Goal: Information Seeking & Learning: Learn about a topic

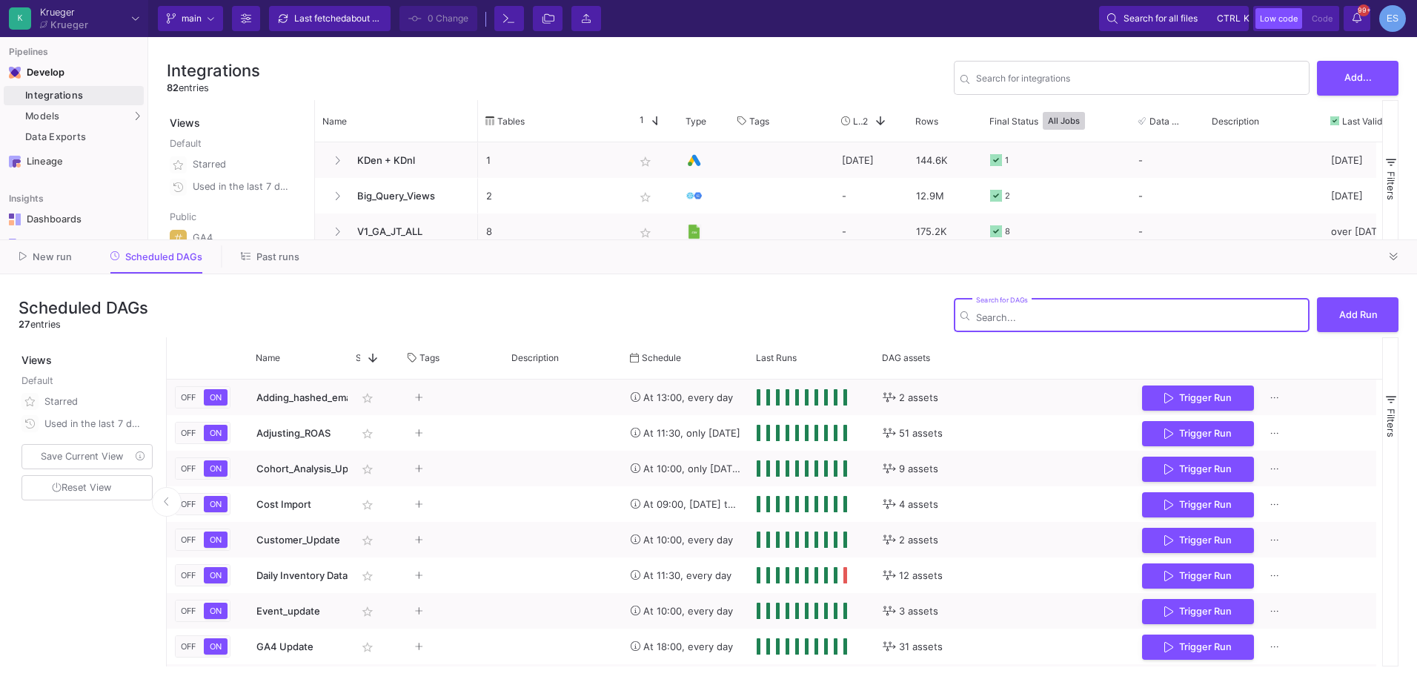
scroll to position [222, 0]
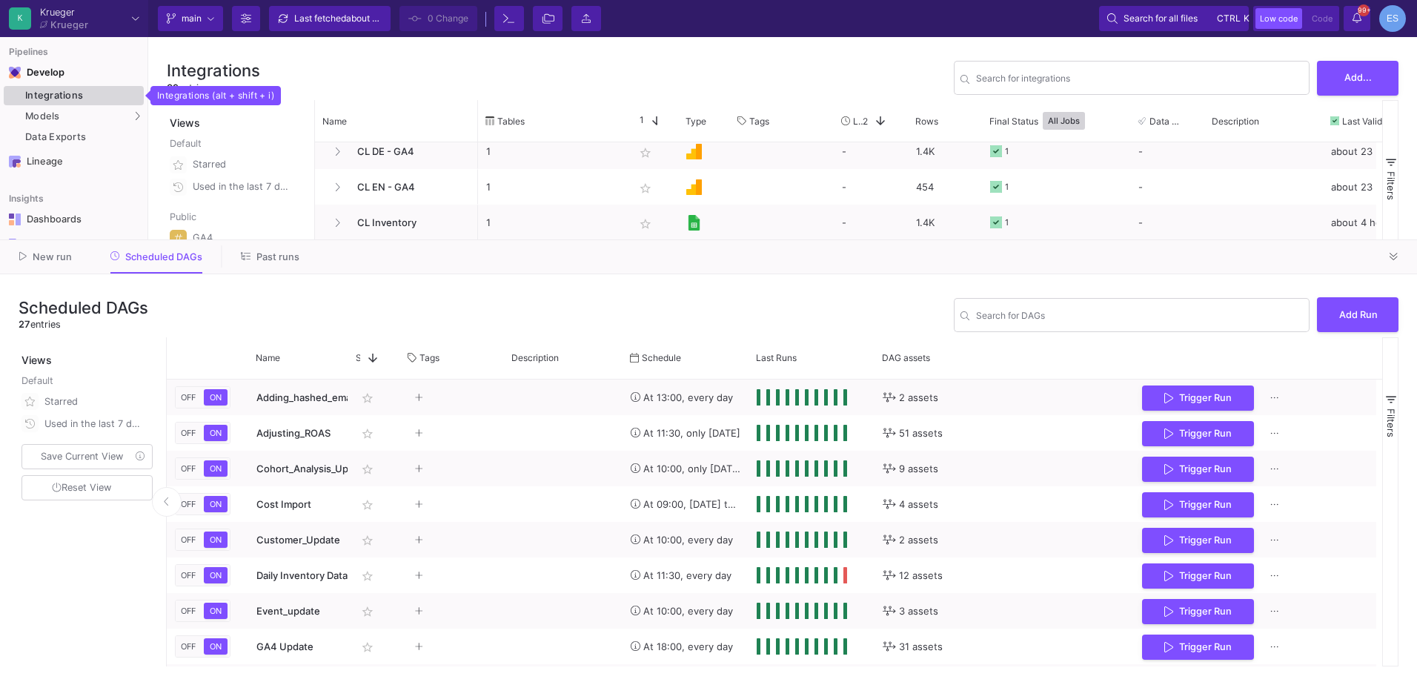
click at [64, 99] on div "Integrations" at bounding box center [82, 96] width 115 height 12
click at [32, 117] on span "Models" at bounding box center [42, 116] width 35 height 12
click at [211, 119] on div "Views" at bounding box center [237, 115] width 140 height 30
click at [93, 121] on div "Models" at bounding box center [74, 116] width 140 height 19
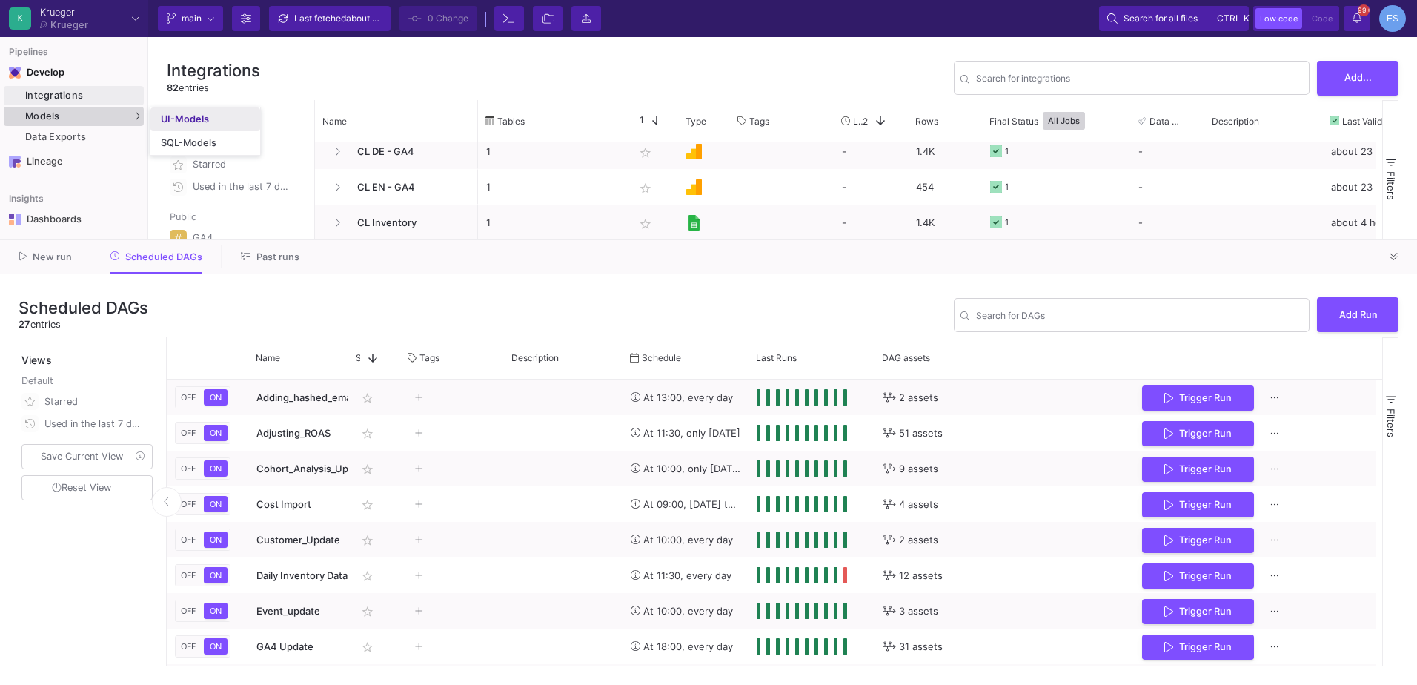
click at [159, 120] on link "UI-Models" at bounding box center [205, 119] width 110 height 24
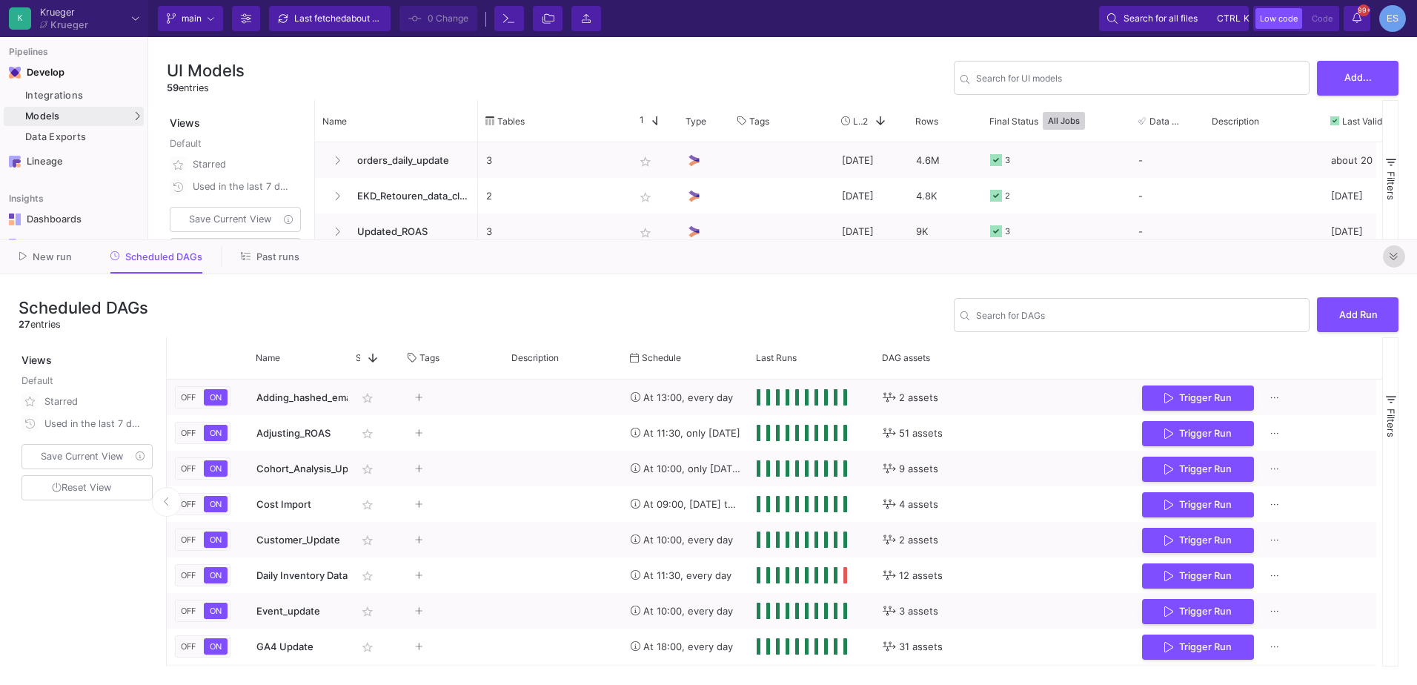
click at [1394, 249] on button at bounding box center [1394, 256] width 22 height 22
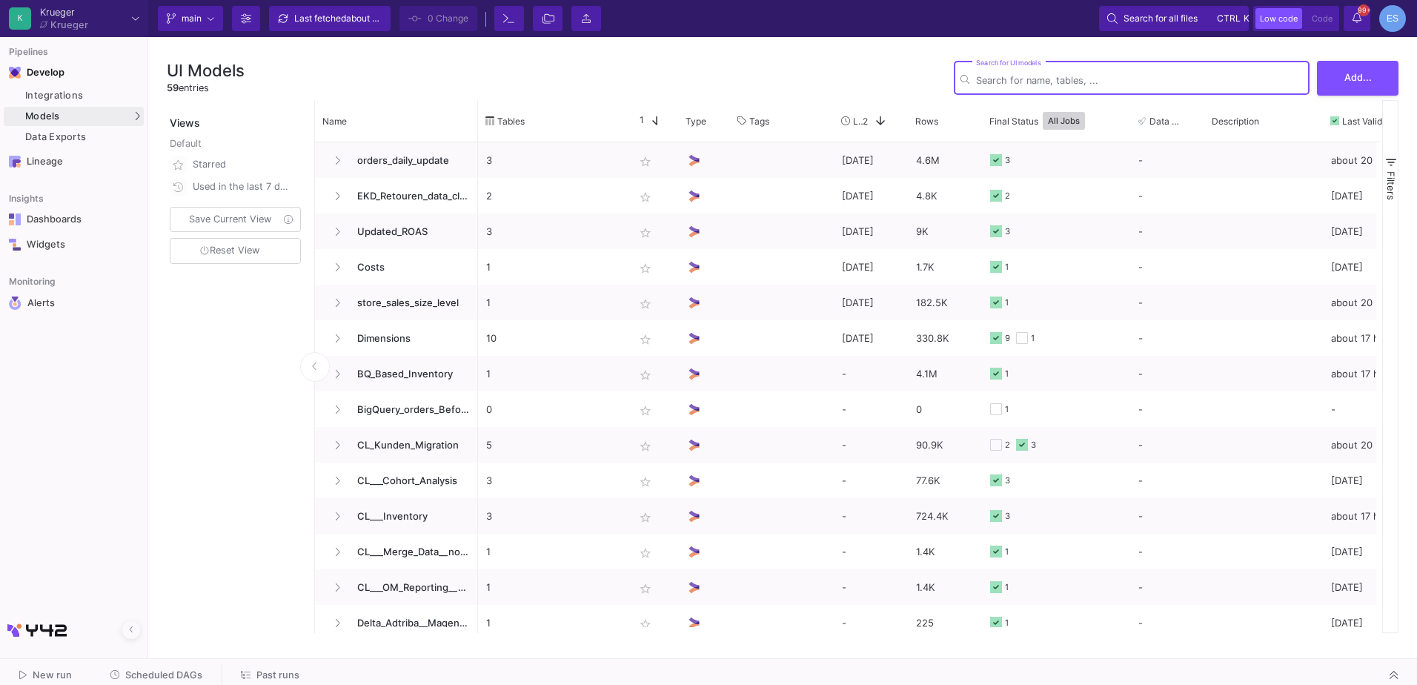
click at [1013, 78] on input "Search for UI models" at bounding box center [1139, 80] width 327 height 11
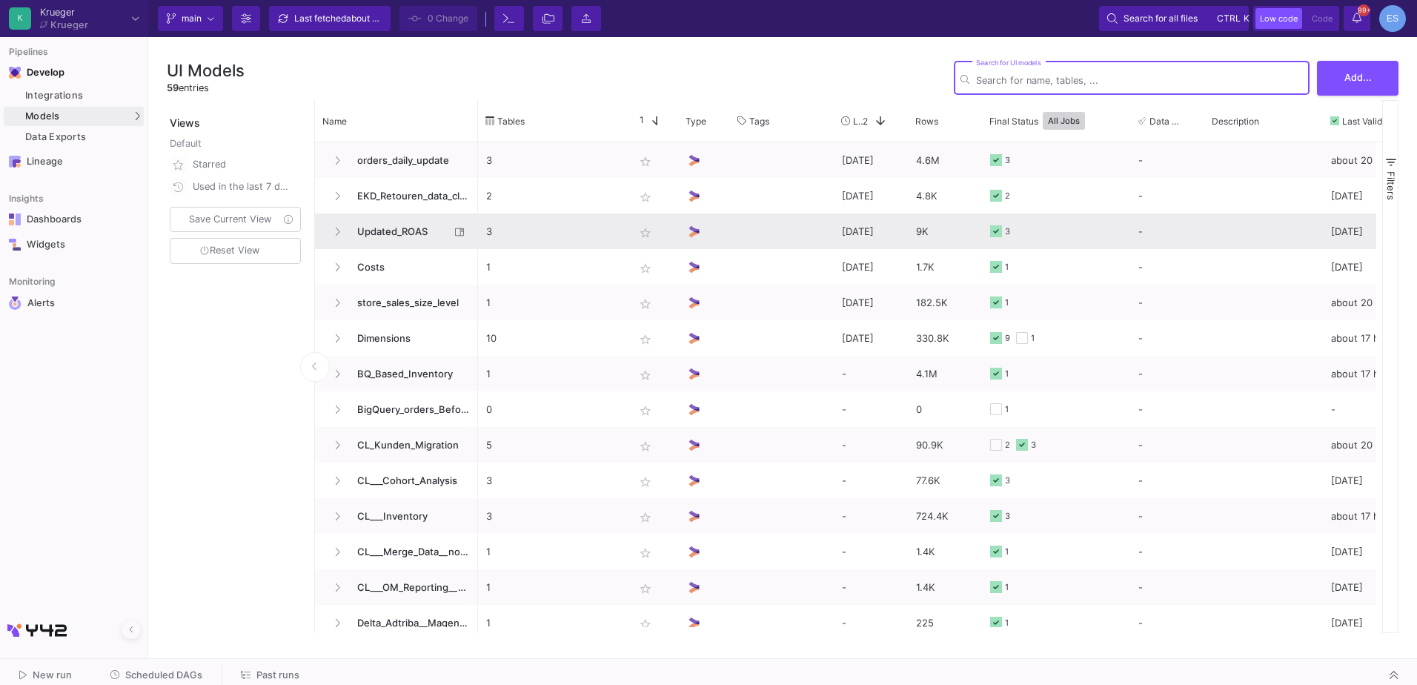
click at [399, 225] on span "Updated_ROAS" at bounding box center [399, 231] width 102 height 35
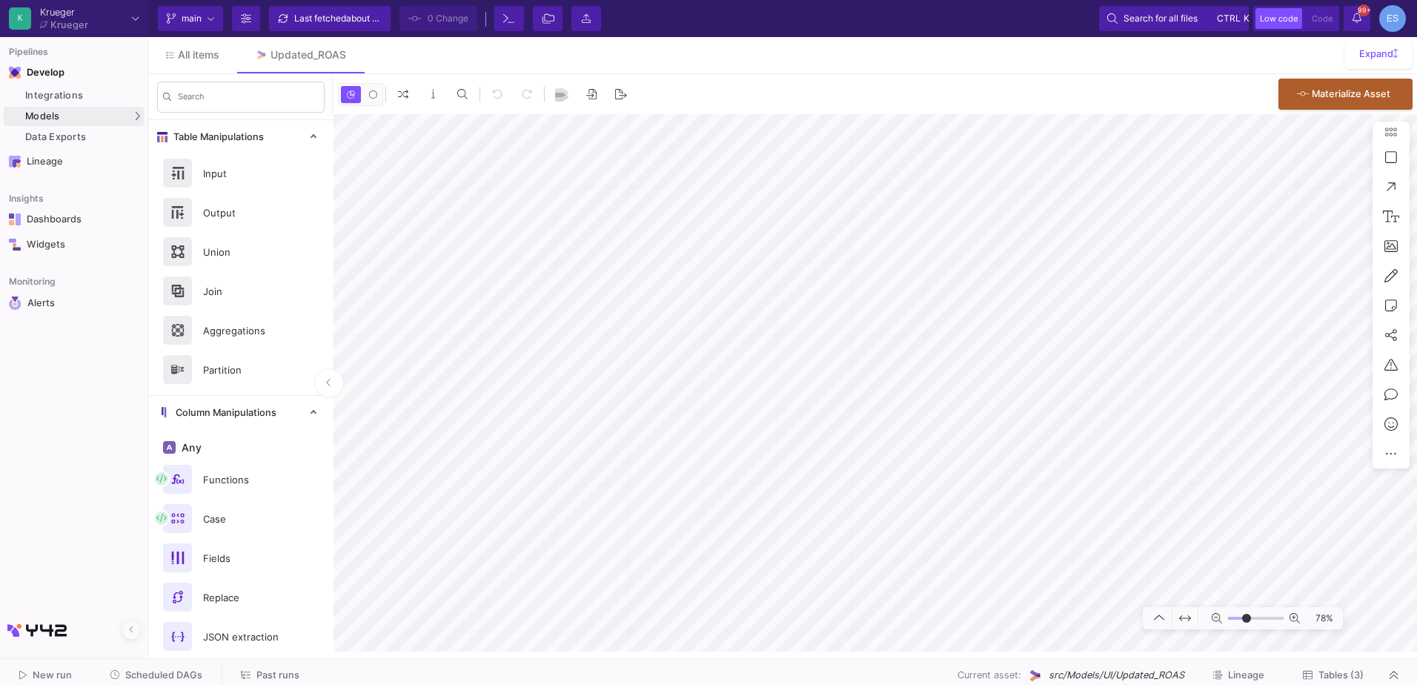
drag, startPoint x: 1232, startPoint y: 619, endPoint x: 1246, endPoint y: 622, distance: 14.6
type input "-5"
click at [1246, 622] on input "range" at bounding box center [1256, 618] width 56 height 19
click at [176, 122] on div "UI-Models" at bounding box center [185, 119] width 48 height 12
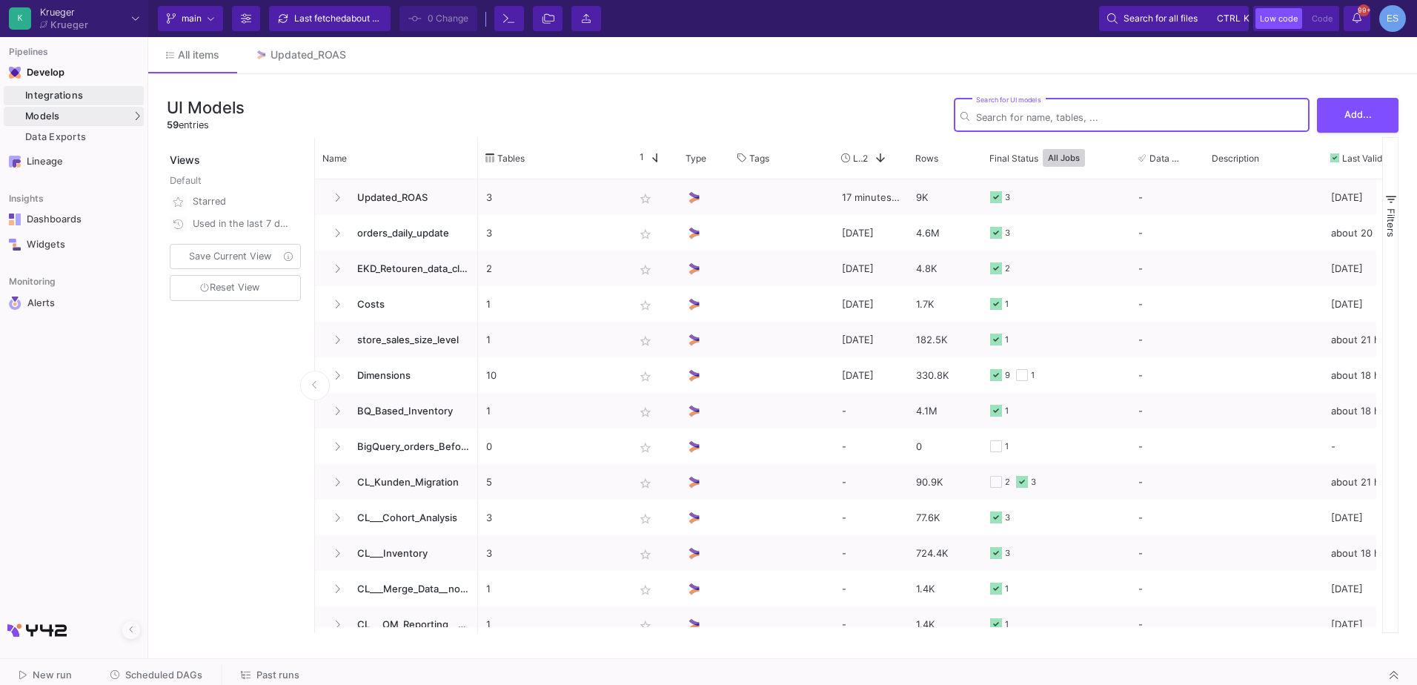
click at [71, 86] on link "Integrations" at bounding box center [74, 95] width 140 height 19
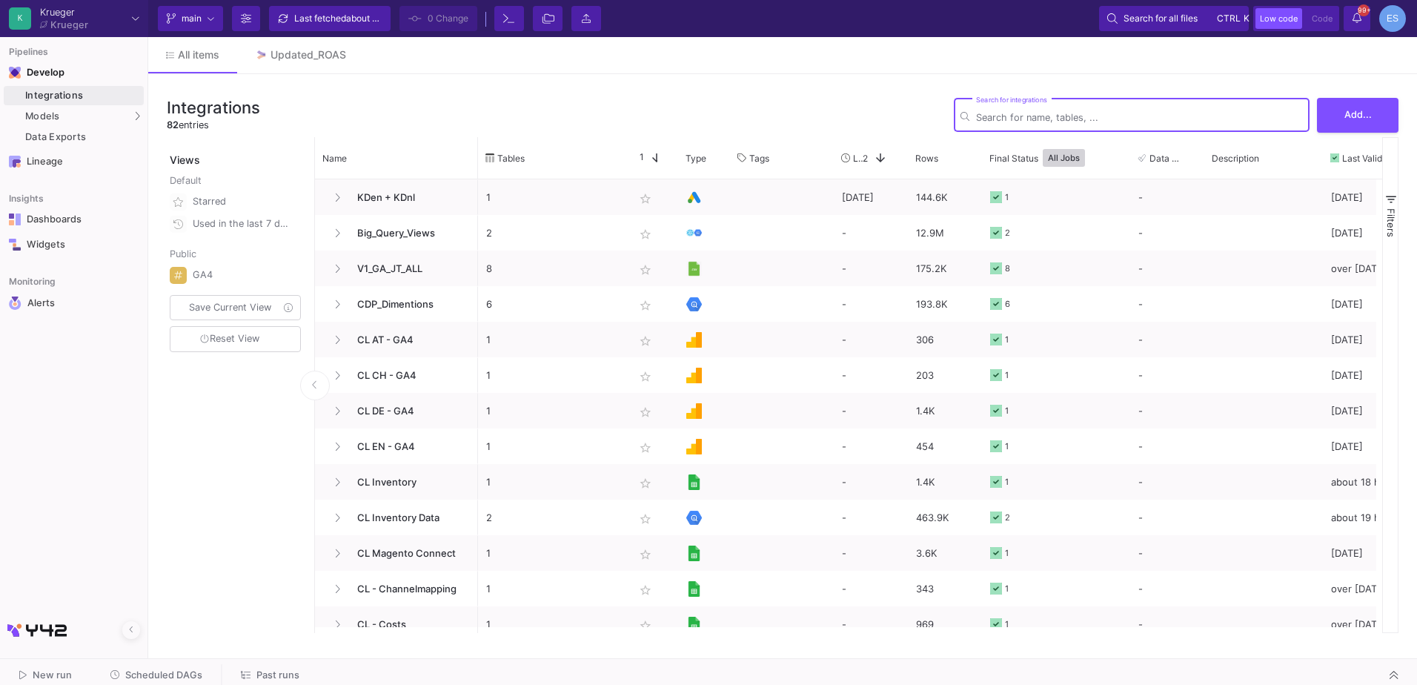
click at [1048, 118] on input "Search for integrations" at bounding box center [1139, 117] width 327 height 11
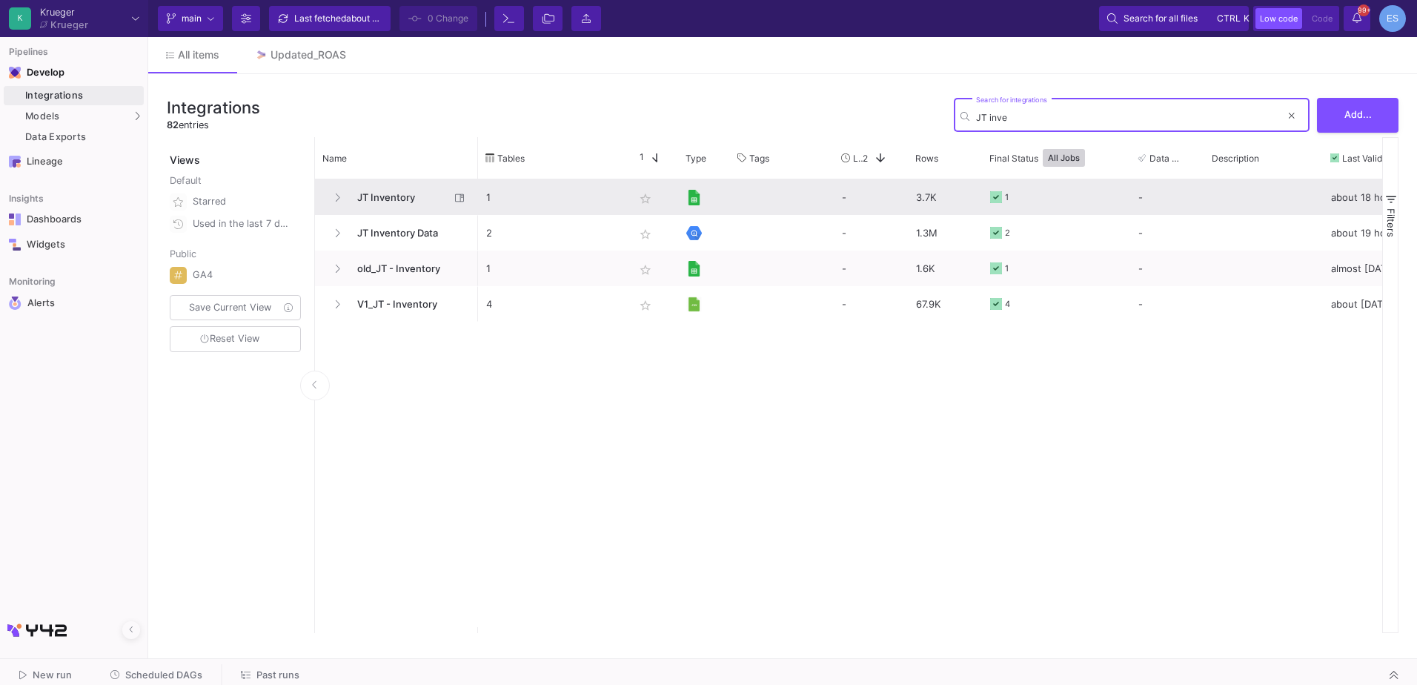
type input "JT inve"
click at [379, 195] on span "JT Inventory" at bounding box center [399, 197] width 102 height 35
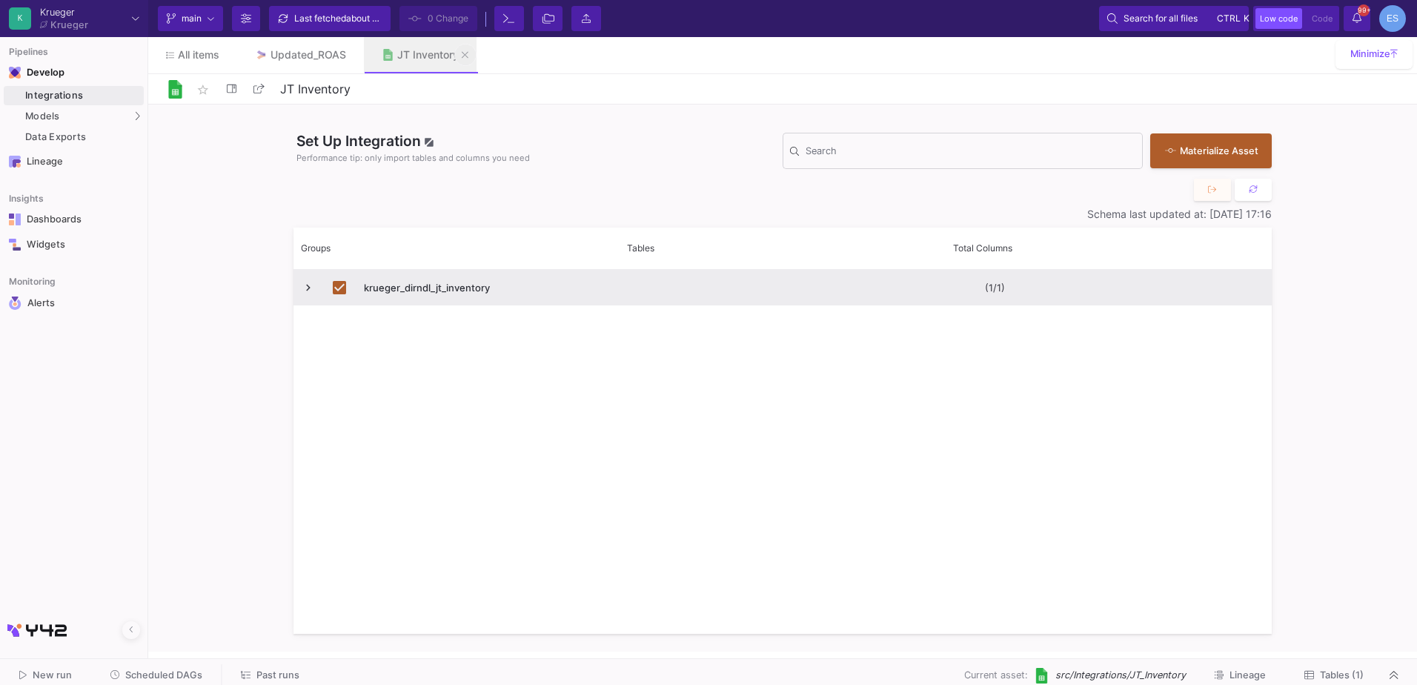
click at [468, 56] on icon at bounding box center [465, 54] width 7 height 7
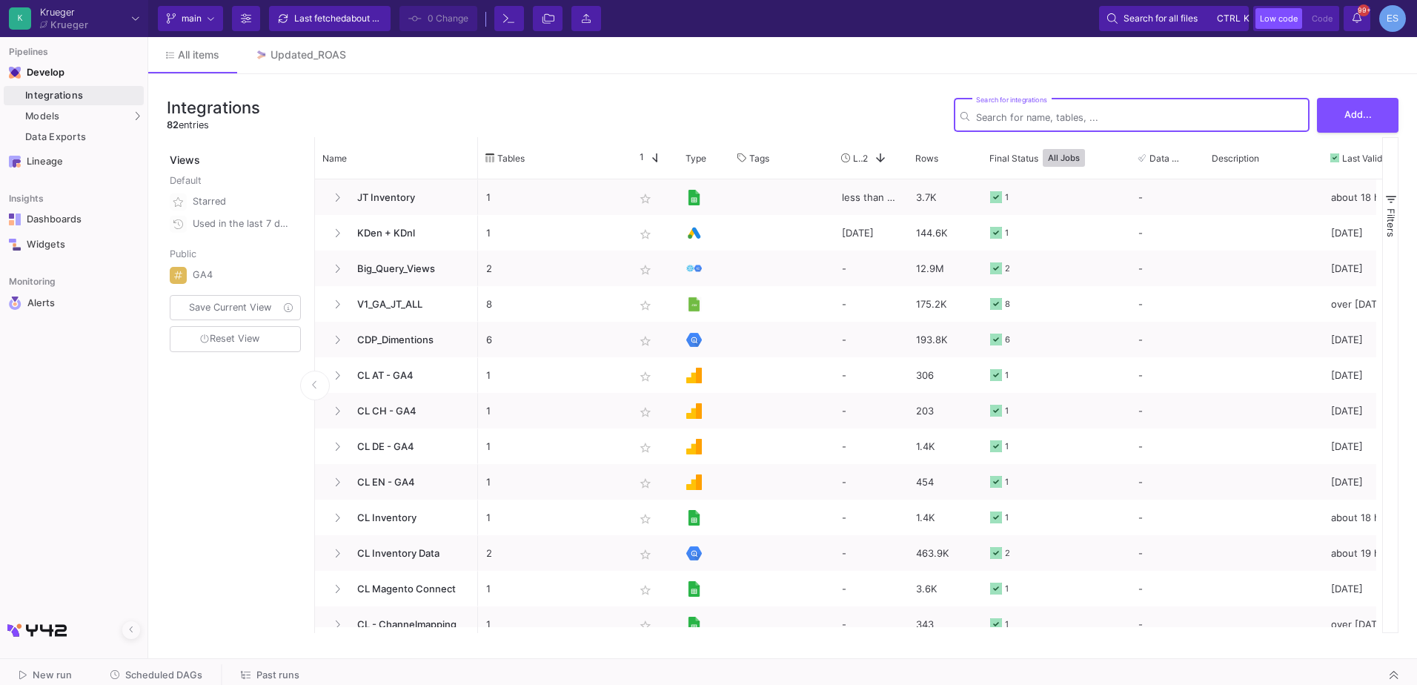
click at [1048, 121] on input "Search for integrations" at bounding box center [1139, 117] width 327 height 11
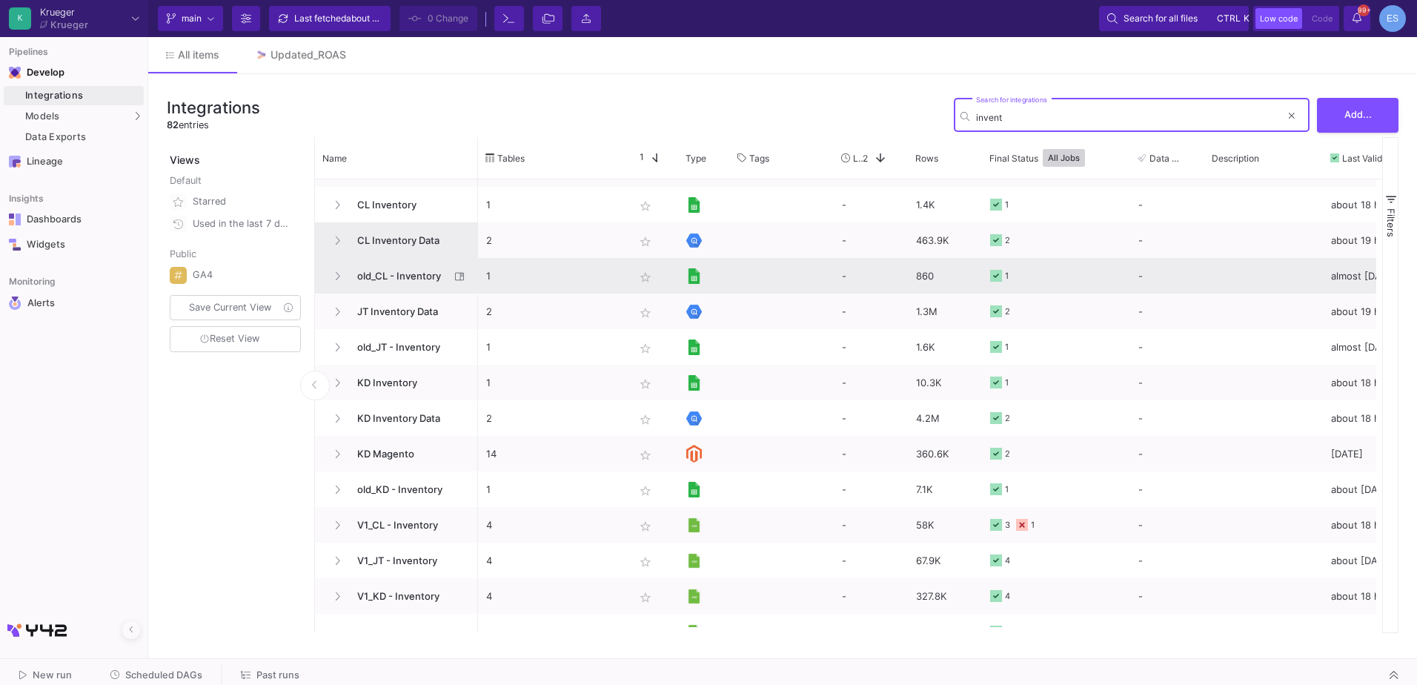
scroll to position [50, 0]
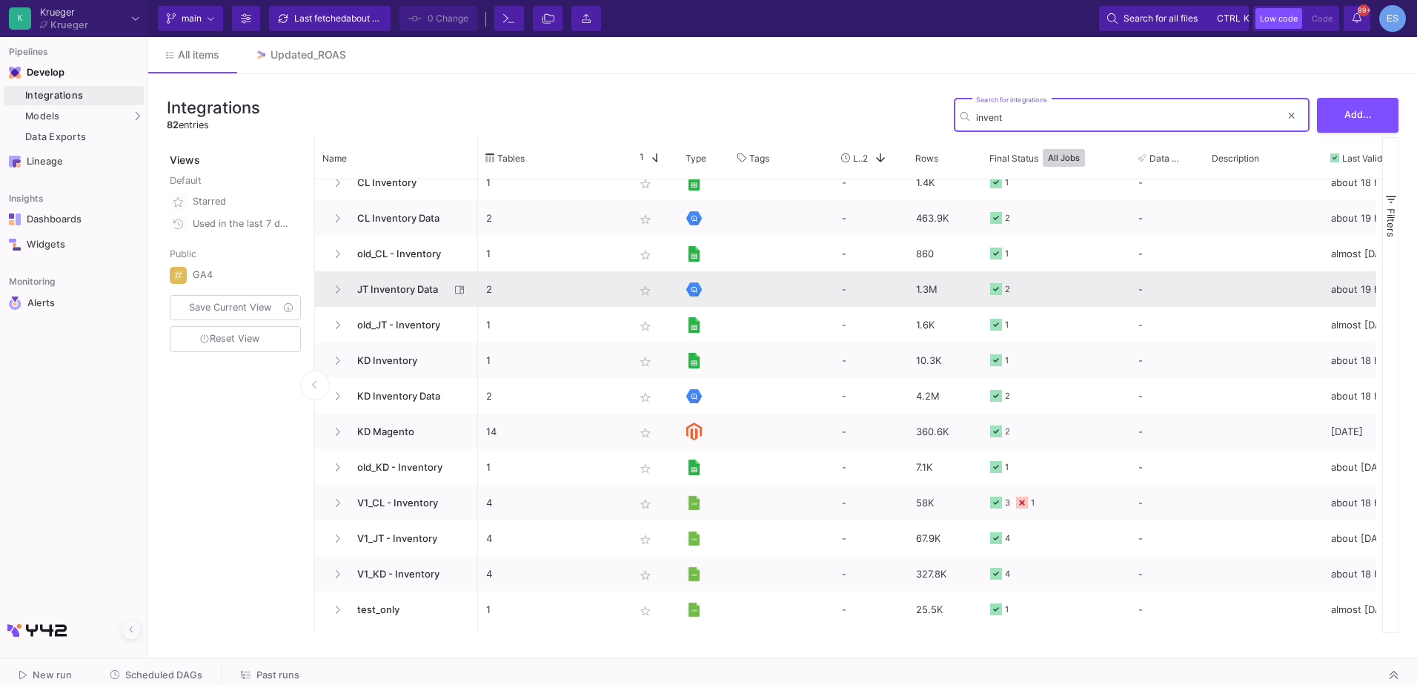
type input "invent"
click at [385, 289] on span "JT Inventory Data" at bounding box center [399, 289] width 102 height 35
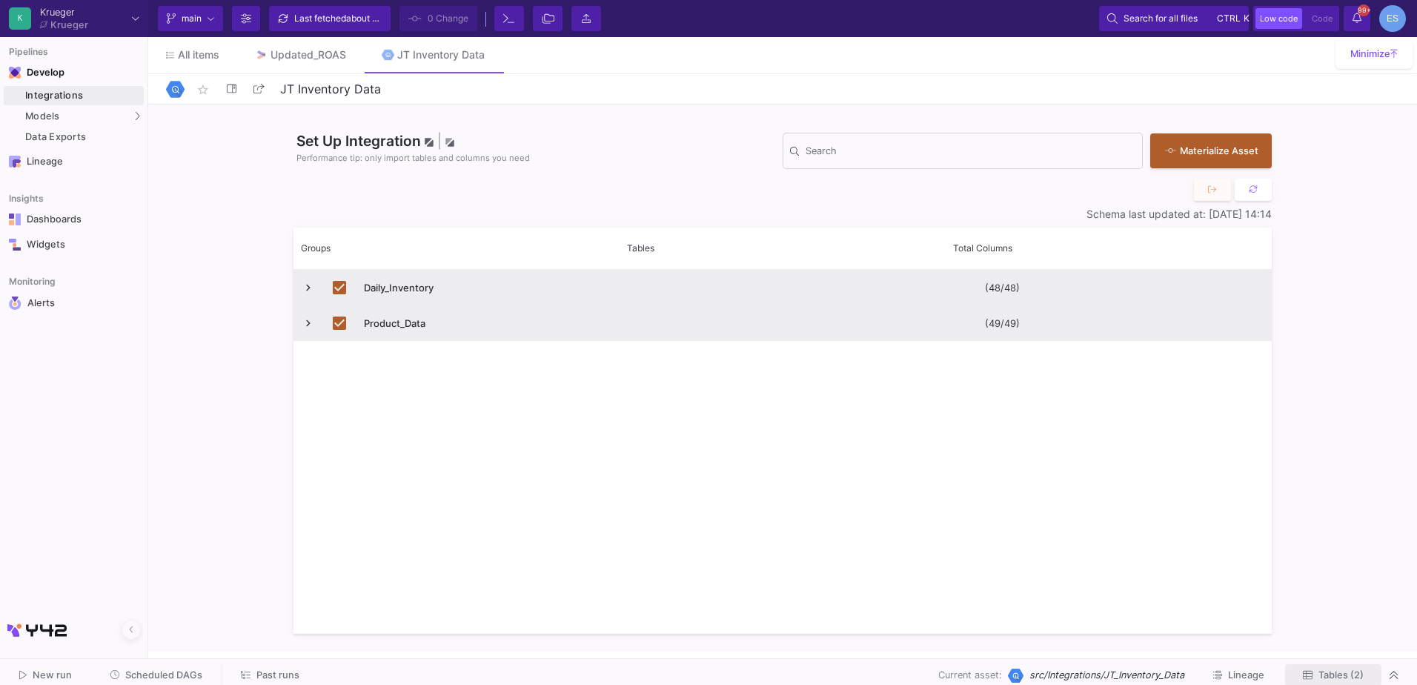
click at [1361, 669] on span "Tables (2)" at bounding box center [1340, 674] width 45 height 11
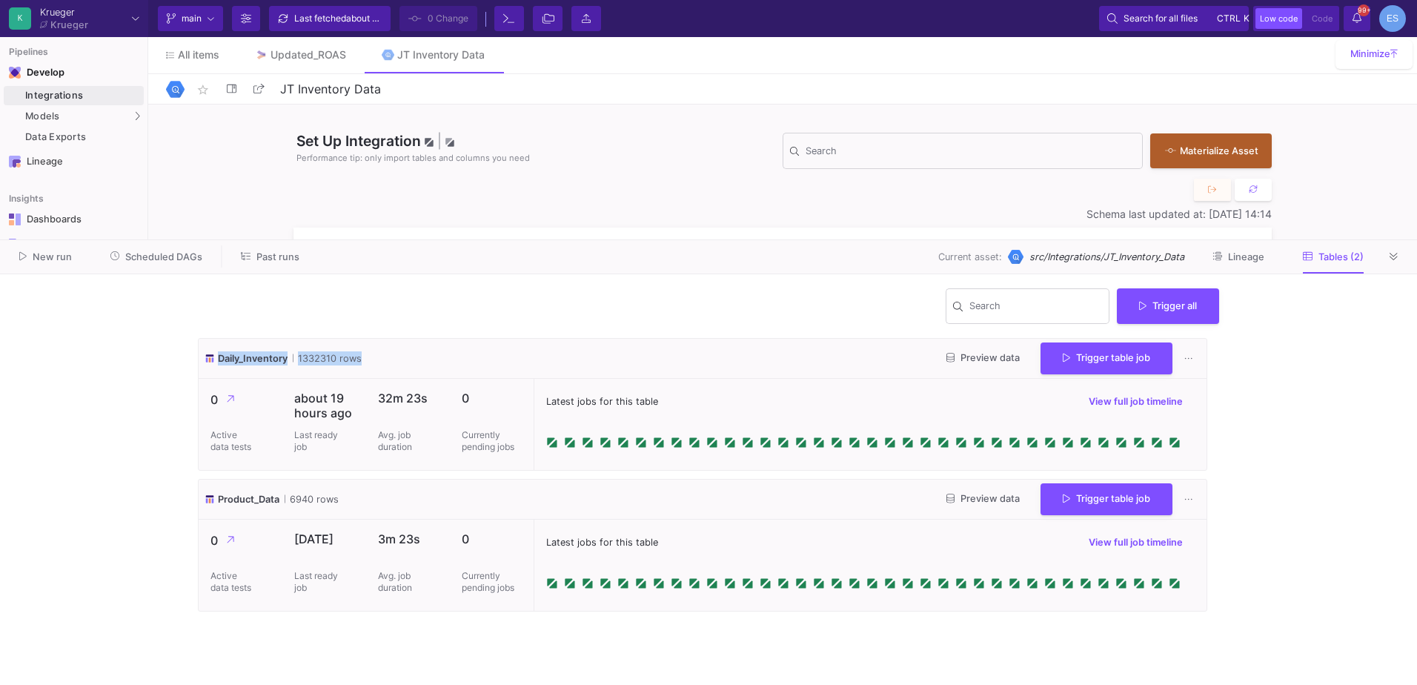
drag, startPoint x: 221, startPoint y: 359, endPoint x: 356, endPoint y: 357, distance: 135.6
click at [356, 357] on div "Daily_Inventory 1332310 rows" at bounding box center [282, 358] width 157 height 14
click at [499, 445] on p "Currently pending jobs" at bounding box center [492, 441] width 60 height 24
click at [154, 252] on span "Scheduled DAGs" at bounding box center [163, 256] width 77 height 11
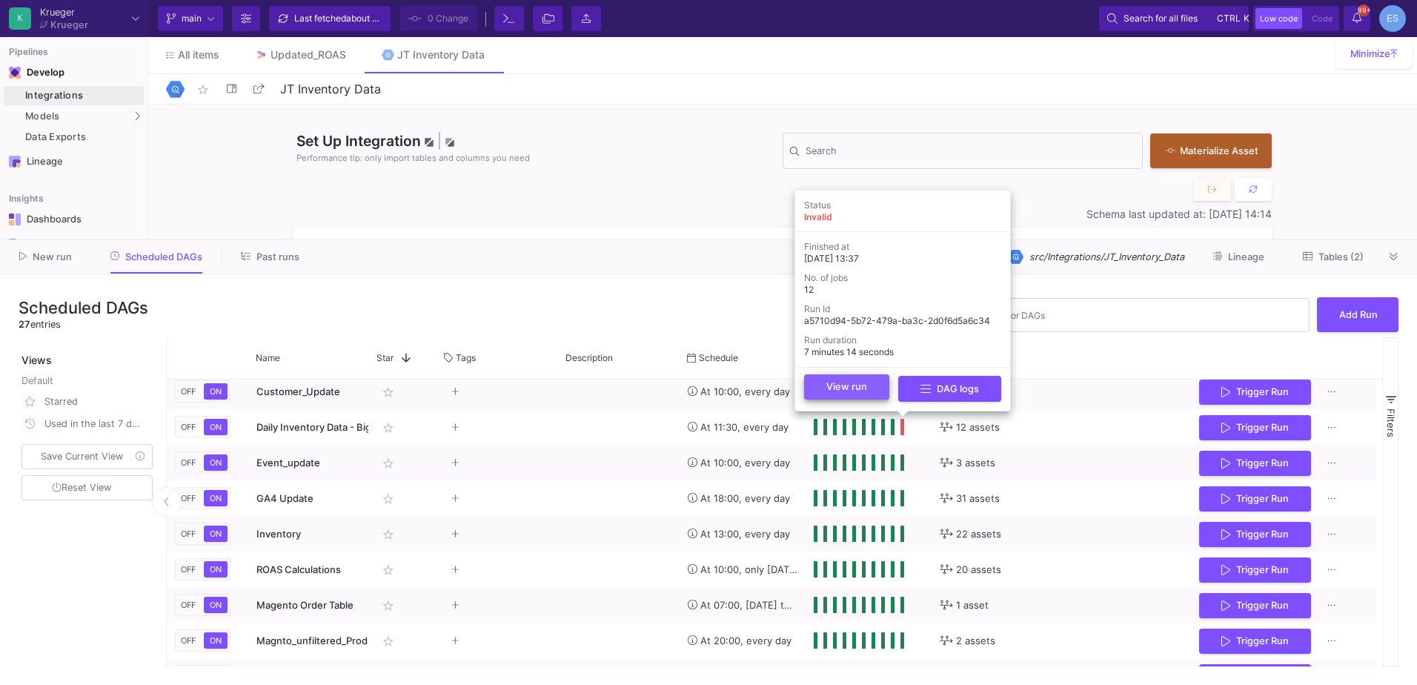
click at [863, 388] on span "View run" at bounding box center [846, 386] width 41 height 11
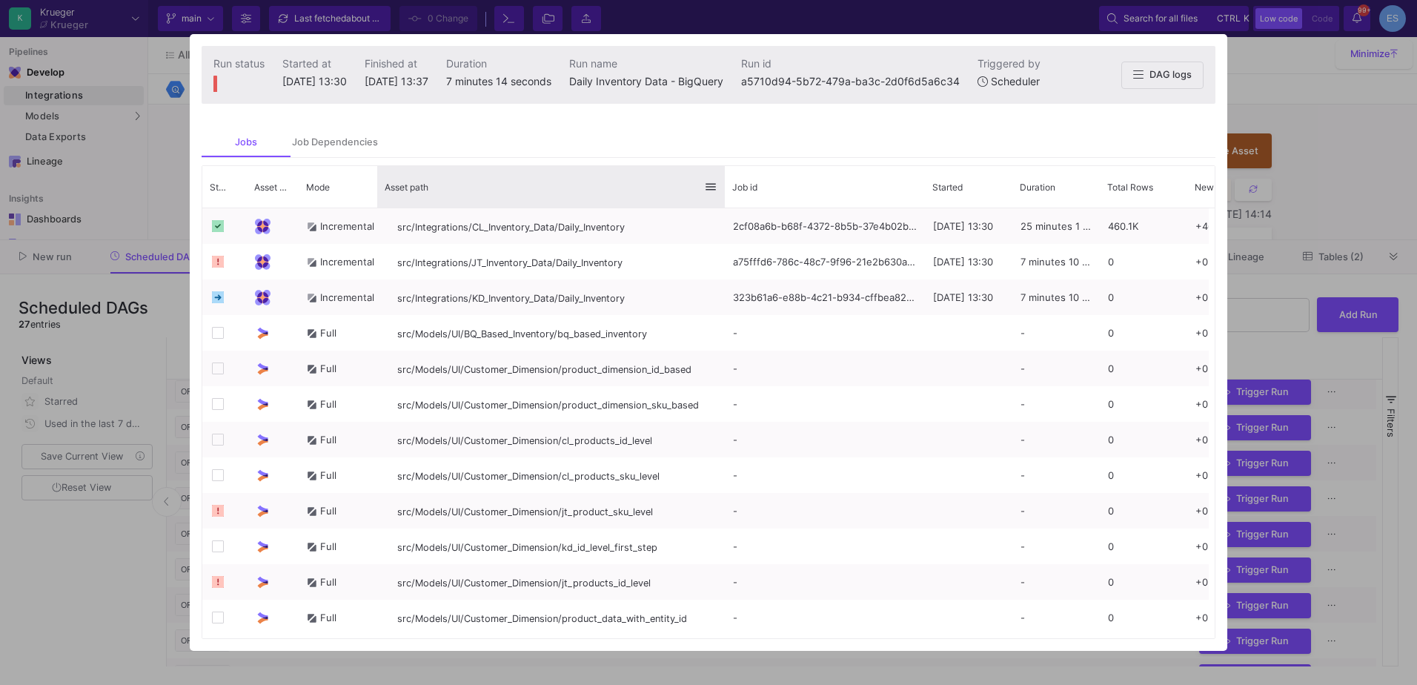
drag, startPoint x: 568, startPoint y: 173, endPoint x: 724, endPoint y: 167, distance: 156.4
click at [724, 167] on div at bounding box center [725, 186] width 6 height 41
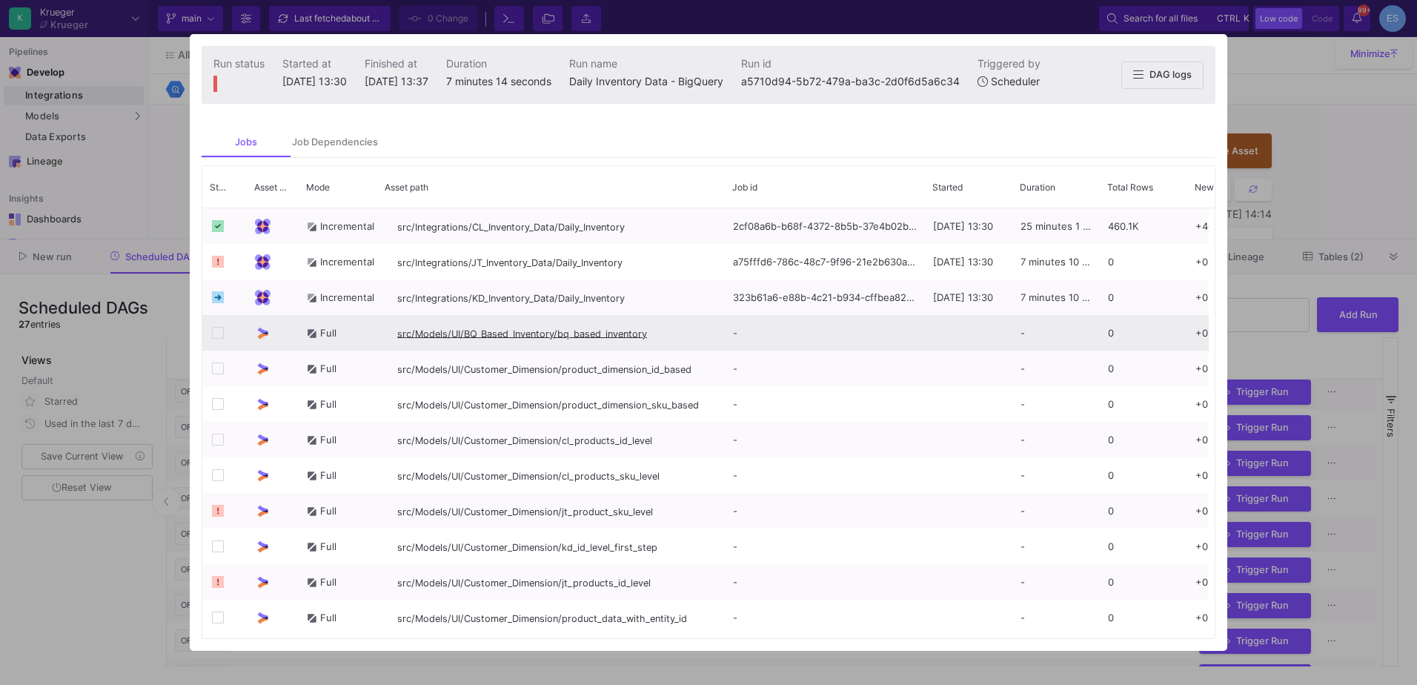
click at [611, 333] on span "src/Models/UI/BQ_Based_Inventory/bq_based_inventory" at bounding box center [522, 333] width 250 height 11
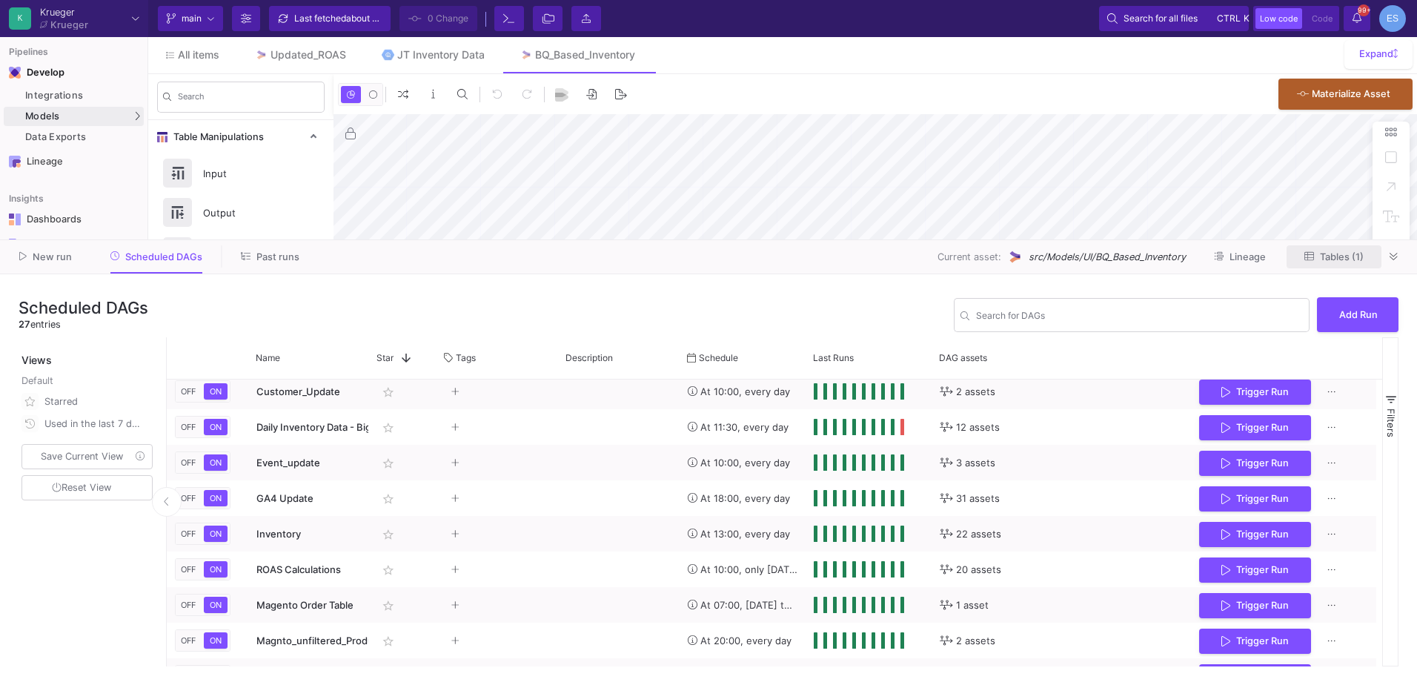
click at [1348, 256] on span "Tables (1)" at bounding box center [1342, 256] width 44 height 11
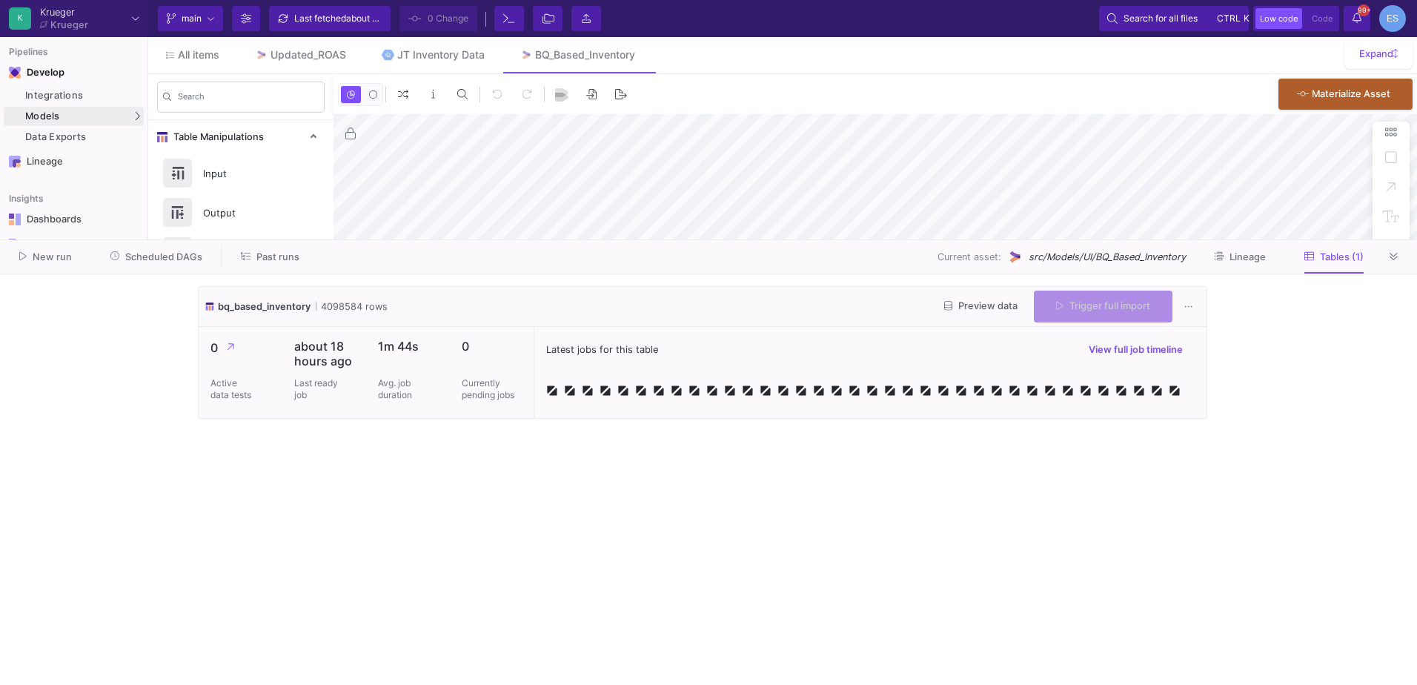
click at [636, 459] on cdk-virtual-scroll-viewport "bq_based_inventory 4098584 rows Preview data Trigger full import 0 Active data …" at bounding box center [708, 479] width 1021 height 387
type input "-13"
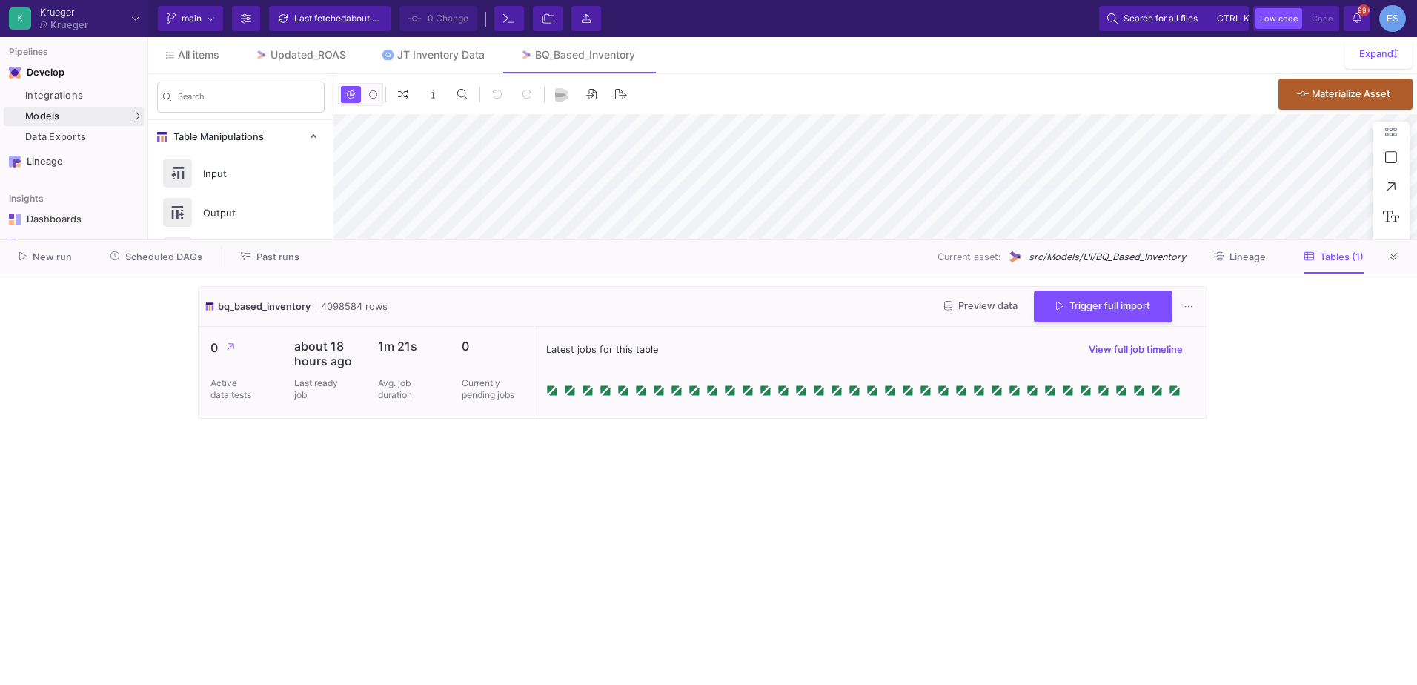
click at [961, 304] on span "Preview data" at bounding box center [980, 305] width 73 height 11
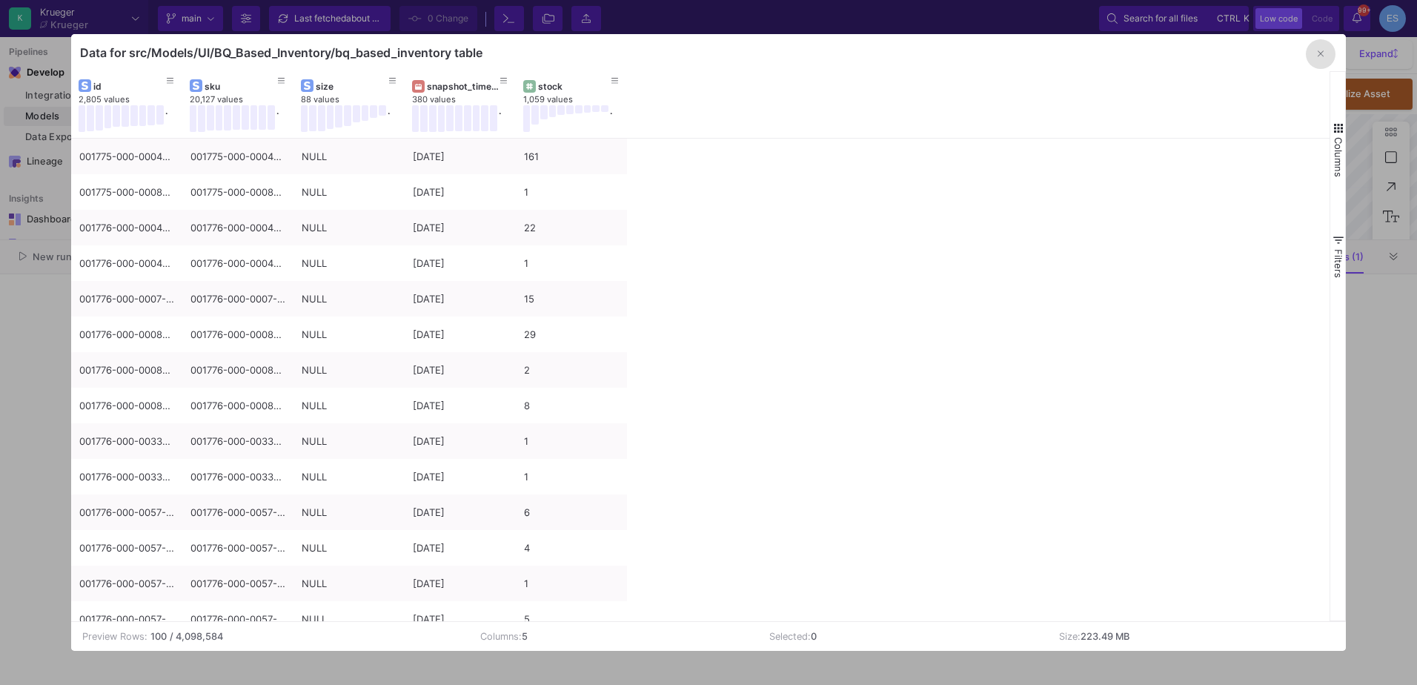
click at [1315, 58] on button "button" at bounding box center [1320, 54] width 30 height 30
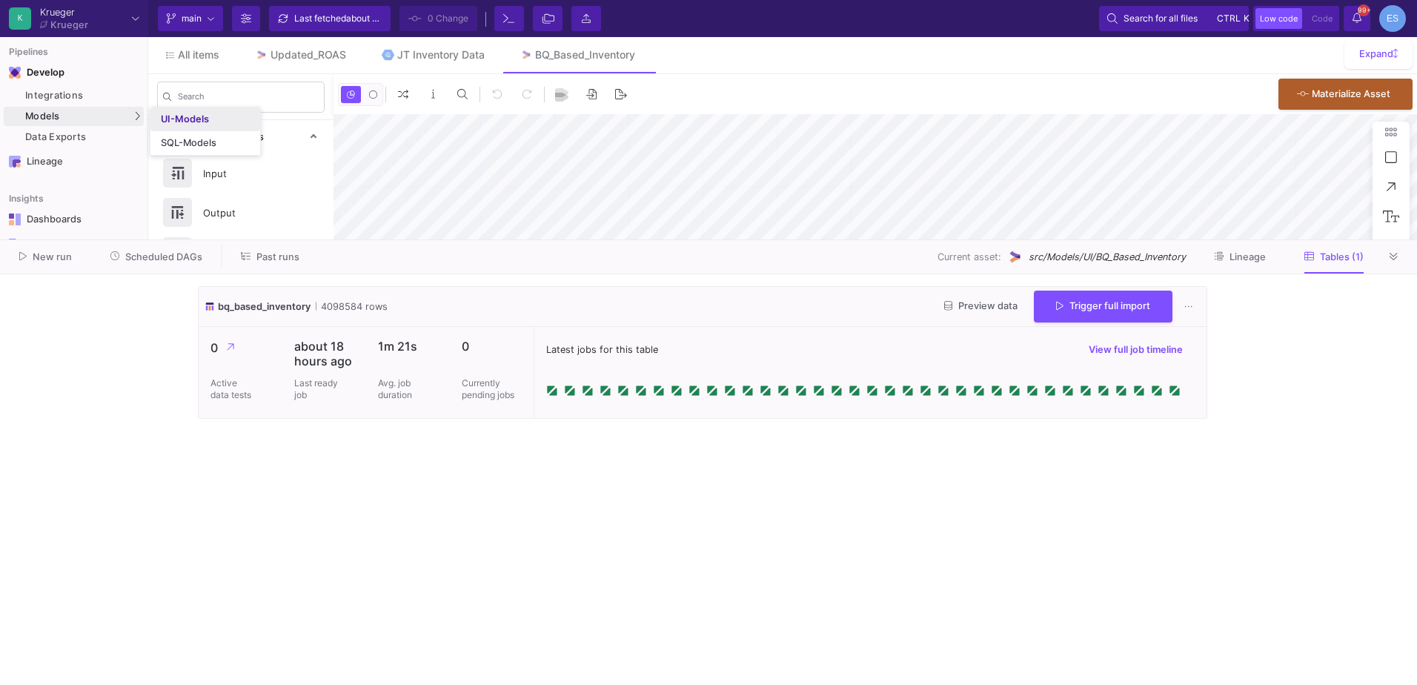
click at [231, 121] on link "UI-Models" at bounding box center [205, 119] width 110 height 24
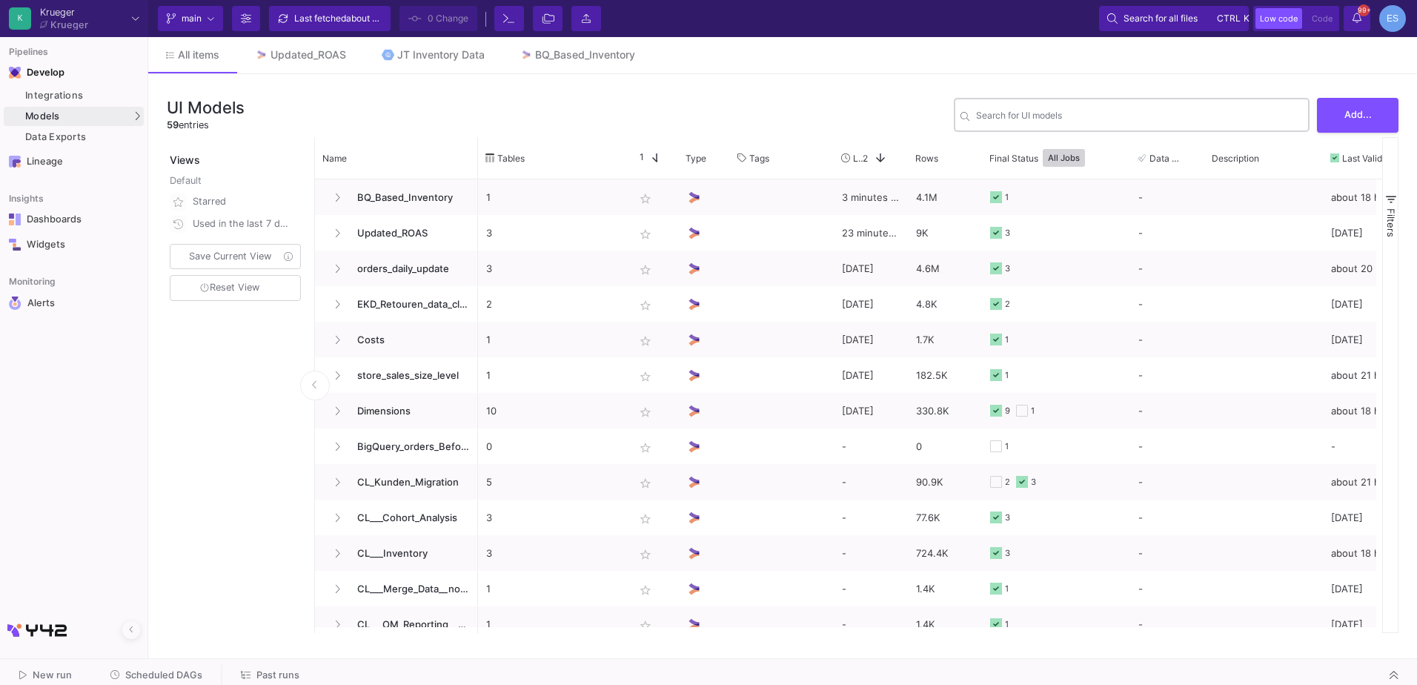
click at [999, 122] on div "Search for UI models" at bounding box center [1139, 114] width 327 height 36
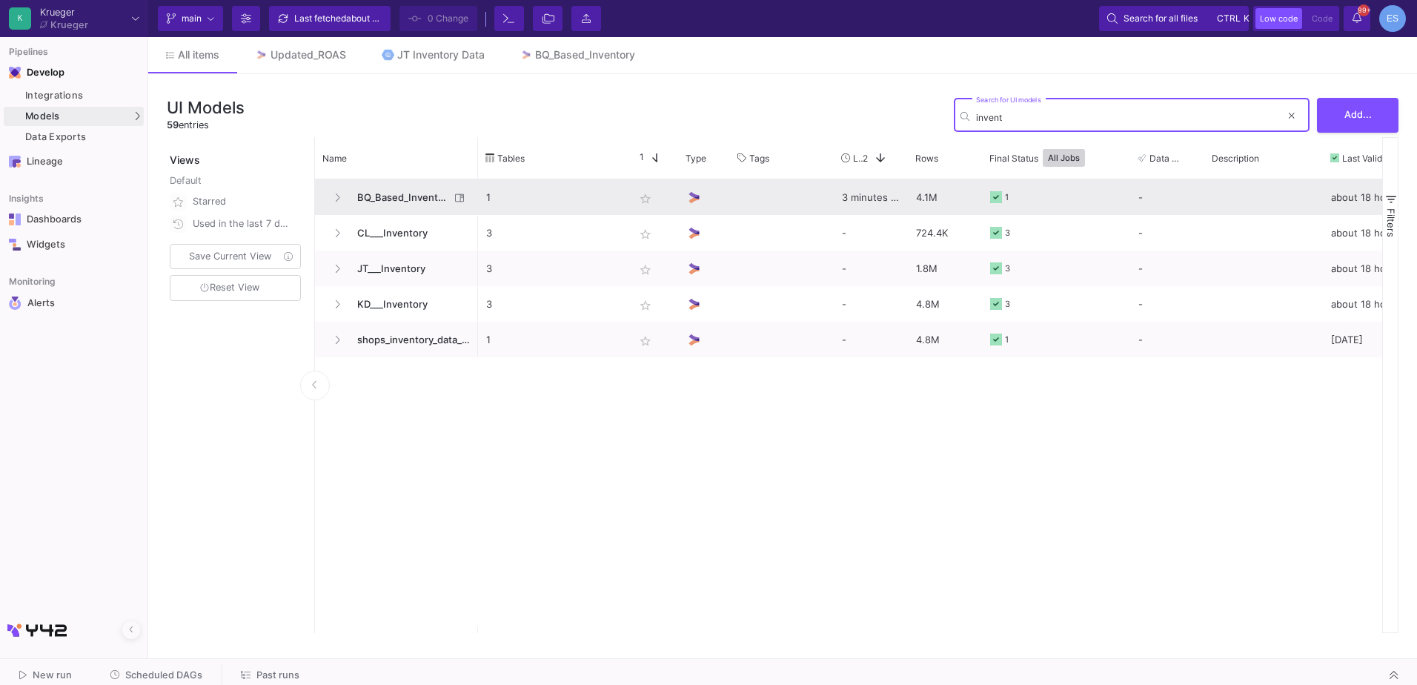
type input "invent"
click at [397, 197] on span "BQ_Based_Inventory" at bounding box center [399, 197] width 102 height 35
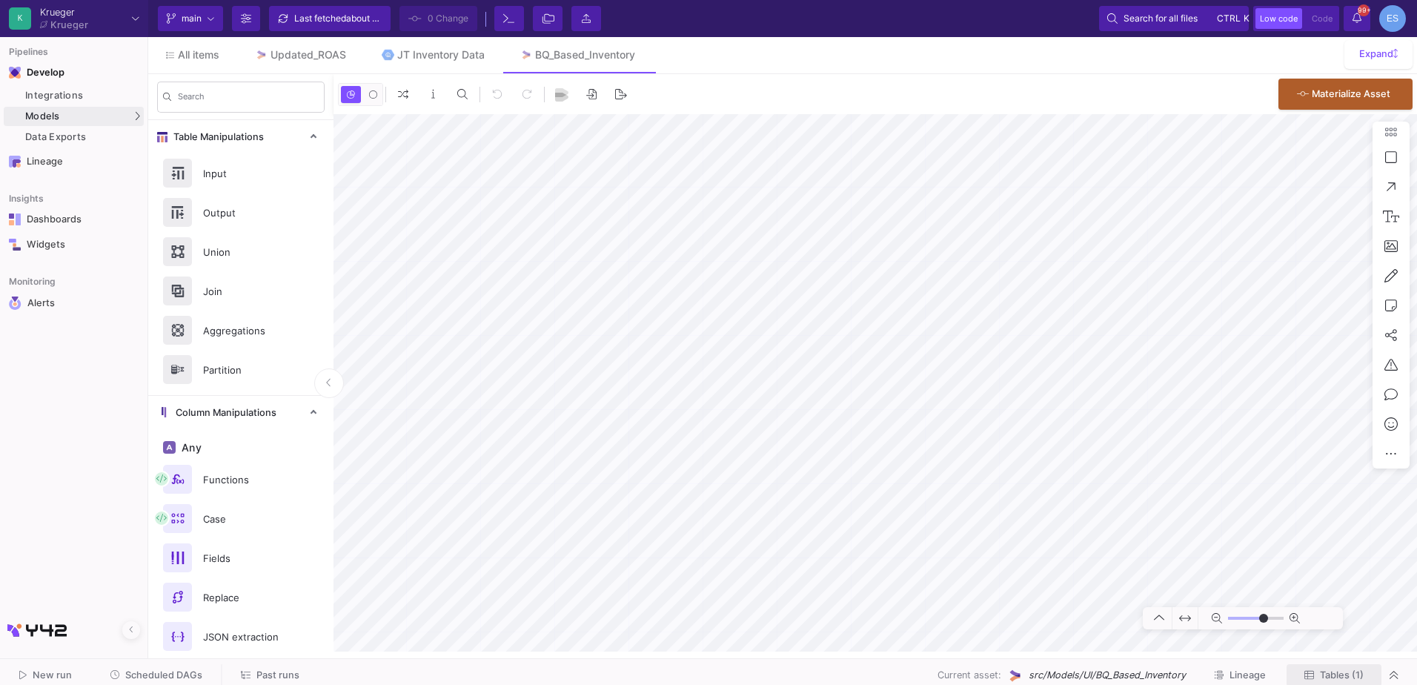
click at [1345, 668] on button "Tables (1)" at bounding box center [1333, 675] width 95 height 23
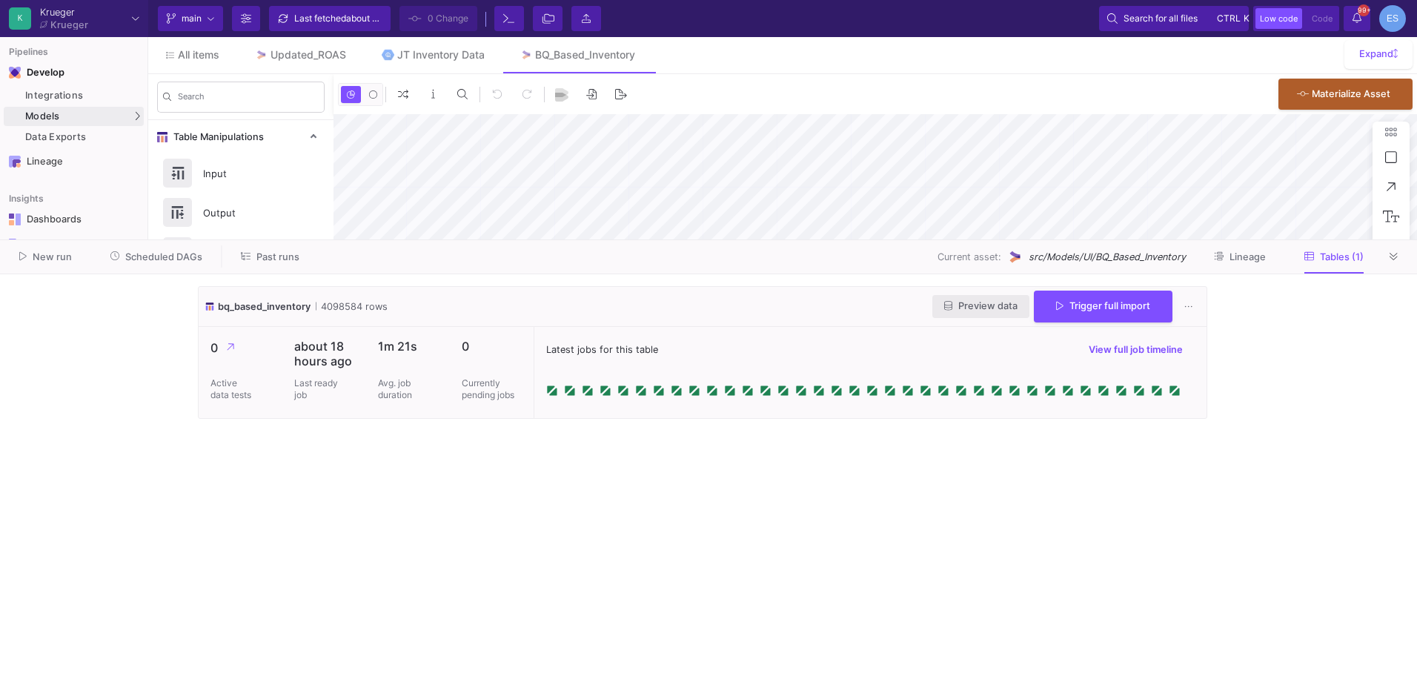
click at [1001, 310] on span "Preview data" at bounding box center [980, 305] width 73 height 11
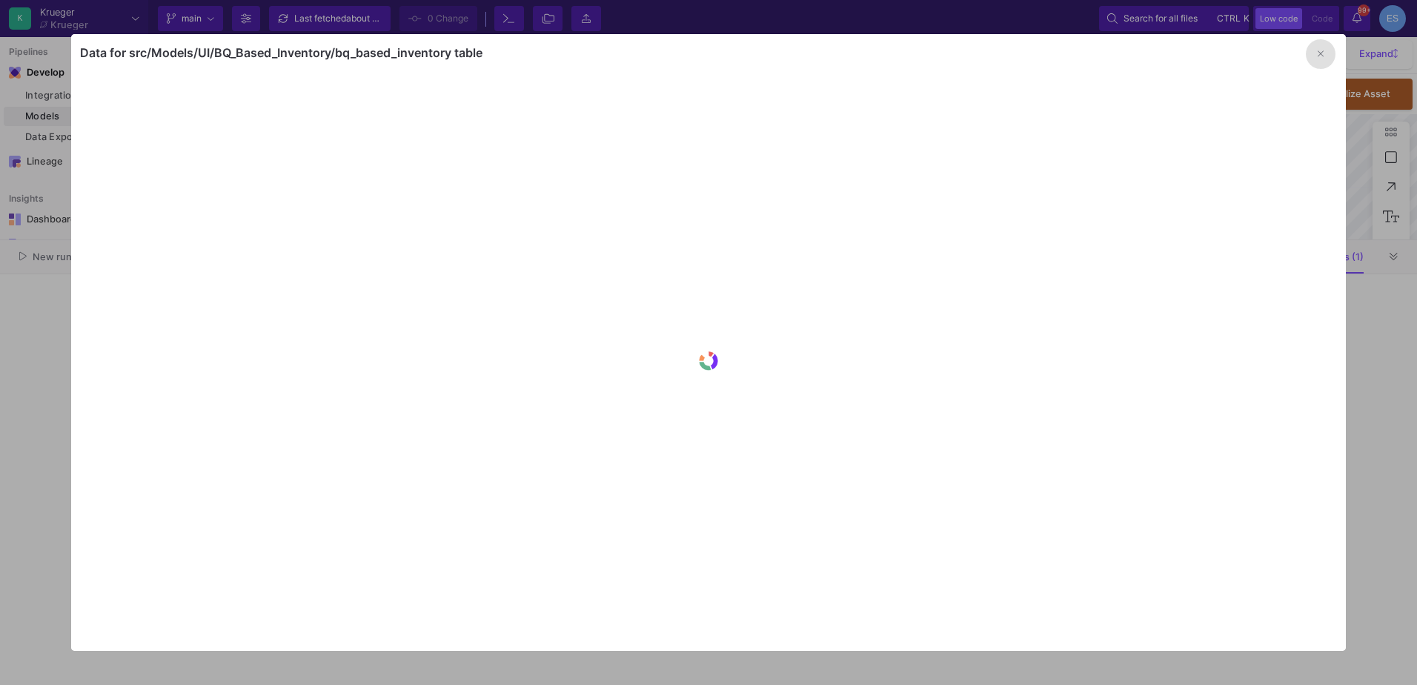
type input "-13"
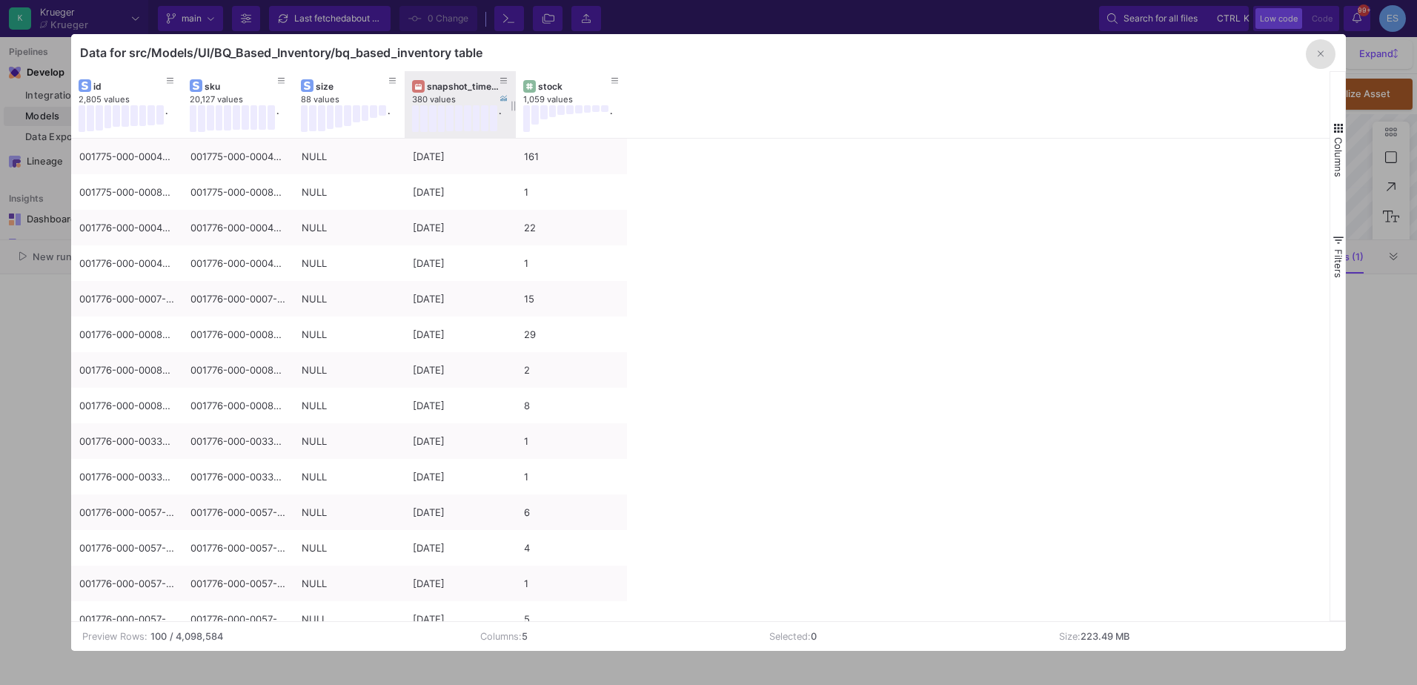
click at [912, 86] on div "id 2,805 values . sku 20,127 values . size 88 values . snapshot_timestamp 380 v…" at bounding box center [700, 104] width 1259 height 67
click at [445, 79] on div "snapshot_timestamp" at bounding box center [460, 86] width 96 height 16
click at [442, 90] on div "snapshot_timestamp" at bounding box center [463, 86] width 73 height 11
click at [1334, 137] on span "Columns" at bounding box center [1338, 157] width 12 height 40
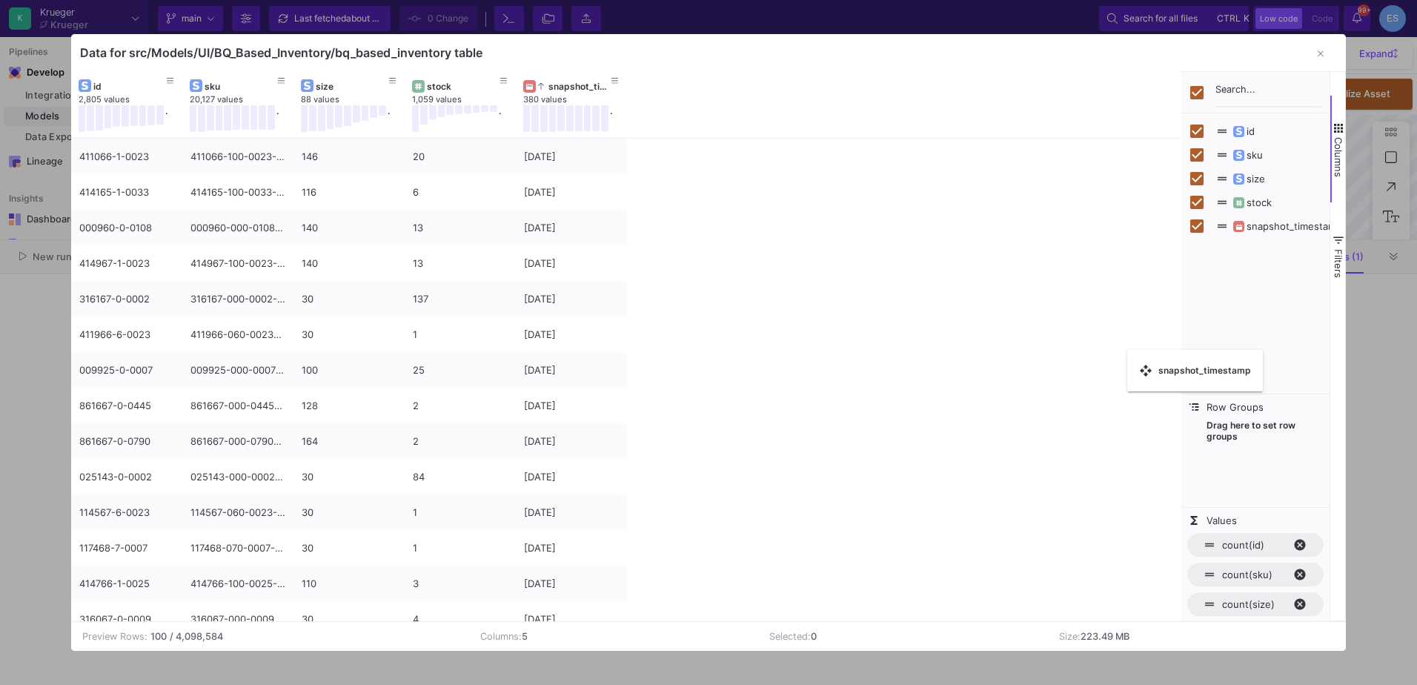
checkbox input "false"
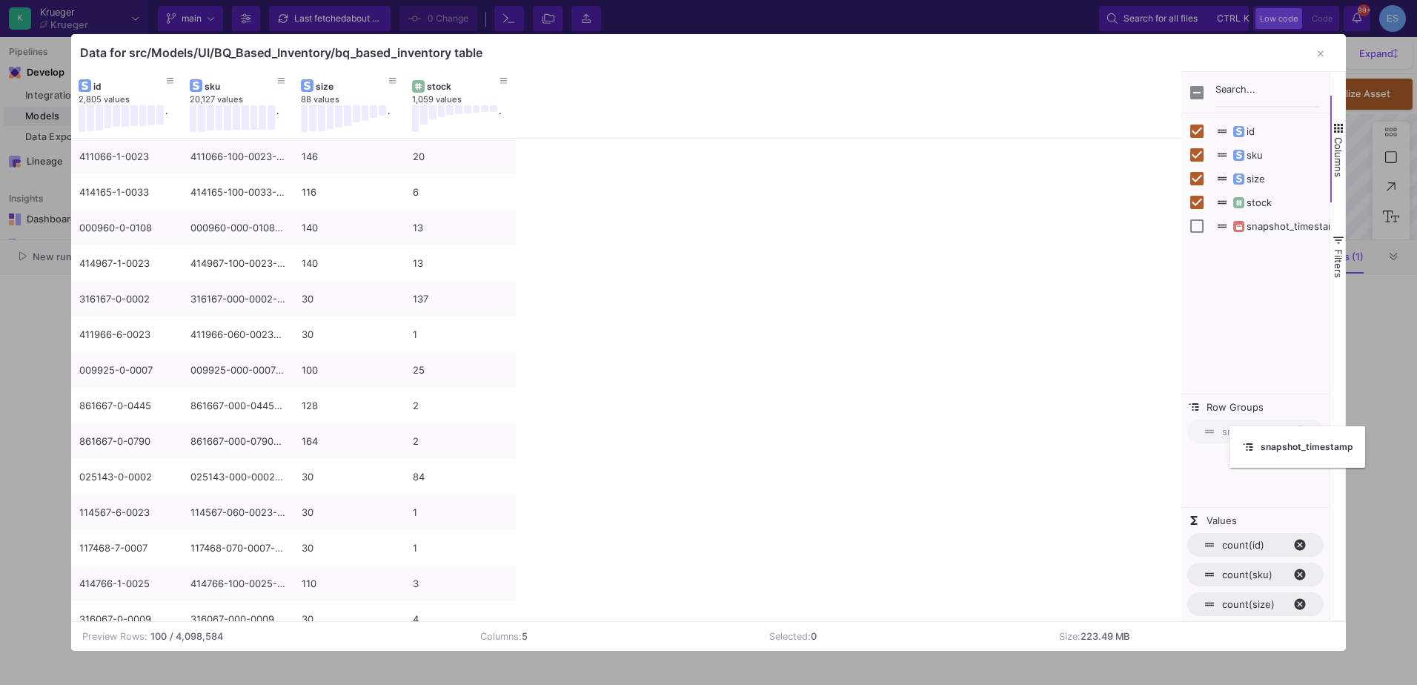
drag, startPoint x: 439, startPoint y: 90, endPoint x: 1232, endPoint y: 429, distance: 863.0
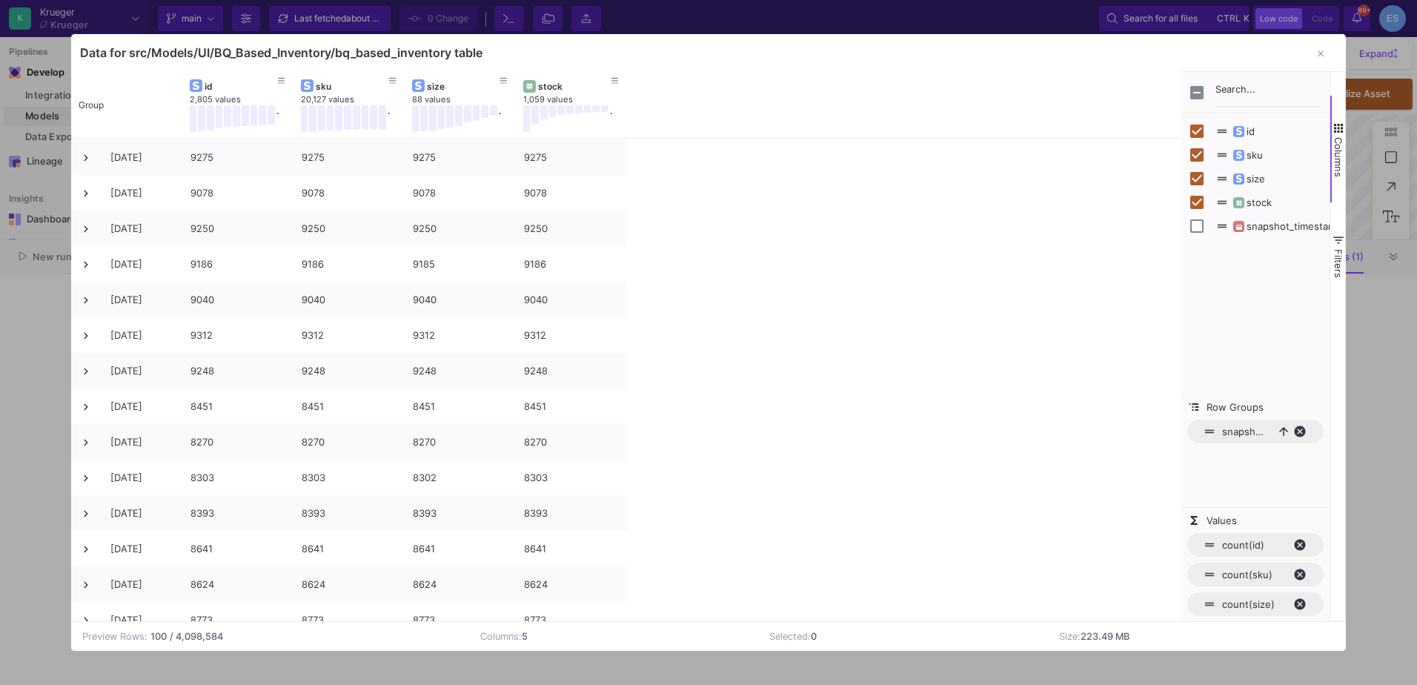
scroll to position [358, 0]
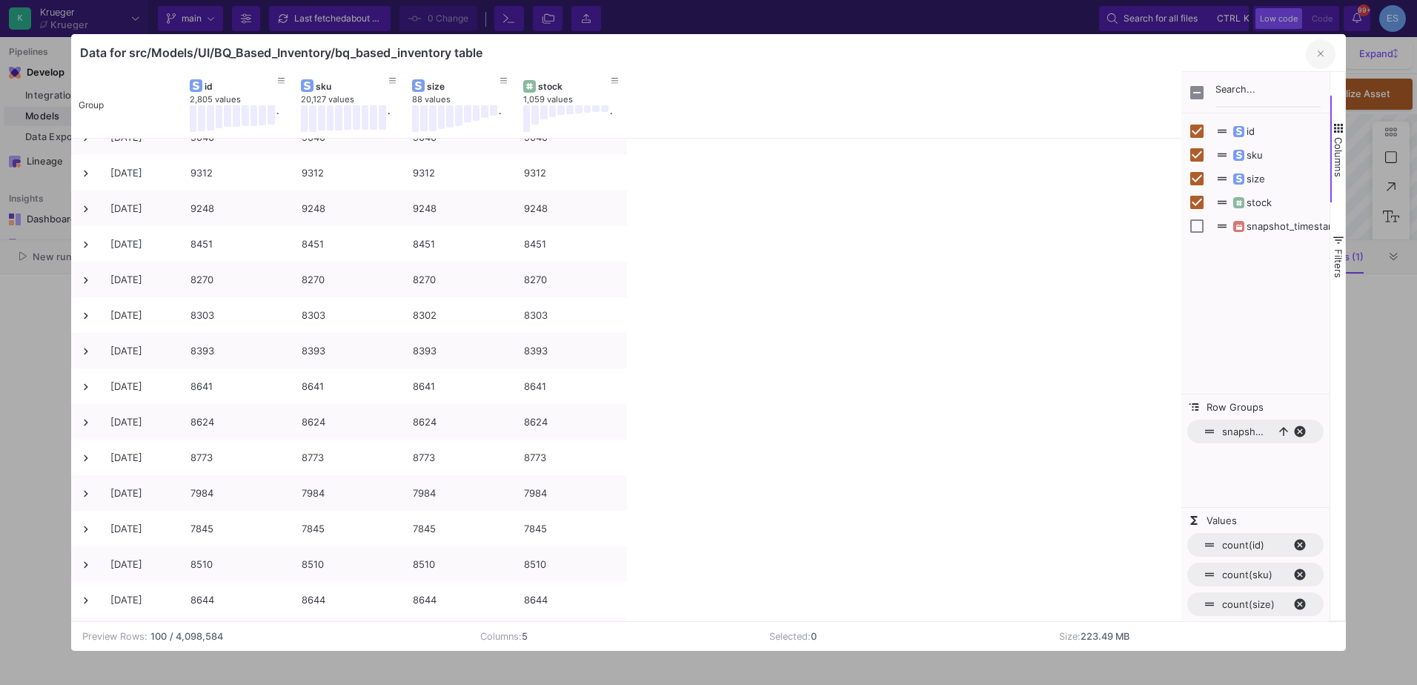
click at [1322, 58] on icon "button" at bounding box center [1320, 54] width 6 height 10
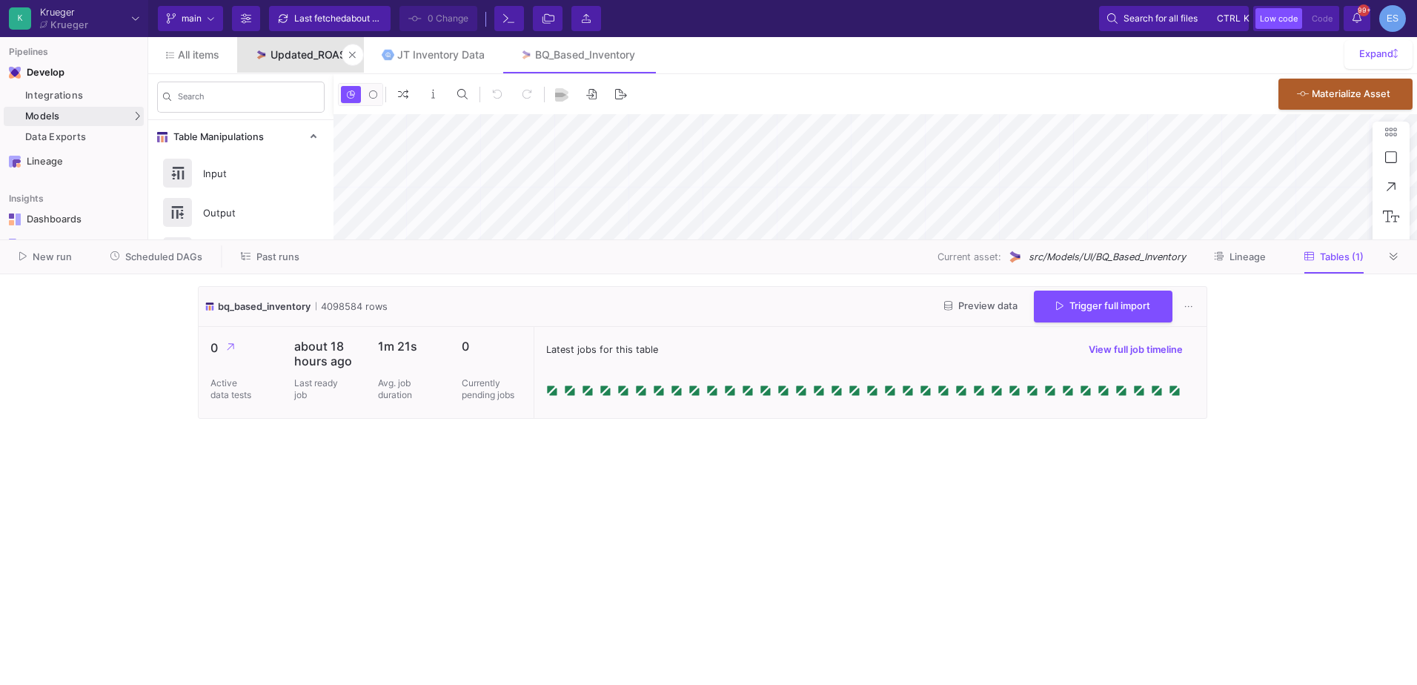
click at [285, 57] on div "Updated_ROAS" at bounding box center [308, 55] width 76 height 12
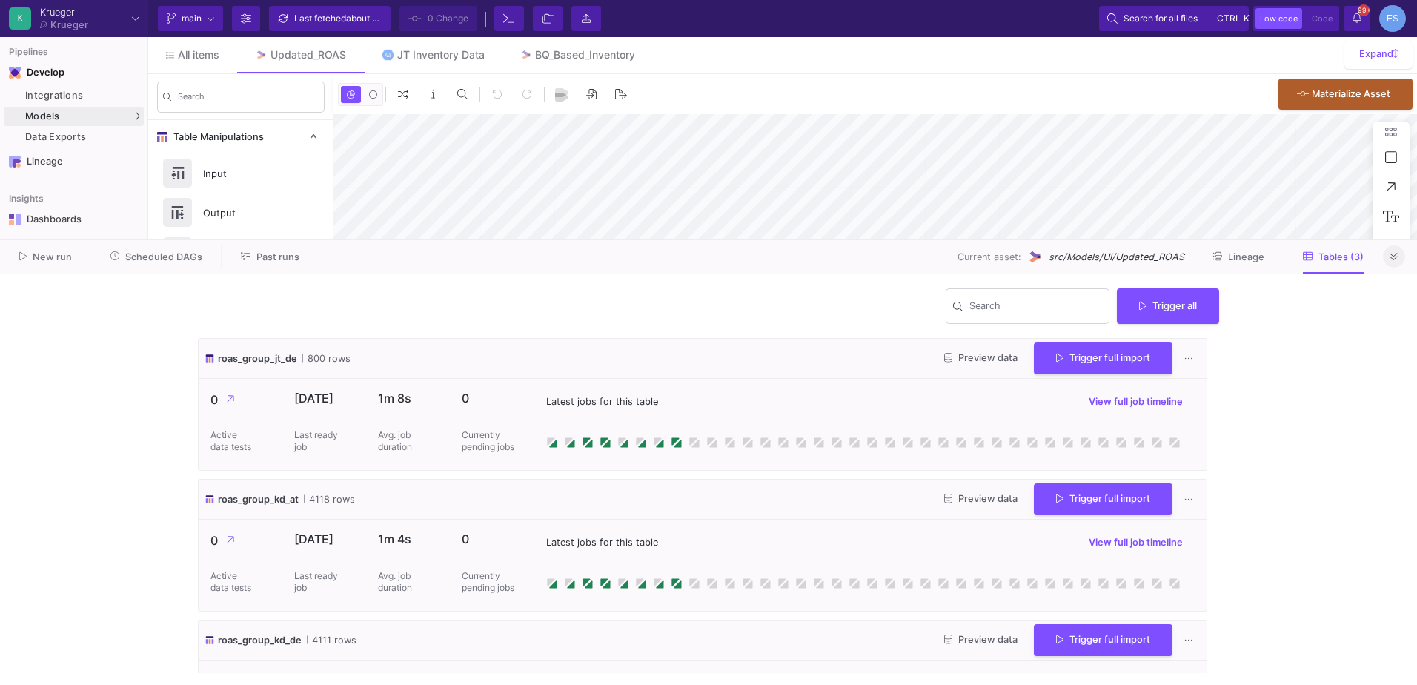
click at [1392, 261] on icon at bounding box center [1393, 257] width 8 height 10
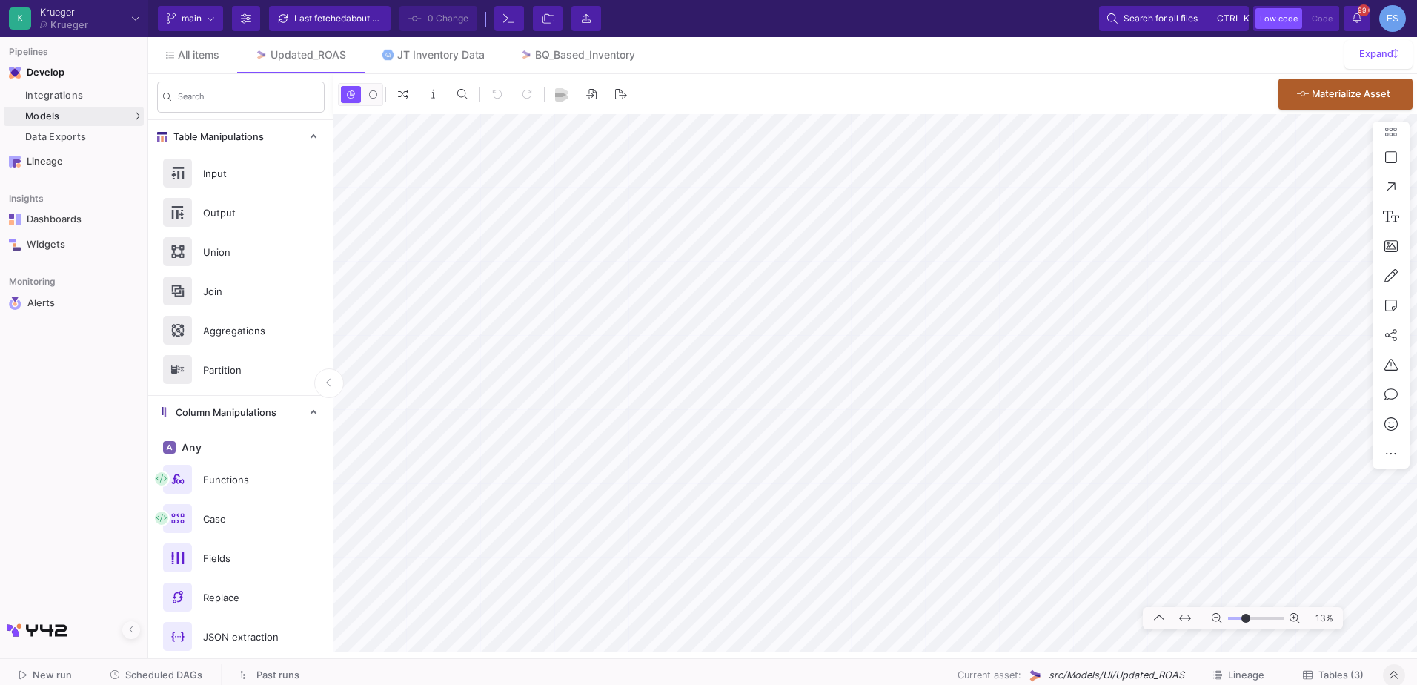
drag, startPoint x: 1237, startPoint y: 619, endPoint x: 1245, endPoint y: 621, distance: 9.0
type input "-7"
click at [1245, 621] on input "range" at bounding box center [1256, 618] width 56 height 19
click at [730, 668] on as-split "K [PERSON_NAME] [PERSON_NAME] Current branch main Branch Options Last fetched a…" at bounding box center [708, 342] width 1417 height 685
click at [65, 94] on div "Integrations" at bounding box center [82, 96] width 115 height 12
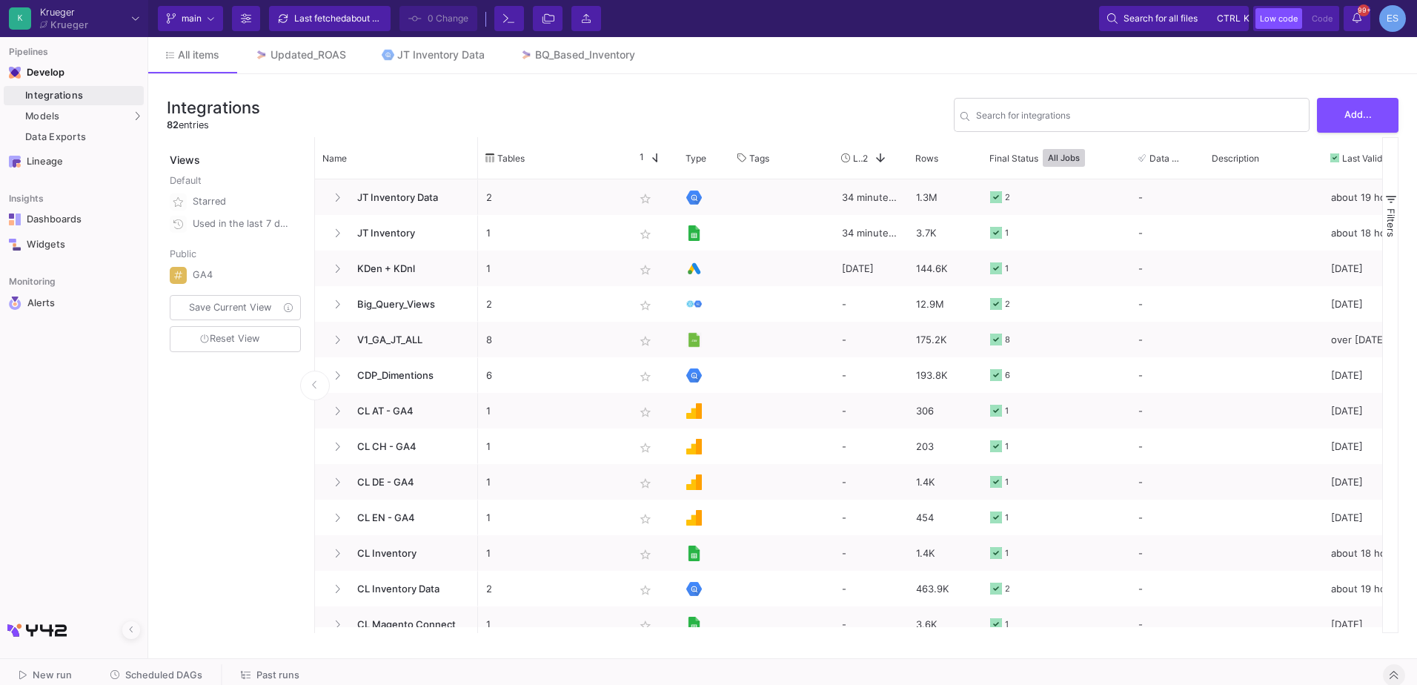
click at [63, 106] on div "Integrations Models Models UI-Models SQL-Models Data Exports" at bounding box center [73, 116] width 147 height 64
click at [113, 113] on div "Models" at bounding box center [74, 116] width 140 height 19
click at [227, 113] on link "UI-Models" at bounding box center [205, 119] width 110 height 24
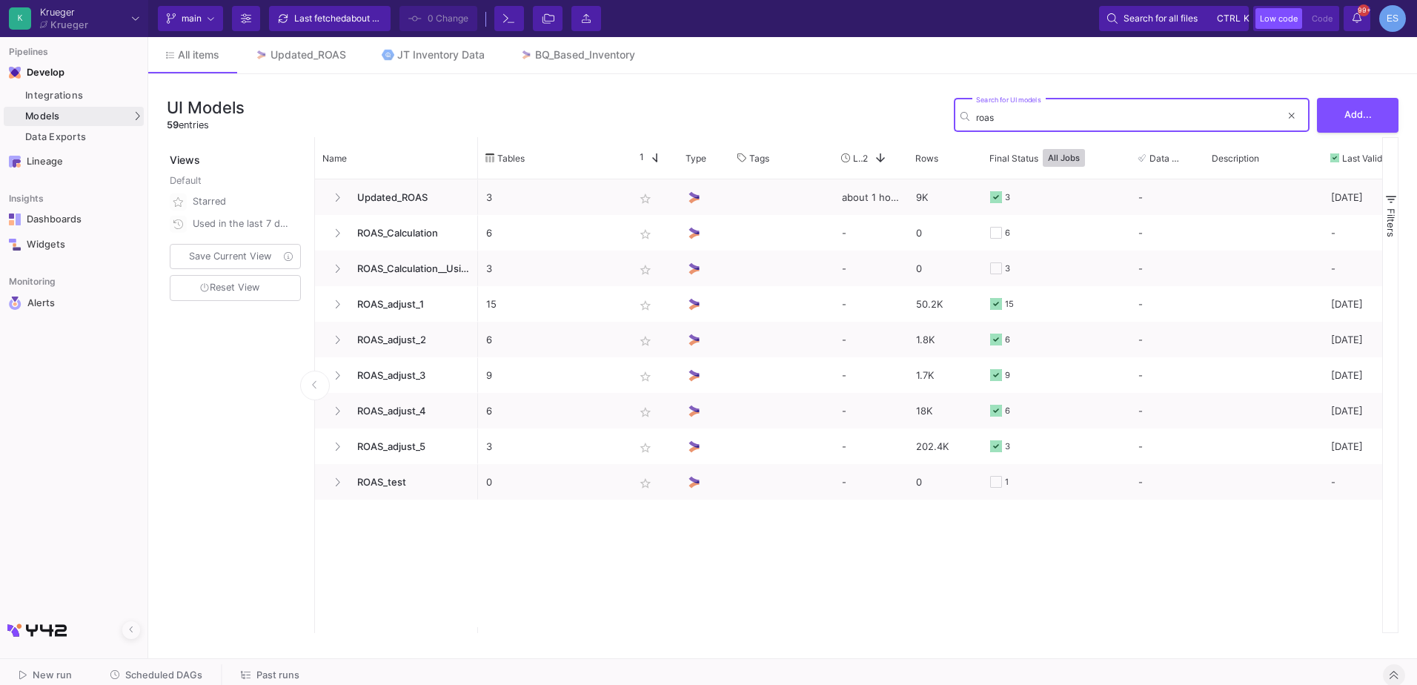
type input "roas"
drag, startPoint x: 1044, startPoint y: 110, endPoint x: 923, endPoint y: 115, distance: 120.9
click at [923, 115] on div "UI Models 59 entries roas Search for UI models Add..." at bounding box center [782, 115] width 1231 height 44
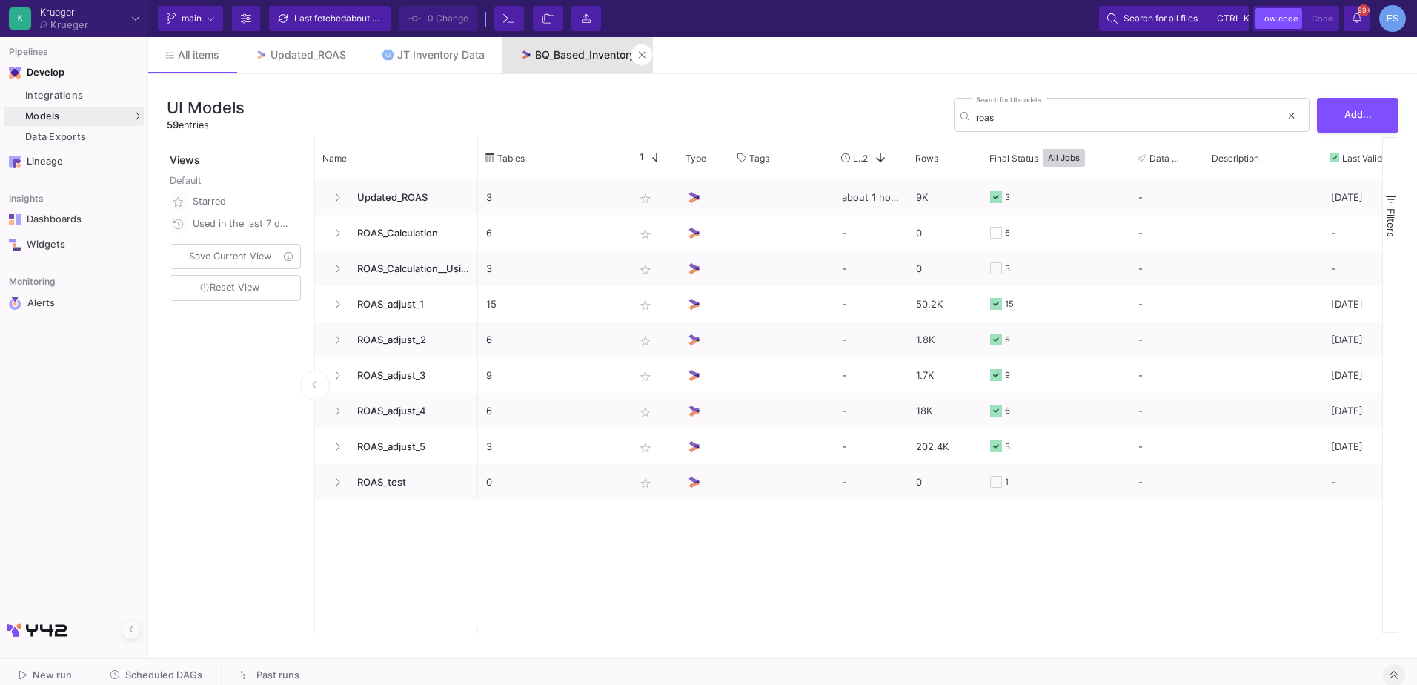
click at [579, 53] on div "BQ_Based_Inventory" at bounding box center [585, 55] width 100 height 12
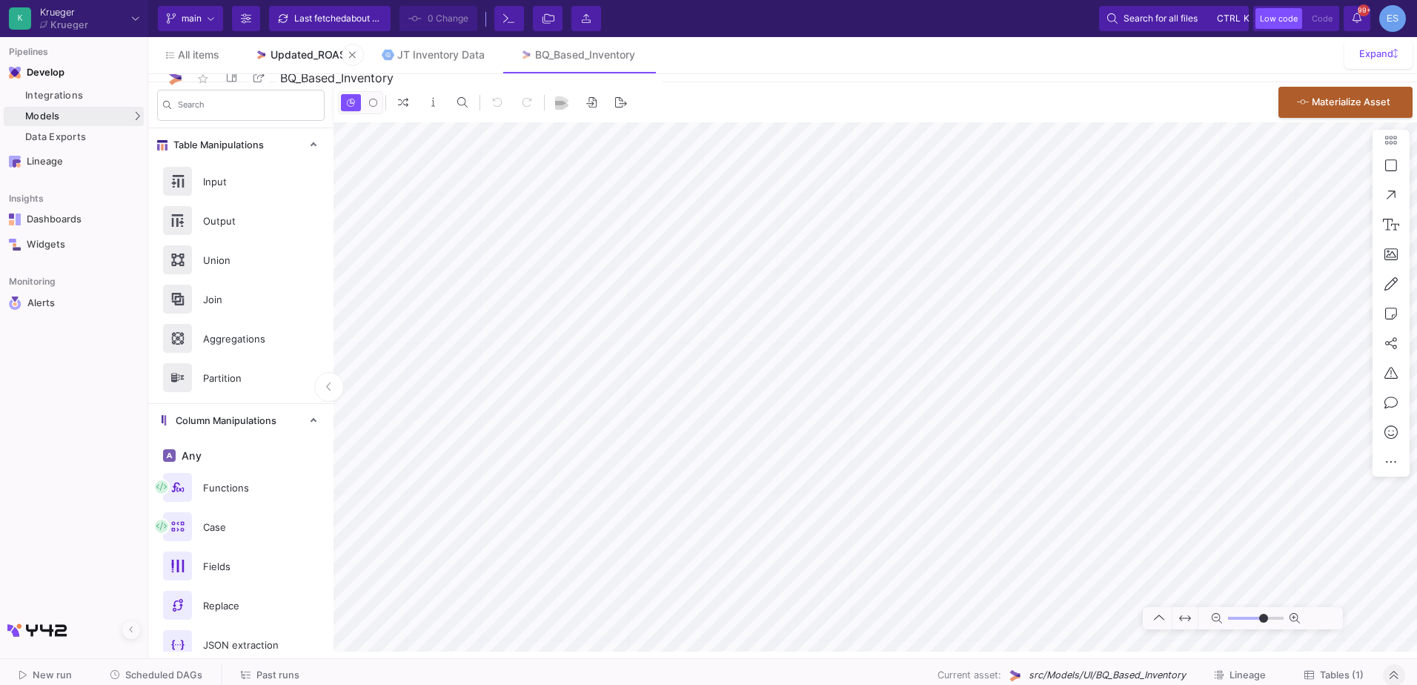
click at [299, 52] on div "Updated_ROAS" at bounding box center [308, 55] width 76 height 12
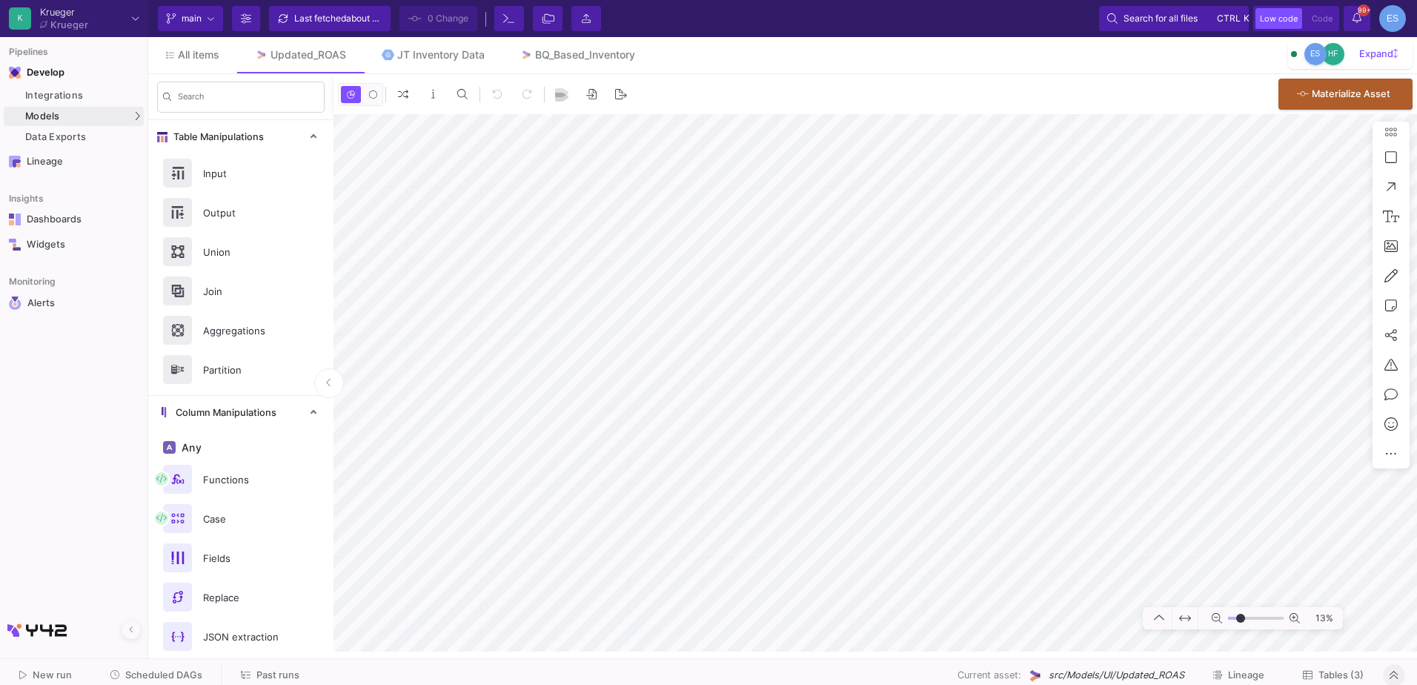
click at [1240, 616] on input "range" at bounding box center [1256, 618] width 56 height 19
drag, startPoint x: 1238, startPoint y: 613, endPoint x: 1248, endPoint y: 616, distance: 10.1
type input "0"
click at [1248, 616] on input "range" at bounding box center [1256, 618] width 56 height 19
click at [218, 114] on link "UI-Models" at bounding box center [205, 119] width 110 height 24
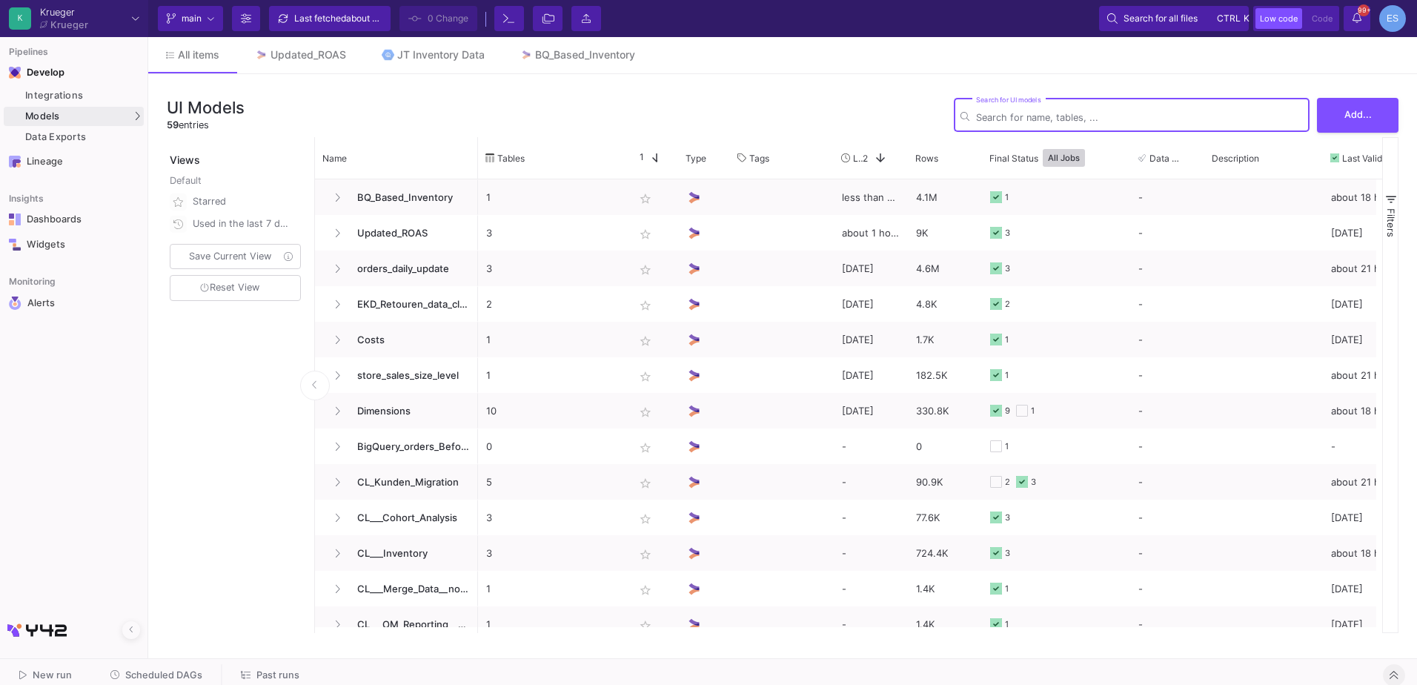
click at [1197, 108] on div "Search for UI models" at bounding box center [1139, 114] width 327 height 36
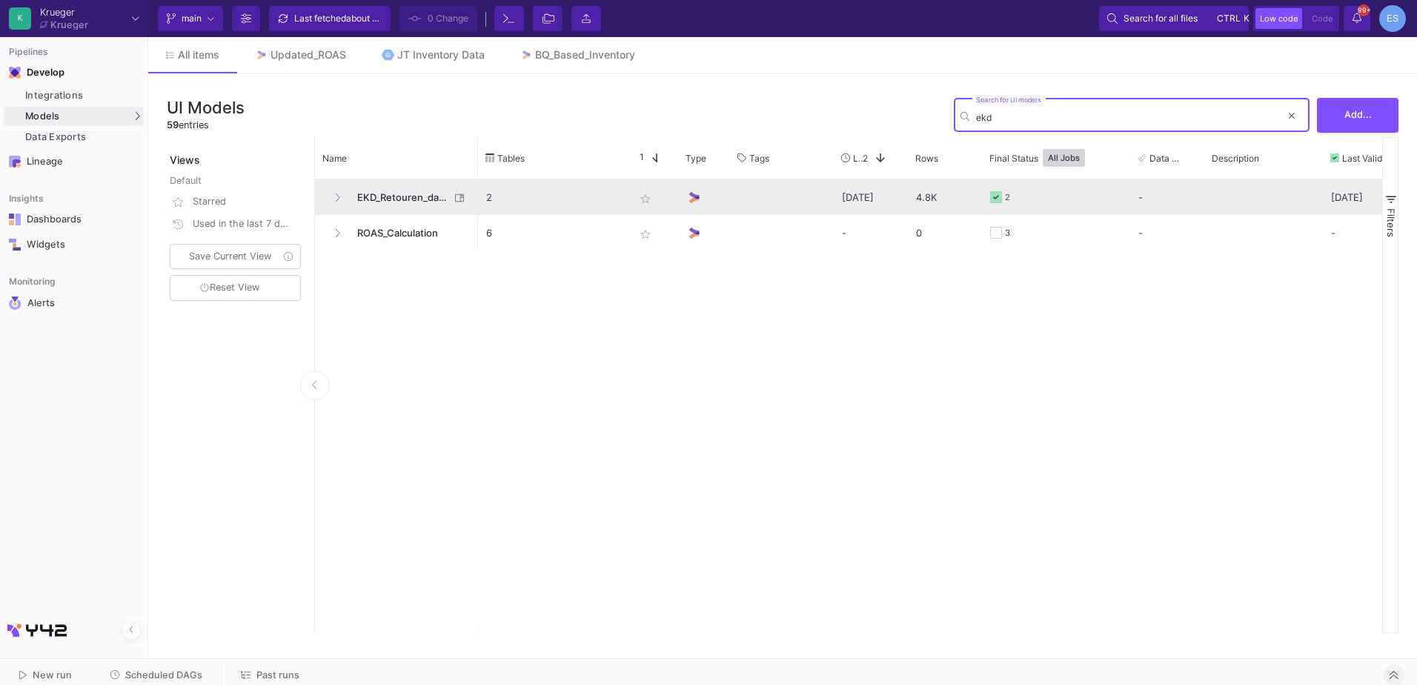
type input "ekd"
click at [416, 196] on span "EKD_Retouren_data_cleaning" at bounding box center [399, 197] width 102 height 35
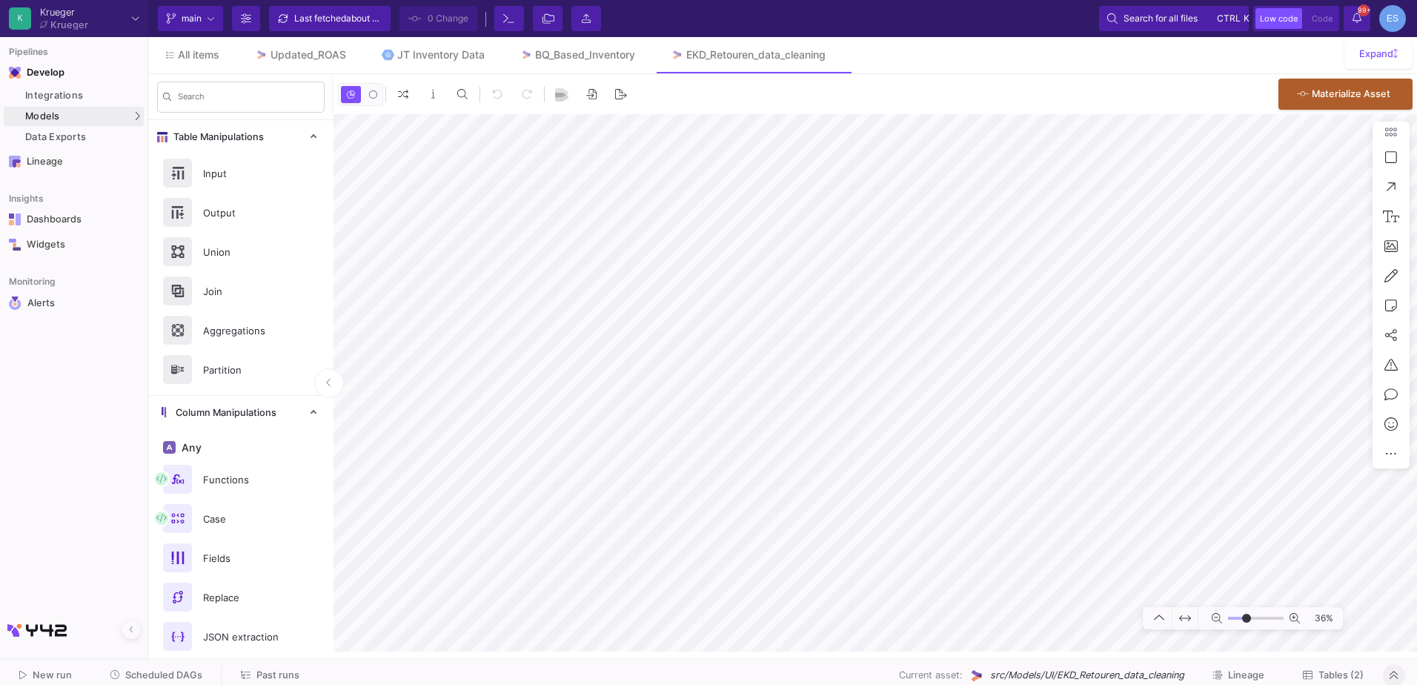
type input "-5"
click at [1246, 621] on input "range" at bounding box center [1256, 618] width 56 height 19
click at [250, 525] on mat-sidenav-container "Search Table Manipulations Input Output Union Join Aggregations Partition Colum…" at bounding box center [782, 362] width 1268 height 577
click at [264, 53] on img at bounding box center [261, 55] width 13 height 13
drag, startPoint x: 1235, startPoint y: 614, endPoint x: 1245, endPoint y: 617, distance: 10.8
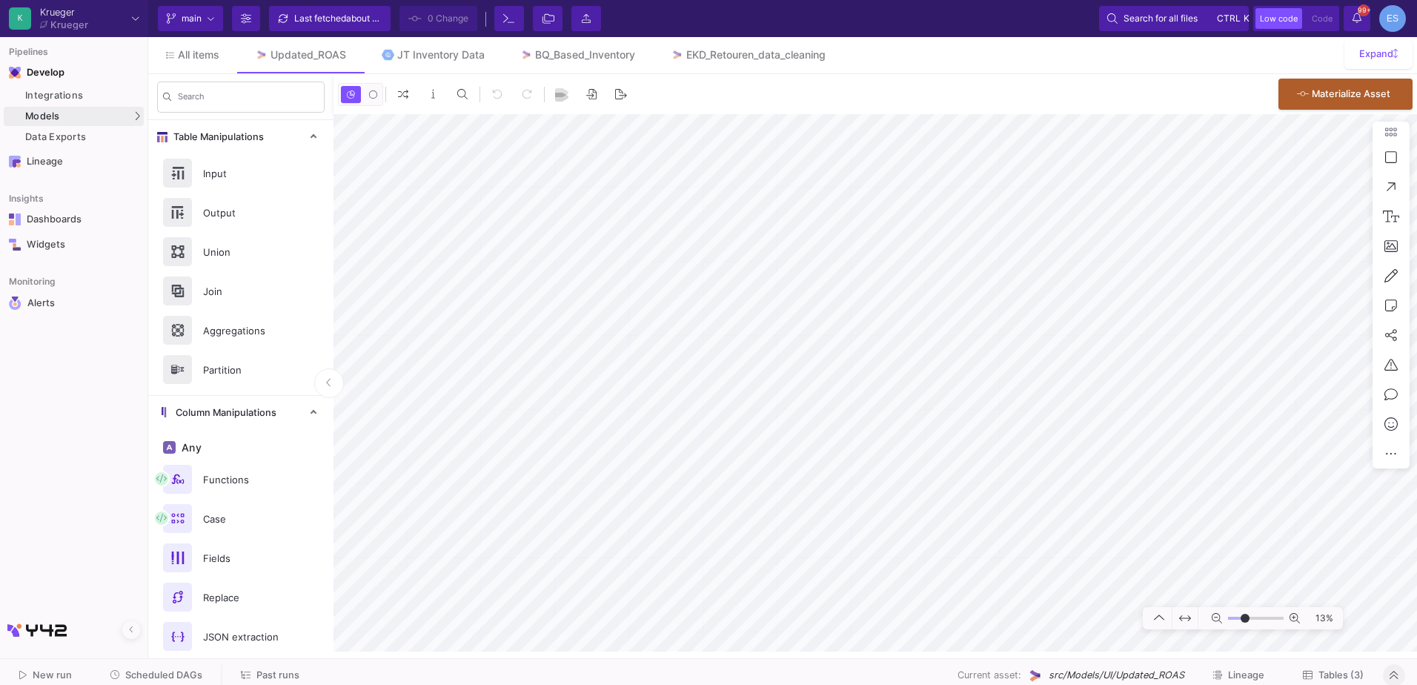
type input "-10"
click at [1245, 617] on input "range" at bounding box center [1256, 618] width 56 height 19
click at [1416, 419] on html "K [PERSON_NAME] [PERSON_NAME] Current branch main Branch Options Last fetched a…" at bounding box center [708, 342] width 1417 height 685
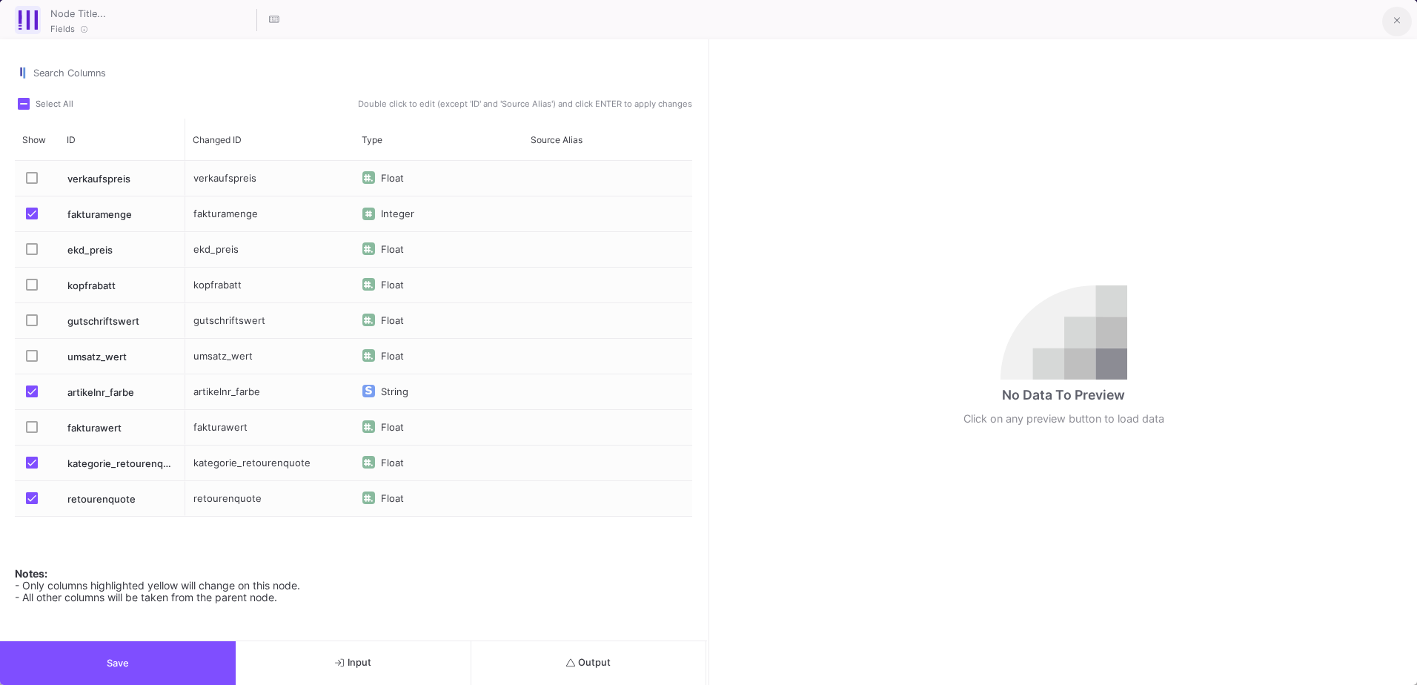
click at [1383, 21] on button at bounding box center [1397, 22] width 30 height 30
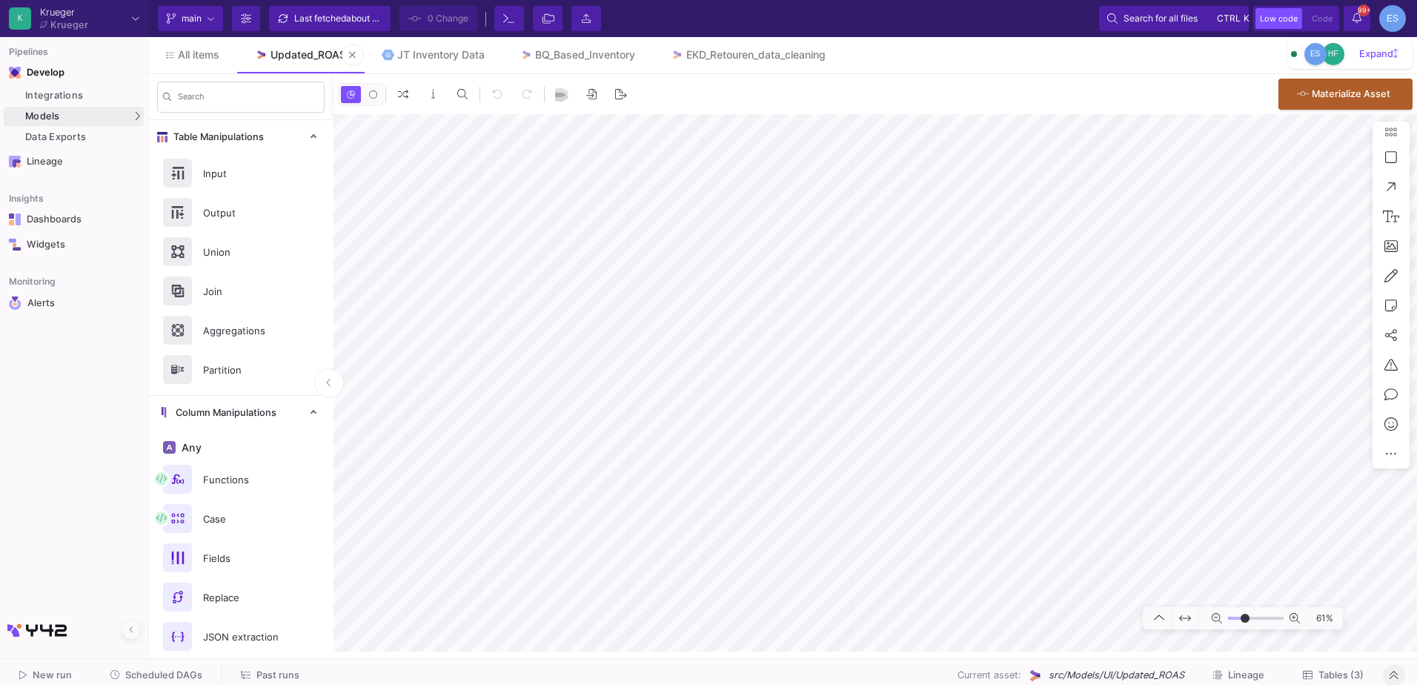
click at [257, 62] on link "Updated_ROAS" at bounding box center [300, 55] width 127 height 36
click at [720, 44] on link "EKD_Retouren_data_cleaning" at bounding box center [748, 55] width 190 height 36
type input "-21"
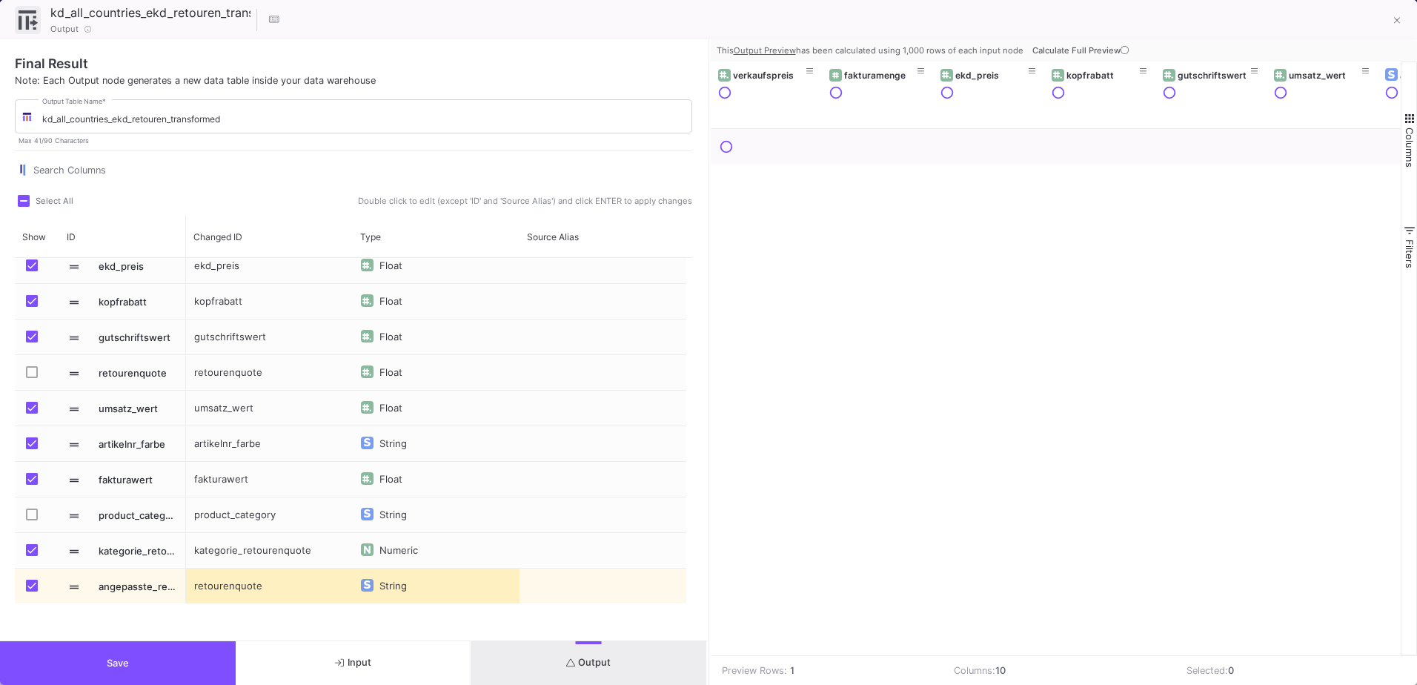
scroll to position [81, 0]
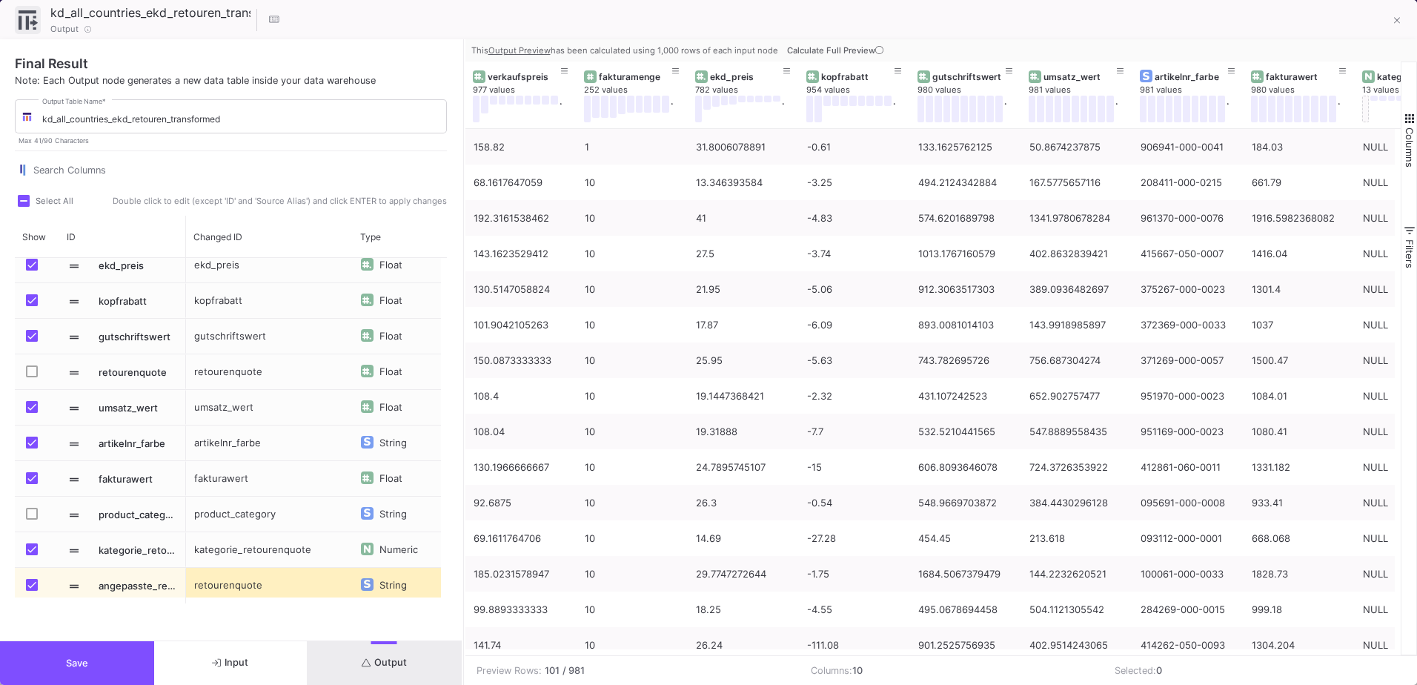
drag, startPoint x: 708, startPoint y: 61, endPoint x: 457, endPoint y: 111, distance: 255.3
click at [462, 111] on div at bounding box center [464, 361] width 4 height 645
click at [463, 84] on div "verkaufspreis 977 values ." at bounding box center [518, 94] width 111 height 67
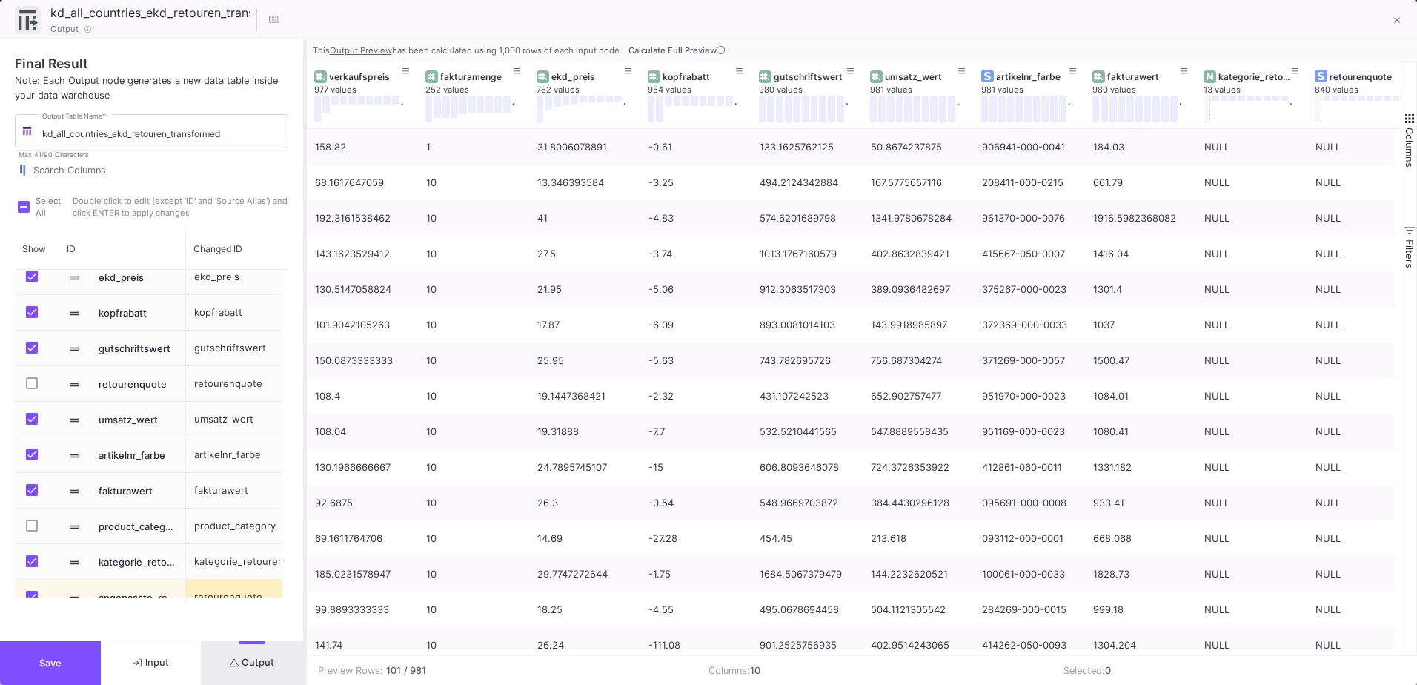
drag, startPoint x: 461, startPoint y: 83, endPoint x: 305, endPoint y: 113, distance: 159.3
click at [305, 113] on div at bounding box center [305, 361] width 4 height 645
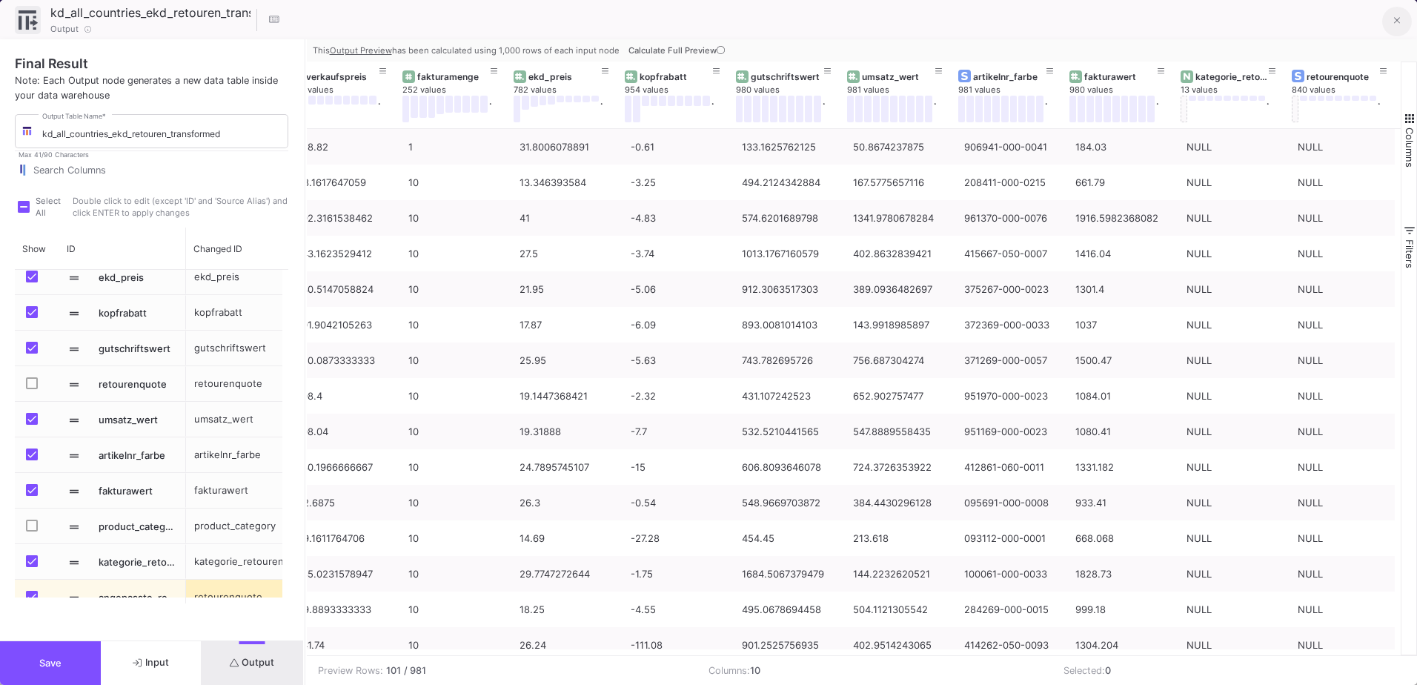
click at [1397, 25] on icon at bounding box center [1397, 21] width 7 height 10
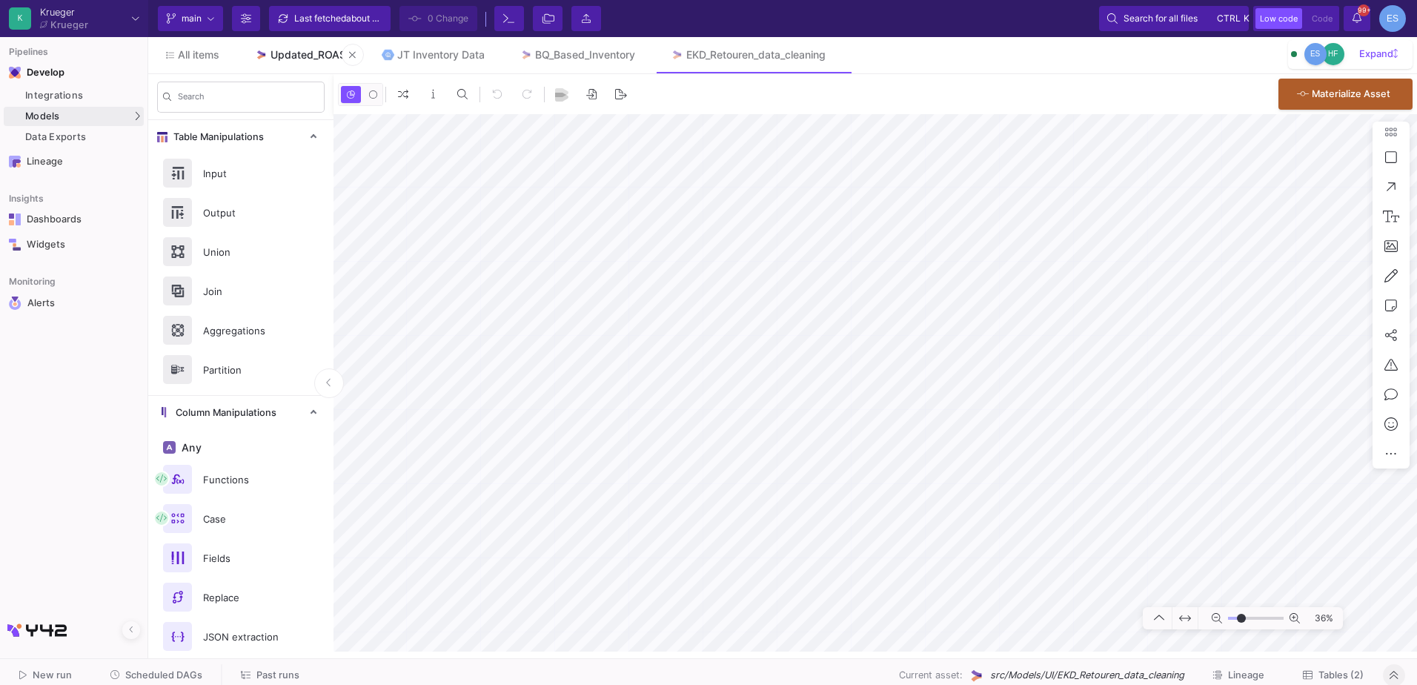
click at [276, 50] on div "Updated_ROAS" at bounding box center [308, 55] width 76 height 12
drag, startPoint x: 1234, startPoint y: 618, endPoint x: 1246, endPoint y: 619, distance: 12.6
click at [1246, 619] on input "range" at bounding box center [1256, 618] width 56 height 19
click at [1241, 616] on input "range" at bounding box center [1256, 618] width 56 height 19
type input "2"
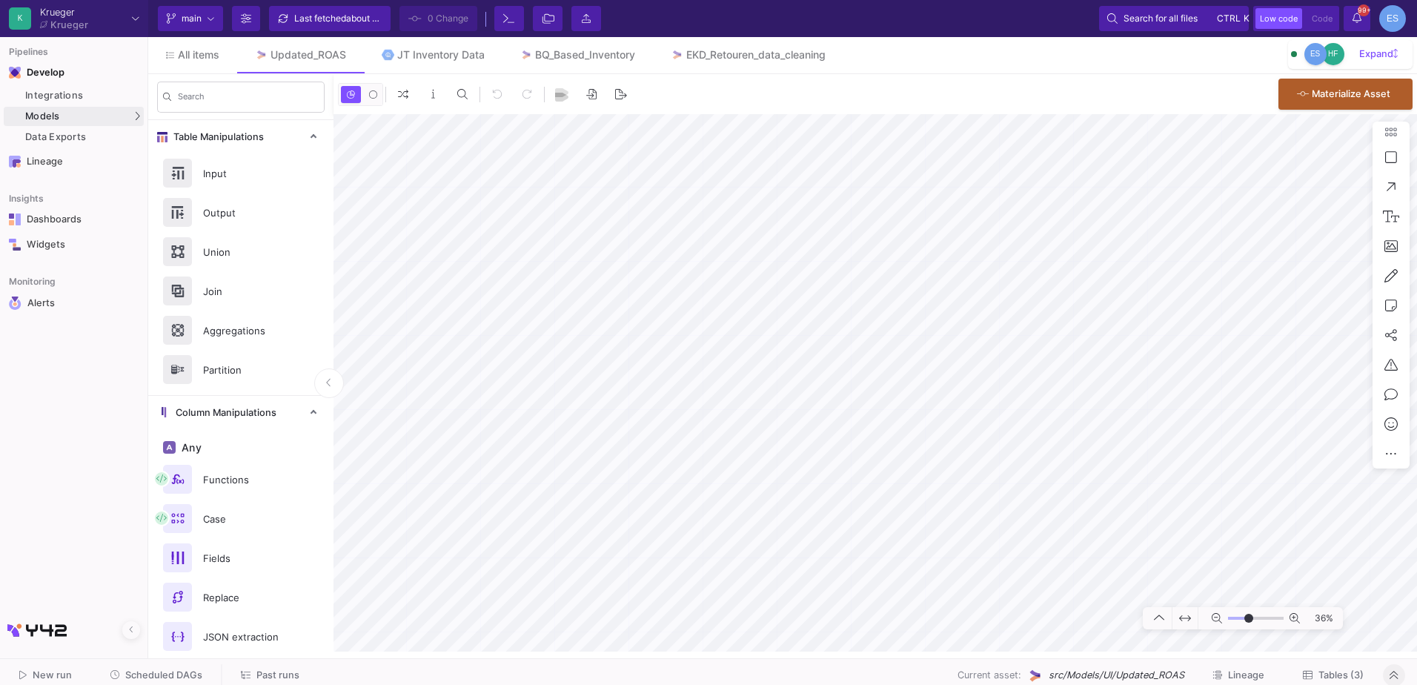
click at [1248, 617] on input "range" at bounding box center [1256, 618] width 56 height 19
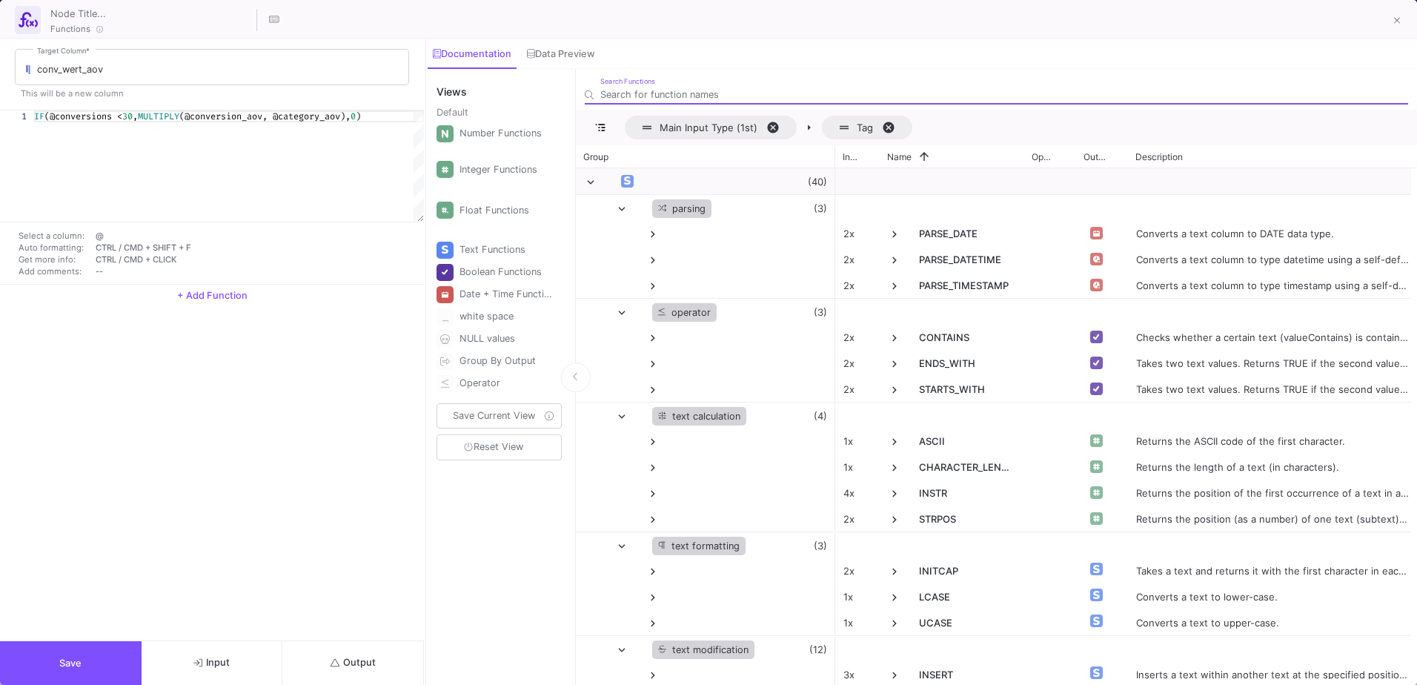
click at [210, 290] on span "+ Add Function" at bounding box center [212, 295] width 70 height 11
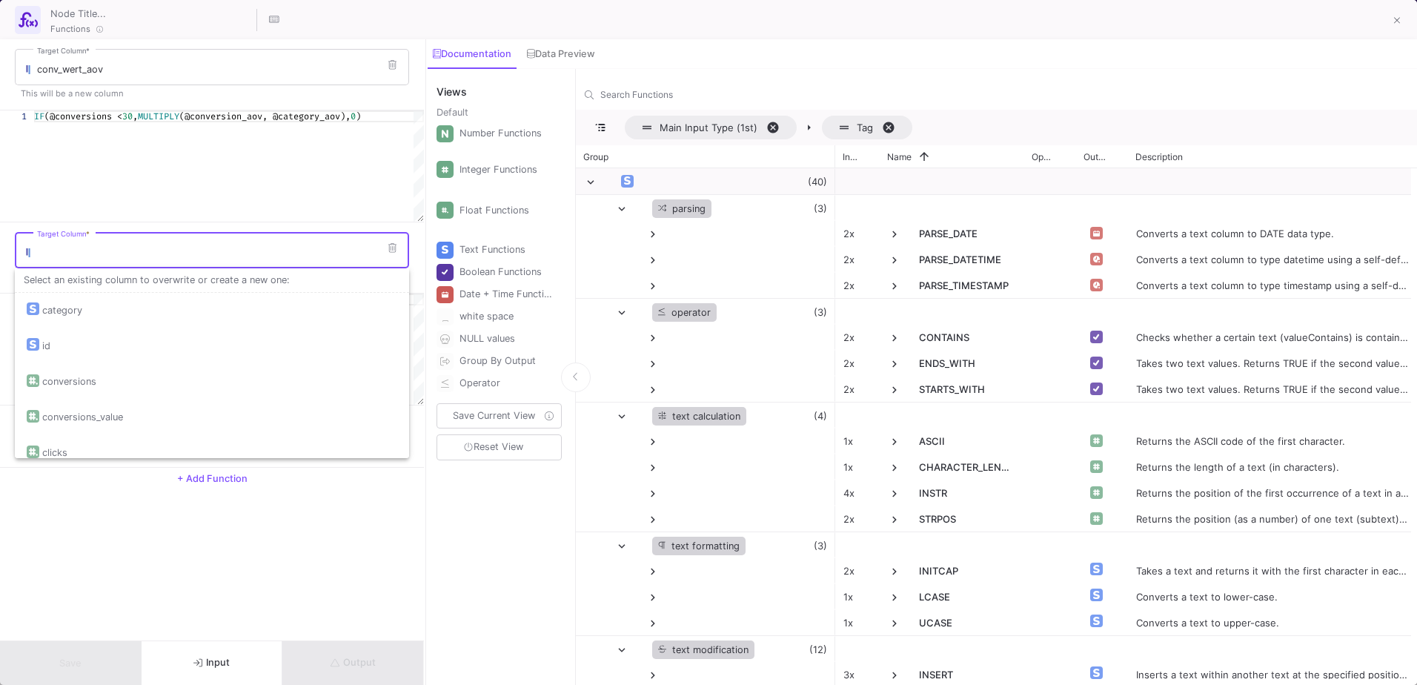
click at [69, 256] on input "Target Column *" at bounding box center [219, 253] width 365 height 12
drag, startPoint x: 70, startPoint y: 256, endPoint x: 33, endPoint y: 257, distance: 36.3
click at [33, 257] on div "RQ Target Column *" at bounding box center [212, 249] width 394 height 39
type input "return_rate"
click at [213, 659] on span "Input" at bounding box center [211, 661] width 36 height 11
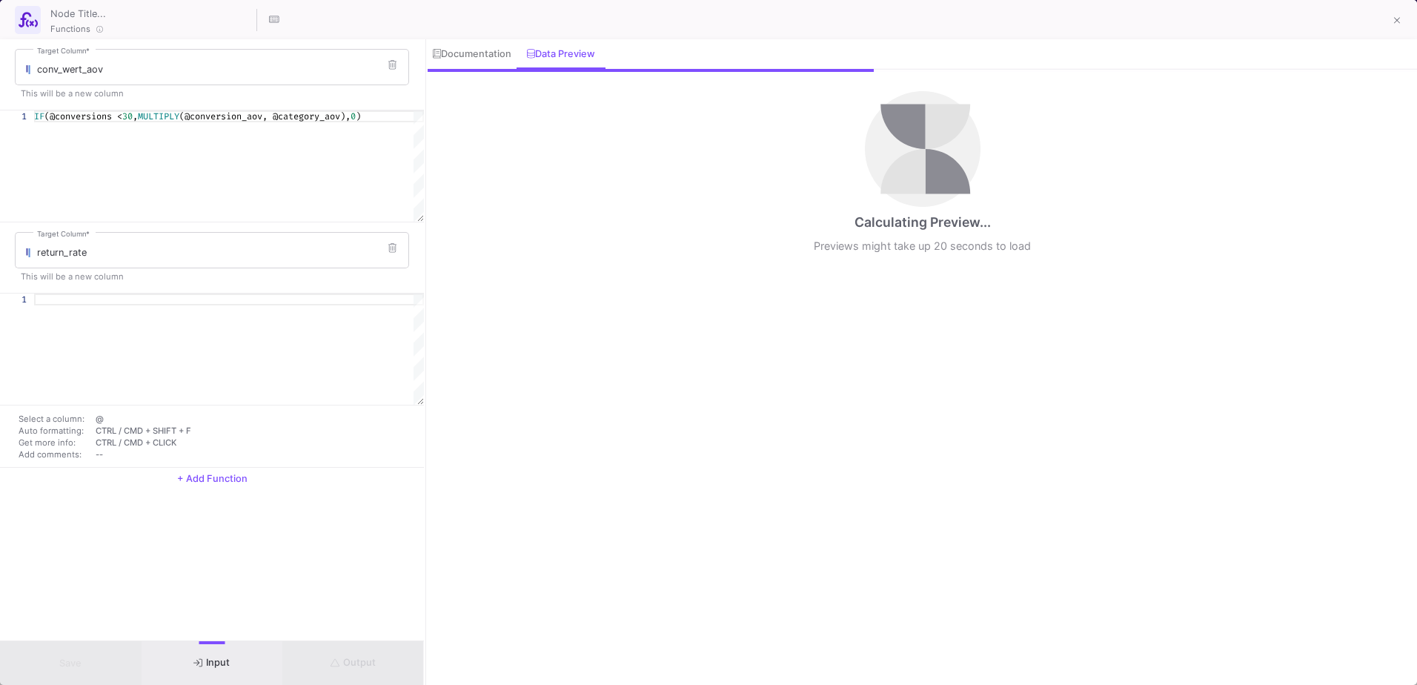
click at [48, 296] on div at bounding box center [229, 299] width 390 height 12
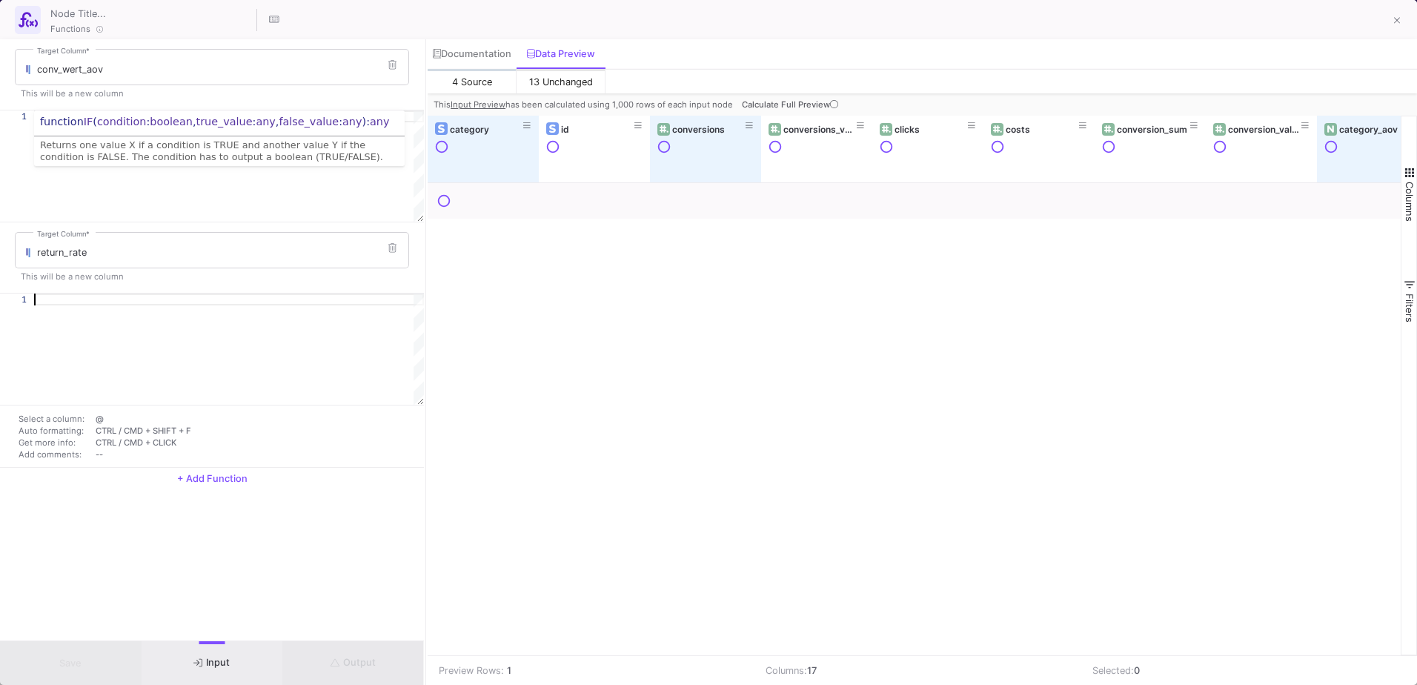
scroll to position [0, 351]
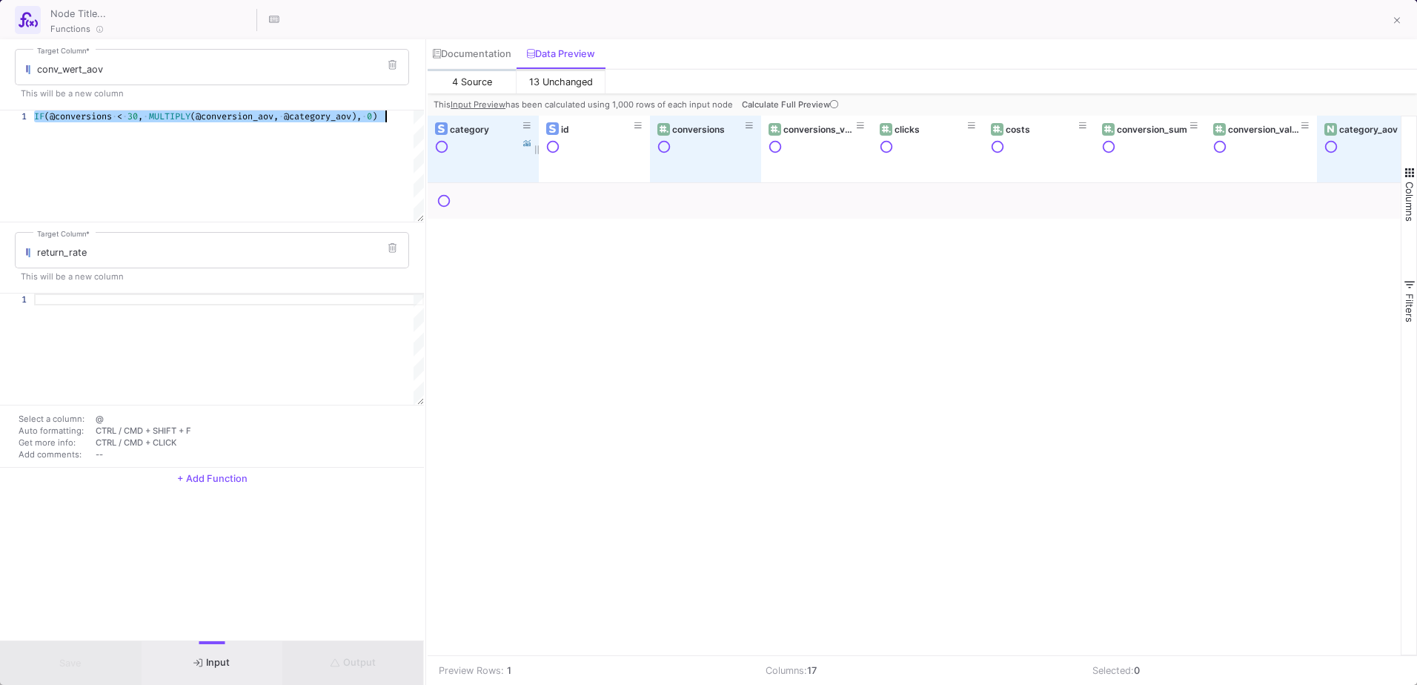
drag, startPoint x: 34, startPoint y: 116, endPoint x: 427, endPoint y: 124, distance: 393.5
click at [67, 304] on div at bounding box center [229, 299] width 390 height 12
paste textarea "IF(@conversions < 30, MULTIPLY(@conversion_aov, @category_aov), 0)"
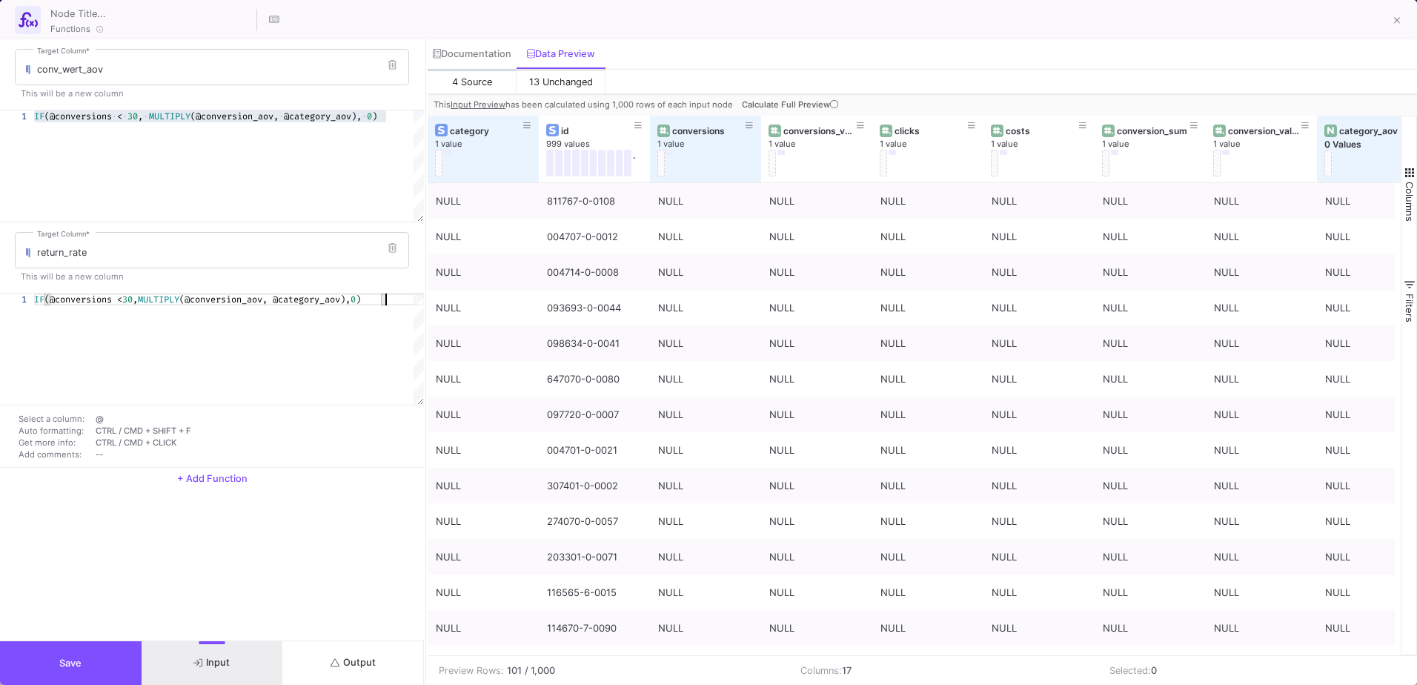
click at [90, 299] on span "(@conversions <" at bounding box center [83, 299] width 78 height 12
click at [186, 319] on div "IF (@fakturamenge < 50 , MULTIPLY (@conversion_aov, · @category_aov), · 0 )" at bounding box center [229, 348] width 390 height 111
click at [159, 305] on div "IF (@fakturamenge < 50 , MULTIPLY (@conversion_aov, · @category_aov), · 0 )" at bounding box center [229, 348] width 390 height 111
drag, startPoint x: 155, startPoint y: 297, endPoint x: 296, endPoint y: 305, distance: 141.7
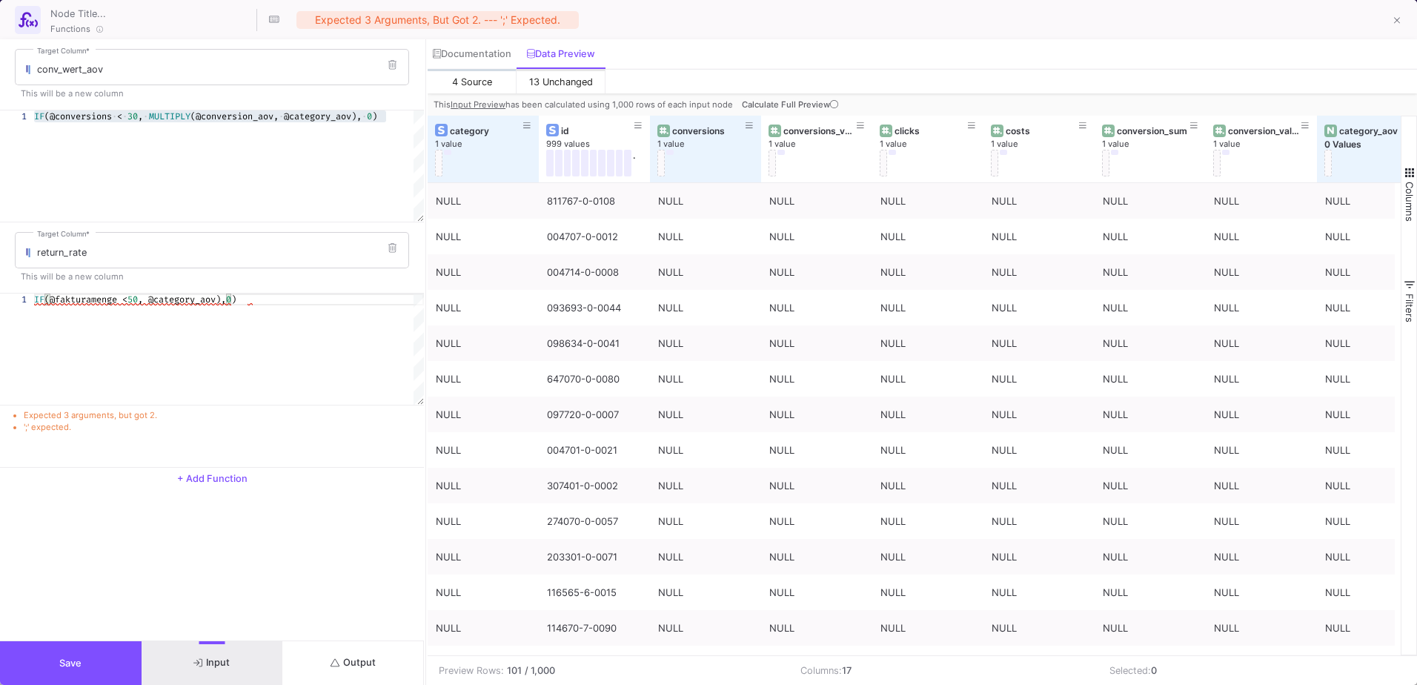
click at [226, 297] on span ", @category_aov)," at bounding box center [182, 299] width 88 height 12
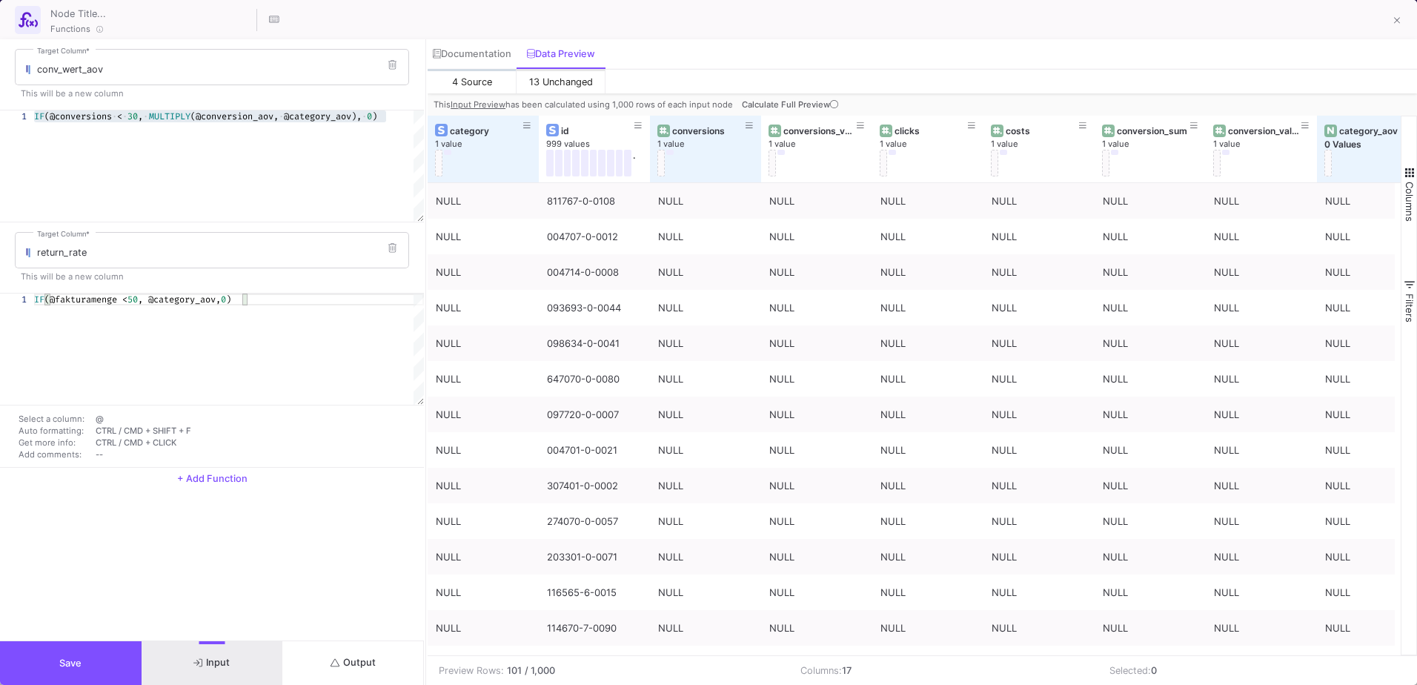
click at [197, 300] on span ", @category_aov," at bounding box center [179, 299] width 83 height 12
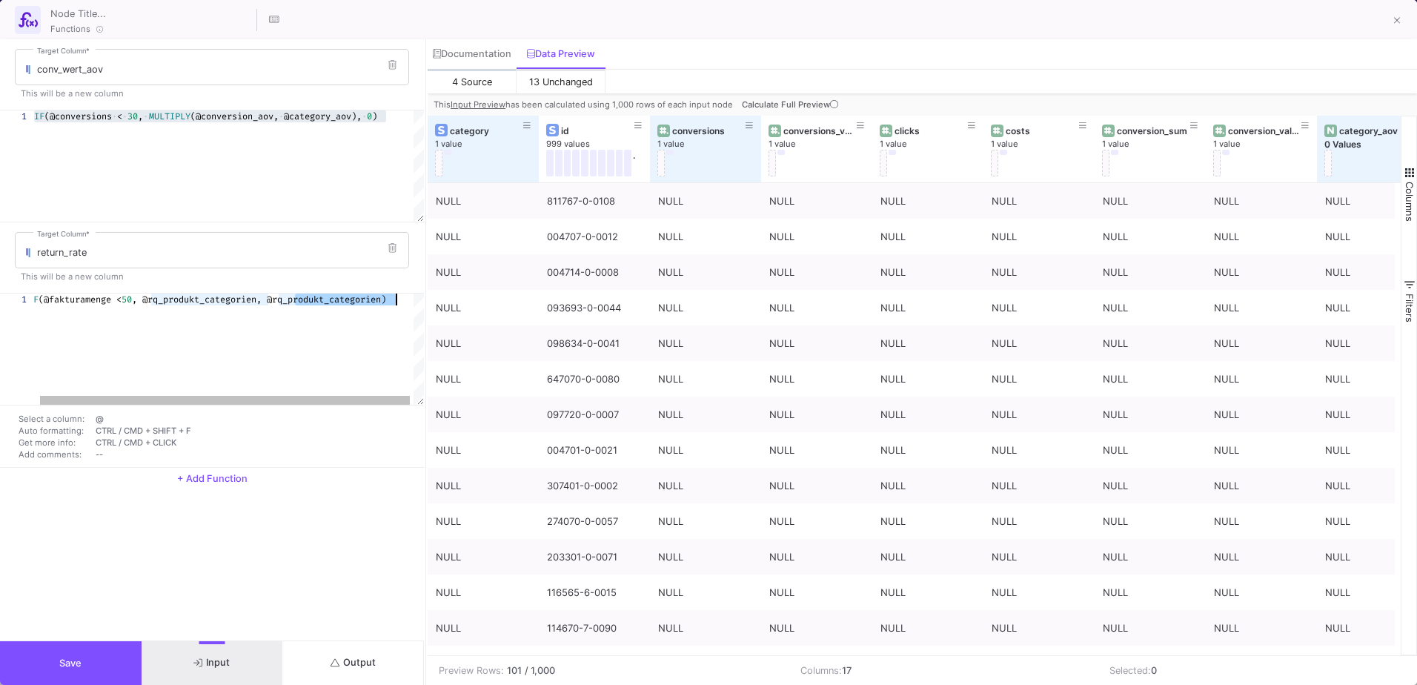
drag, startPoint x: 301, startPoint y: 299, endPoint x: 395, endPoint y: 302, distance: 94.2
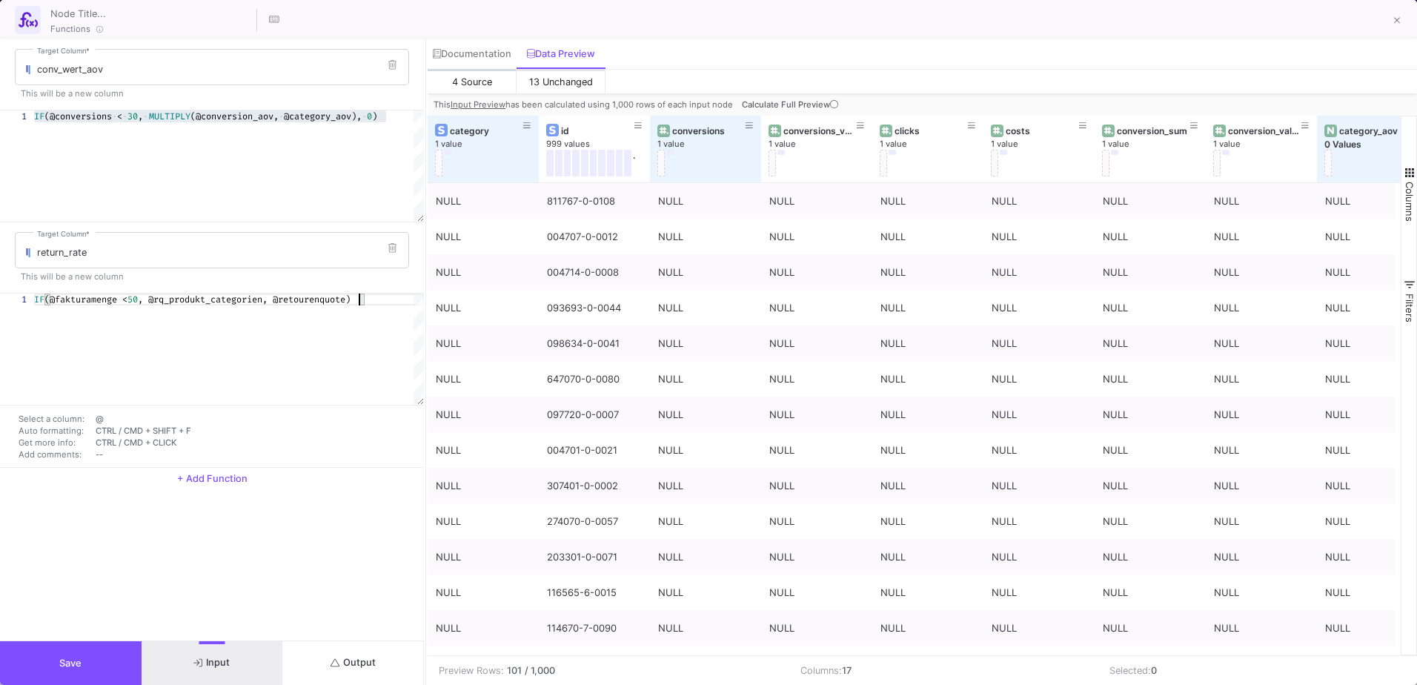
click at [78, 341] on div "IF (@fakturamenge < 50 , @rq_produkt_categorien, @retourenquote)" at bounding box center [229, 348] width 390 height 111
type textarea "IF(@fakturamenge < 50, @rq_produkt_categorien, @retourenquote)"
click at [90, 250] on input "return_rate" at bounding box center [219, 253] width 365 height 12
type input "return_rate_net_revenue"
click at [43, 340] on div "IF (@fakturamenge < 50 , @rq_produkt_categorien, @retourenquote)" at bounding box center [229, 348] width 390 height 111
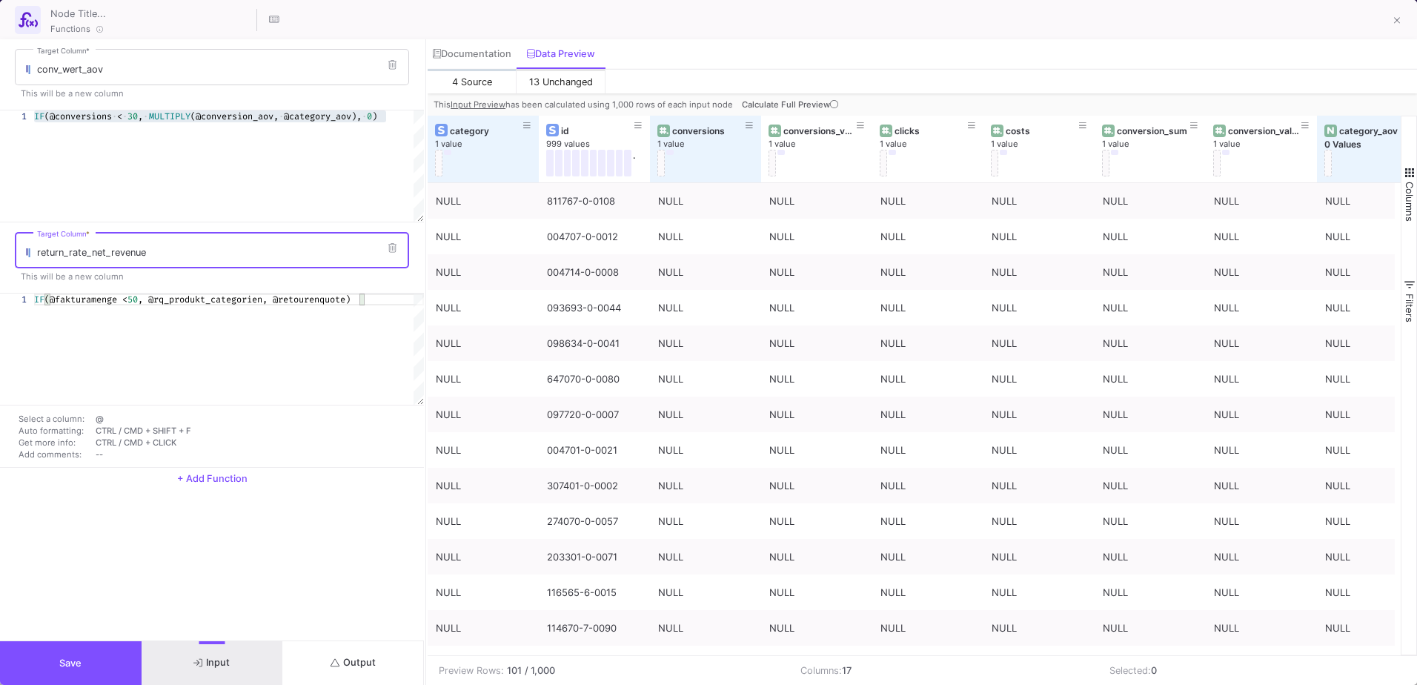
scroll to position [0, 330]
click at [352, 654] on button "Output" at bounding box center [353, 663] width 142 height 44
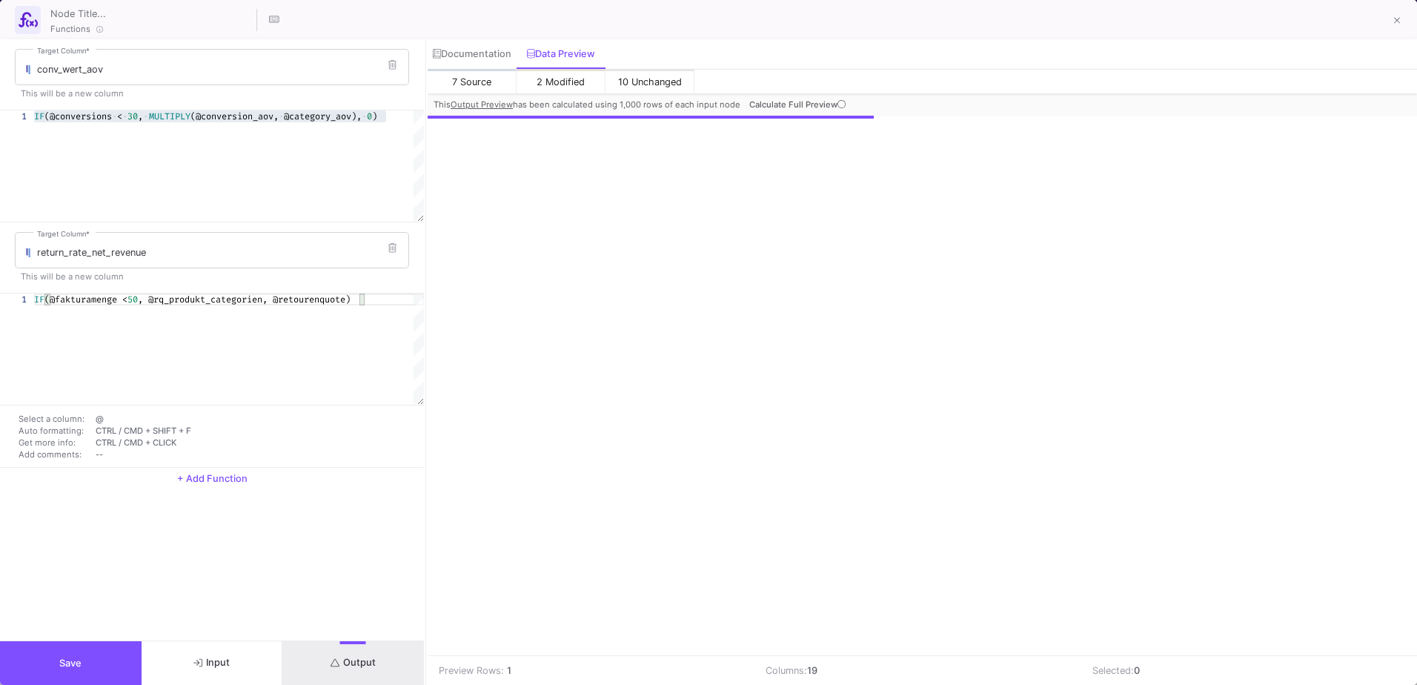
scroll to position [0, 1028]
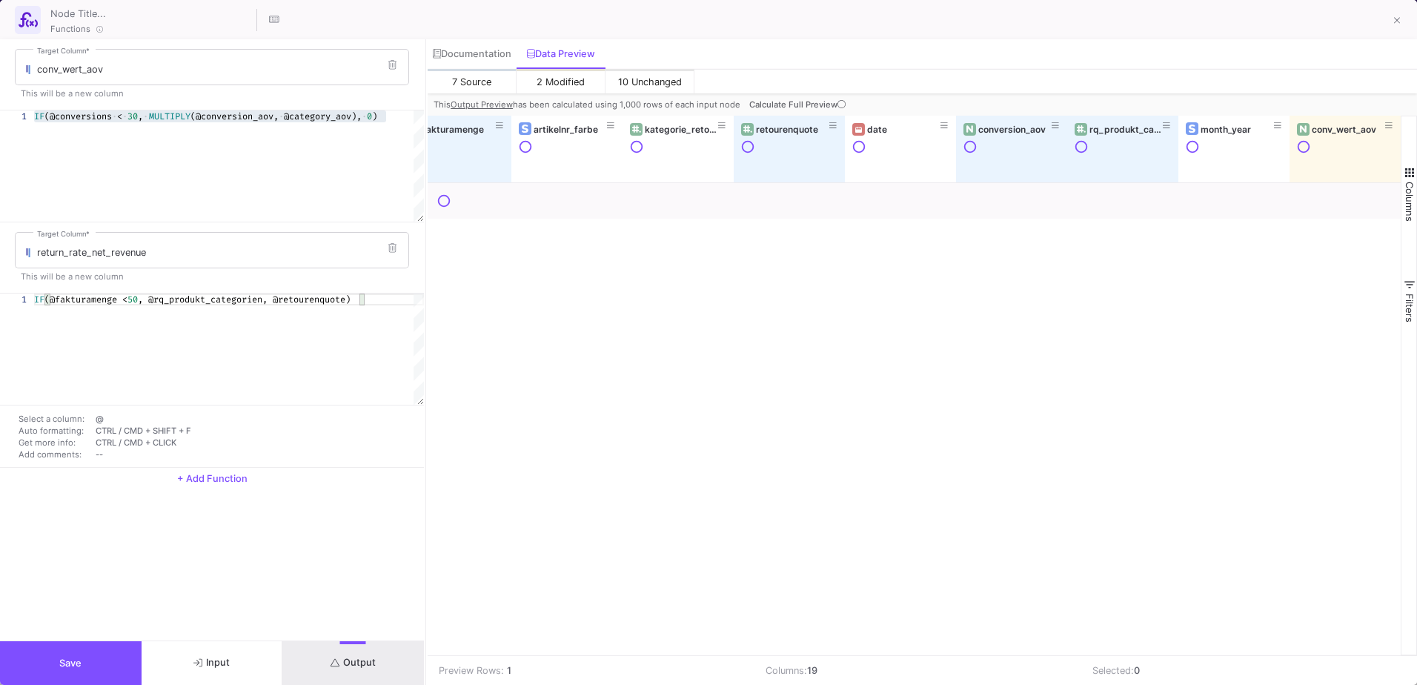
click at [538, 84] on span "2 Modified" at bounding box center [560, 81] width 48 height 11
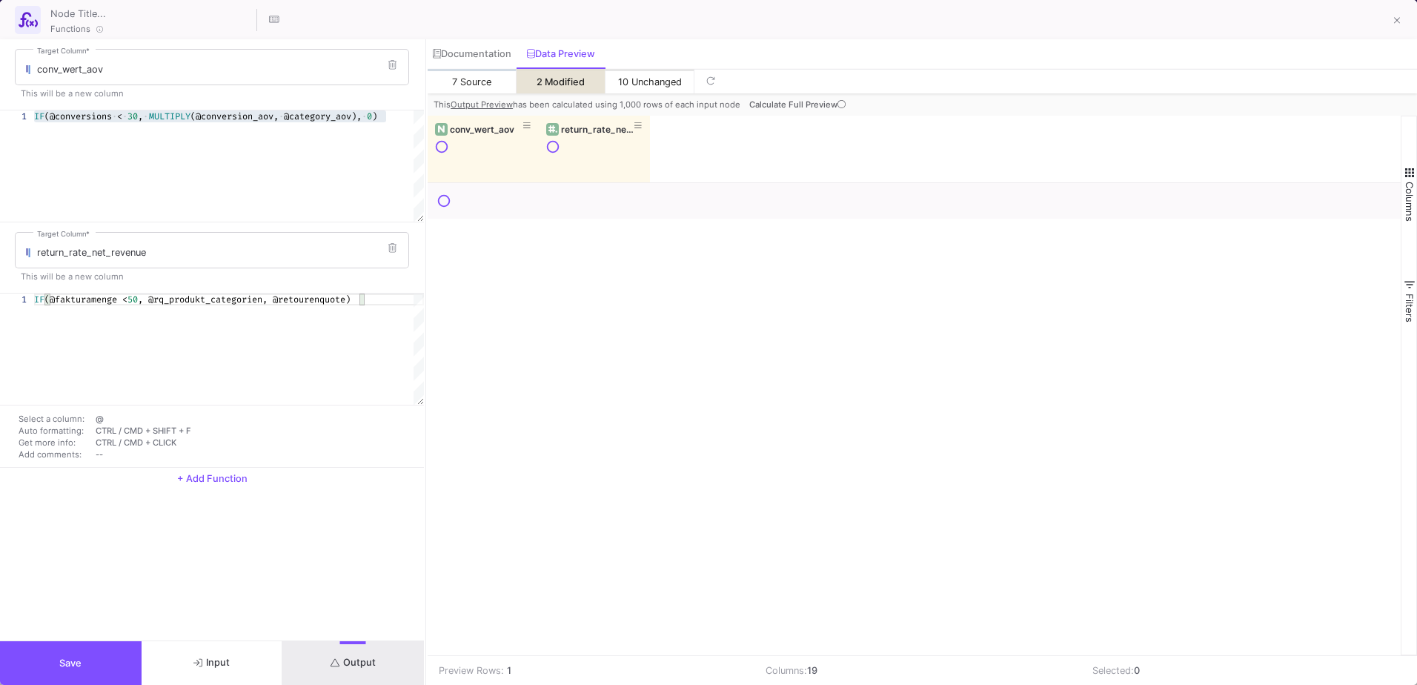
scroll to position [0, 0]
click at [1411, 167] on span "button" at bounding box center [1409, 172] width 13 height 13
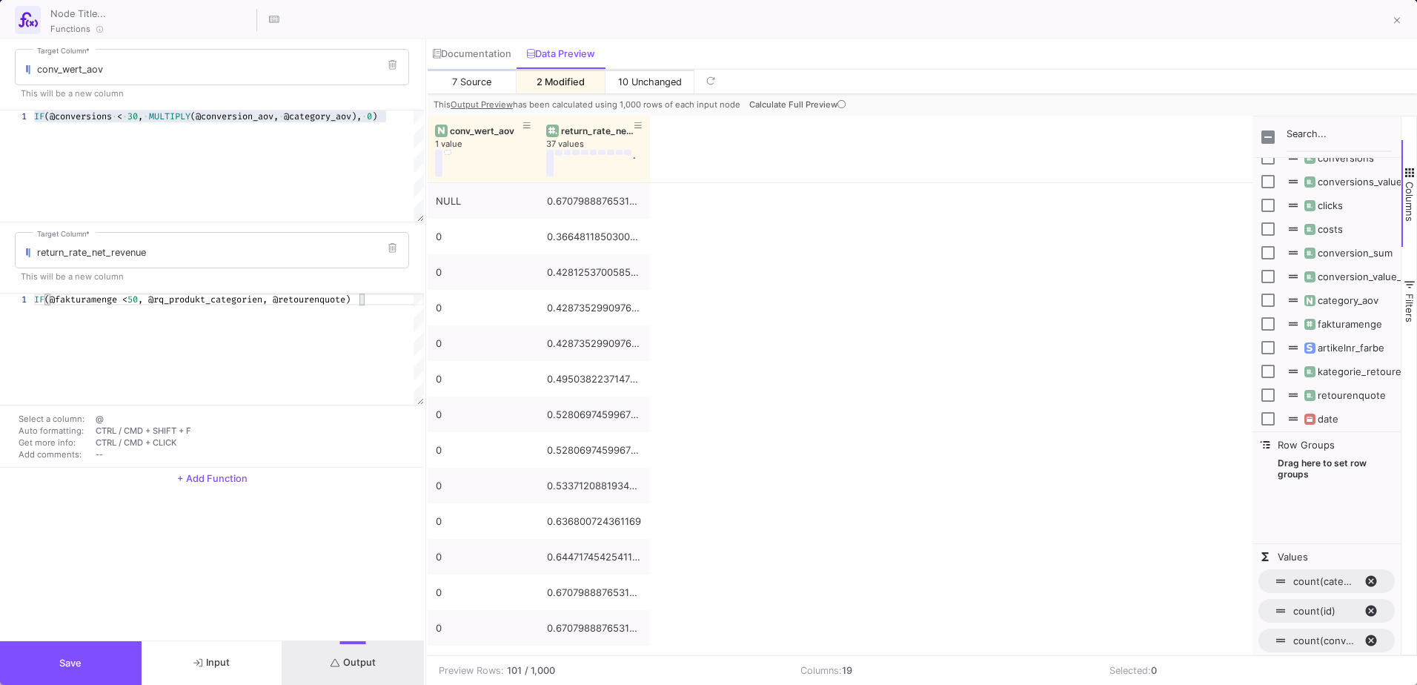
scroll to position [66, 0]
click at [486, 85] on span "7 Source" at bounding box center [471, 81] width 39 height 11
checkbox input "false"
checkbox input "true"
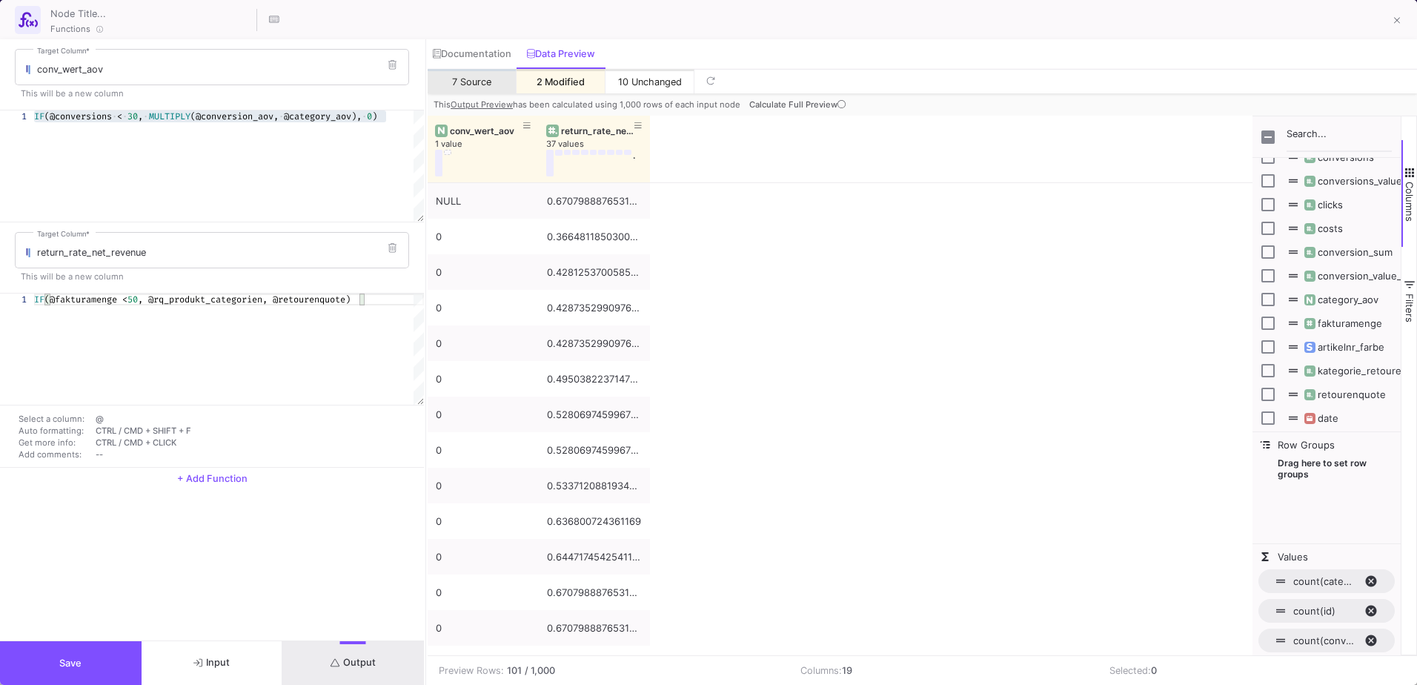
checkbox input "true"
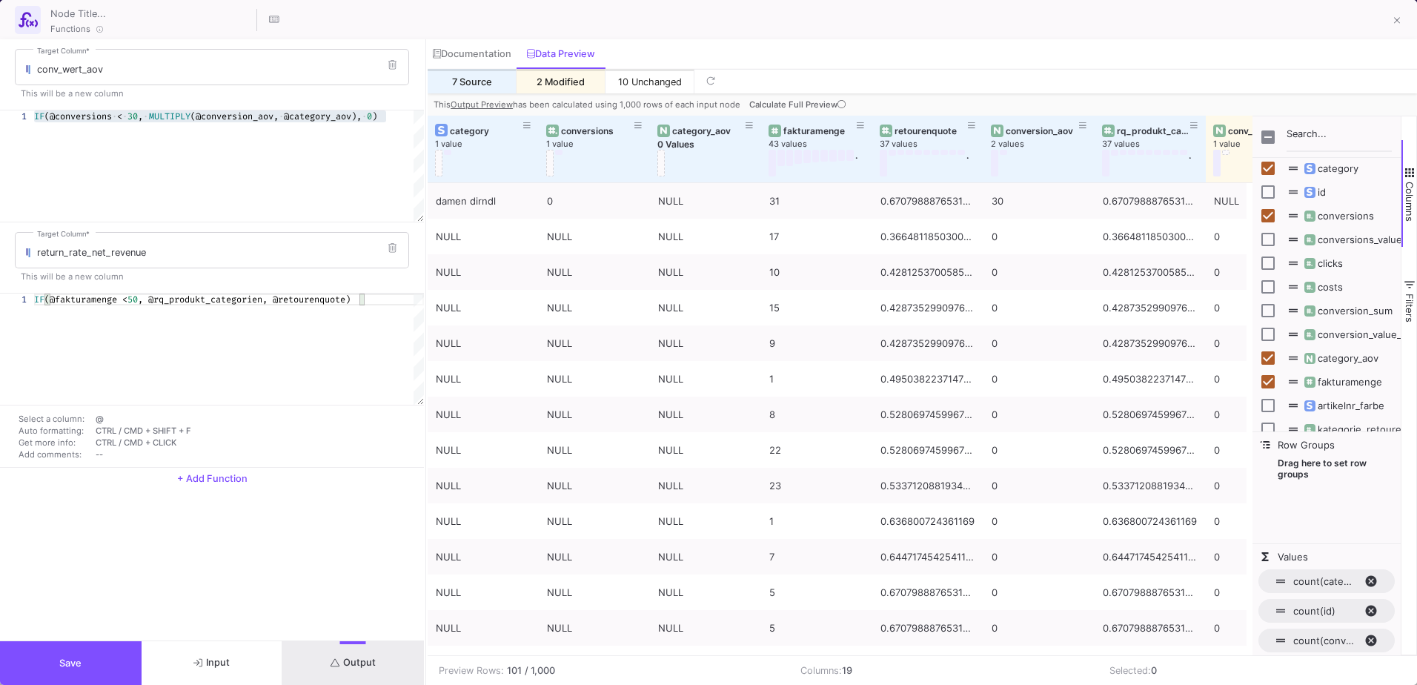
scroll to position [0, 0]
click at [1267, 140] on input "Toggle Select All Columns" at bounding box center [1267, 136] width 13 height 13
checkbox input "true"
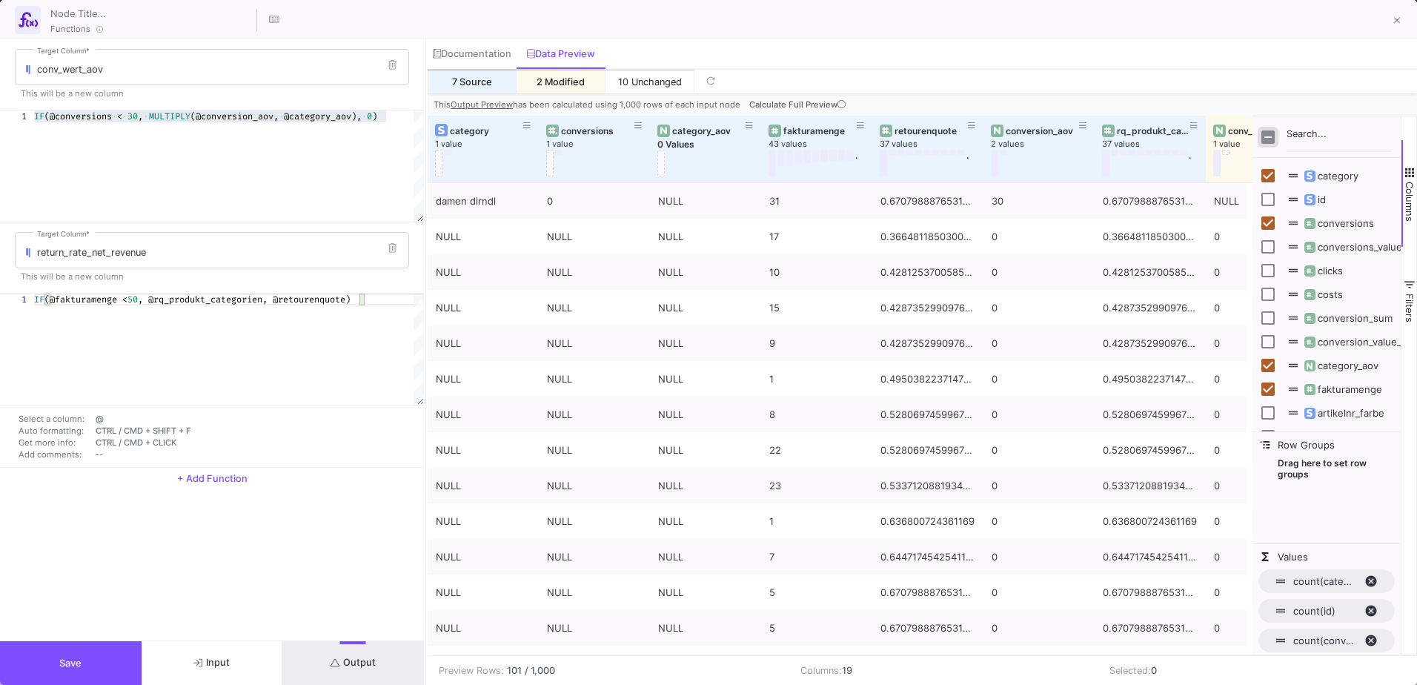
checkbox input "true"
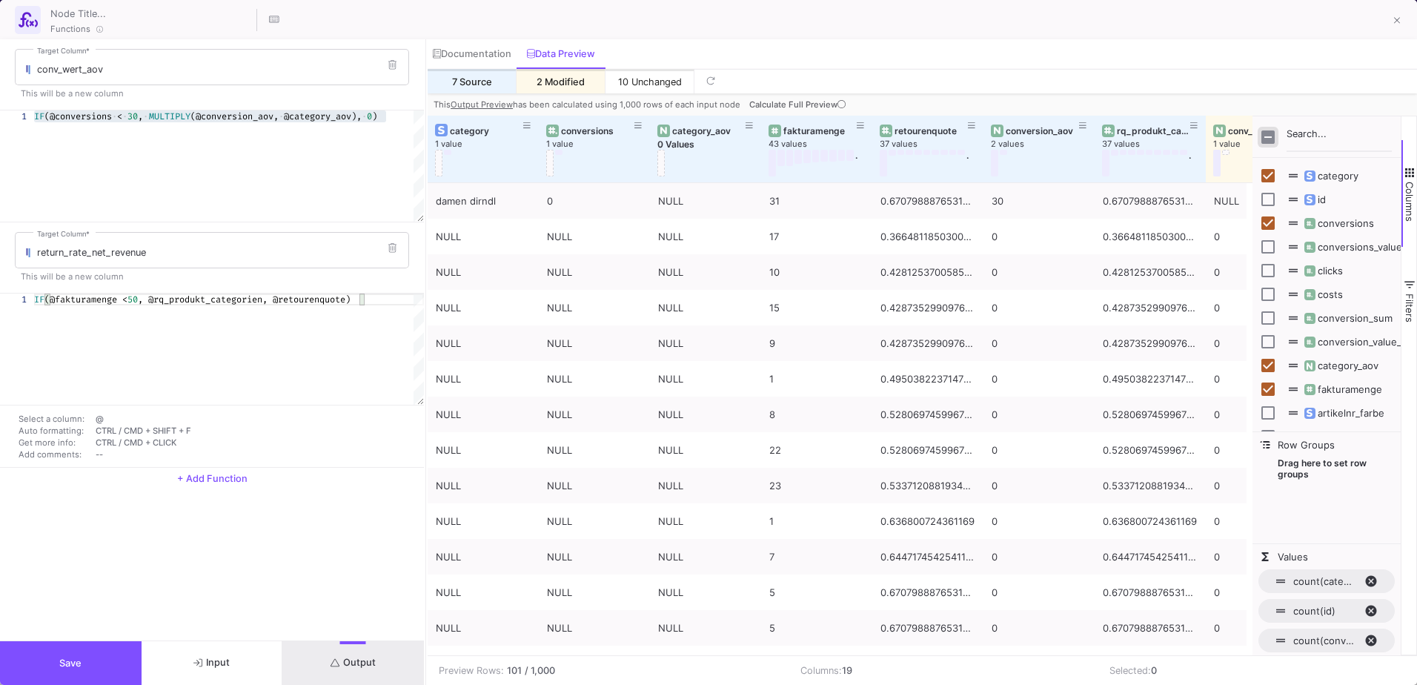
checkbox input "true"
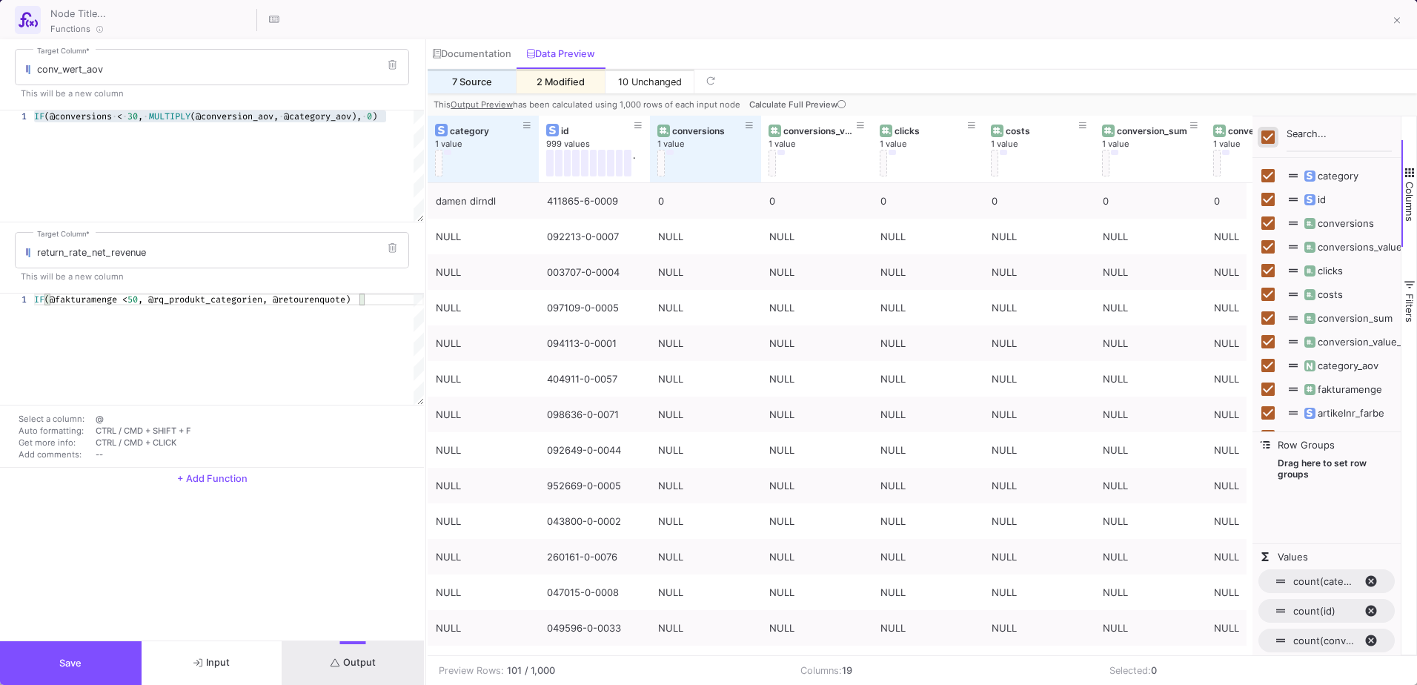
click at [1265, 137] on input "Toggle Select All Columns" at bounding box center [1267, 136] width 13 height 13
checkbox input "false"
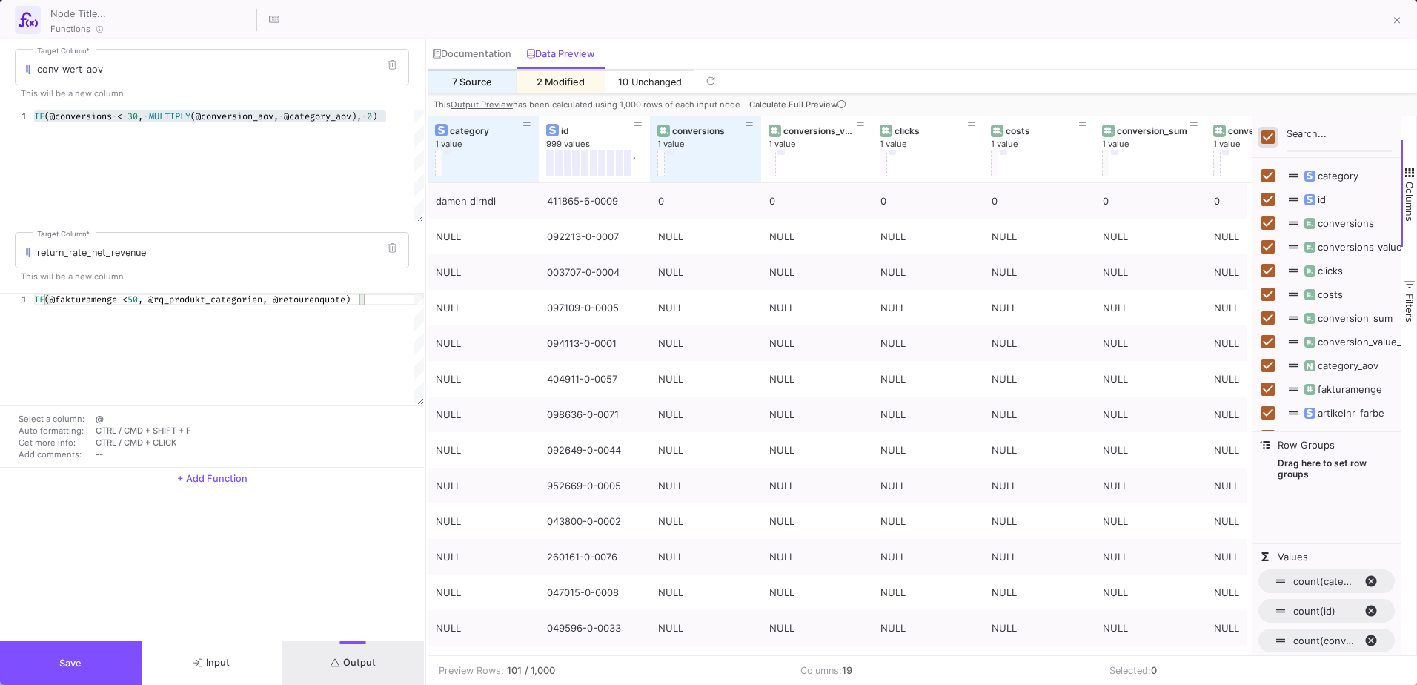
checkbox input "false"
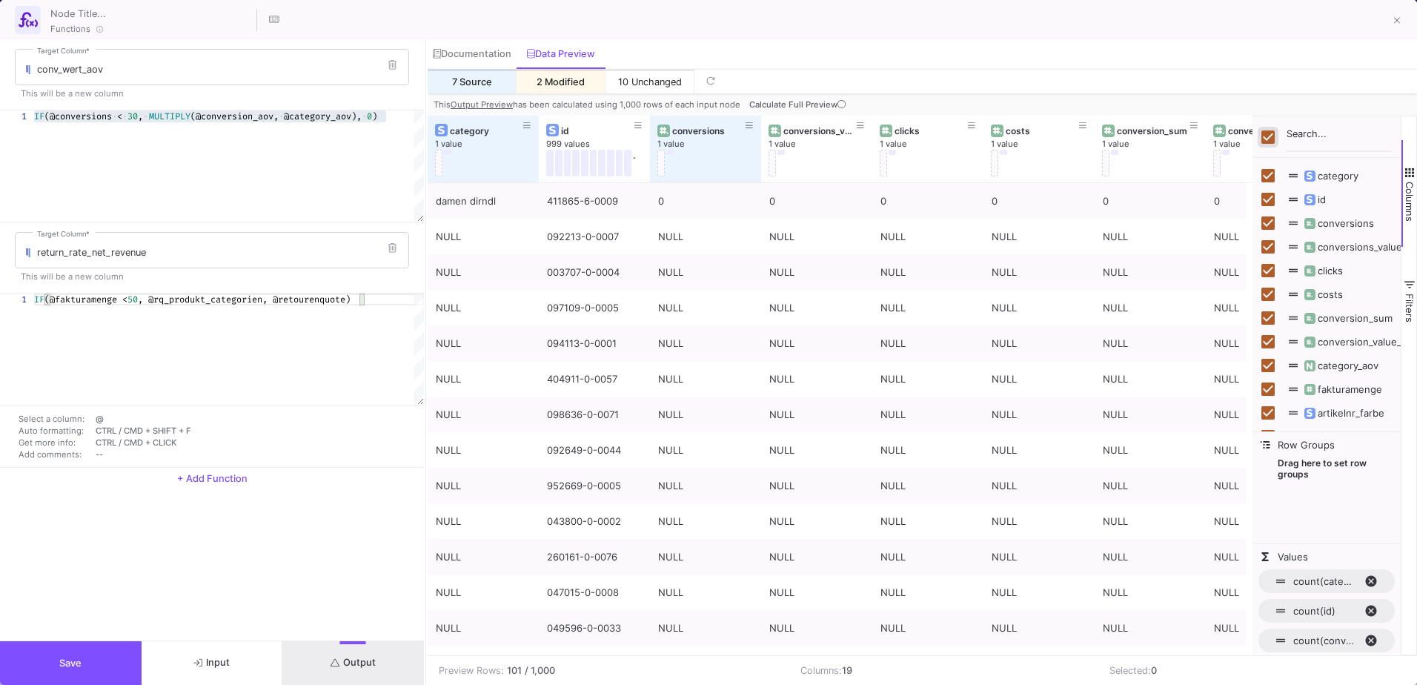
checkbox input "false"
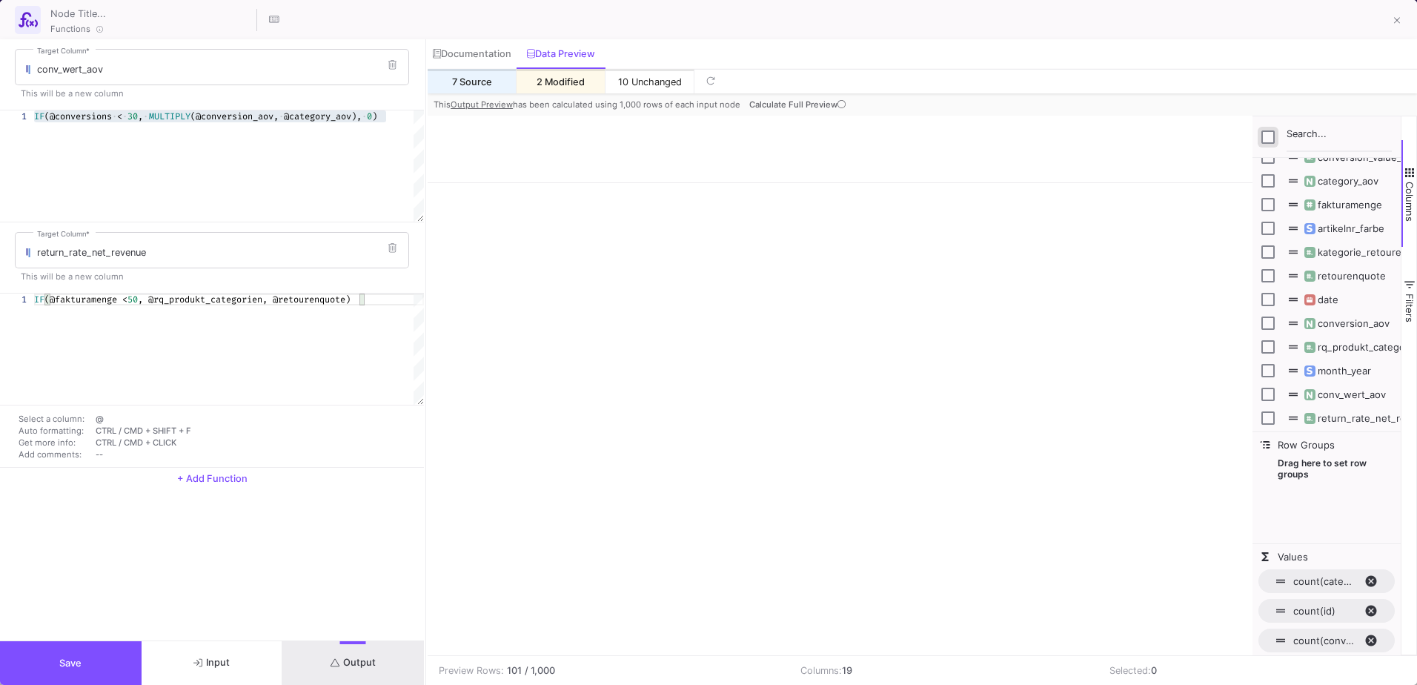
scroll to position [189, 0]
click at [1268, 412] on input "Press SPACE to toggle visibility (hidden)" at bounding box center [1267, 413] width 13 height 13
checkbox input "true"
checkbox input "false"
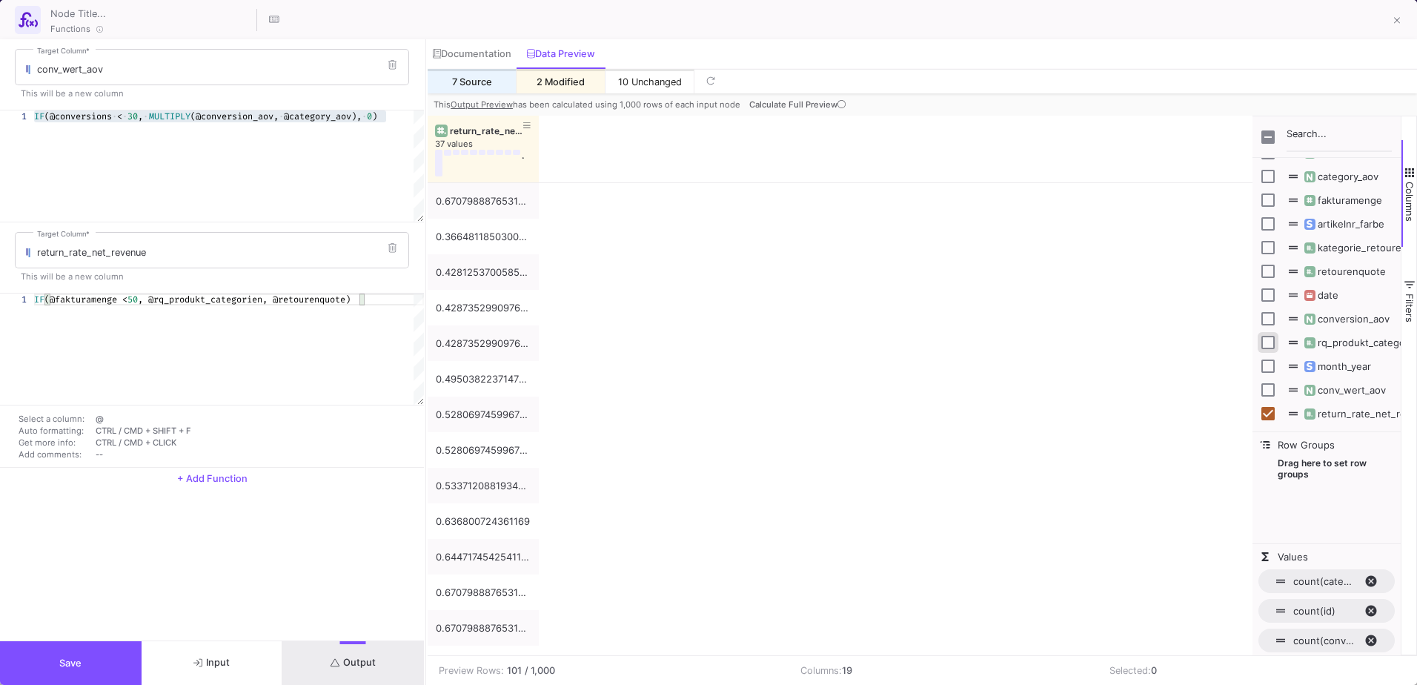
click at [1266, 341] on input "Press SPACE to toggle visibility (hidden)" at bounding box center [1267, 342] width 13 height 13
checkbox input "true"
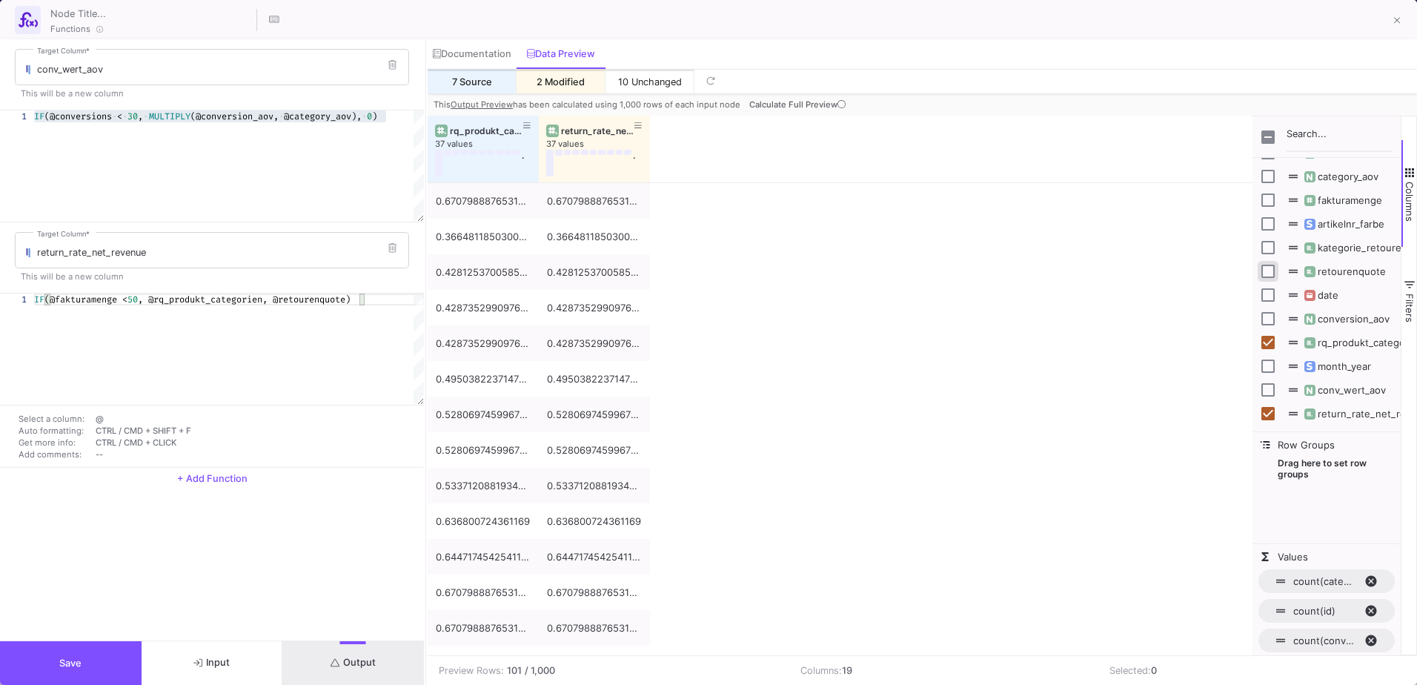
click at [1271, 273] on input "Press SPACE to toggle visibility (hidden)" at bounding box center [1267, 271] width 13 height 13
checkbox input "true"
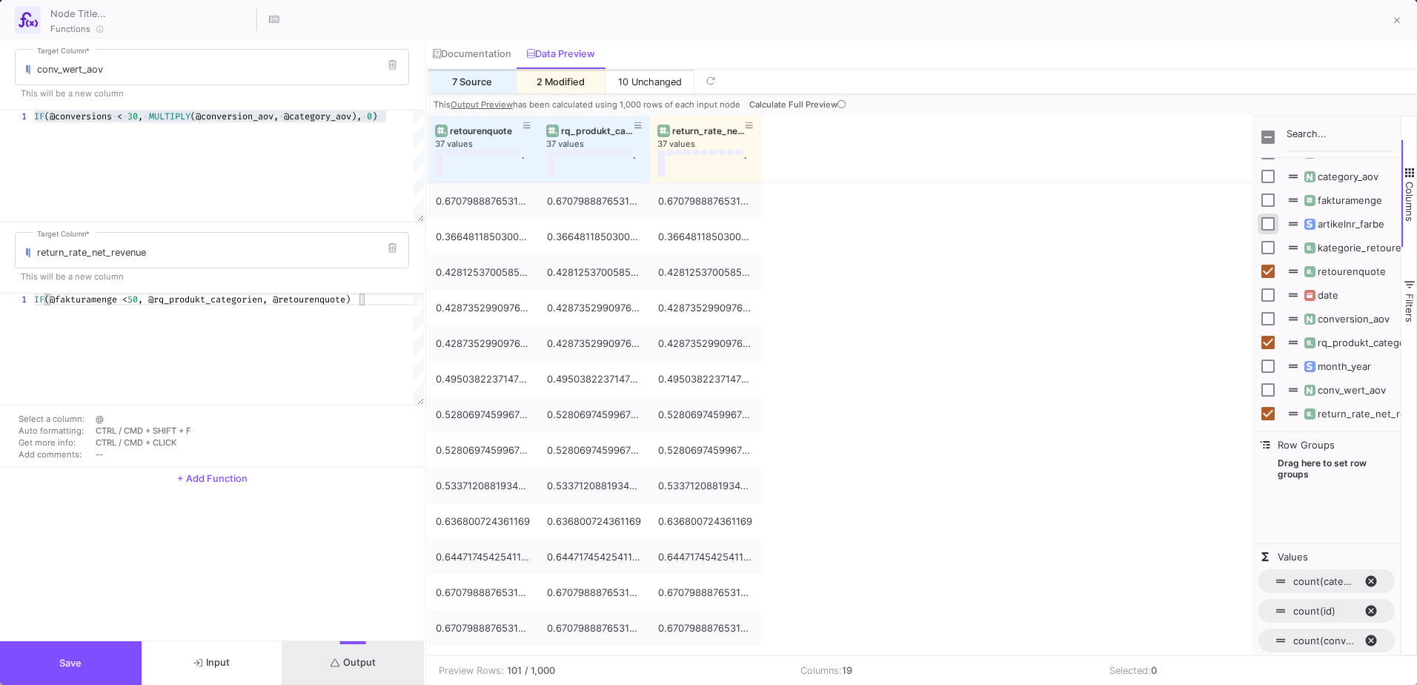
click at [1268, 227] on input "Press SPACE to toggle visibility (hidden)" at bounding box center [1267, 223] width 13 height 13
checkbox input "true"
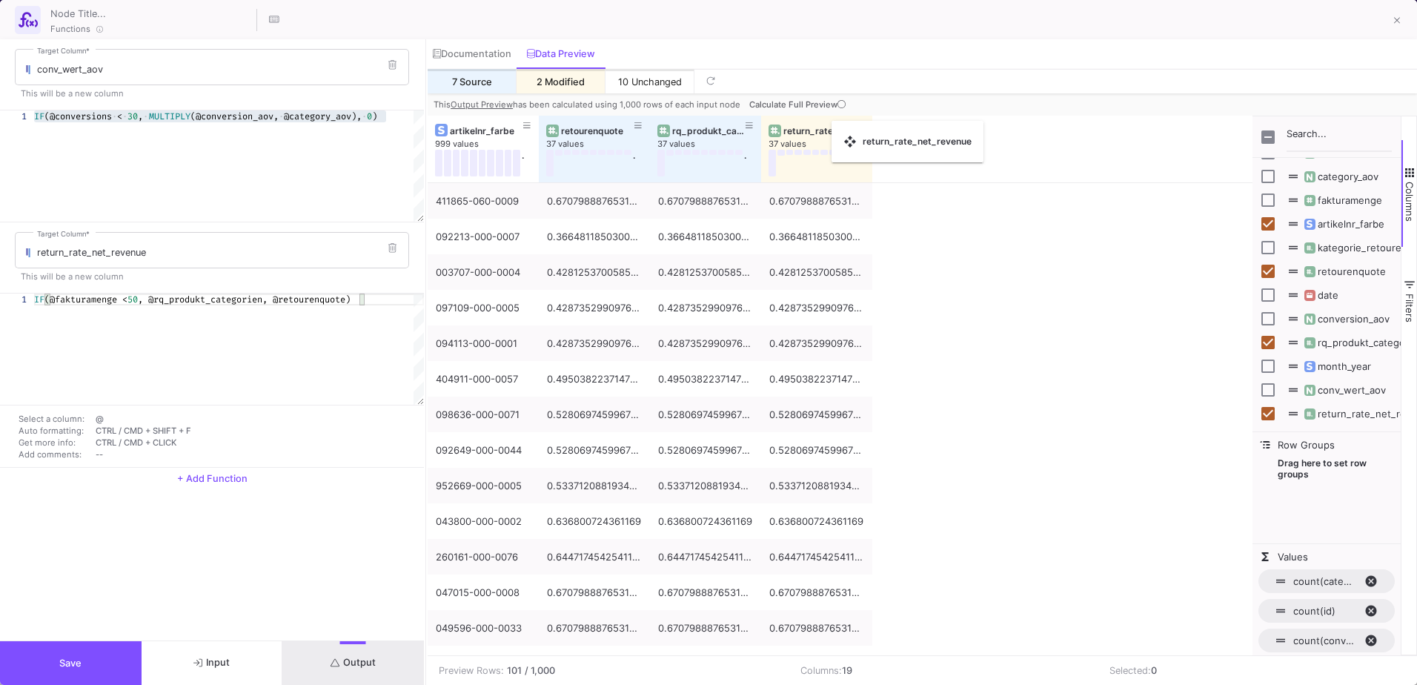
drag, startPoint x: 819, startPoint y: 128, endPoint x: 829, endPoint y: 132, distance: 10.3
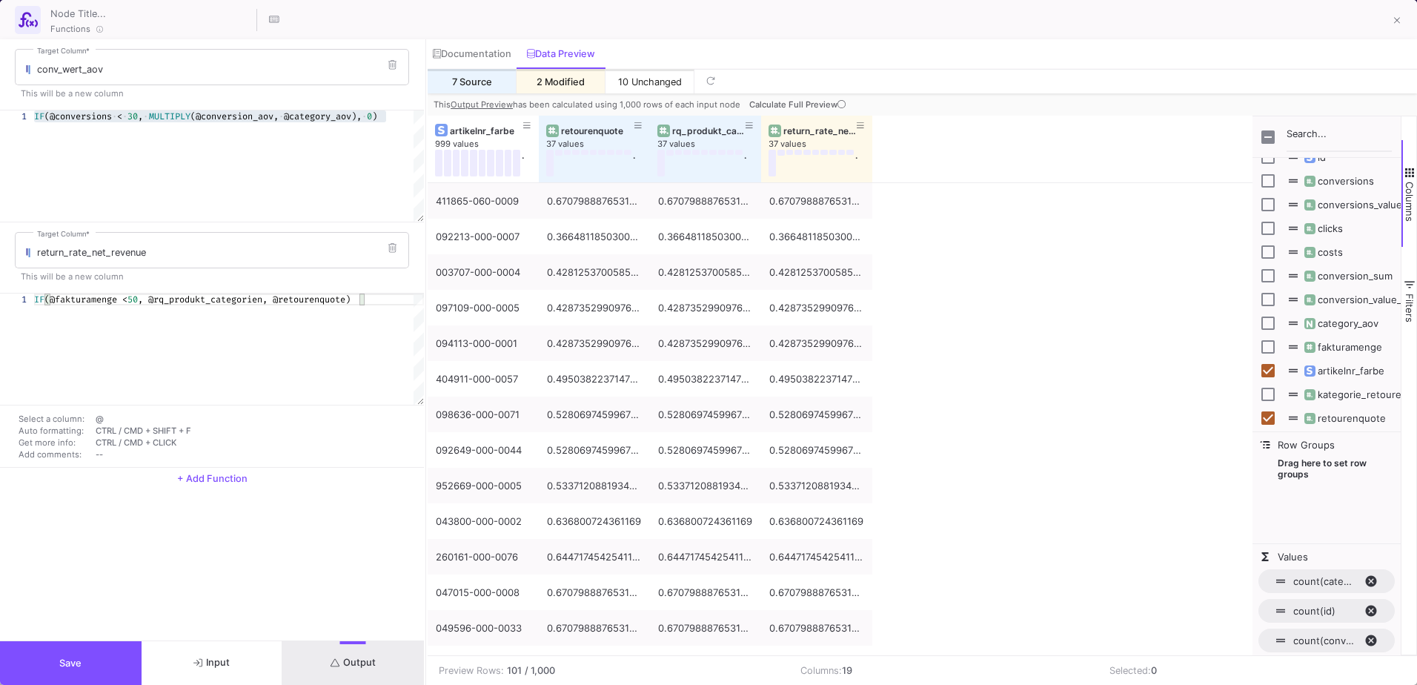
click at [1348, 350] on span "fakturamenge" at bounding box center [1342, 347] width 80 height 12
checkbox input "true"
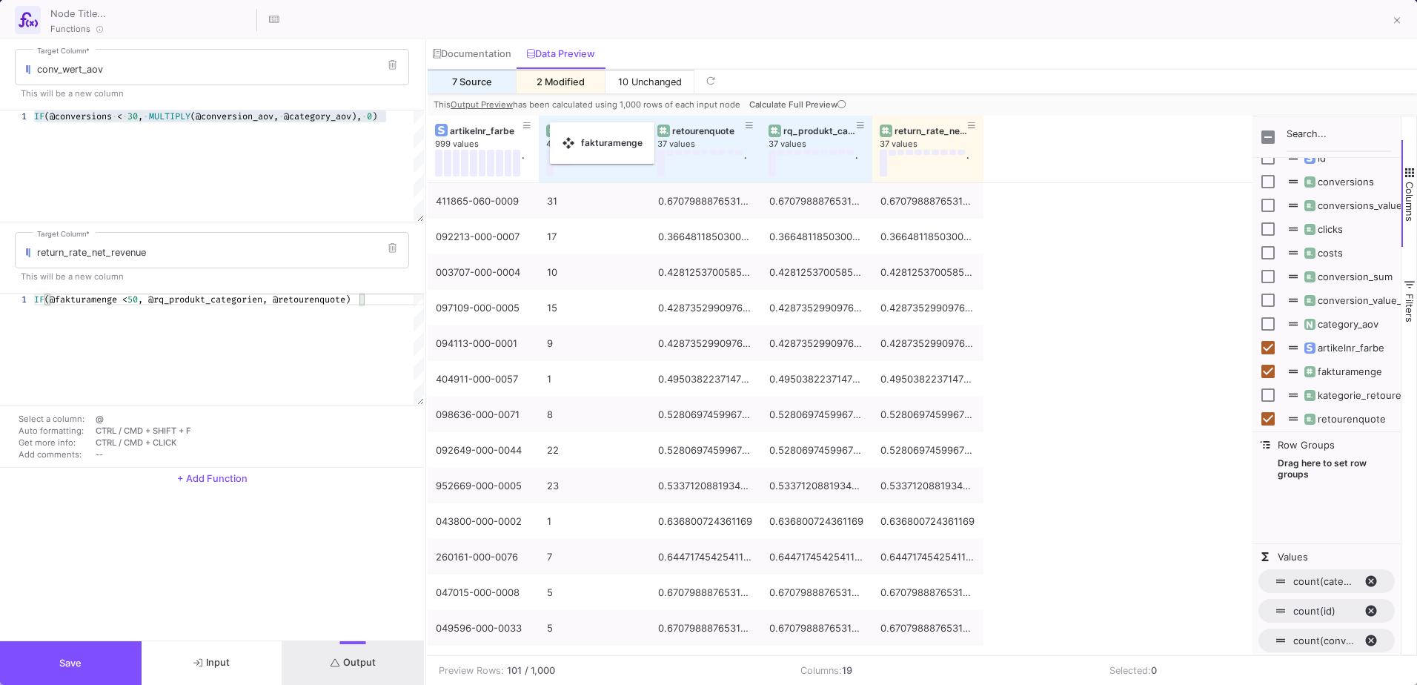
drag, startPoint x: 483, startPoint y: 125, endPoint x: 557, endPoint y: 131, distance: 74.3
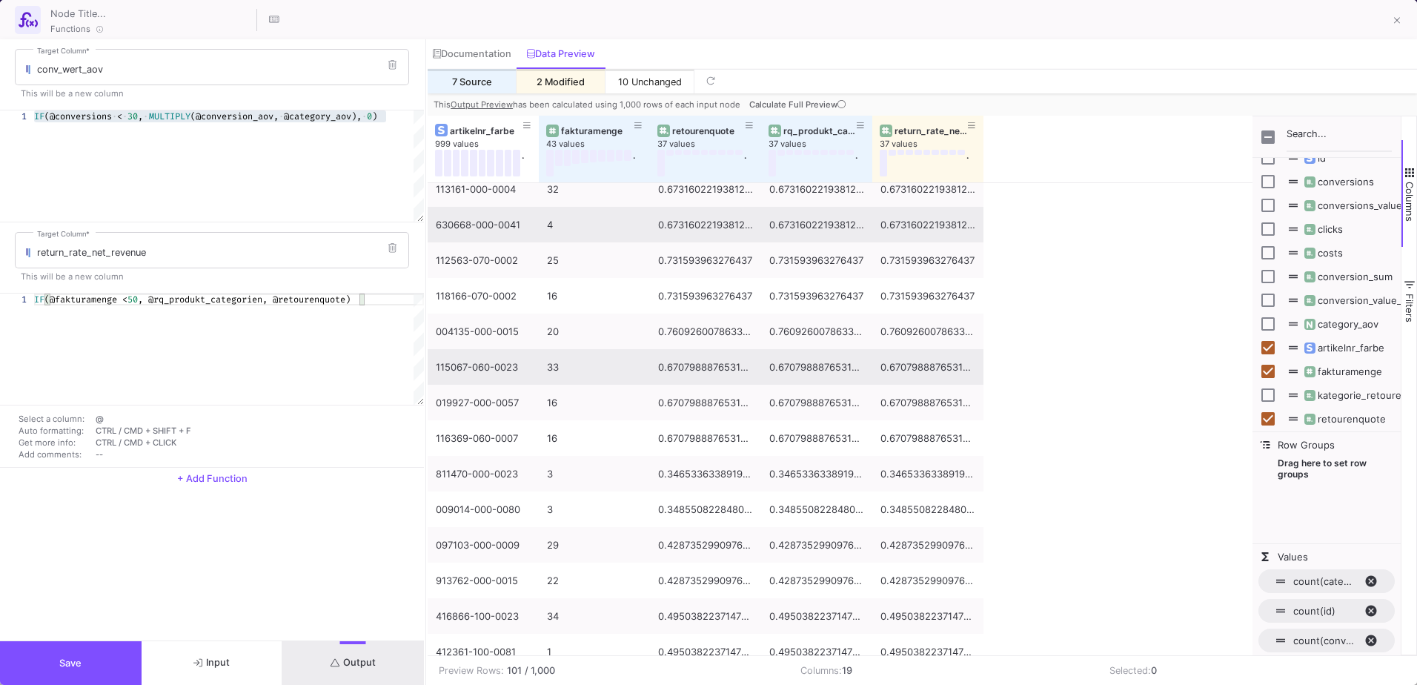
scroll to position [667, 0]
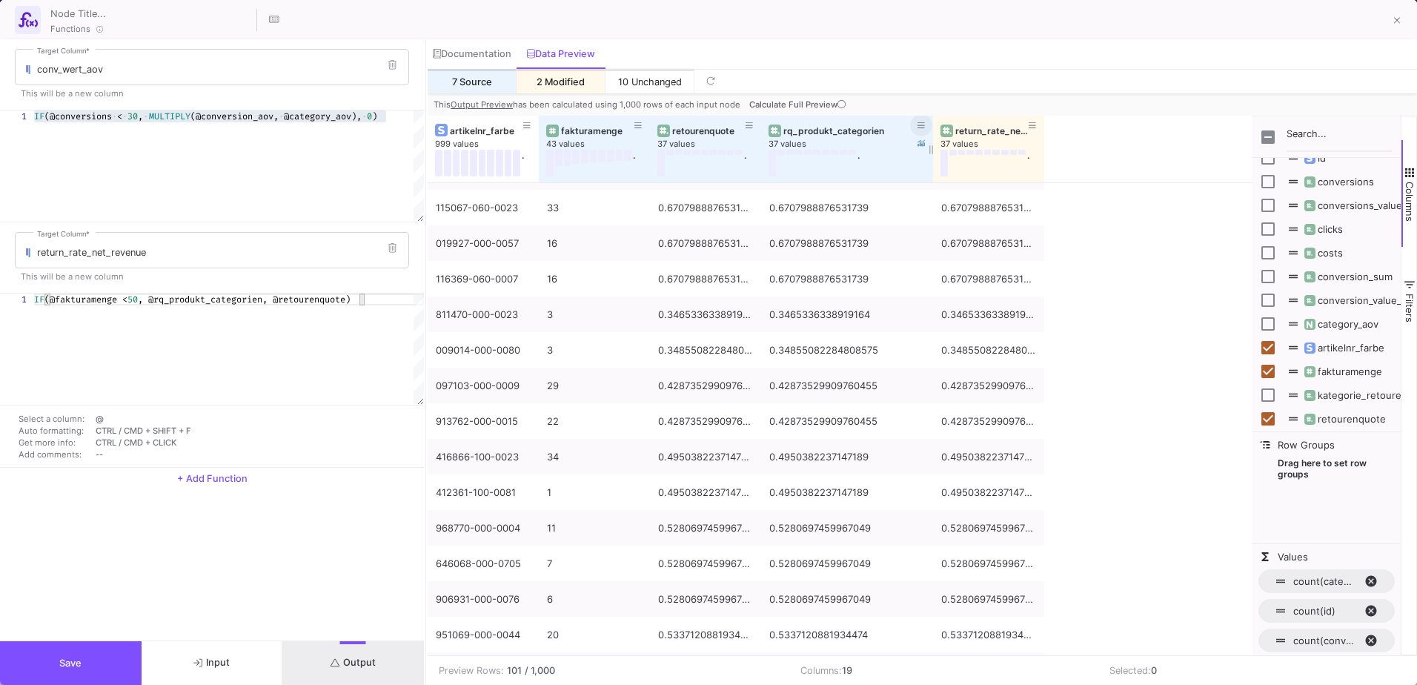
drag, startPoint x: 871, startPoint y: 121, endPoint x: 931, endPoint y: 117, distance: 60.9
click at [931, 117] on div at bounding box center [933, 149] width 6 height 67
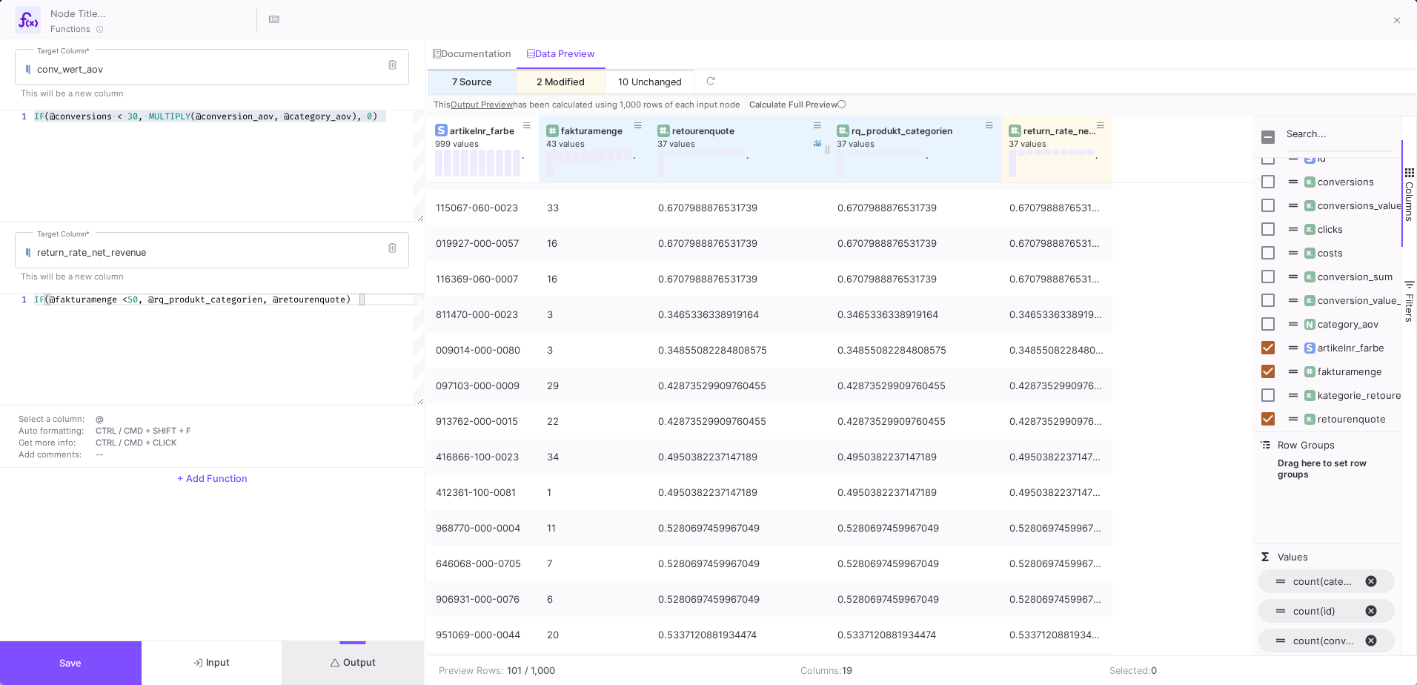
drag, startPoint x: 760, startPoint y: 124, endPoint x: 825, endPoint y: 124, distance: 65.2
click at [827, 124] on div at bounding box center [829, 149] width 6 height 67
click at [646, 122] on button at bounding box center [638, 125] width 22 height 22
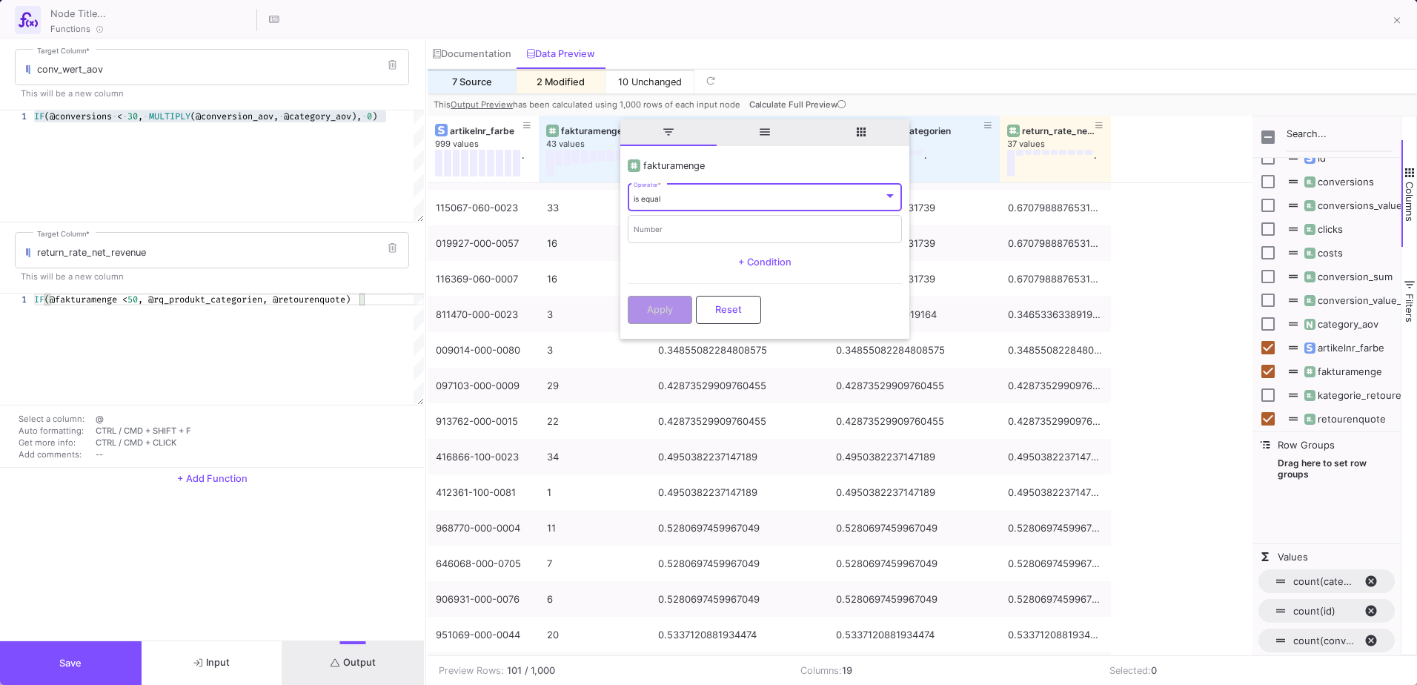
click at [1022, 73] on div "7 Source 2 Modified 10 Unchanged" at bounding box center [921, 81] width 989 height 24
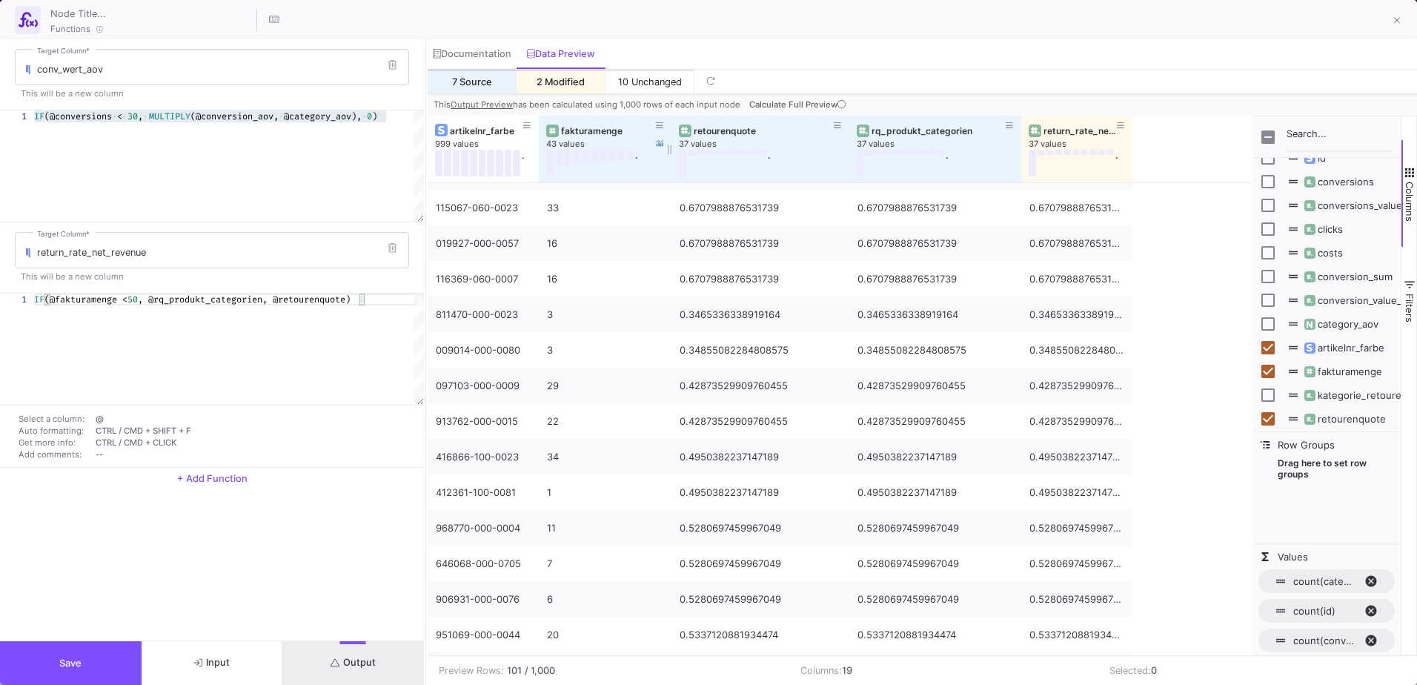
drag, startPoint x: 648, startPoint y: 124, endPoint x: 669, endPoint y: 125, distance: 21.5
click at [669, 125] on div at bounding box center [671, 149] width 6 height 67
click at [573, 135] on div "fakturamenge" at bounding box center [608, 130] width 95 height 11
click at [576, 131] on div "fakturamenge" at bounding box center [608, 130] width 95 height 11
click at [837, 105] on icon at bounding box center [841, 104] width 8 height 8
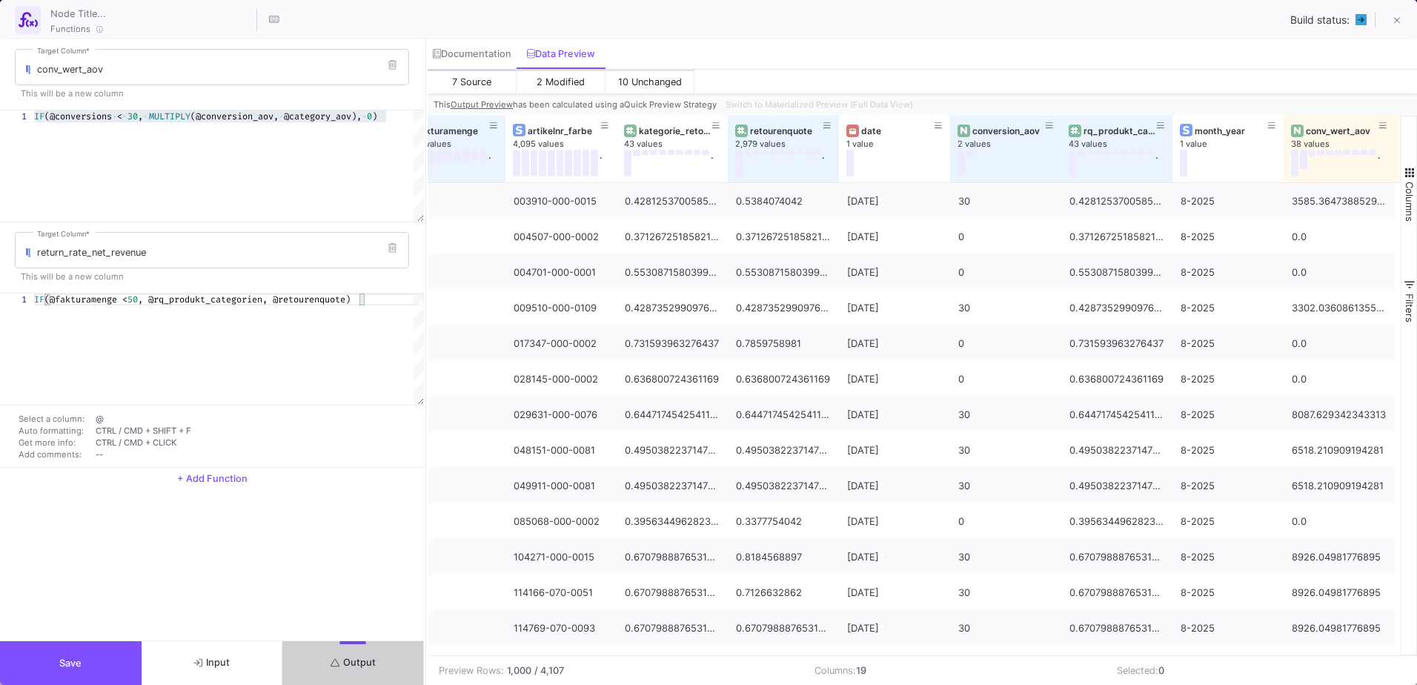
click at [1411, 176] on span "button" at bounding box center [1409, 172] width 13 height 13
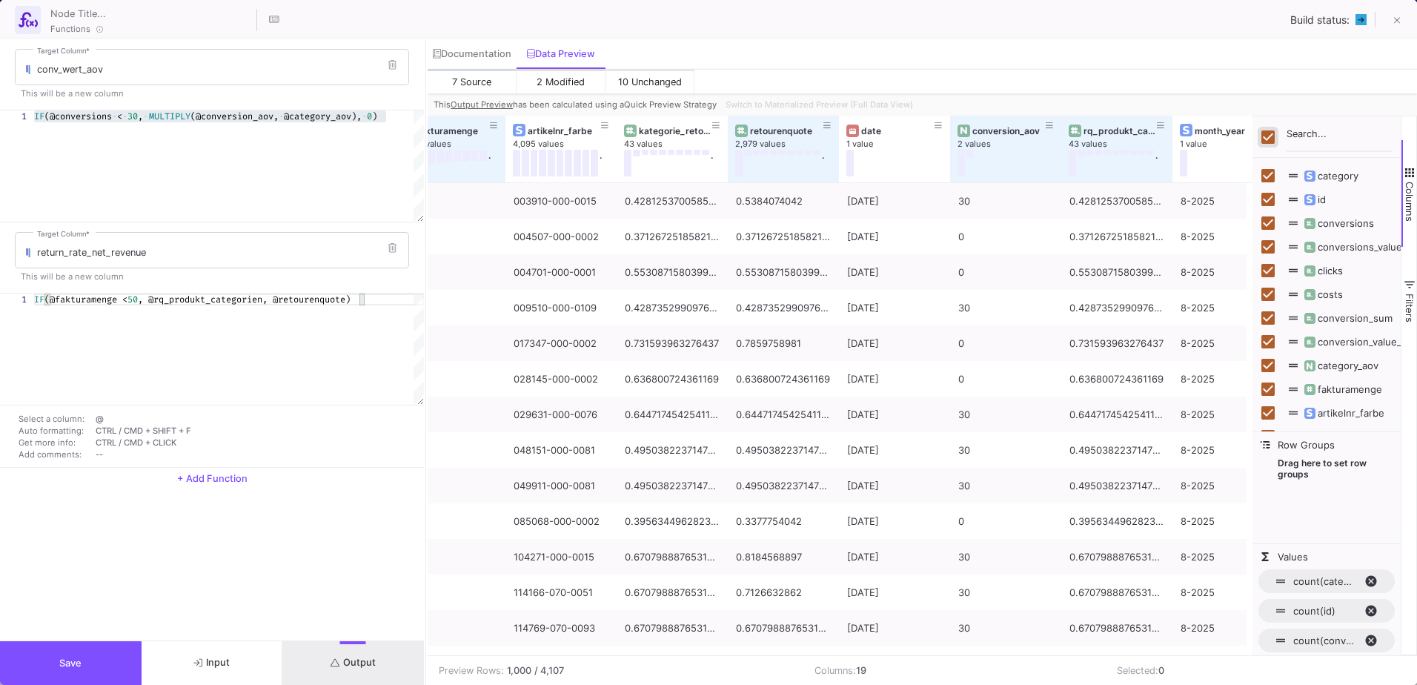
click at [1263, 130] on input "Toggle Select All Columns" at bounding box center [1267, 136] width 13 height 13
checkbox input "false"
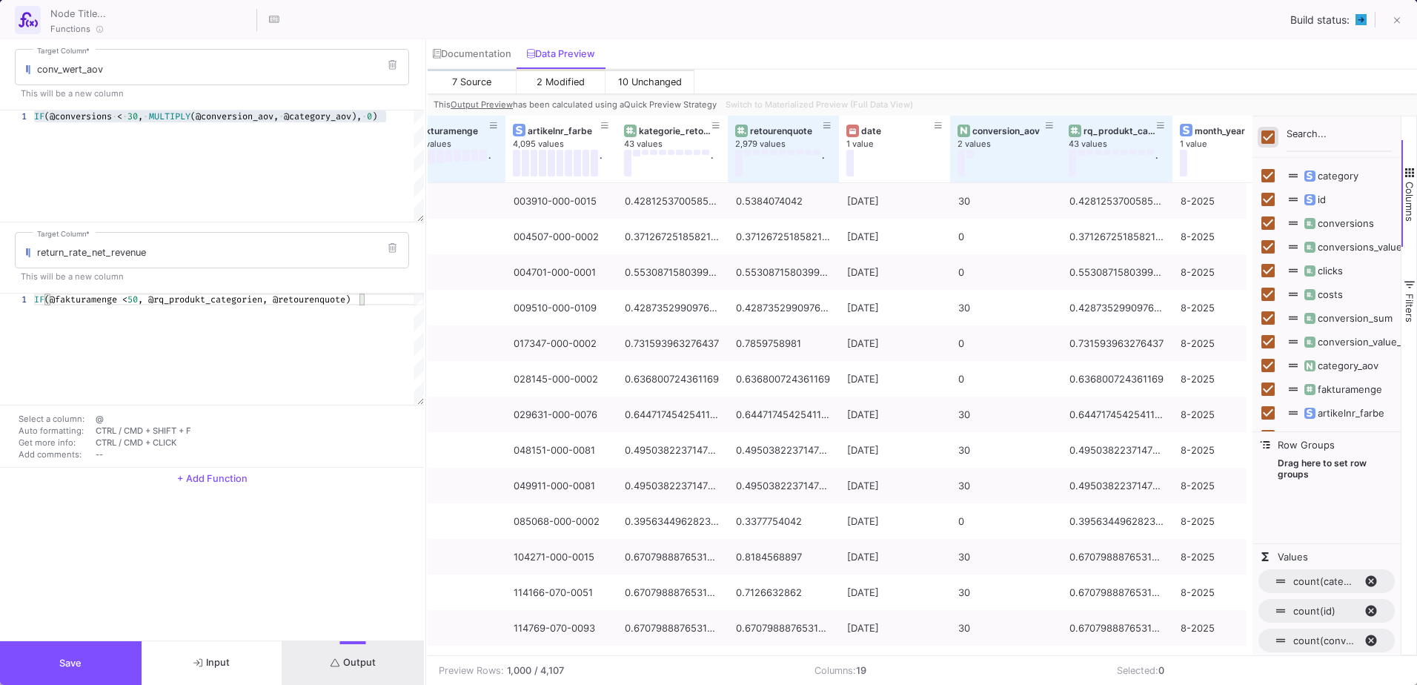
checkbox input "false"
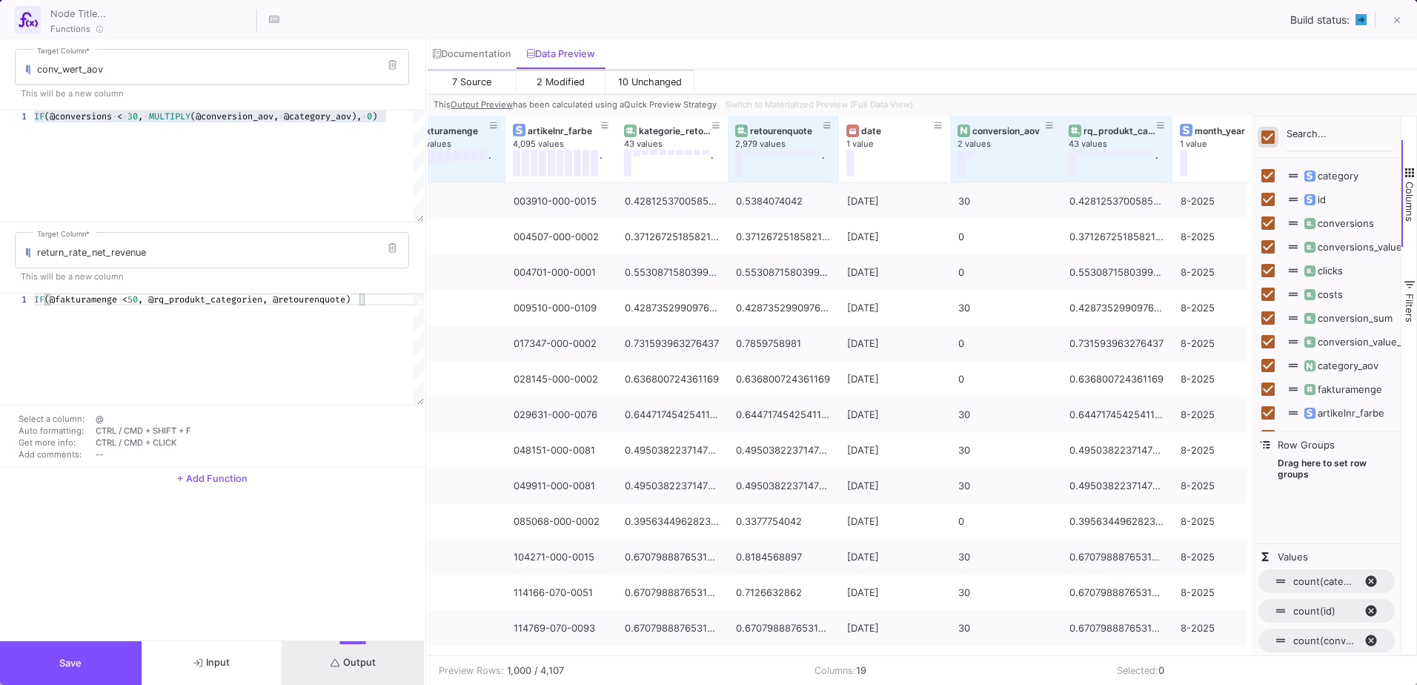
checkbox input "false"
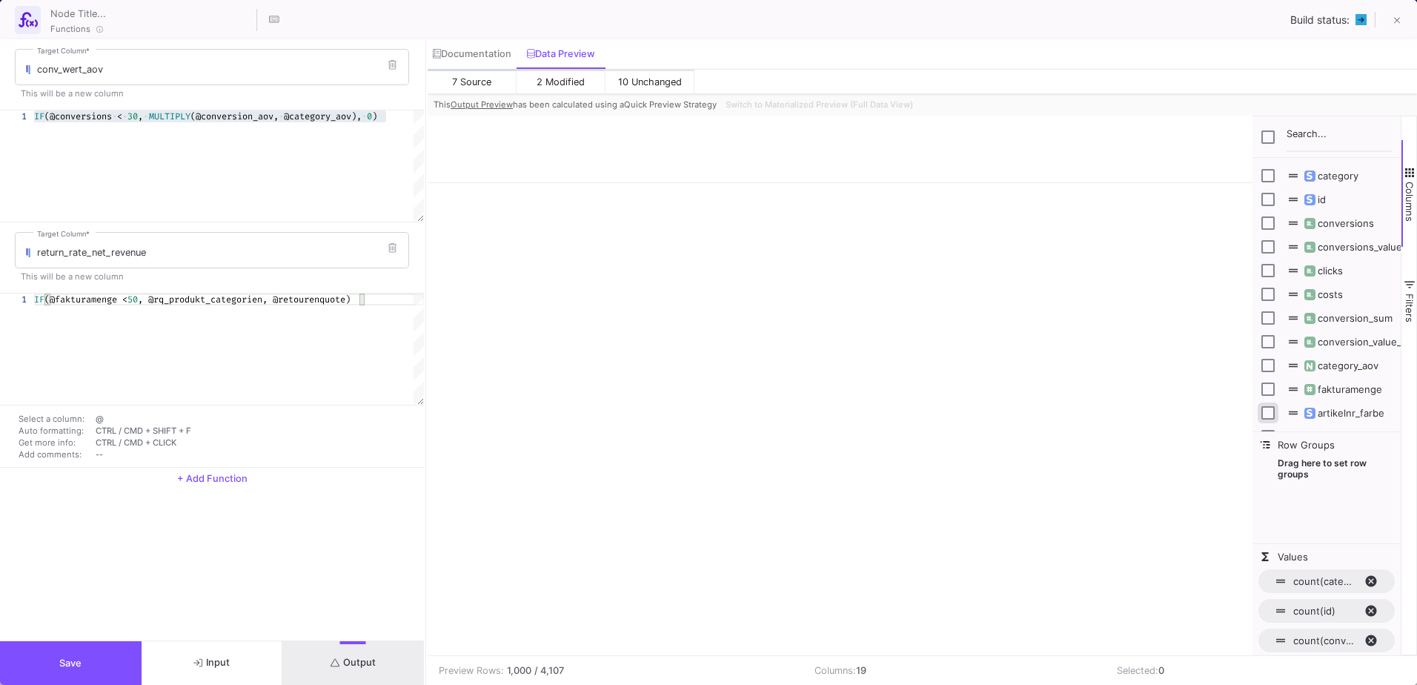
click at [1267, 411] on input "Press SPACE to toggle visibility (hidden)" at bounding box center [1267, 412] width 13 height 13
checkbox input "true"
checkbox input "false"
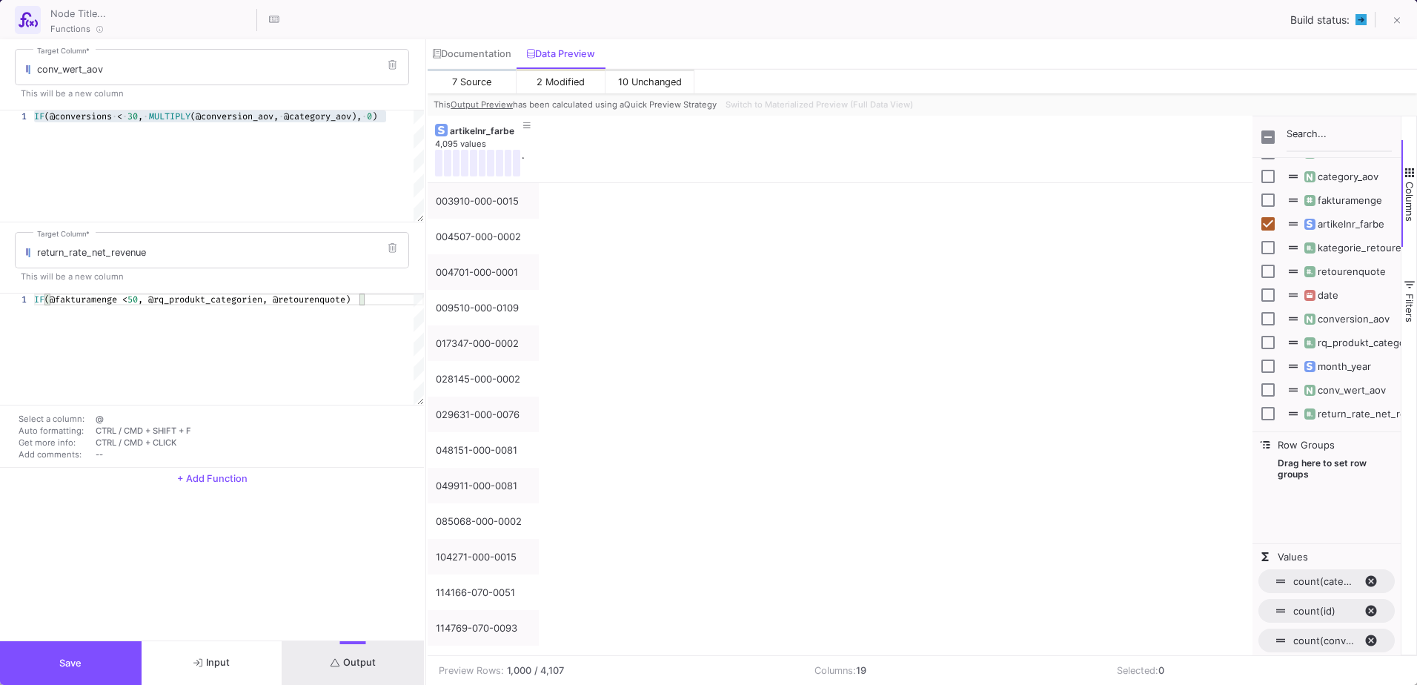
click at [1358, 341] on span "rq_produkt_categorien" at bounding box center [1362, 342] width 121 height 12
checkbox input "true"
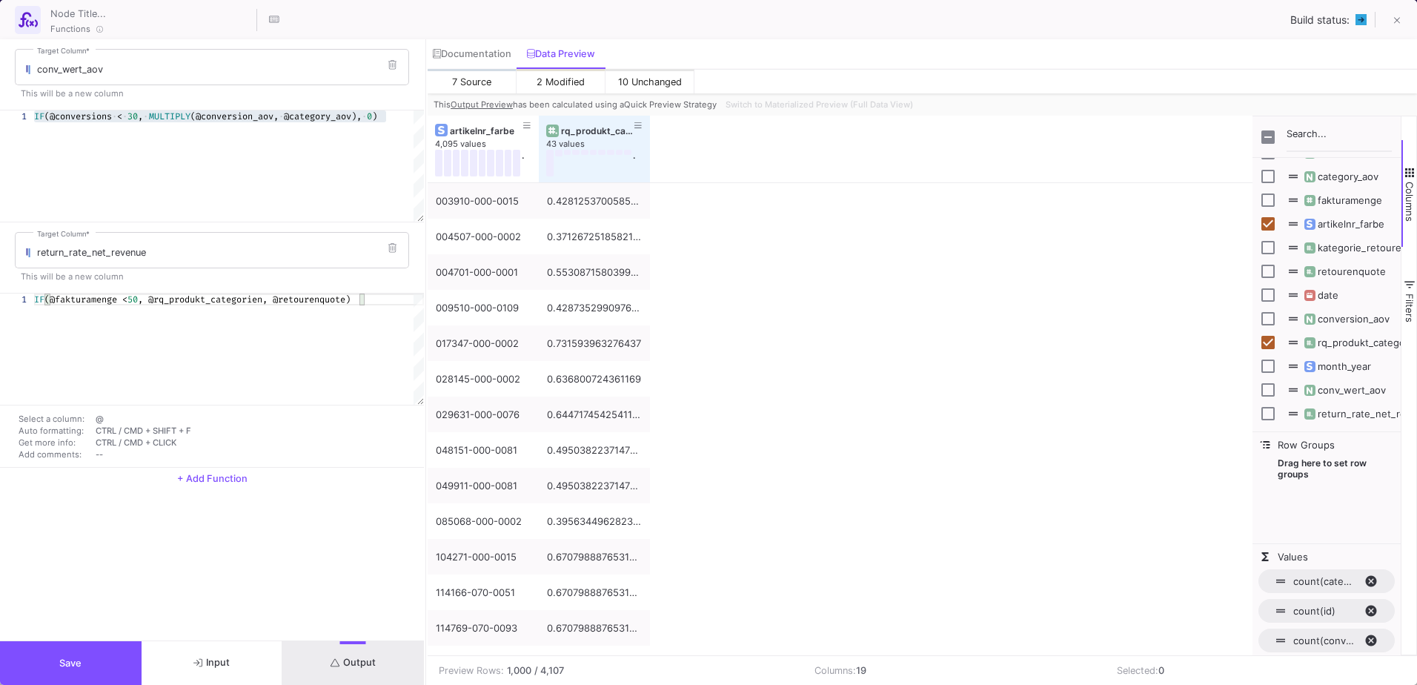
click at [1346, 413] on span "return_rate_net_revenue" at bounding box center [1368, 413] width 133 height 12
checkbox input "true"
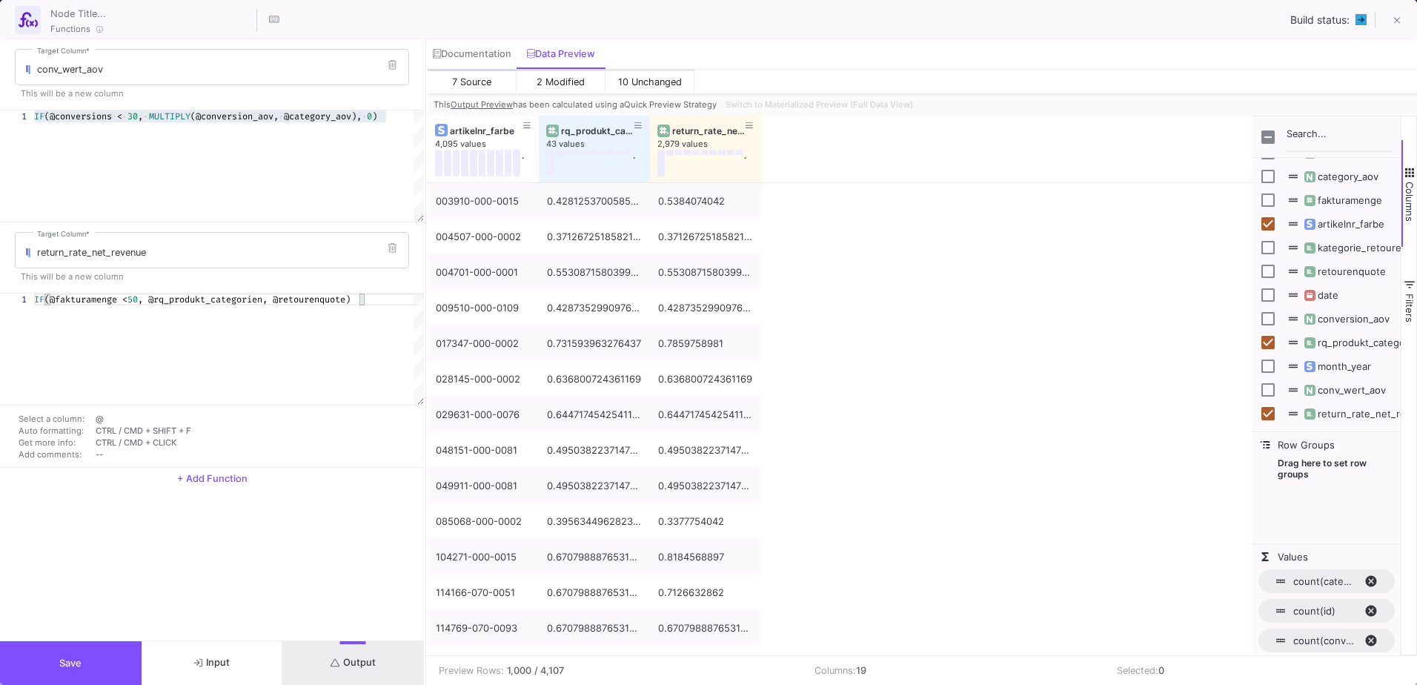
click at [1345, 272] on span "retourenquote" at bounding box center [1344, 271] width 84 height 12
checkbox input "true"
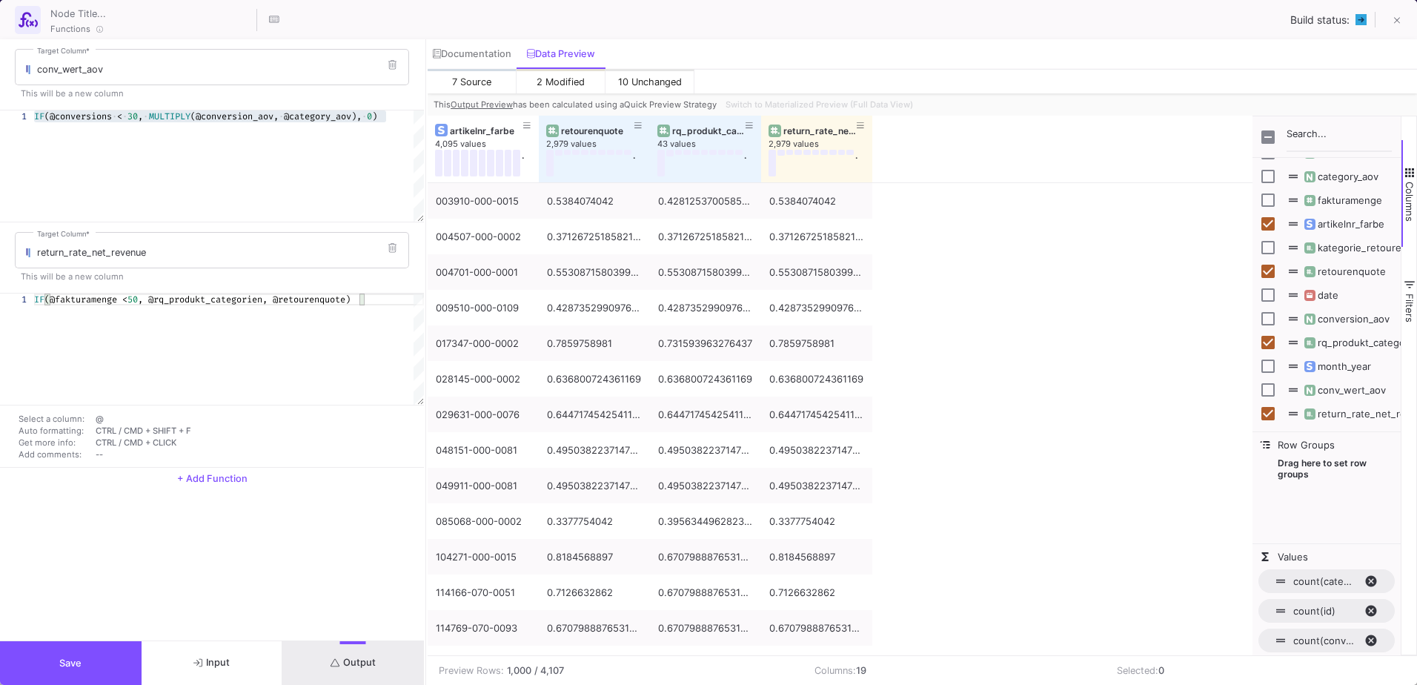
click at [1327, 199] on span "fakturamenge" at bounding box center [1342, 200] width 80 height 12
checkbox input "true"
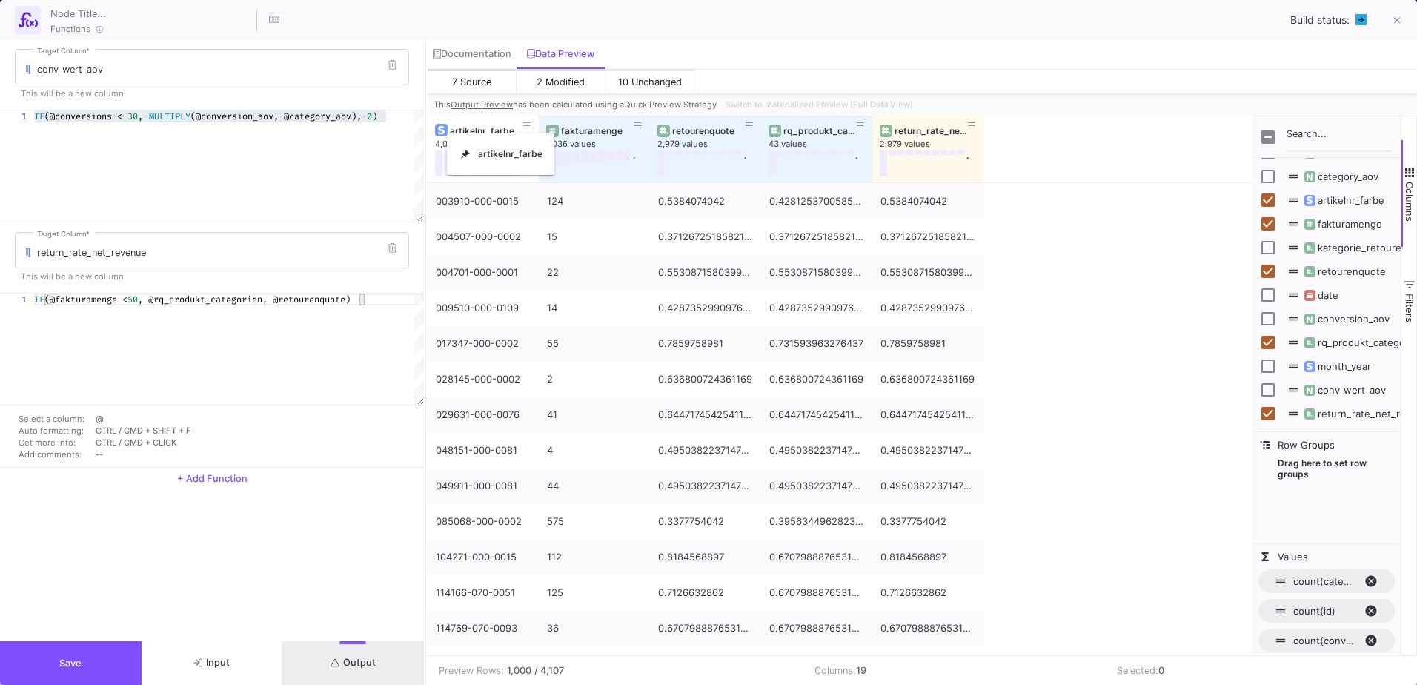
drag, startPoint x: 585, startPoint y: 130, endPoint x: 454, endPoint y: 142, distance: 131.7
click at [121, 299] on span "(@fakturamenge <" at bounding box center [85, 299] width 83 height 12
drag, startPoint x: 391, startPoint y: 300, endPoint x: 16, endPoint y: 305, distance: 374.9
click at [400, 249] on button at bounding box center [392, 248] width 22 height 22
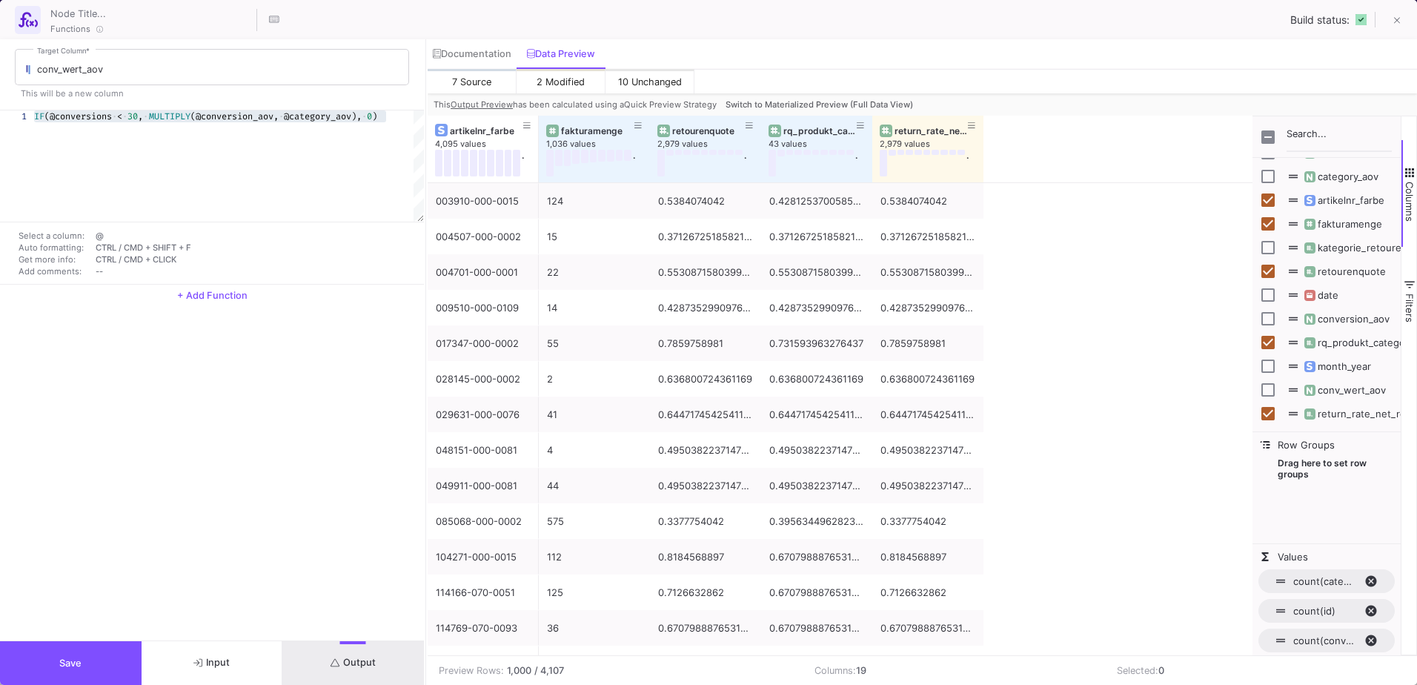
click at [1403, 6] on div "Build status:" at bounding box center [1351, 20] width 123 height 32
click at [1397, 22] on icon at bounding box center [1397, 21] width 7 height 10
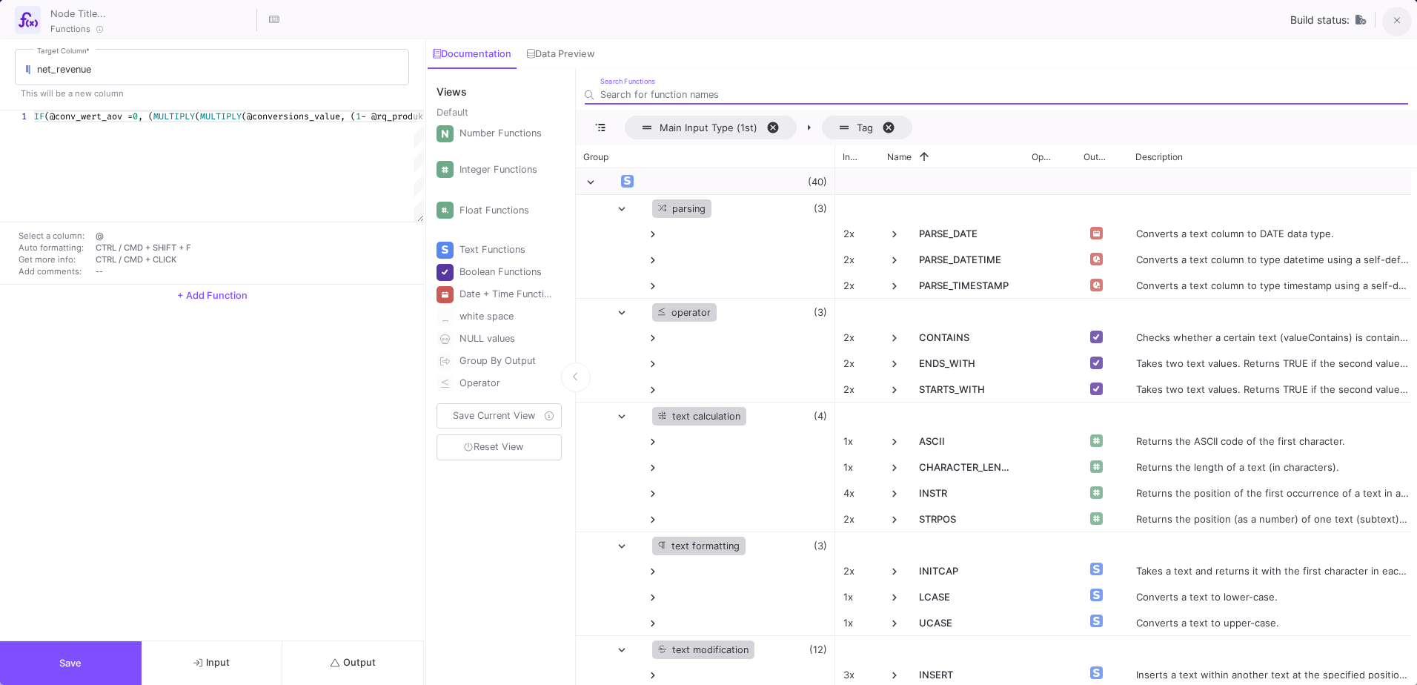
click at [1392, 21] on button at bounding box center [1397, 22] width 30 height 30
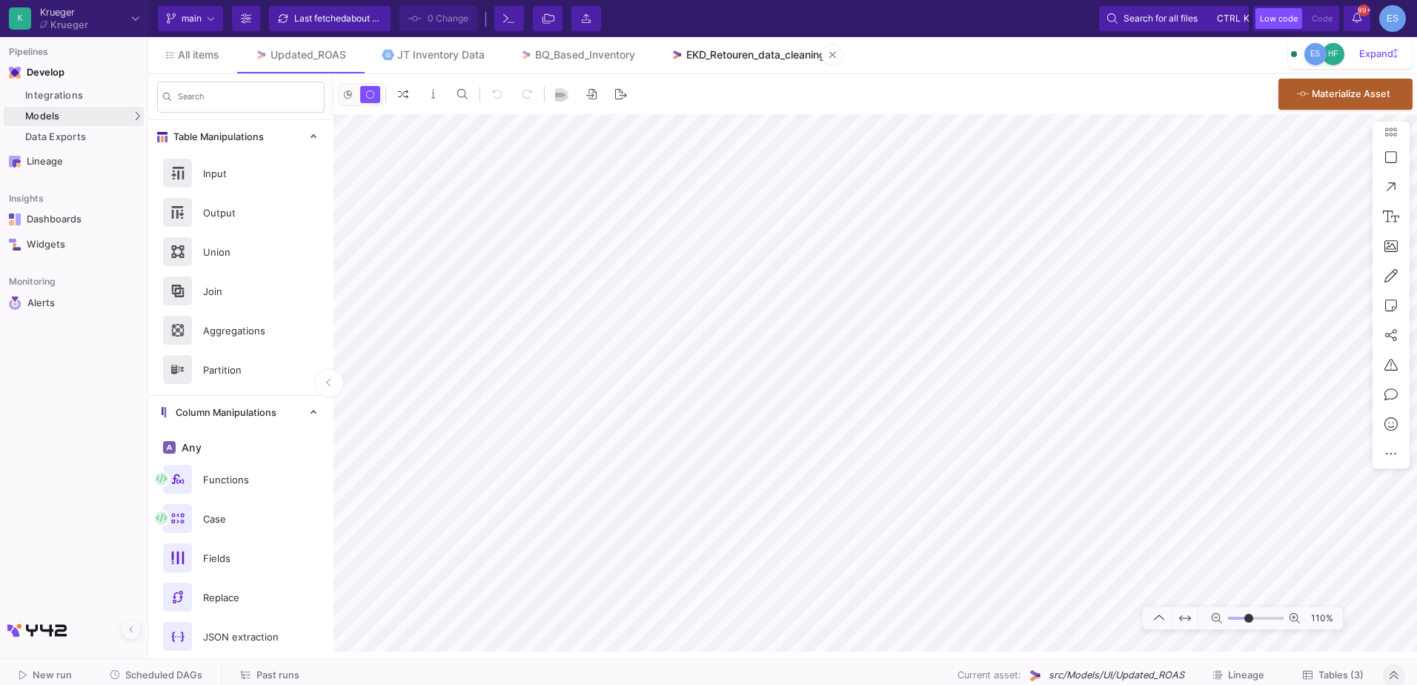
click at [737, 57] on div "EKD_Retouren_data_cleaning" at bounding box center [755, 55] width 139 height 12
type input "-21"
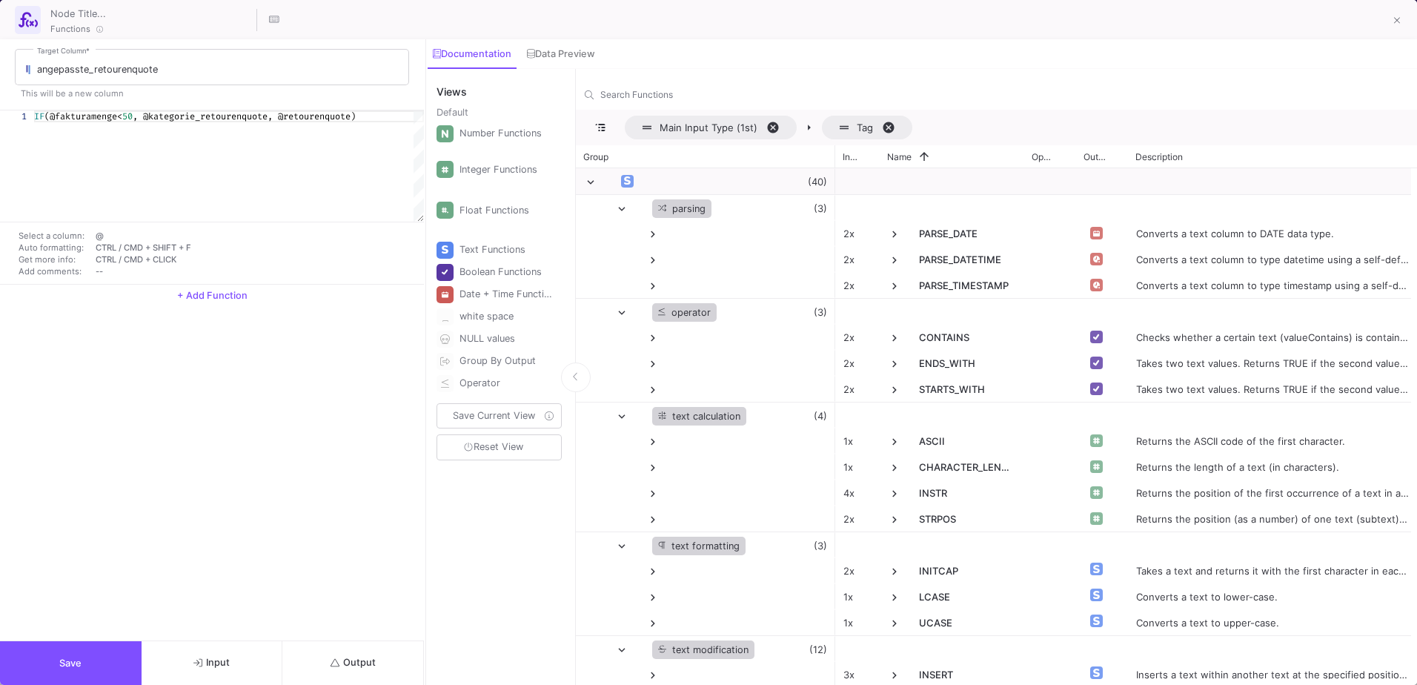
click at [351, 462] on div "angepasste_retourenquote Target Column * This will be a new column 1 IF (@faktu…" at bounding box center [212, 339] width 424 height 601
click at [1403, 30] on button at bounding box center [1397, 22] width 30 height 30
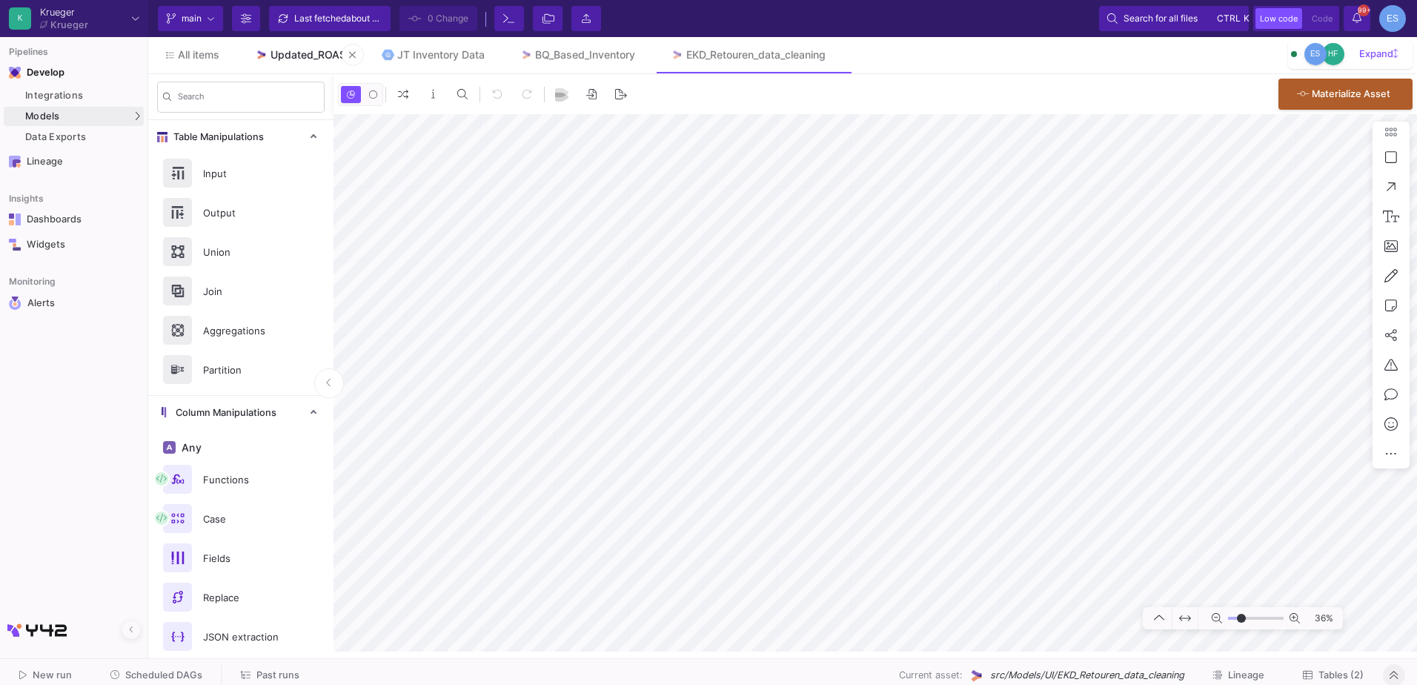
click at [286, 56] on div "Updated_ROAS" at bounding box center [308, 55] width 76 height 12
drag, startPoint x: 1234, startPoint y: 614, endPoint x: 1247, endPoint y: 616, distance: 12.8
type input "-2"
click at [1247, 616] on input "range" at bounding box center [1256, 618] width 56 height 19
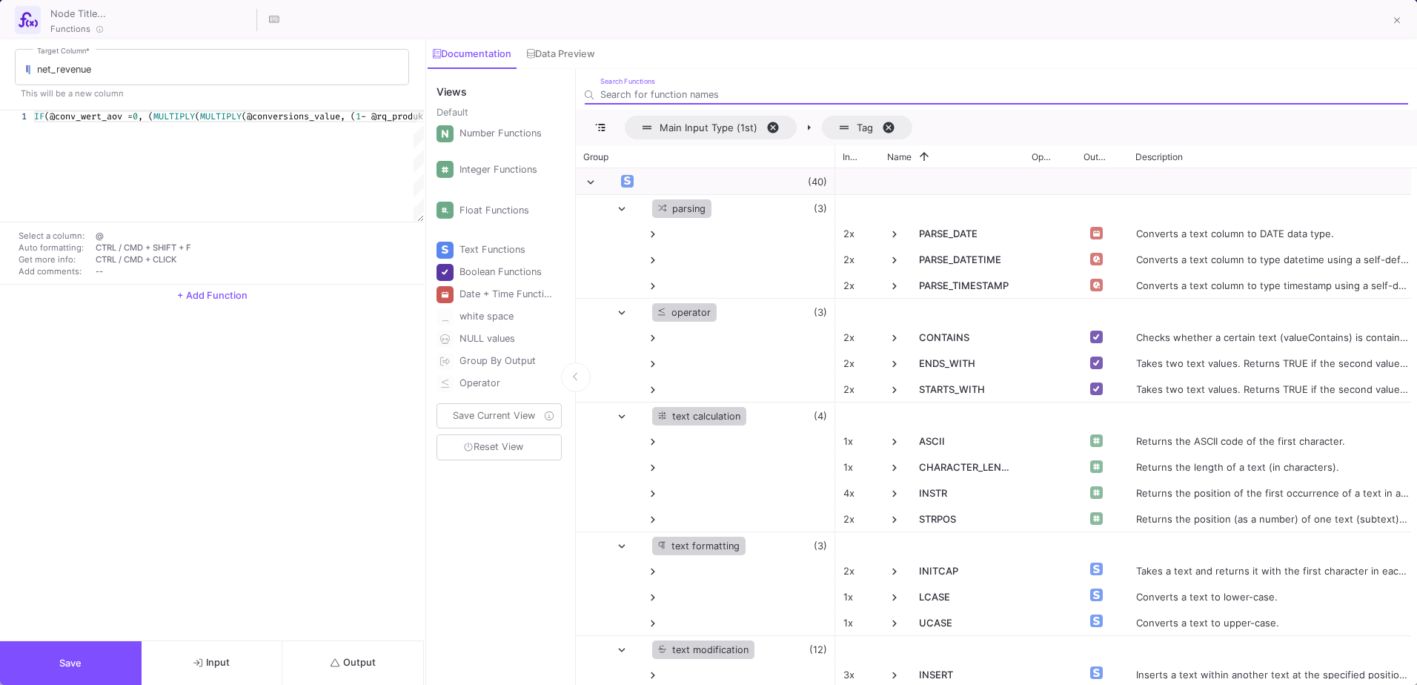
click at [250, 654] on button "Input" at bounding box center [213, 663] width 142 height 44
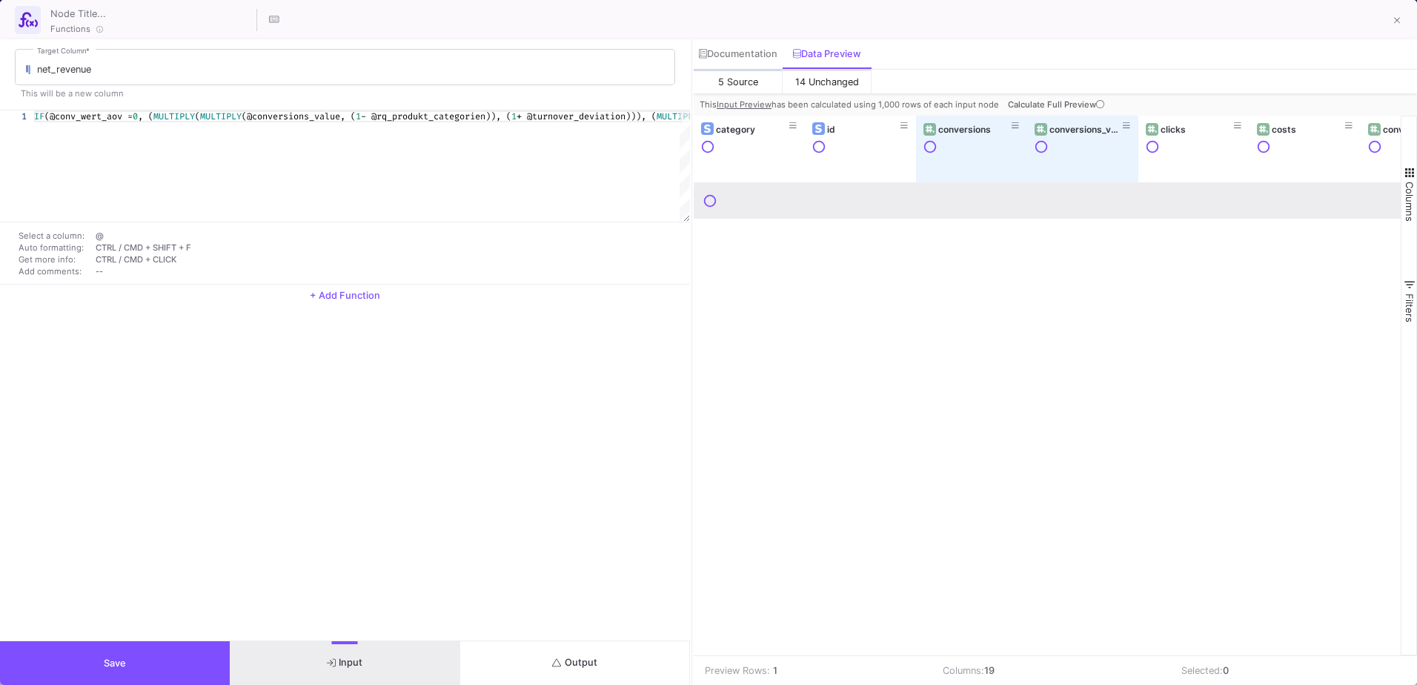
drag, startPoint x: 426, startPoint y: 200, endPoint x: 692, endPoint y: 199, distance: 266.0
click at [692, 199] on div at bounding box center [692, 361] width 4 height 645
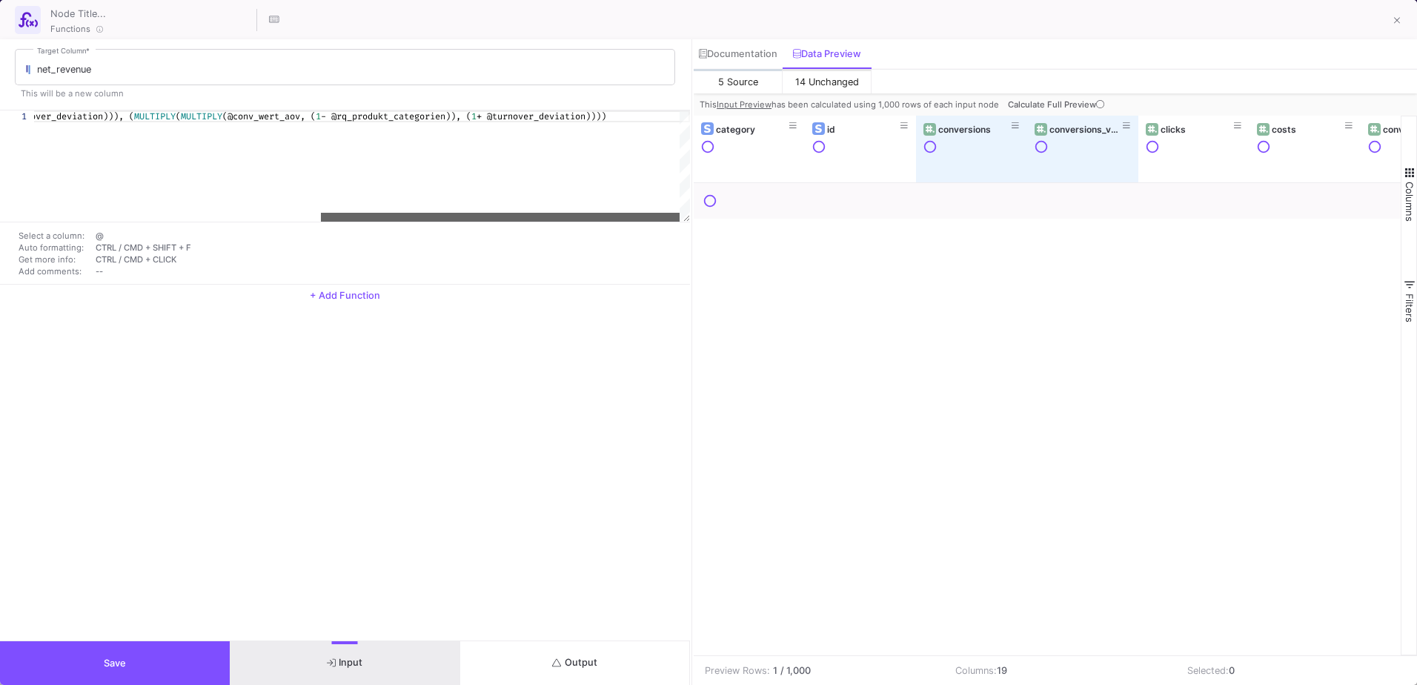
drag, startPoint x: 227, startPoint y: 215, endPoint x: 522, endPoint y: 217, distance: 294.1
click at [522, 217] on div at bounding box center [500, 217] width 359 height 9
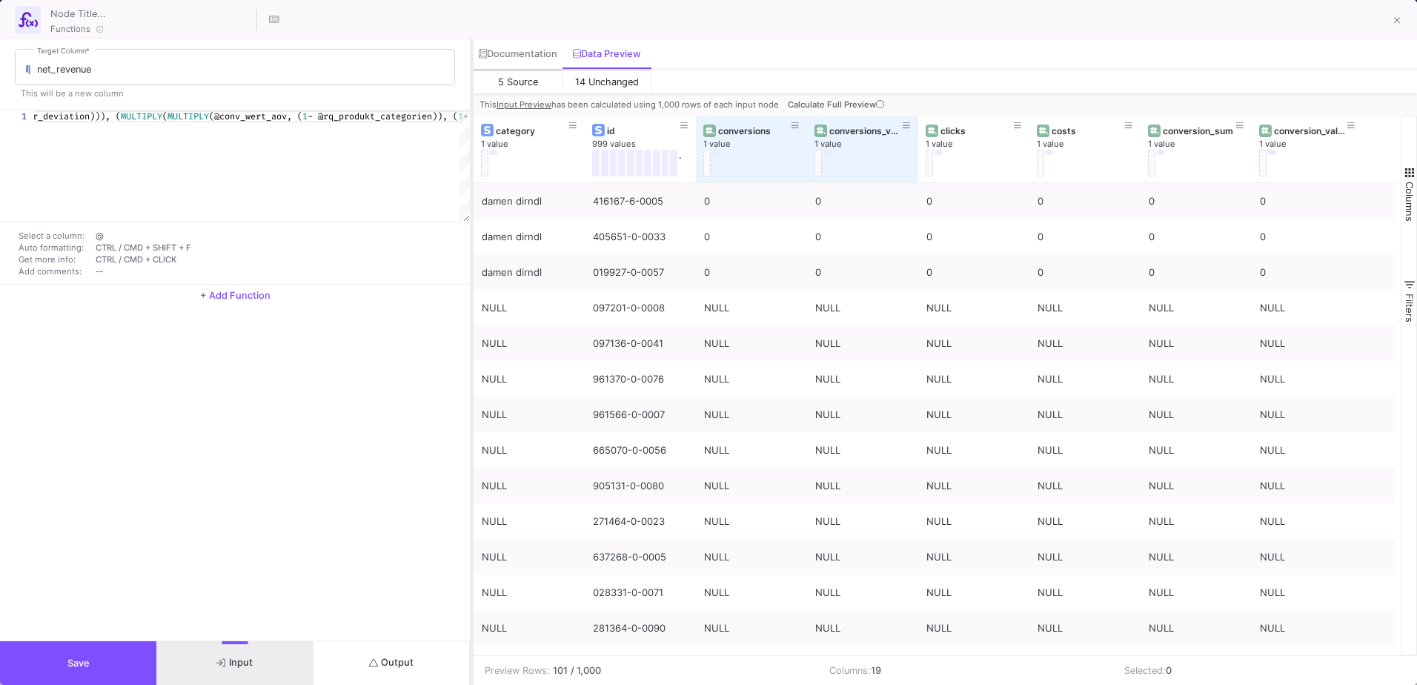
drag, startPoint x: 691, startPoint y: 166, endPoint x: 470, endPoint y: 176, distance: 221.8
click at [470, 176] on div at bounding box center [472, 361] width 4 height 645
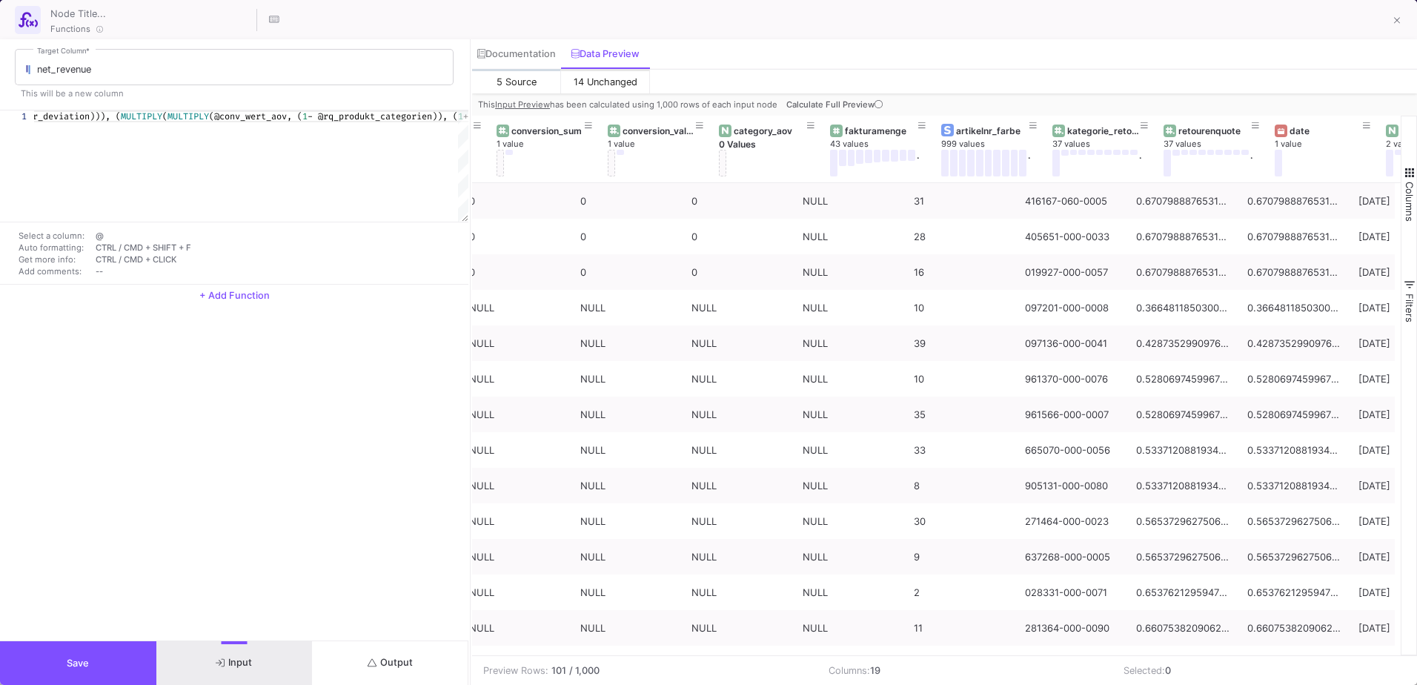
scroll to position [0, 650]
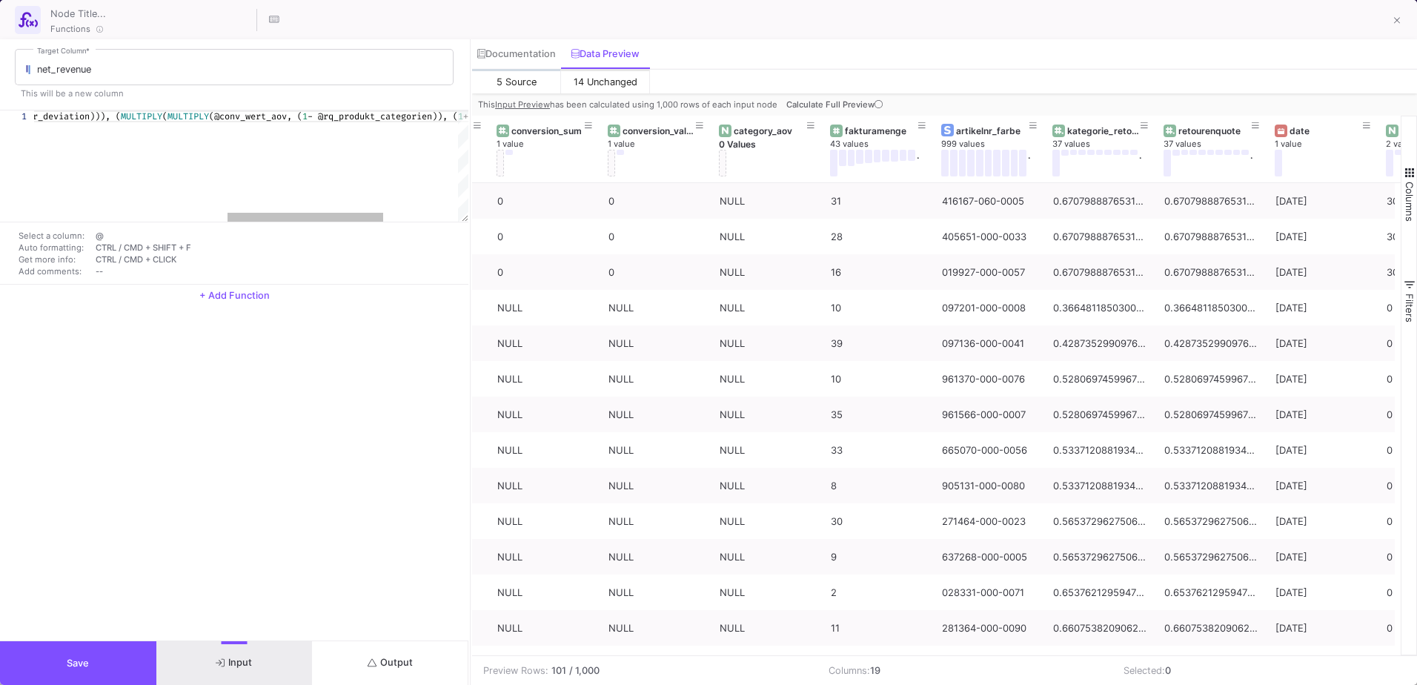
click at [408, 115] on span "- @rq_produkt_categorien)), (" at bounding box center [382, 116] width 150 height 12
drag, startPoint x: 322, startPoint y: 217, endPoint x: 187, endPoint y: 253, distance: 138.9
click at [187, 253] on div "1 IF (@conv_wert_aov = 0 , ( MULTIPLY ( MULTIPLY (@conversions_value, ( 1 - @rq…" at bounding box center [234, 197] width 468 height 174
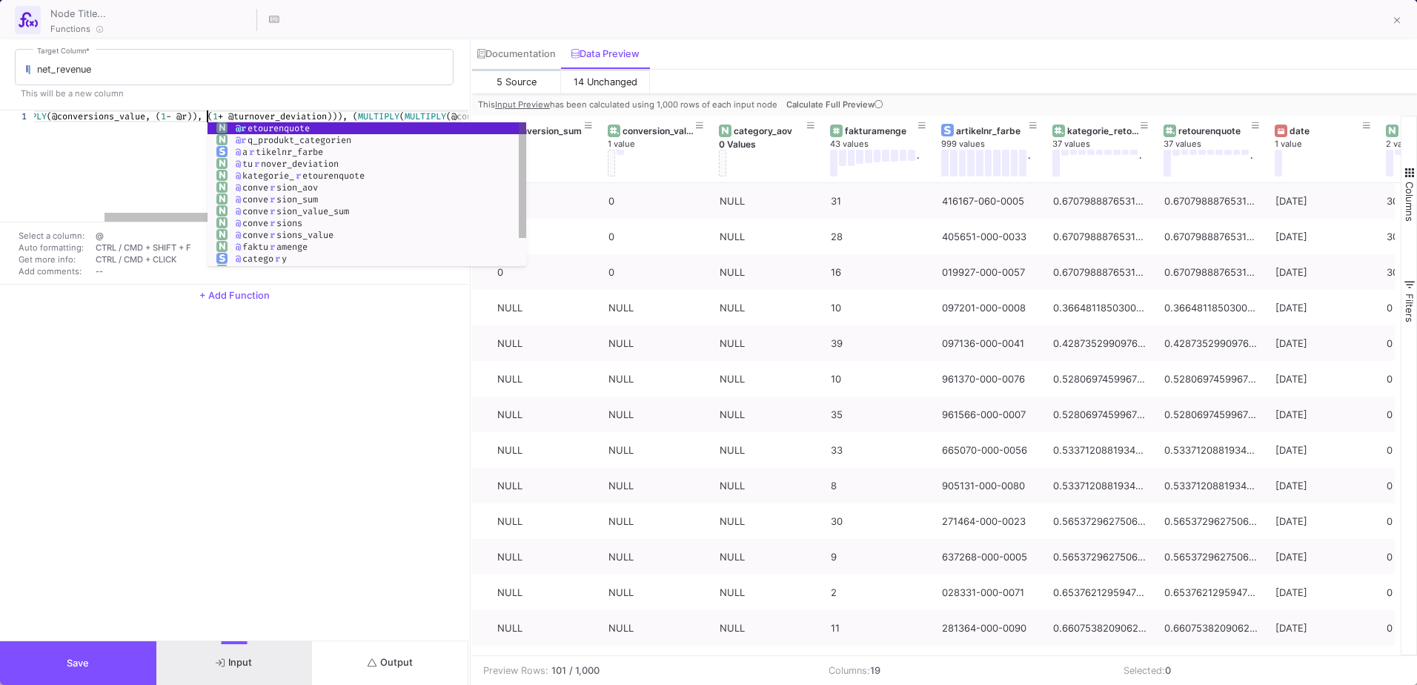
scroll to position [0, 367]
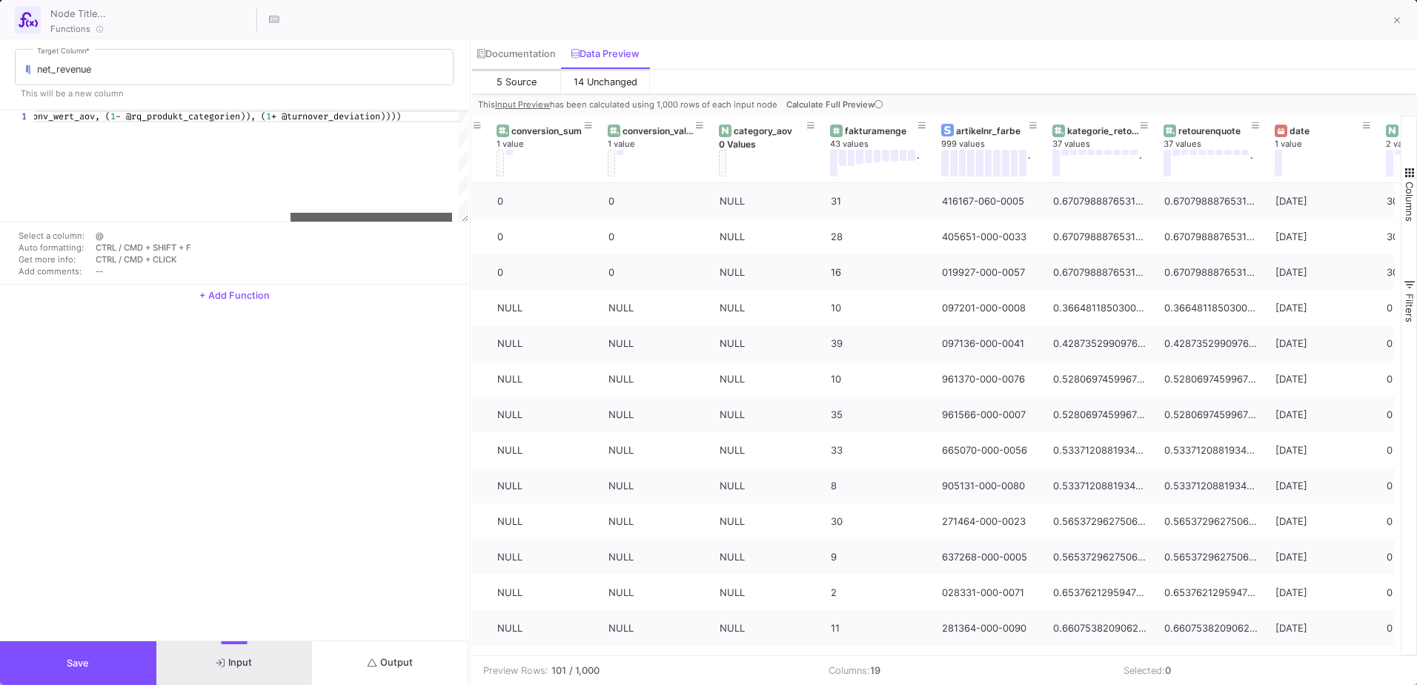
drag, startPoint x: 209, startPoint y: 213, endPoint x: 393, endPoint y: 219, distance: 183.8
click at [393, 219] on div at bounding box center [371, 217] width 162 height 9
click at [203, 116] on span "- @rq_produkt_categorien)), (" at bounding box center [191, 116] width 150 height 12
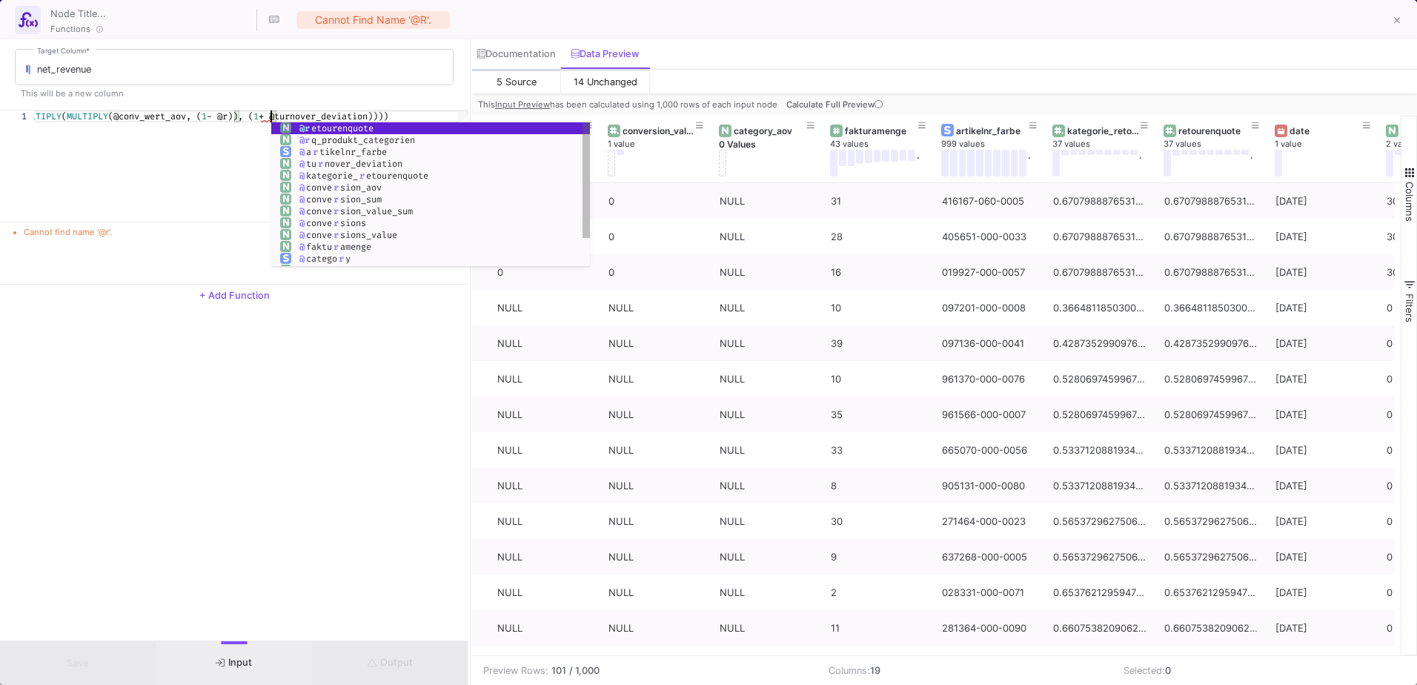
scroll to position [0, 837]
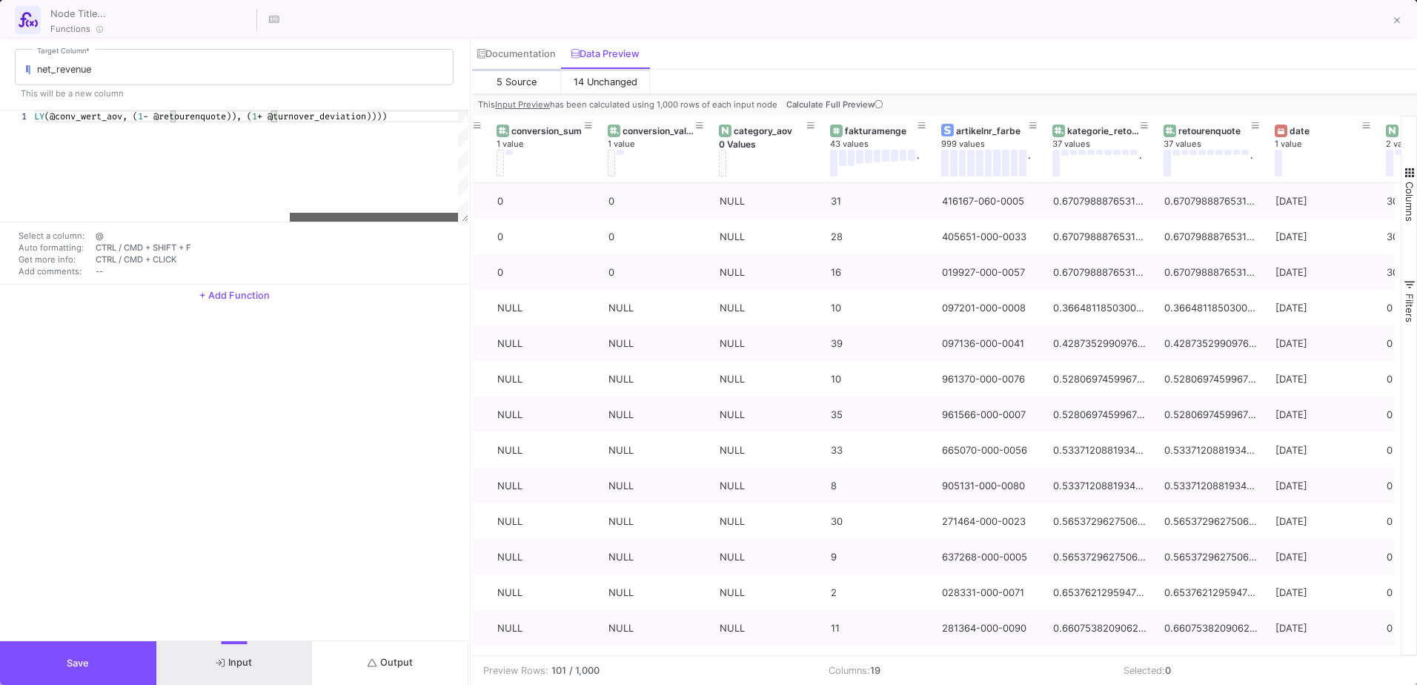
drag, startPoint x: 285, startPoint y: 221, endPoint x: 365, endPoint y: 227, distance: 79.5
click at [365, 227] on div "1 IF (@conv_wert_aov = 0 , ( MULTIPLY ( MULTIPLY (@conversions_value, ( 1 - @re…" at bounding box center [234, 197] width 468 height 174
drag, startPoint x: 365, startPoint y: 215, endPoint x: -2, endPoint y: 259, distance: 369.3
click at [0, 259] on html "K [PERSON_NAME] [PERSON_NAME] Current branch main Branch Options Last fetched a…" at bounding box center [708, 342] width 1417 height 685
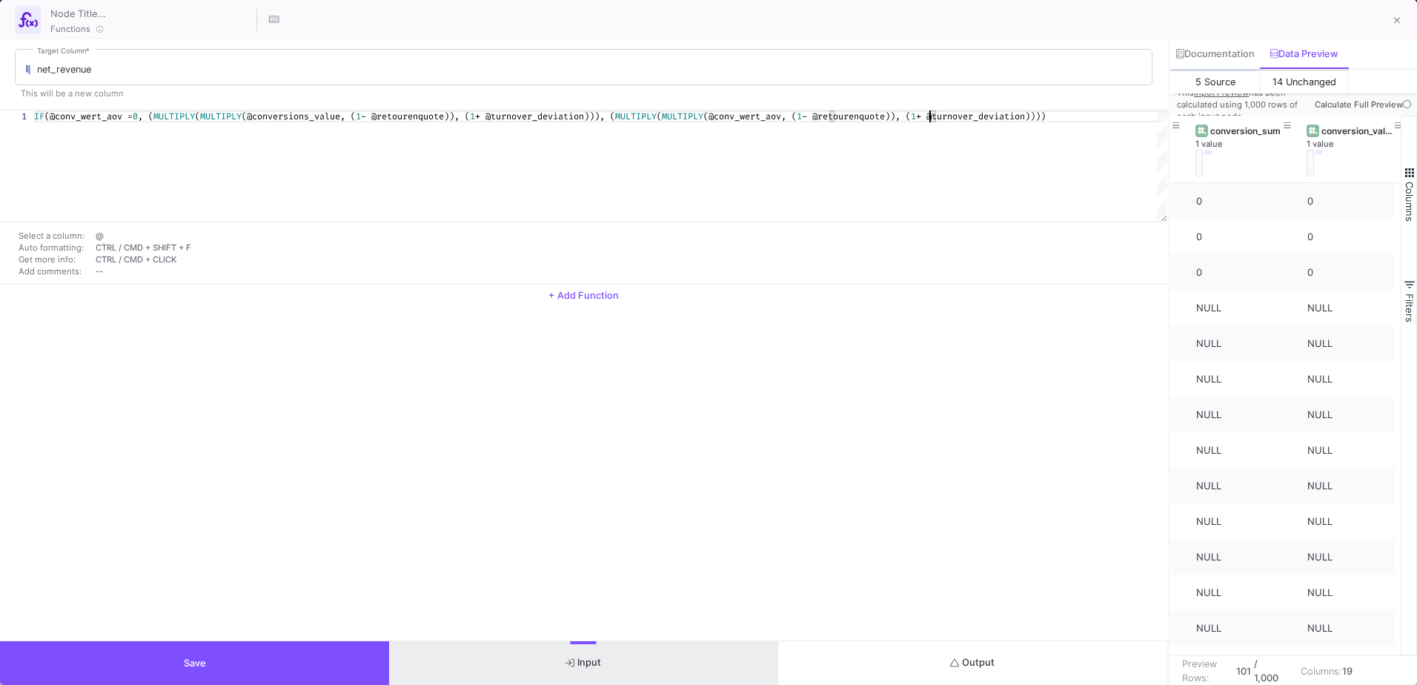
drag, startPoint x: 469, startPoint y: 76, endPoint x: 1168, endPoint y: 97, distance: 699.0
click at [1168, 97] on div at bounding box center [1169, 361] width 4 height 645
type textarea "IF(@conv_wert_aov = 0, (MULTIPLY(MULTIPLY(@conversions_value, (1 - @retourenquo…"
click at [1400, 27] on button at bounding box center [1397, 22] width 30 height 30
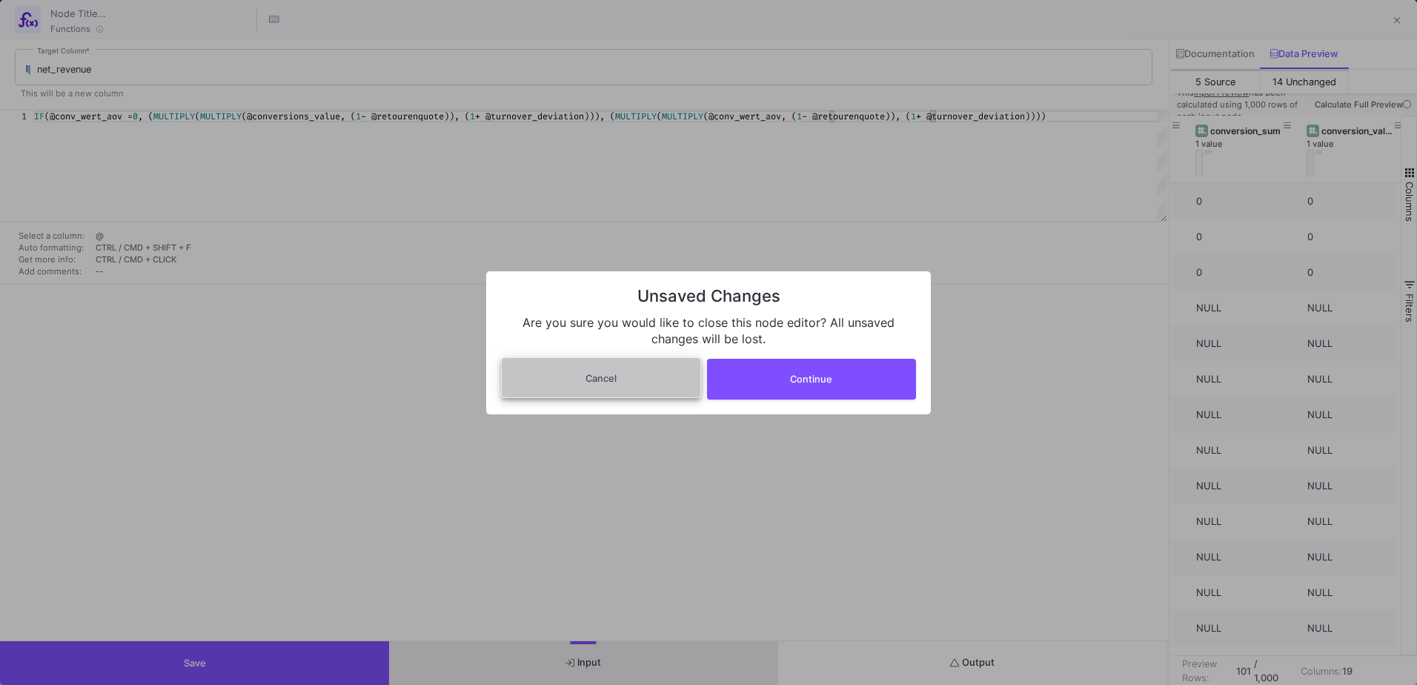
click at [652, 392] on button "Cancel" at bounding box center [601, 377] width 200 height 41
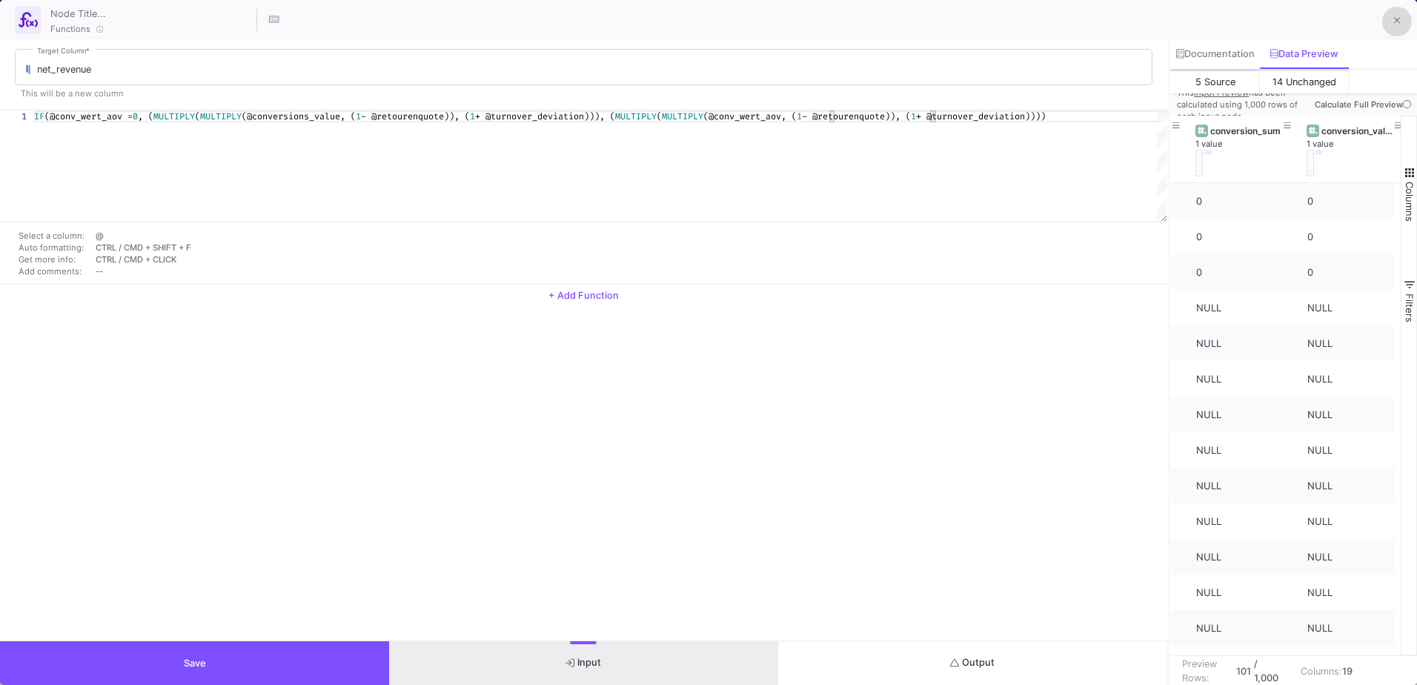
click at [290, 669] on button "Save" at bounding box center [194, 663] width 389 height 44
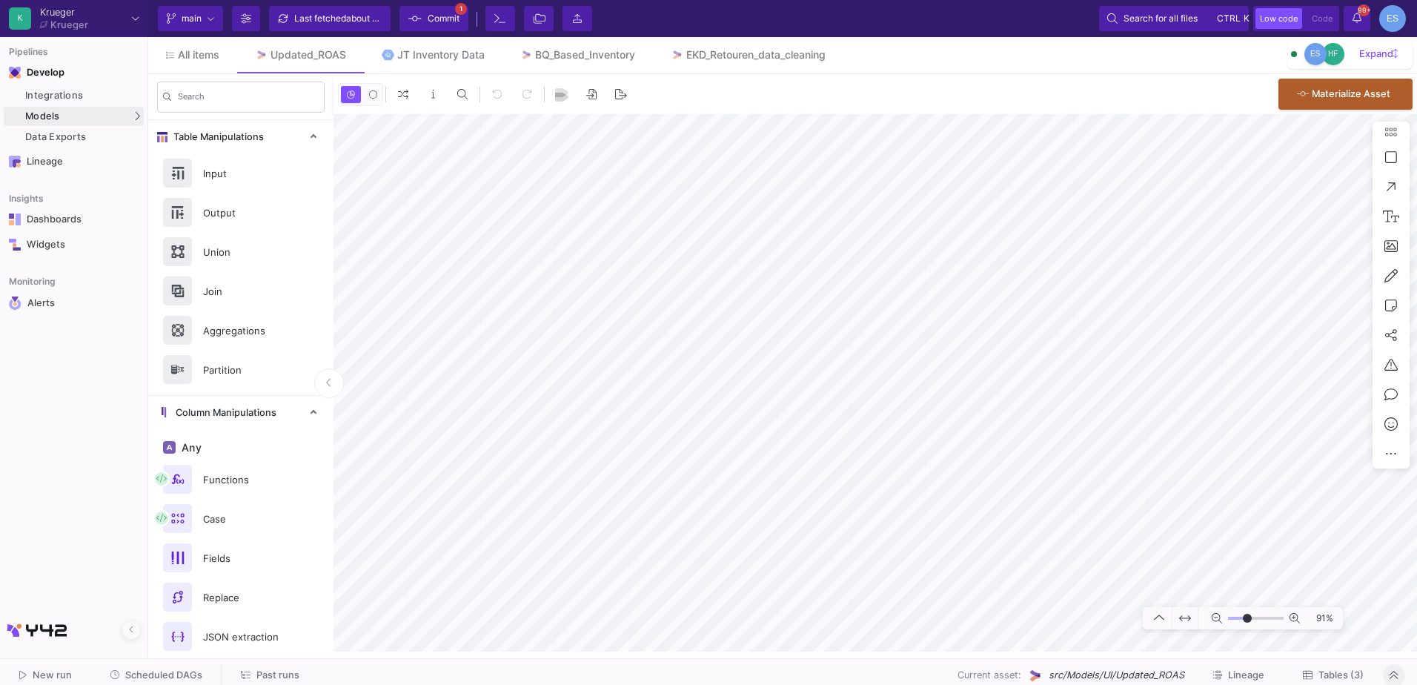
click at [1363, 676] on span "Tables (3)" at bounding box center [1340, 674] width 45 height 11
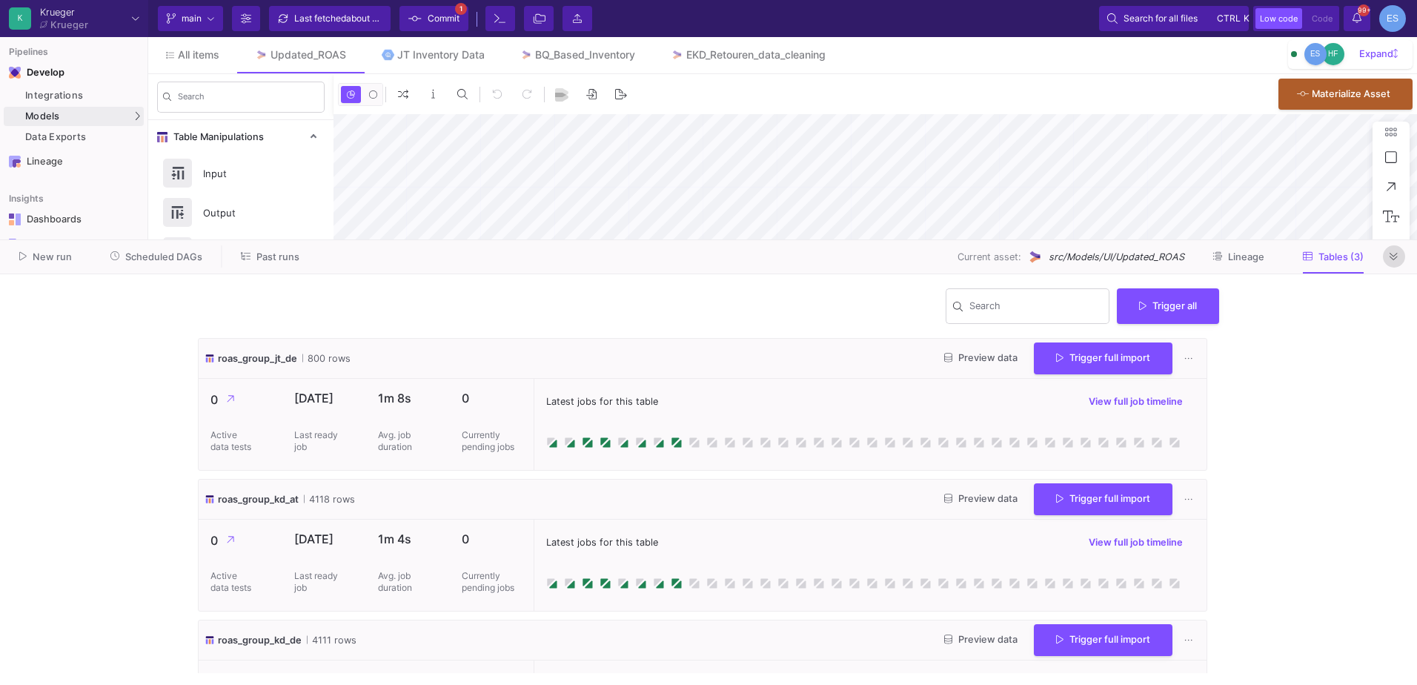
click at [1386, 258] on button at bounding box center [1394, 256] width 22 height 22
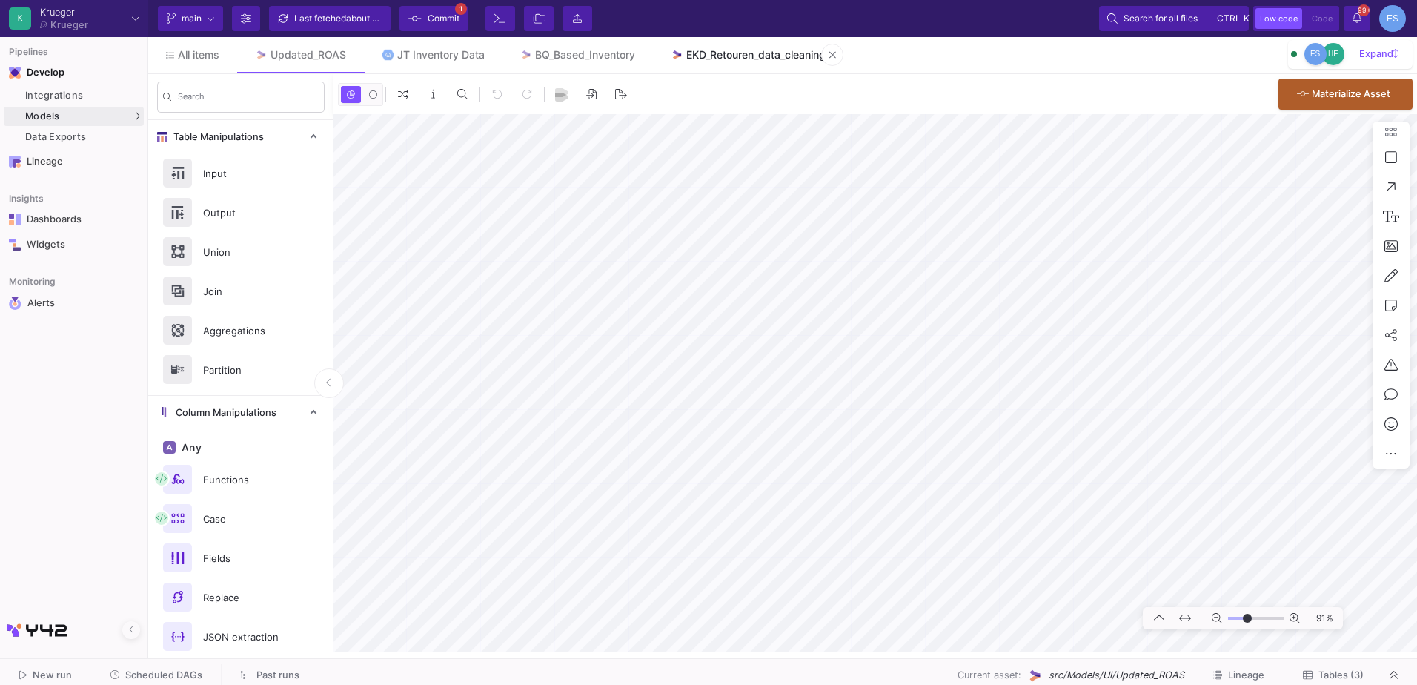
click at [762, 52] on div "EKD_Retouren_data_cleaning" at bounding box center [755, 55] width 139 height 12
type input "-21"
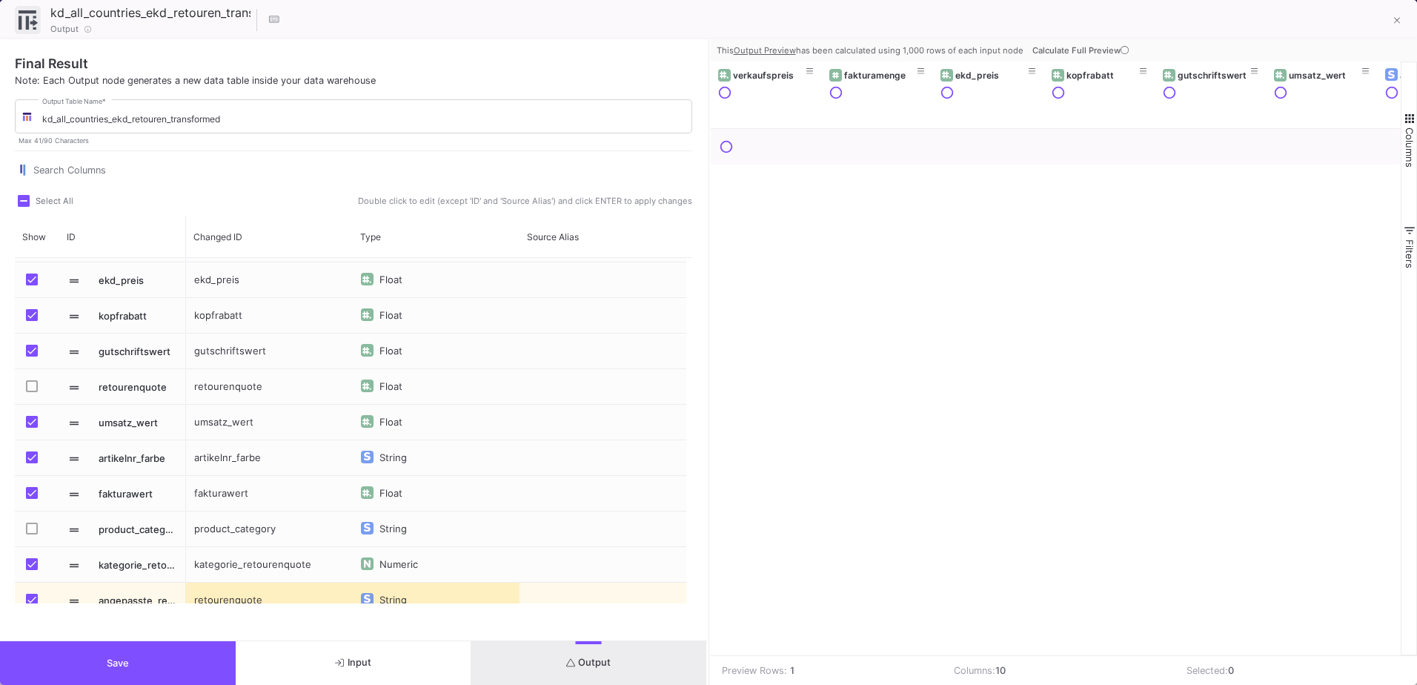
scroll to position [81, 0]
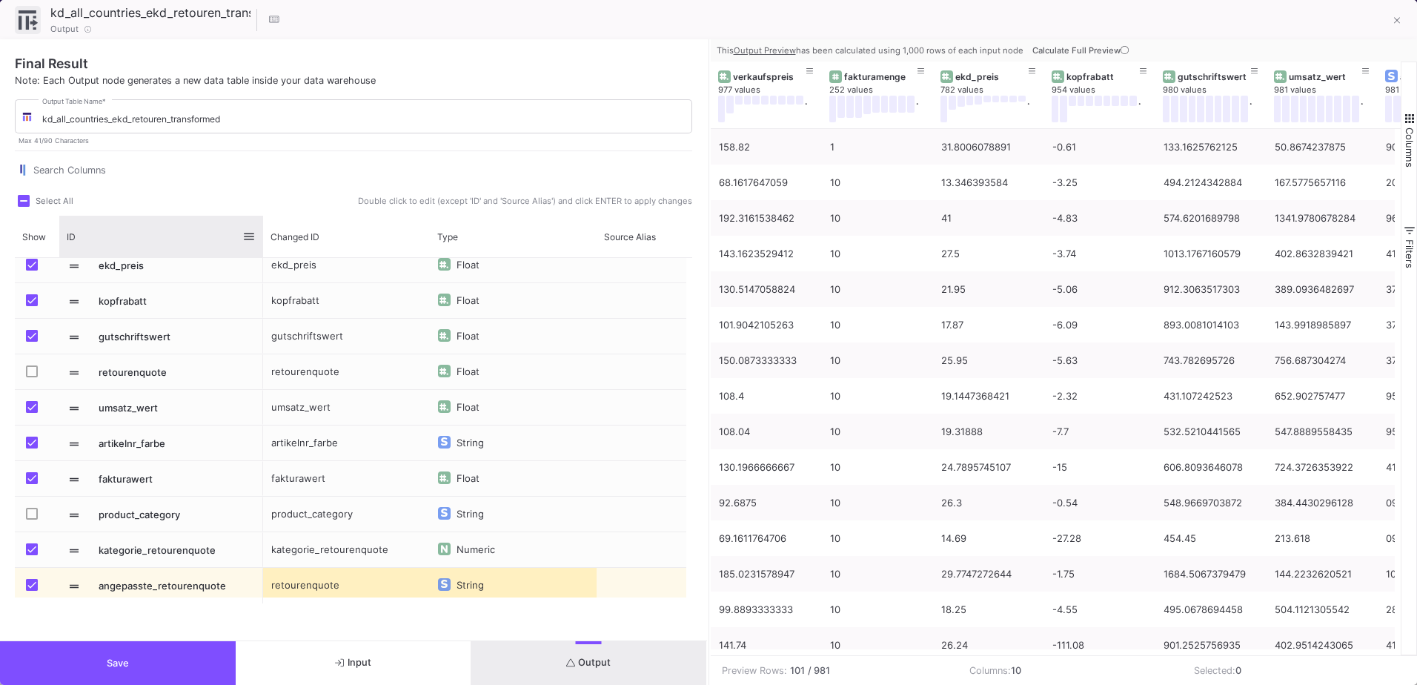
drag, startPoint x: 184, startPoint y: 217, endPoint x: 261, endPoint y: 231, distance: 78.3
click at [261, 231] on div at bounding box center [263, 236] width 6 height 41
click at [1405, 22] on button at bounding box center [1397, 22] width 30 height 30
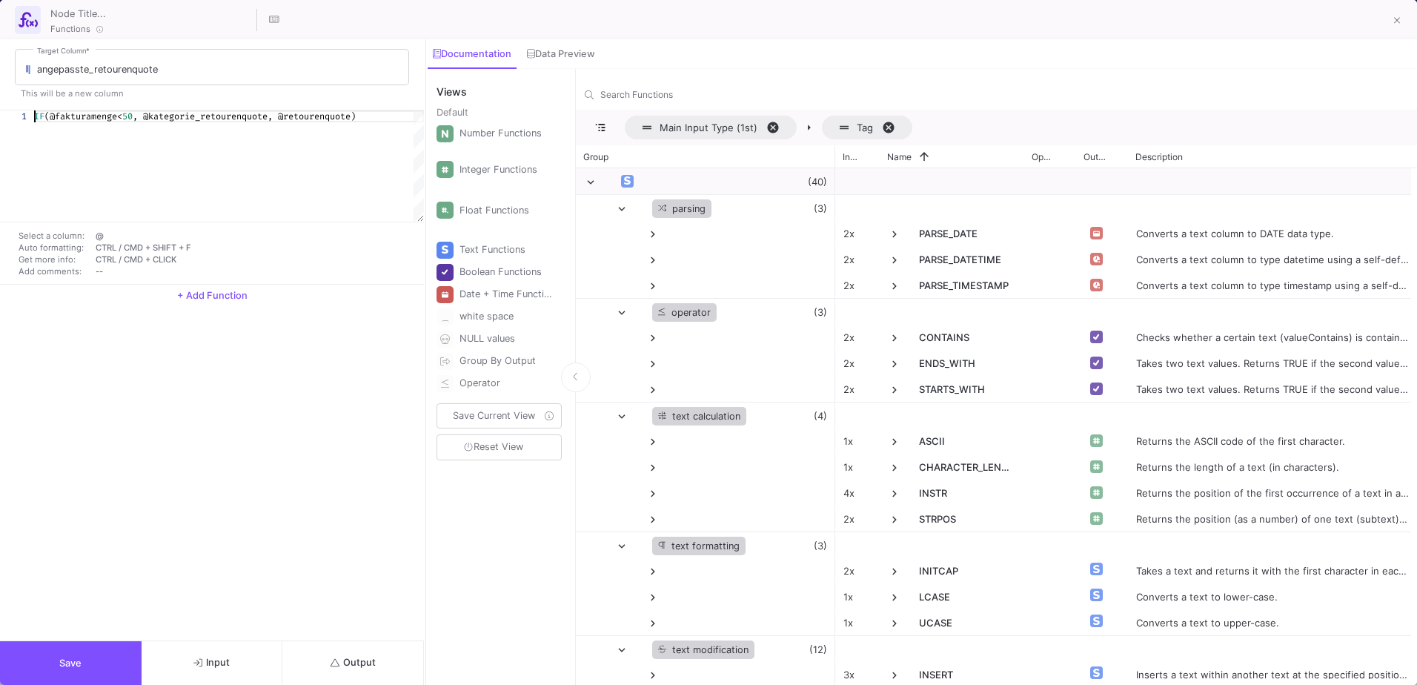
scroll to position [0, 330]
drag, startPoint x: 35, startPoint y: 113, endPoint x: 344, endPoint y: 119, distance: 309.0
click at [1400, 22] on button at bounding box center [1397, 22] width 30 height 30
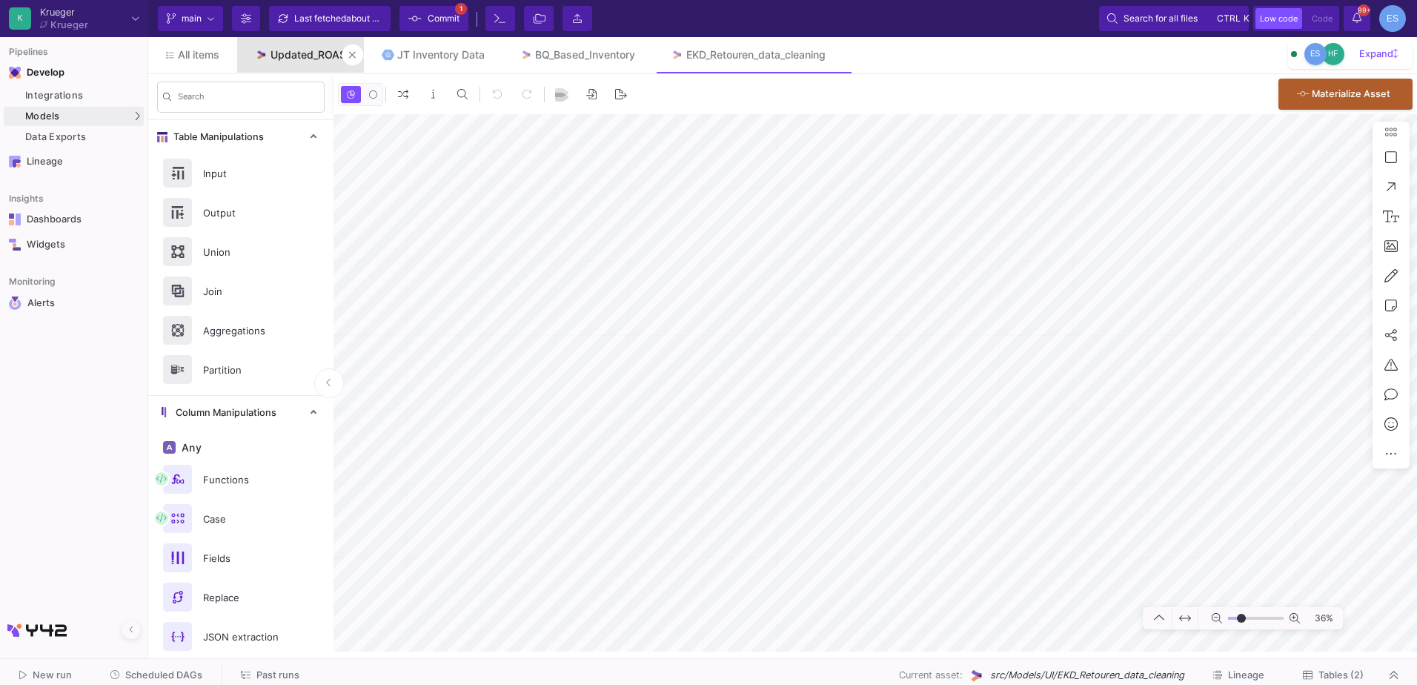
click at [297, 53] on div "Updated_ROAS" at bounding box center [308, 55] width 76 height 12
drag, startPoint x: 1231, startPoint y: 616, endPoint x: 1243, endPoint y: 622, distance: 13.9
type input "-14"
click at [1243, 622] on input "range" at bounding box center [1256, 618] width 56 height 19
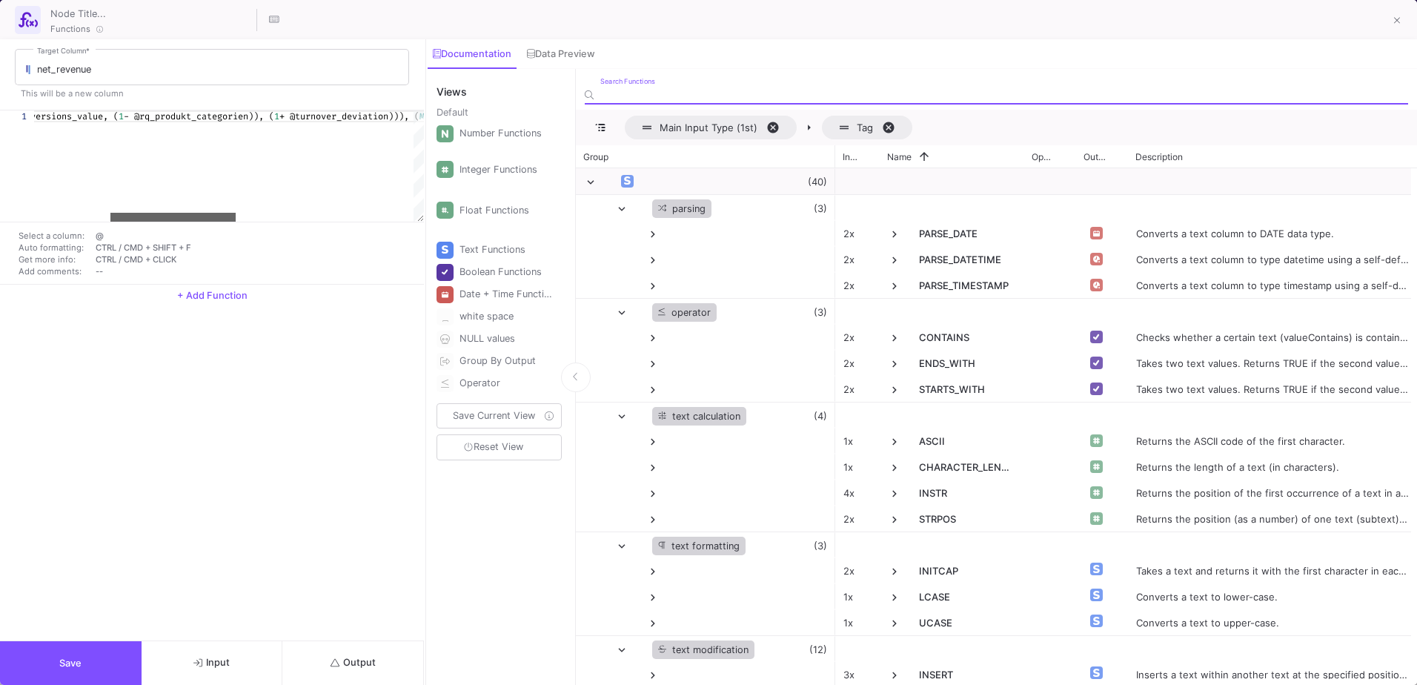
drag, startPoint x: 147, startPoint y: 219, endPoint x: 222, endPoint y: 232, distance: 76.6
click at [224, 239] on div "1 IF (@conv_wert_aov = 0 , ( MULTIPLY ( MULTIPLY (@conversions_value, ( 1 - @rq…" at bounding box center [212, 197] width 424 height 174
click at [227, 122] on span "- @rq_produkt_categorien)), (" at bounding box center [197, 116] width 150 height 12
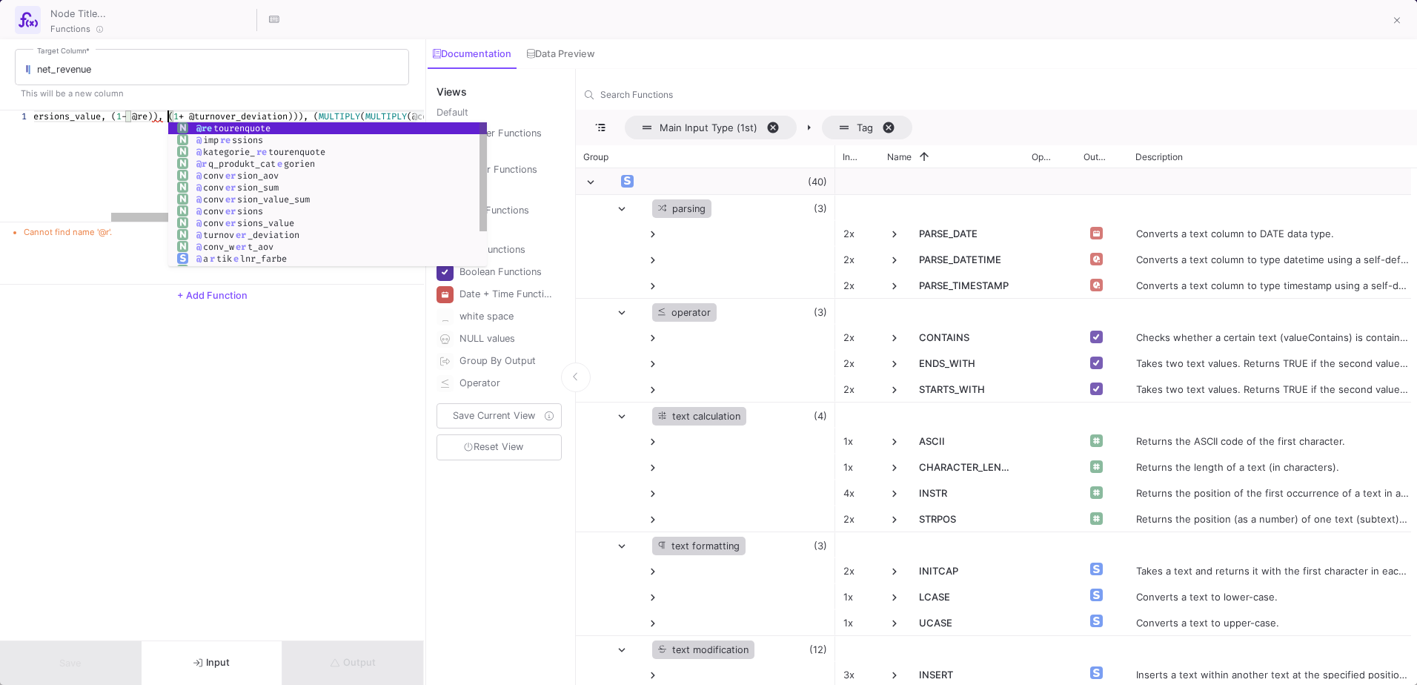
scroll to position [0, 373]
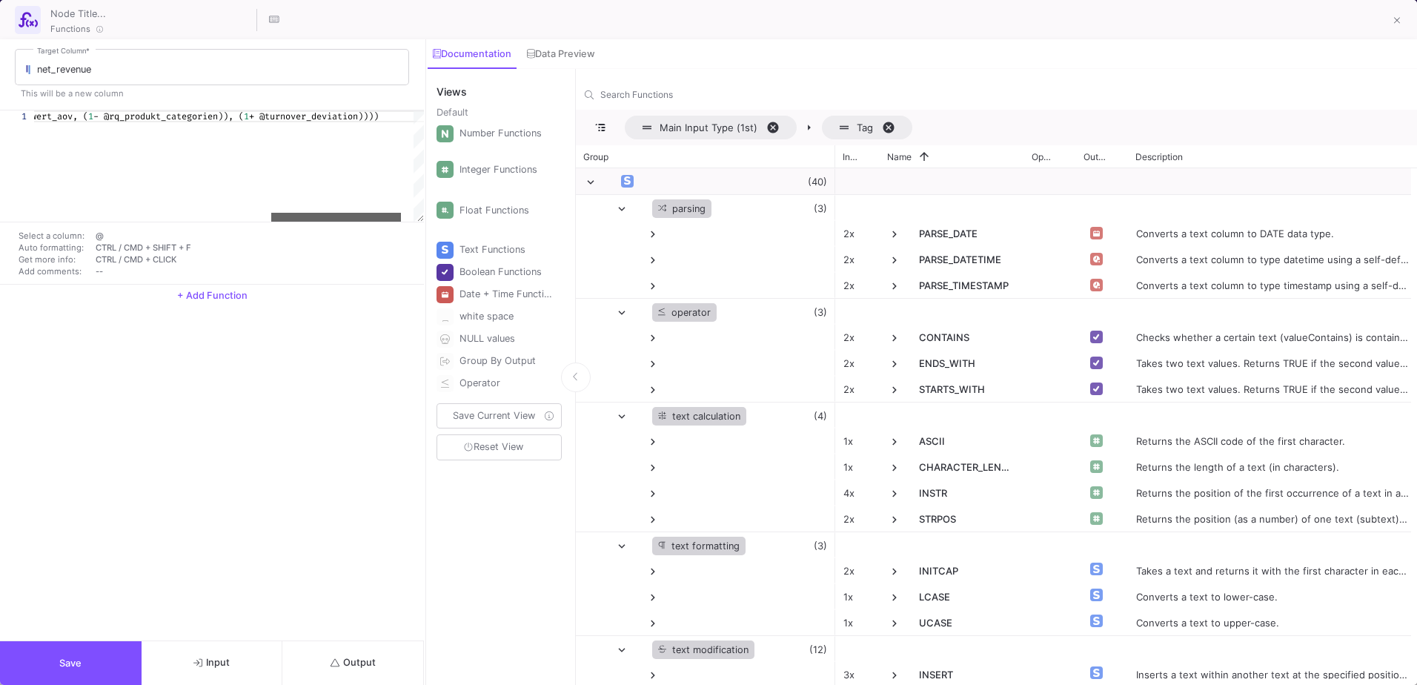
drag, startPoint x: 227, startPoint y: 216, endPoint x: 265, endPoint y: 138, distance: 87.2
click at [383, 217] on div at bounding box center [336, 217] width 130 height 9
click at [214, 122] on span "- @rq_produkt_categorien)), (" at bounding box center [173, 116] width 150 height 12
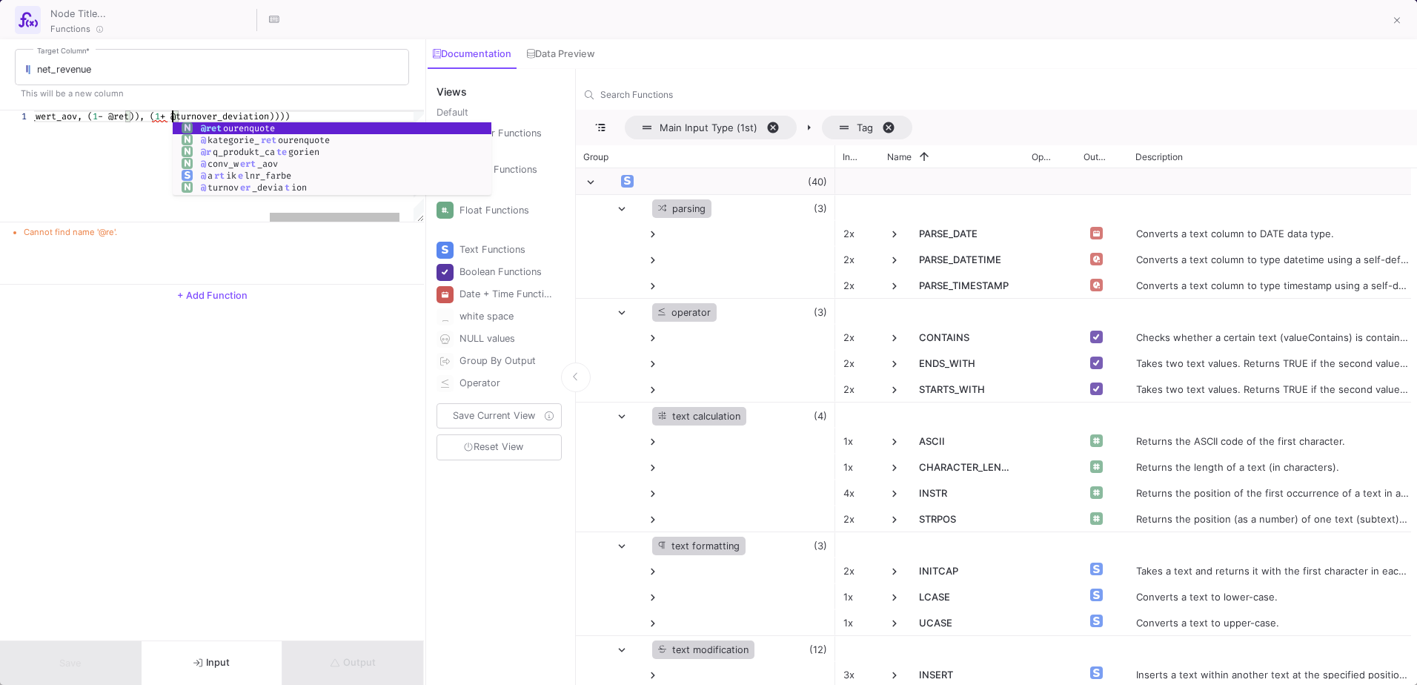
scroll to position [0, 842]
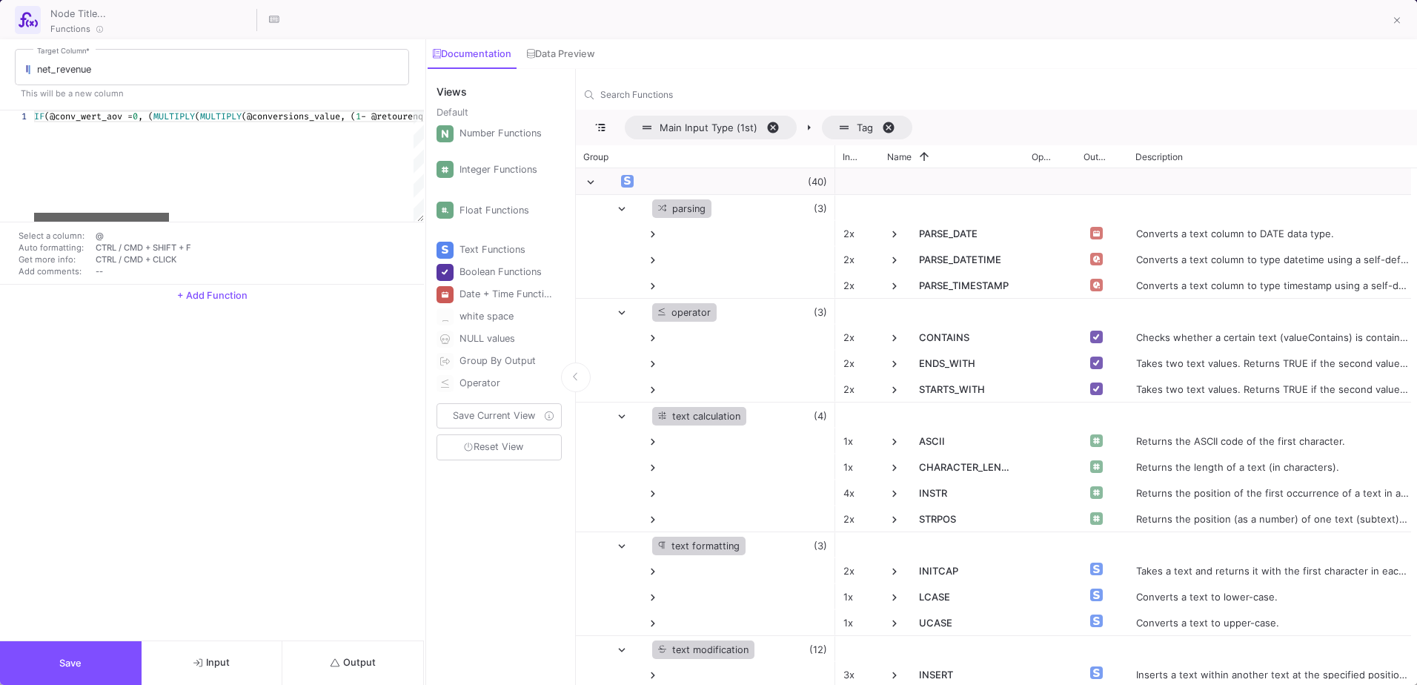
drag, startPoint x: 310, startPoint y: 217, endPoint x: -3, endPoint y: 251, distance: 315.2
click at [0, 251] on html "K [PERSON_NAME] [PERSON_NAME] Current branch main Branch Options Last fetched a…" at bounding box center [708, 342] width 1417 height 685
type textarea "IF(@conv_wert_aov = 0, (MULTIPLY(MULTIPLY(@conversions_value, (1 - @retourenquo…"
click at [104, 656] on button "Save" at bounding box center [71, 663] width 142 height 44
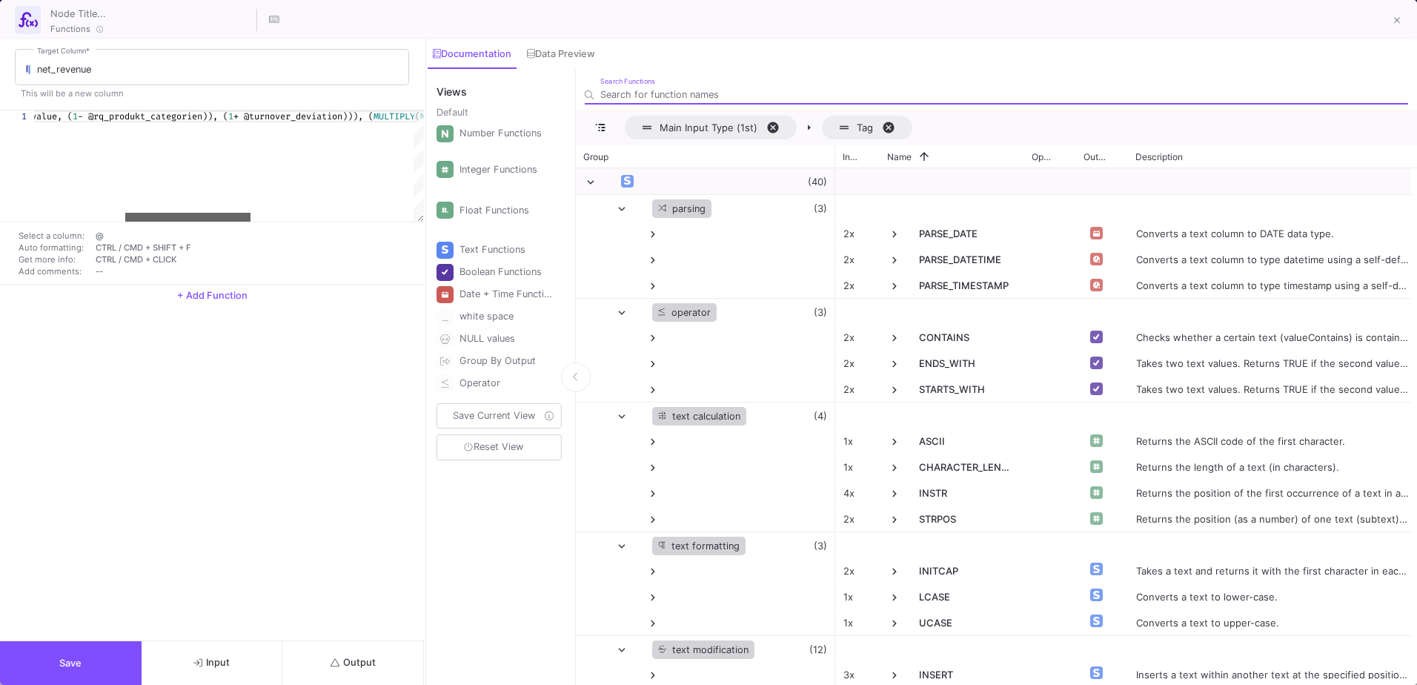
drag, startPoint x: 121, startPoint y: 215, endPoint x: 212, endPoint y: 222, distance: 91.4
click at [212, 222] on div "1 IF (@conv_wert_aov = 0 , ( MULTIPLY ( MULTIPLY (@conversions_value, ( 1 - @rq…" at bounding box center [212, 197] width 424 height 174
click at [169, 119] on span "- @rq_produkt_categorien)), (" at bounding box center [153, 116] width 150 height 12
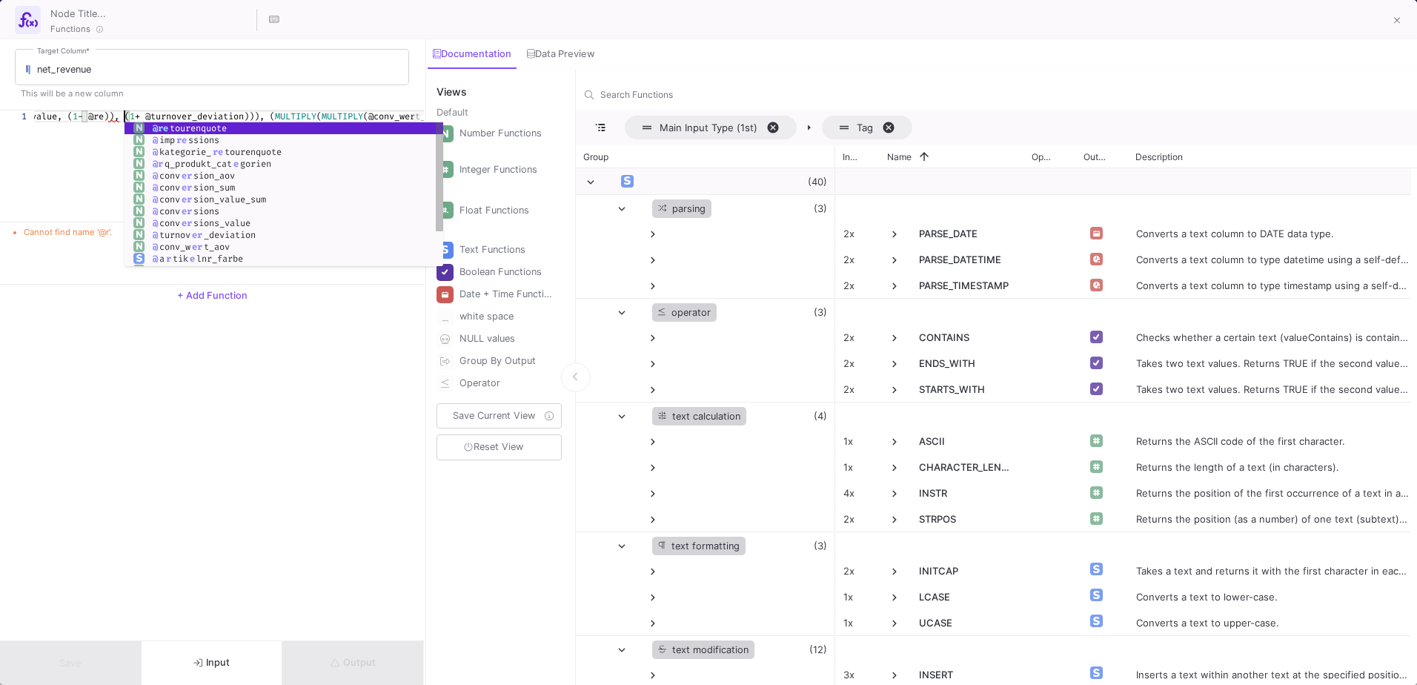
scroll to position [0, 373]
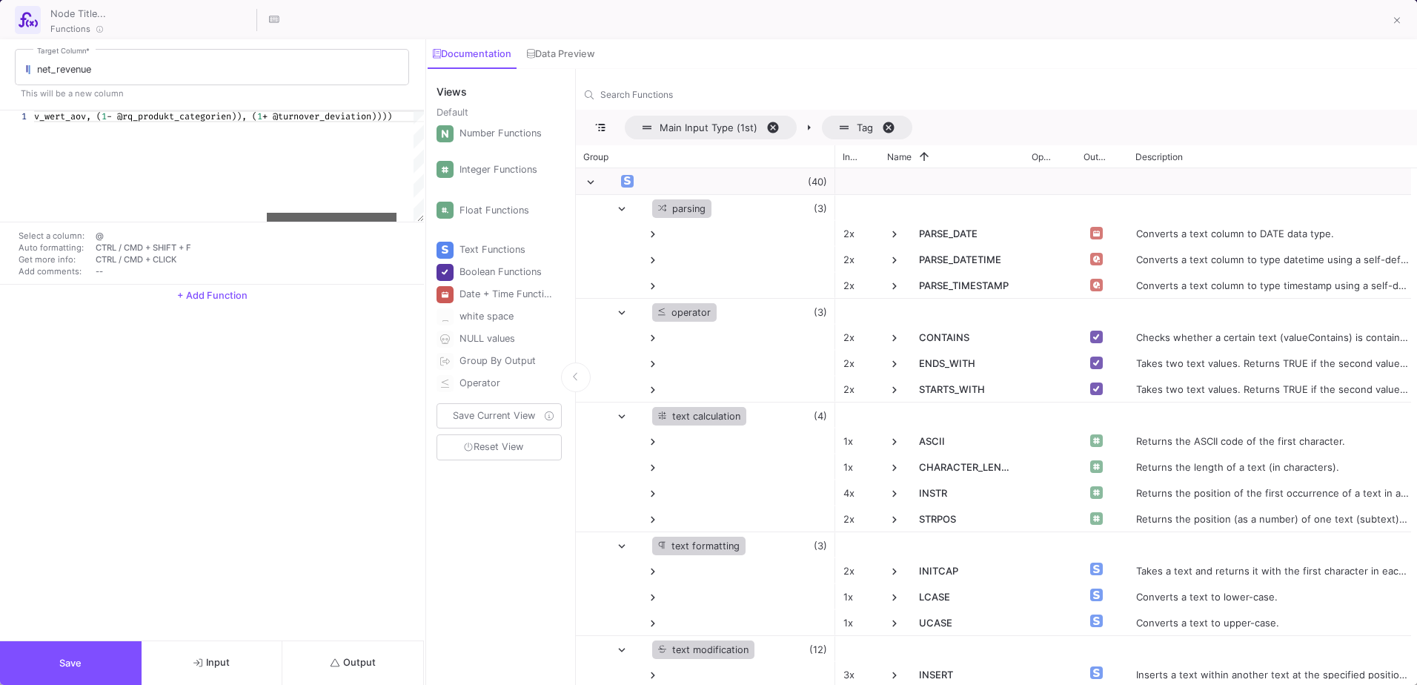
drag, startPoint x: 207, startPoint y: 216, endPoint x: 345, endPoint y: 220, distance: 137.9
click at [345, 220] on div at bounding box center [332, 217] width 130 height 9
click at [218, 116] on span "- @rq_produkt_categorien)), (" at bounding box center [182, 116] width 150 height 12
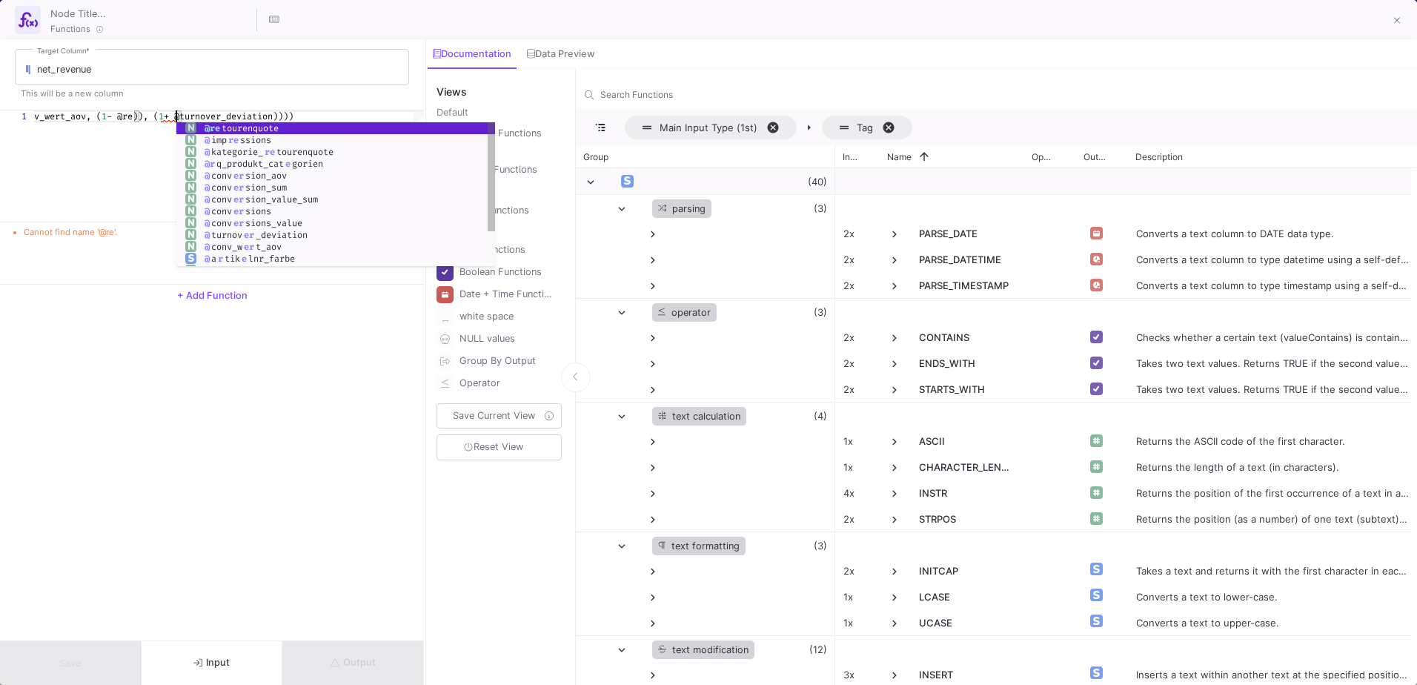
scroll to position [0, 842]
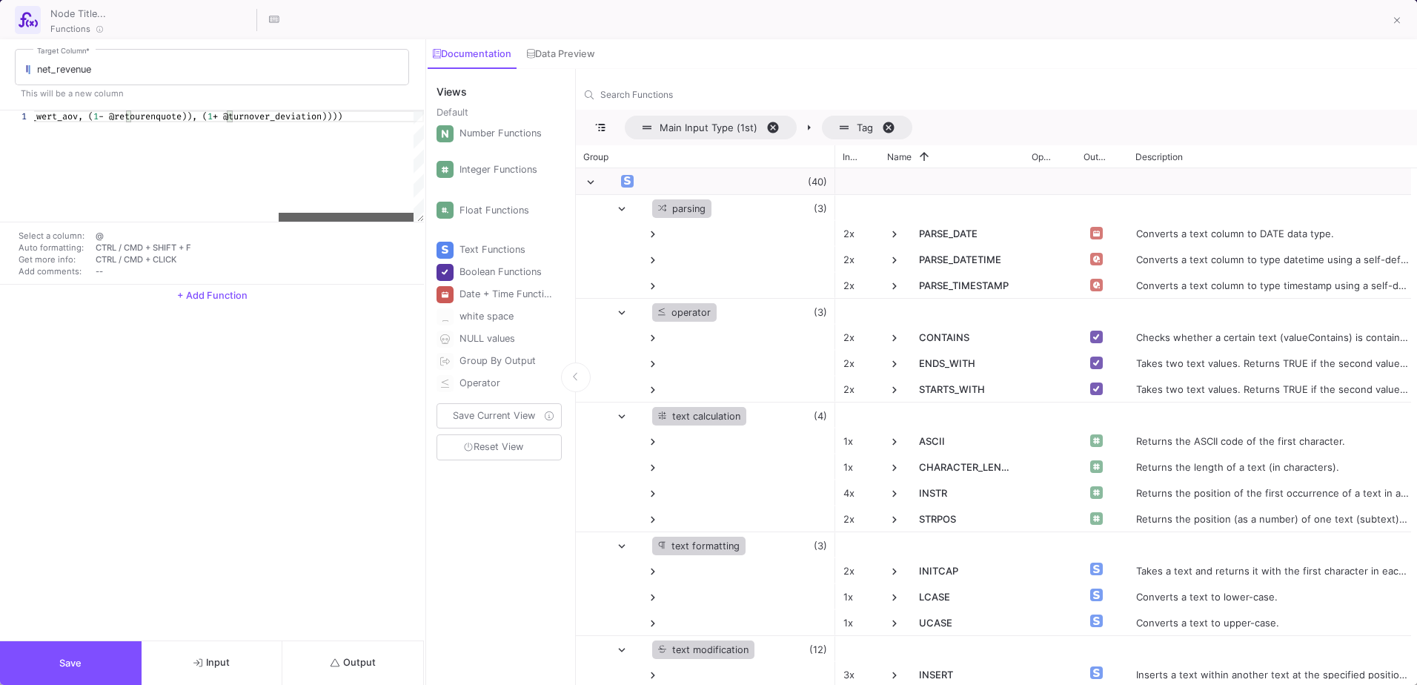
drag, startPoint x: 313, startPoint y: 215, endPoint x: 467, endPoint y: 227, distance: 154.6
click at [467, 227] on as-split "net_revenue Target Column * This will be a new column 1 IF (@conv_wert_aov = 0 …" at bounding box center [708, 361] width 1417 height 645
drag, startPoint x: 370, startPoint y: 215, endPoint x: 27, endPoint y: 230, distance: 343.4
click at [27, 230] on div "1 IF (@conv_wert_aov = 0 , ( MULTIPLY ( MULTIPLY (@conversions_value, ( 1 - @re…" at bounding box center [212, 197] width 424 height 174
type textarea "IF(@conv_wert_aov = 0, (MULTIPLY(MULTIPLY(@conversions_value, (1 - @retourenquo…"
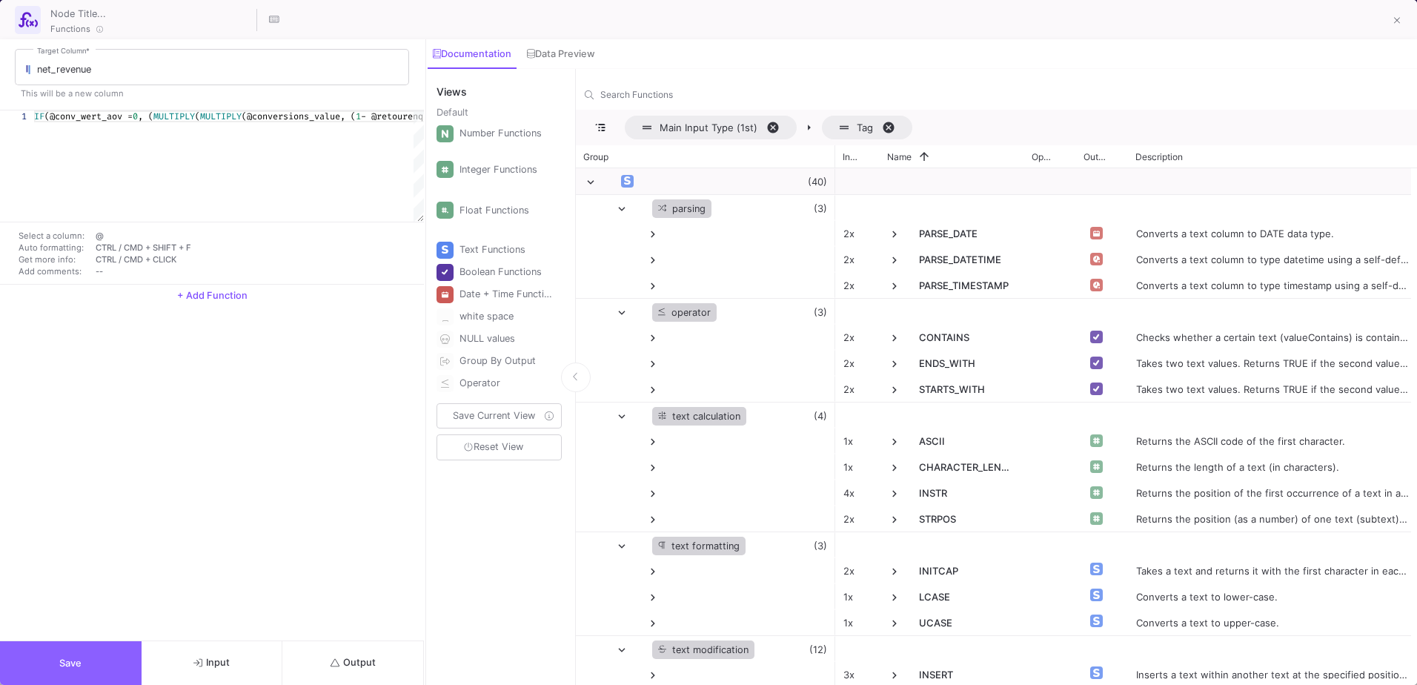
click at [134, 670] on button "Save" at bounding box center [71, 663] width 142 height 44
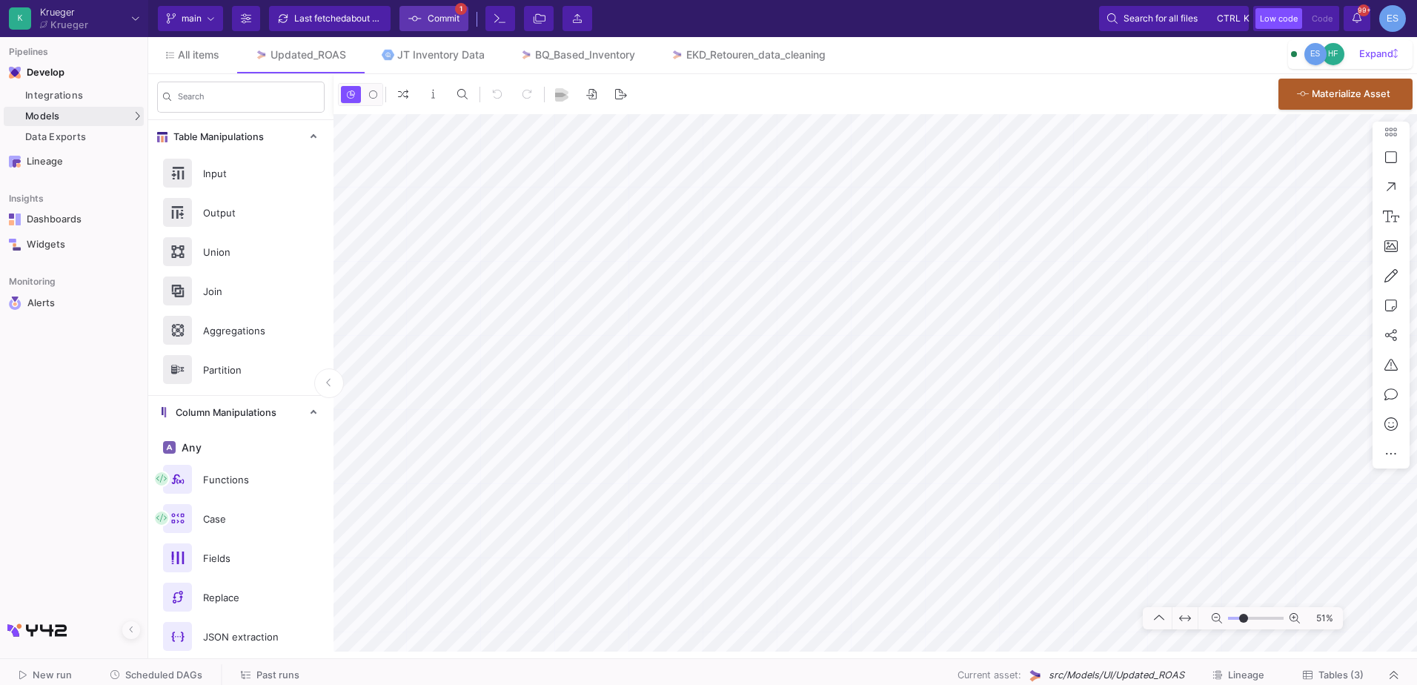
click at [421, 21] on icon at bounding box center [414, 18] width 13 height 10
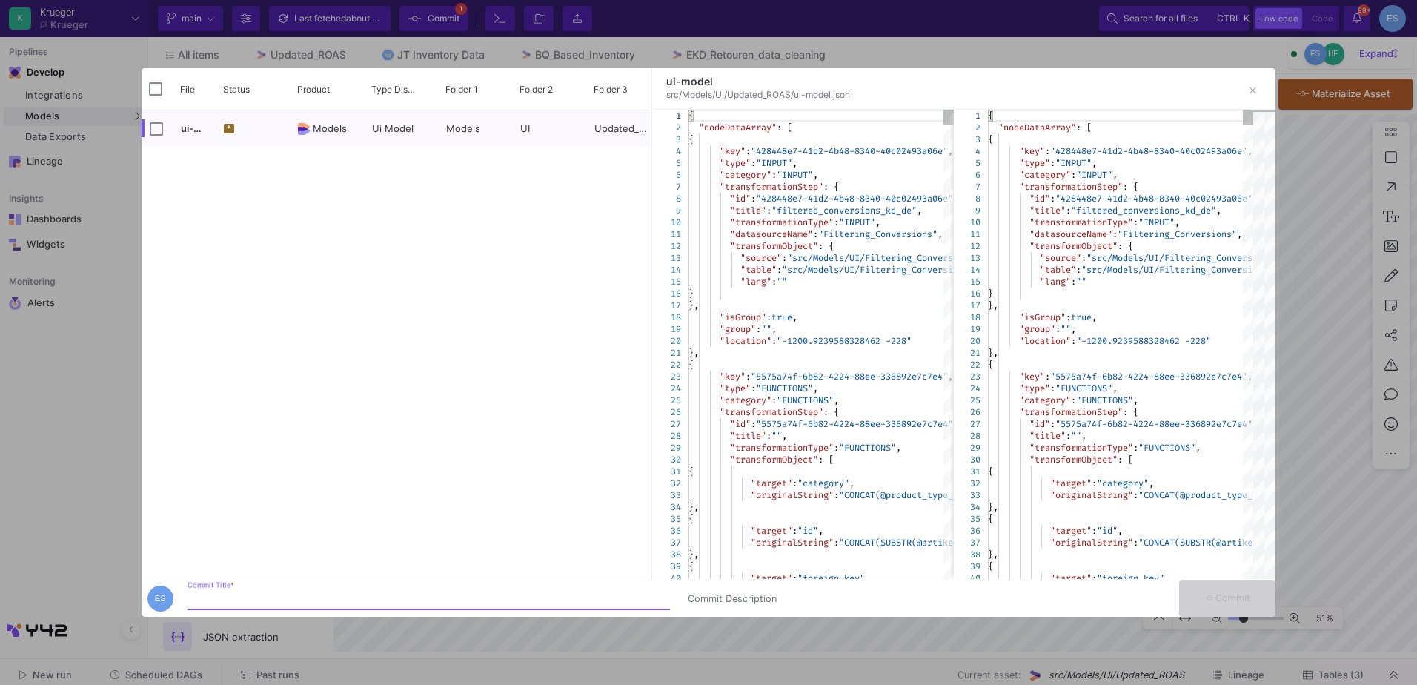
click at [285, 593] on input "Commit Title *" at bounding box center [428, 599] width 482 height 12
type input "adj"
type input "adjusting the net revenue"
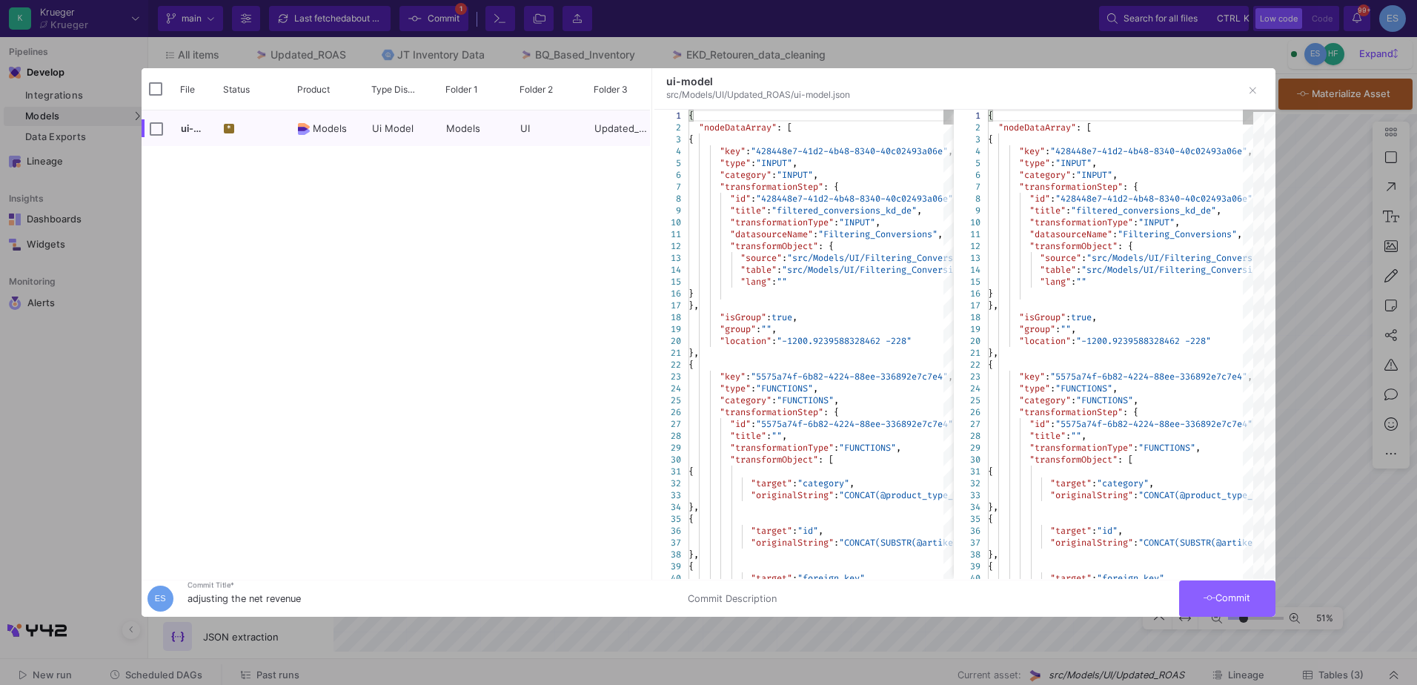
click at [1208, 590] on button "Commit" at bounding box center [1227, 598] width 96 height 36
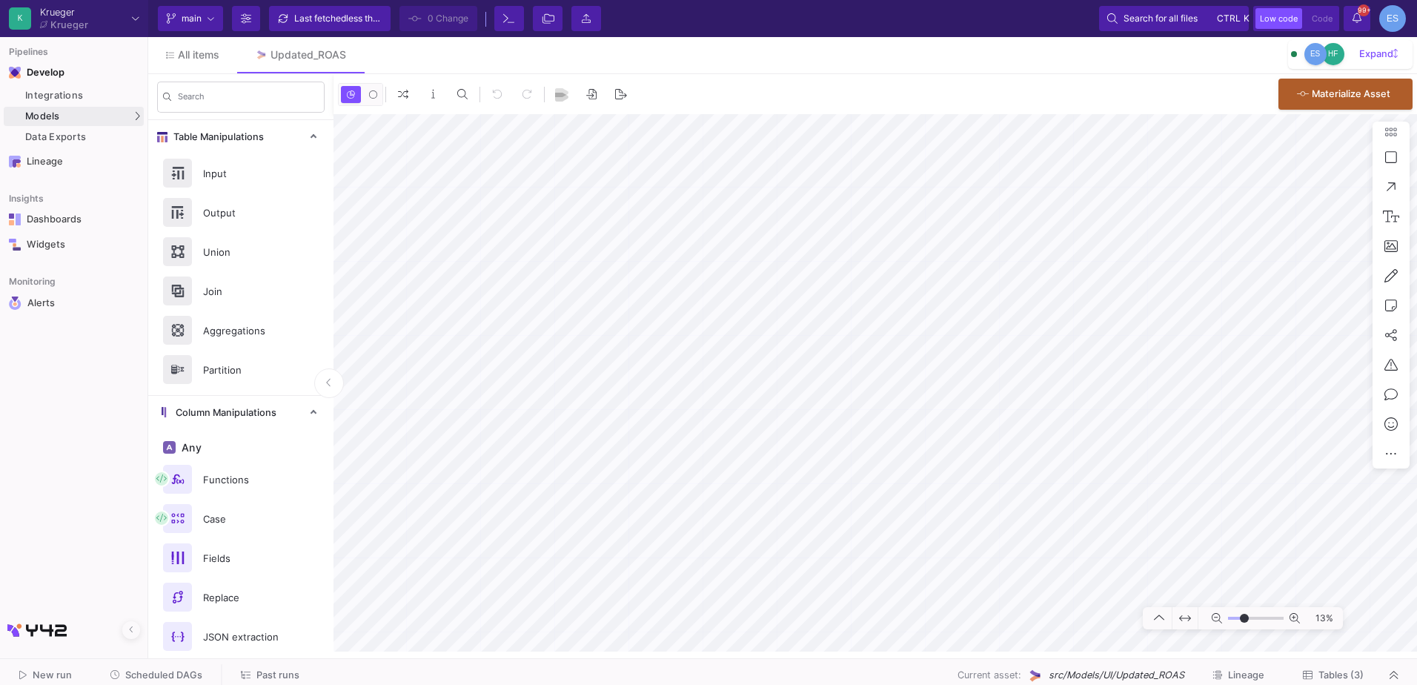
drag, startPoint x: 1234, startPoint y: 617, endPoint x: 1244, endPoint y: 619, distance: 9.7
type input "-12"
click at [1244, 619] on input "range" at bounding box center [1256, 618] width 56 height 19
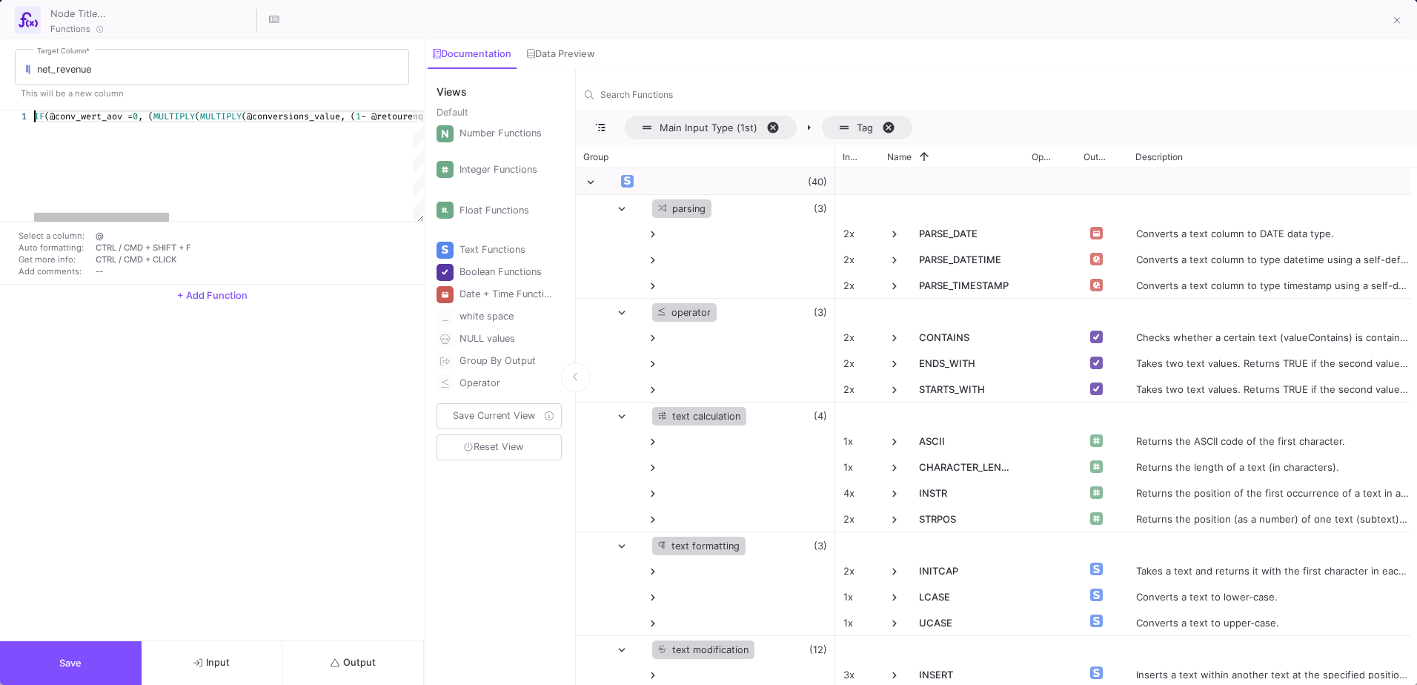
click at [36, 111] on span "IF" at bounding box center [39, 116] width 10 height 12
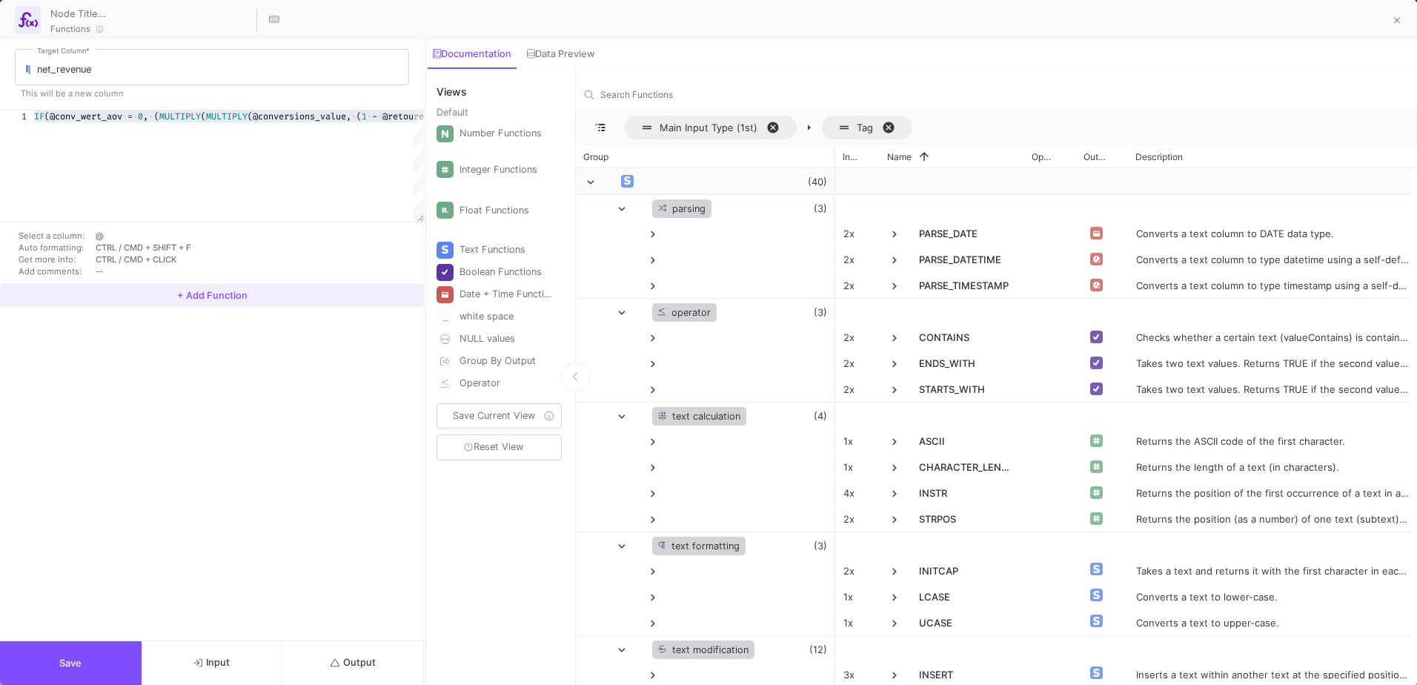
click at [218, 287] on button "+ Add Function" at bounding box center [212, 296] width 424 height 22
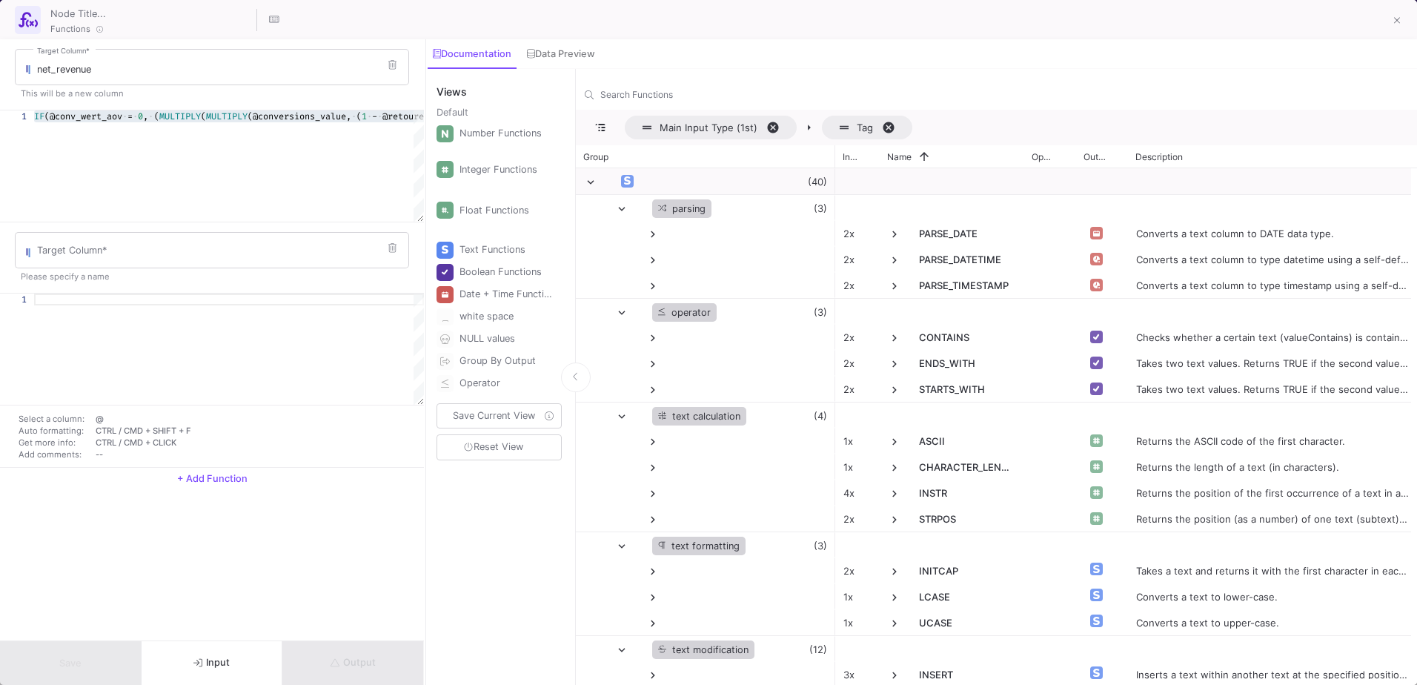
click at [81, 299] on div at bounding box center [229, 299] width 390 height 12
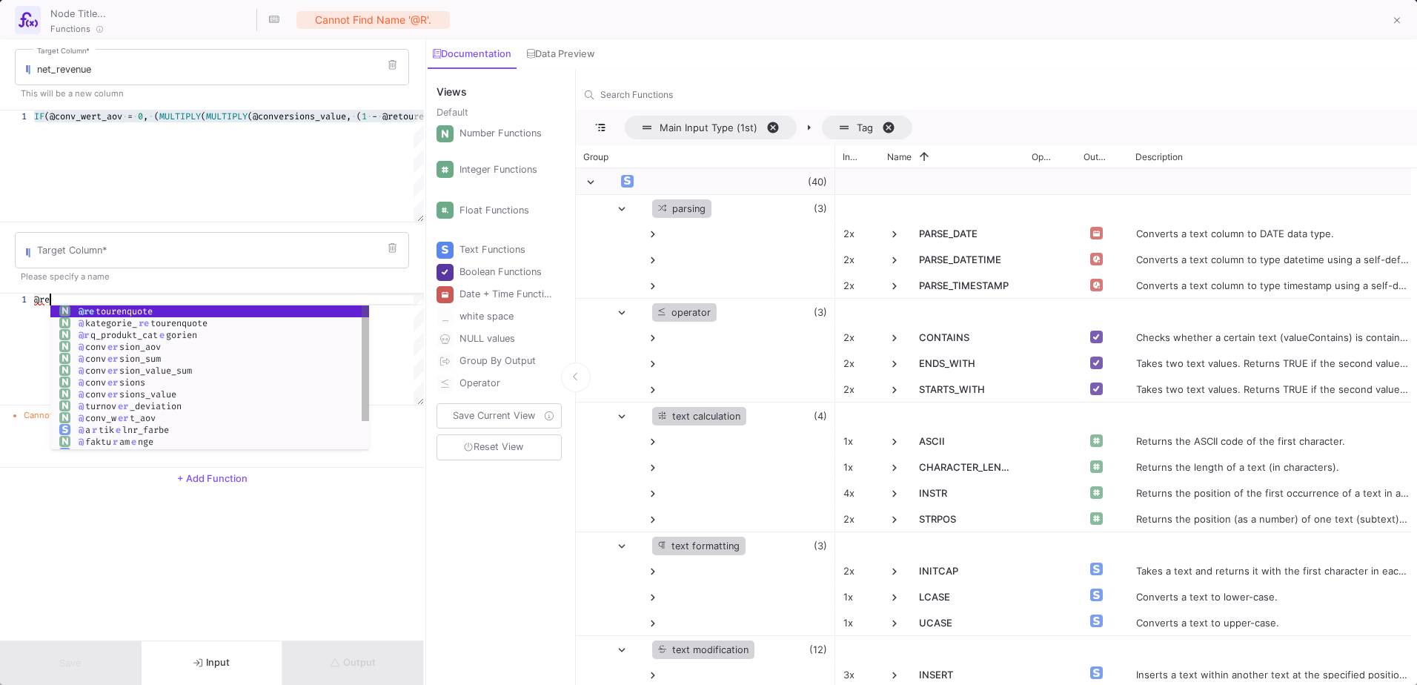
scroll to position [0, 15]
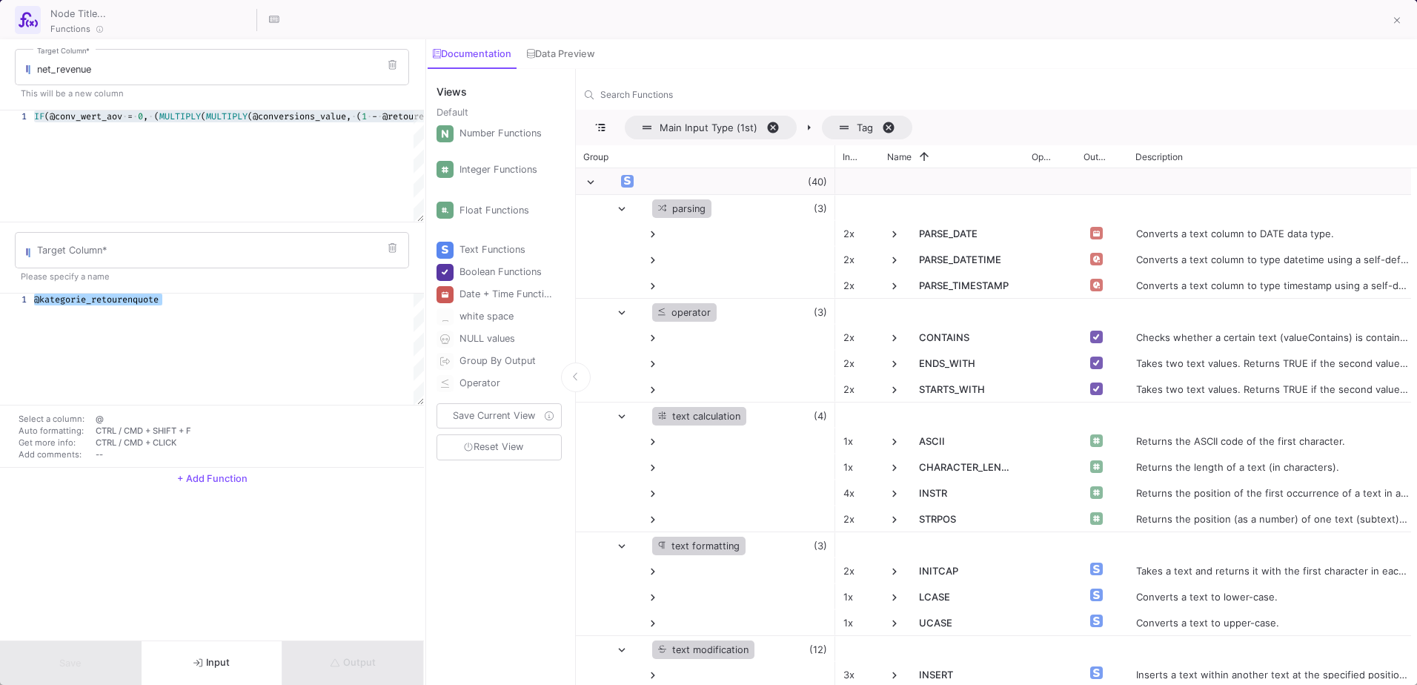
drag, startPoint x: 171, startPoint y: 297, endPoint x: 33, endPoint y: 289, distance: 138.8
type textarea "@kategorie_retourenquote"
click at [395, 254] on button at bounding box center [392, 248] width 22 height 22
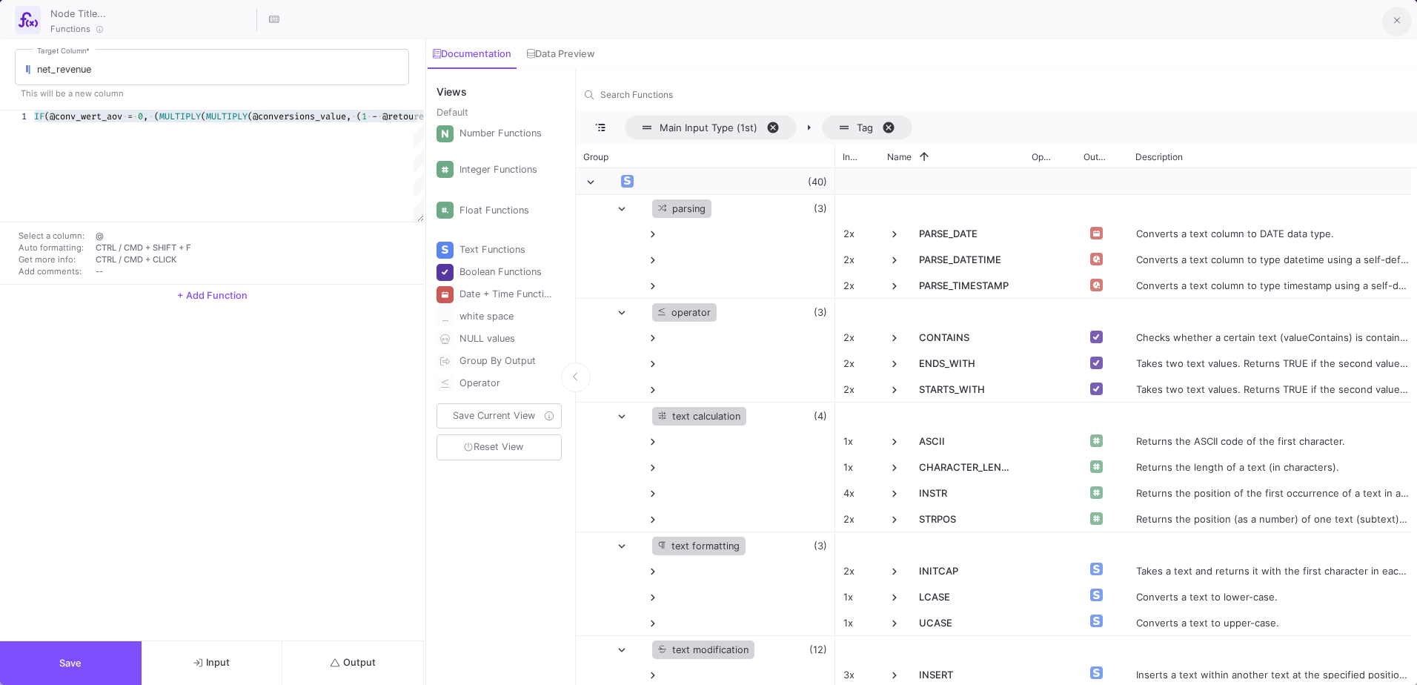
click at [1398, 28] on button at bounding box center [1397, 22] width 30 height 30
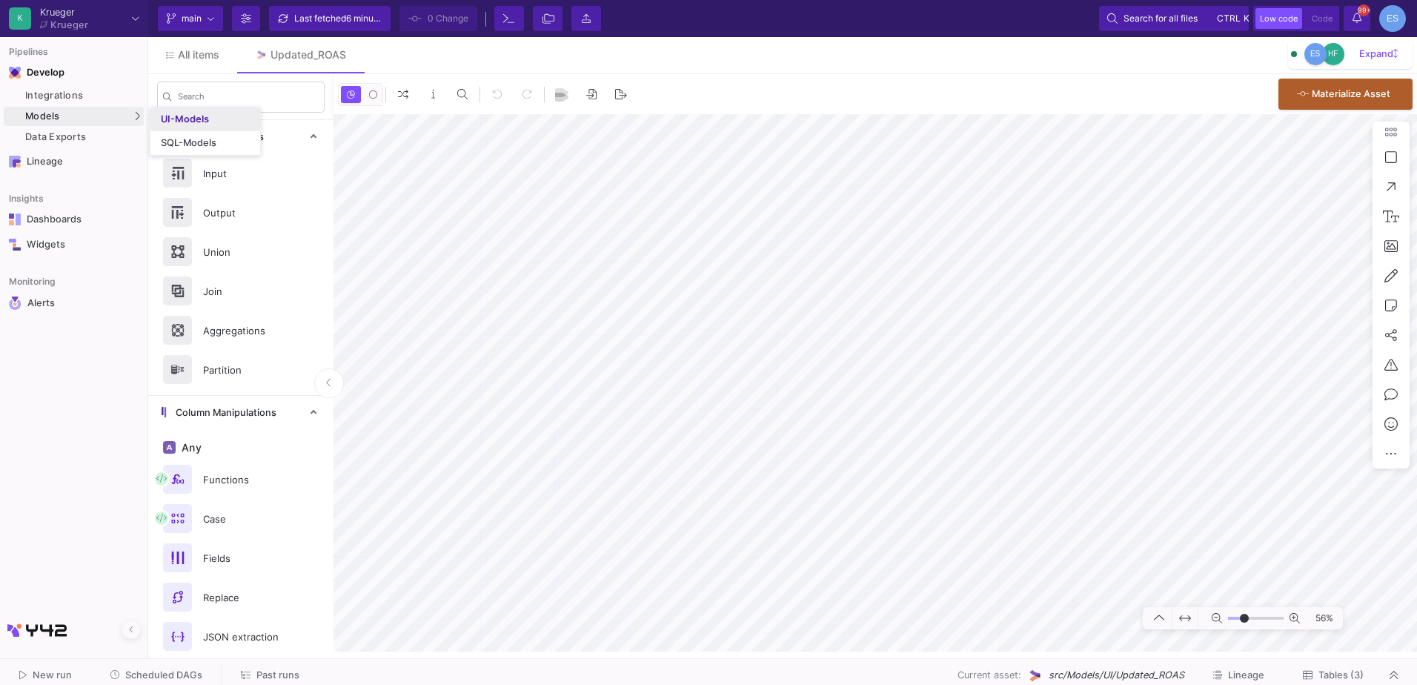
click at [173, 123] on div "UI-Models" at bounding box center [185, 119] width 48 height 12
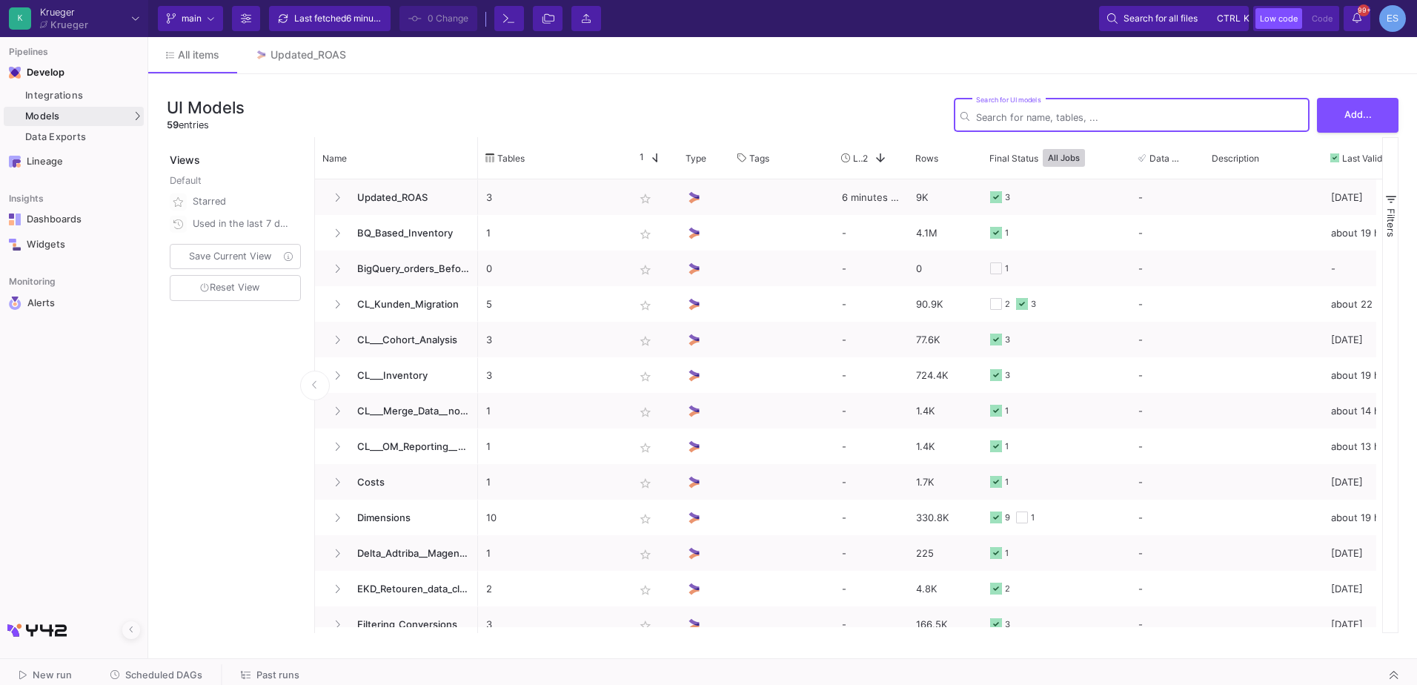
click at [1085, 117] on input "Search for UI models" at bounding box center [1139, 117] width 327 height 11
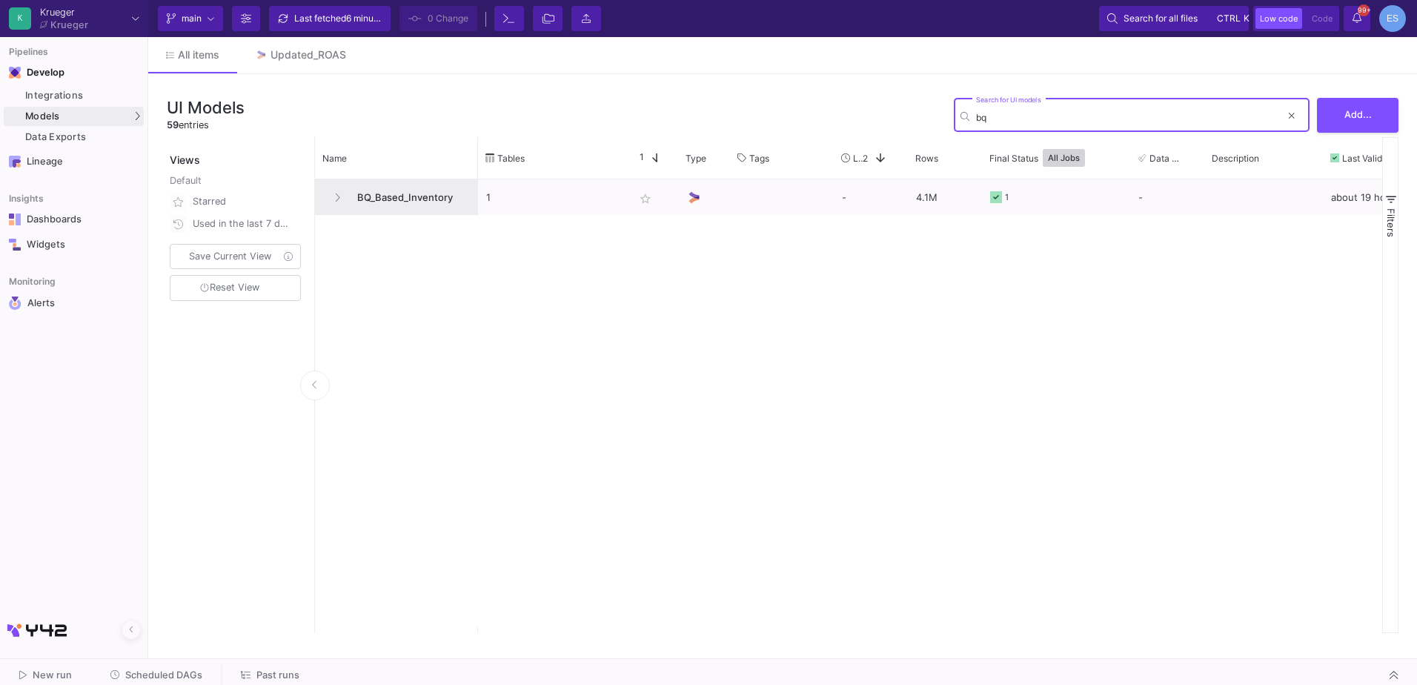
type input "bq"
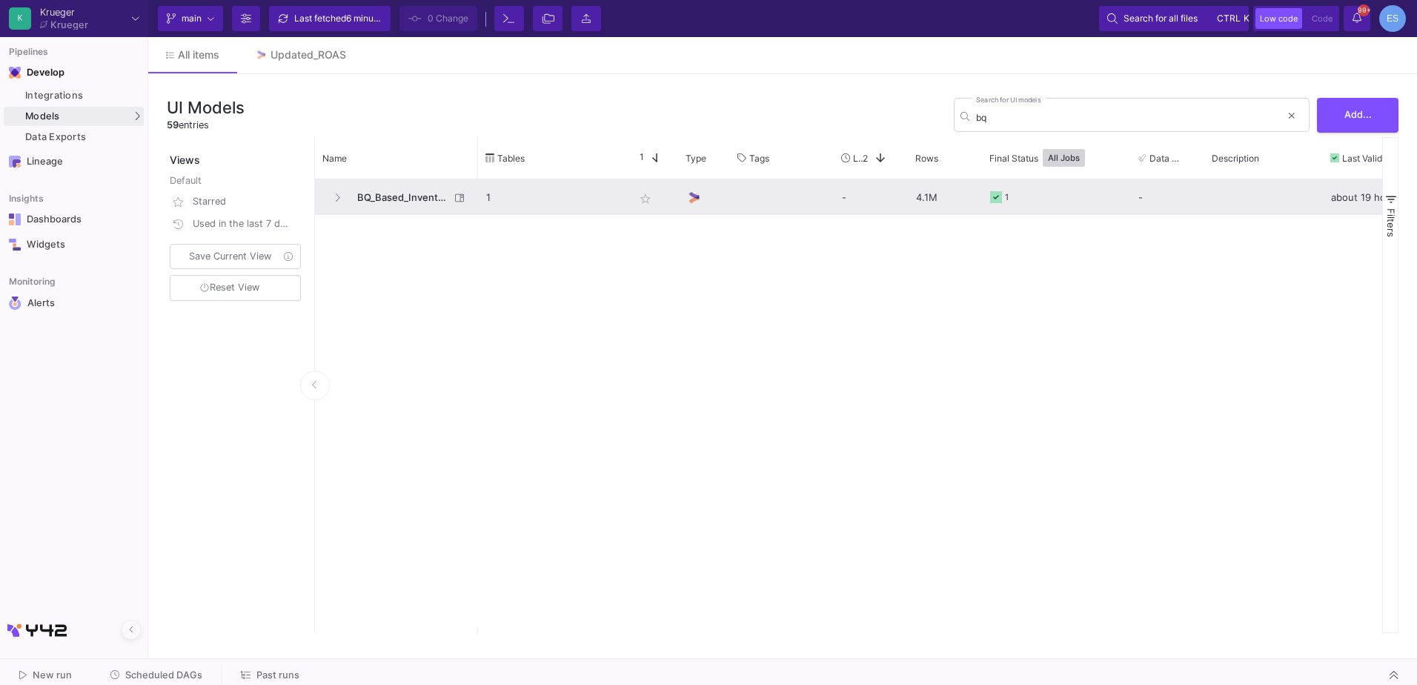
click at [433, 199] on span "BQ_Based_Inventory" at bounding box center [399, 197] width 102 height 35
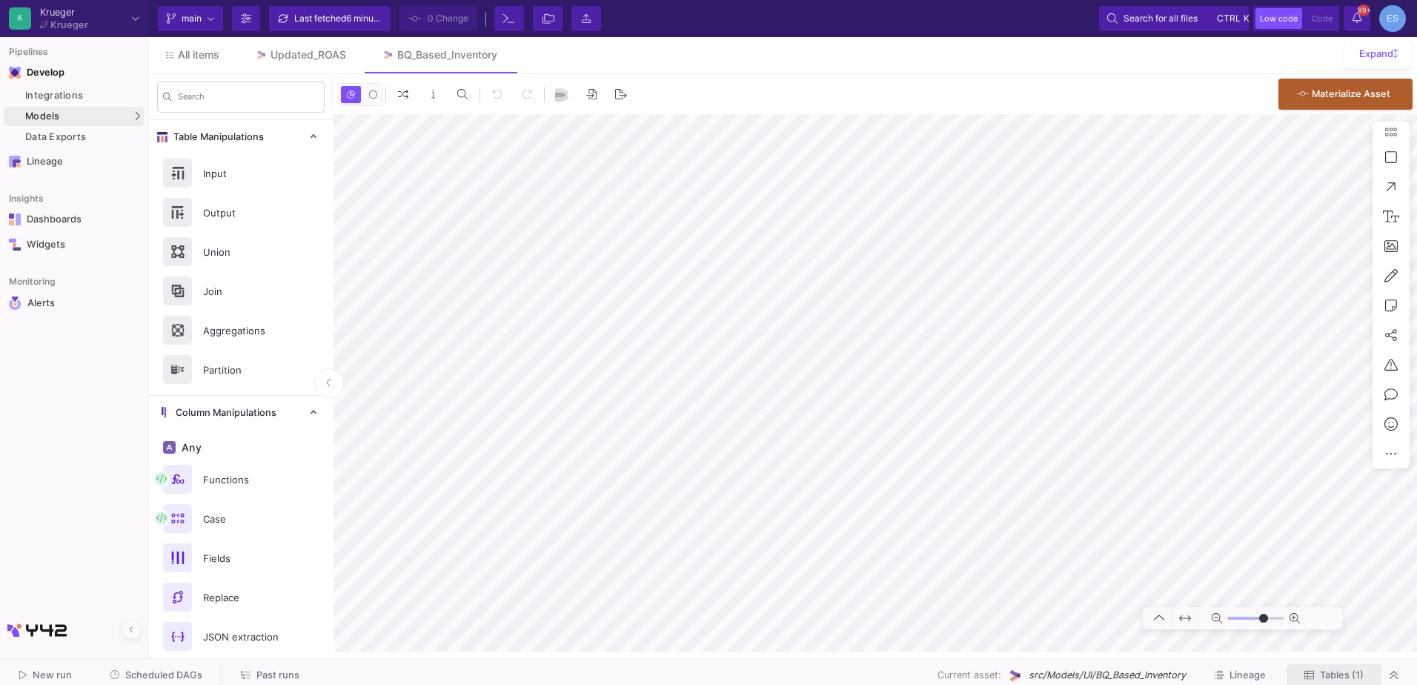
type input "-13"
click at [1323, 679] on span "Tables (1)" at bounding box center [1342, 674] width 44 height 11
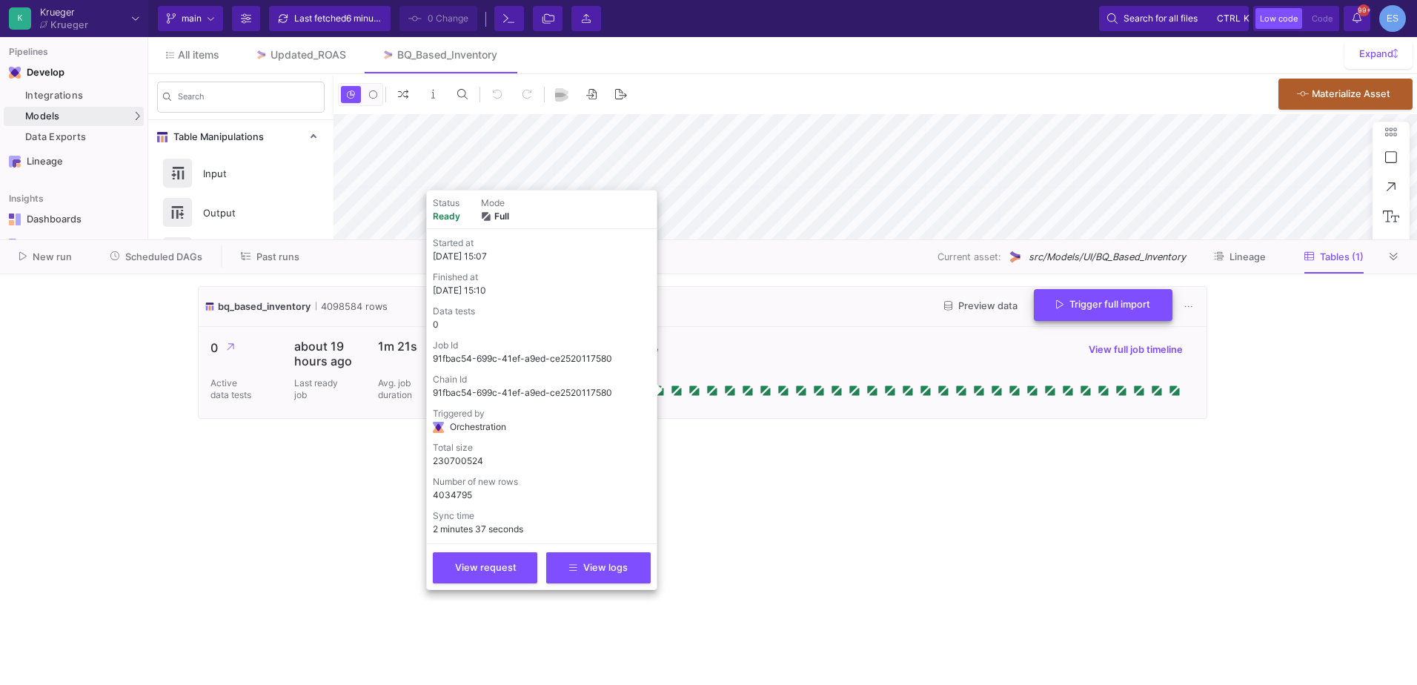
type input "-13"
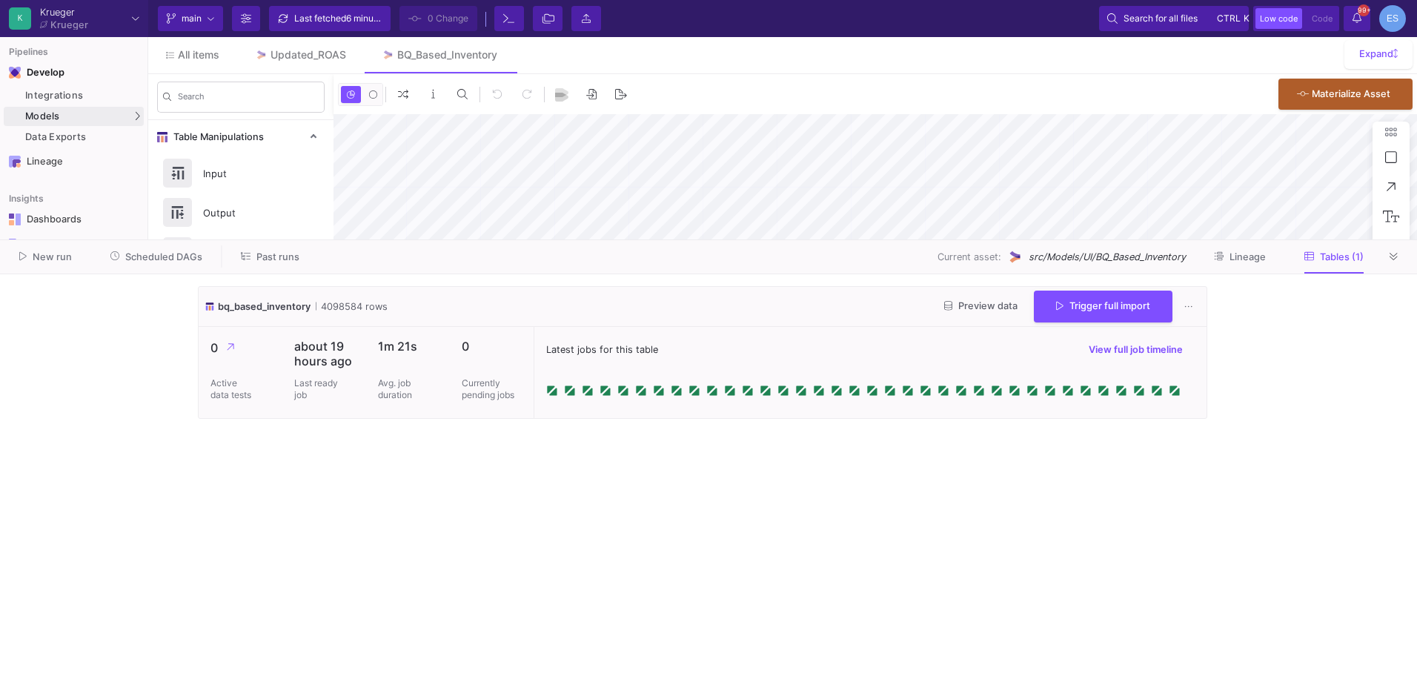
click at [996, 308] on span "Preview data" at bounding box center [980, 305] width 73 height 11
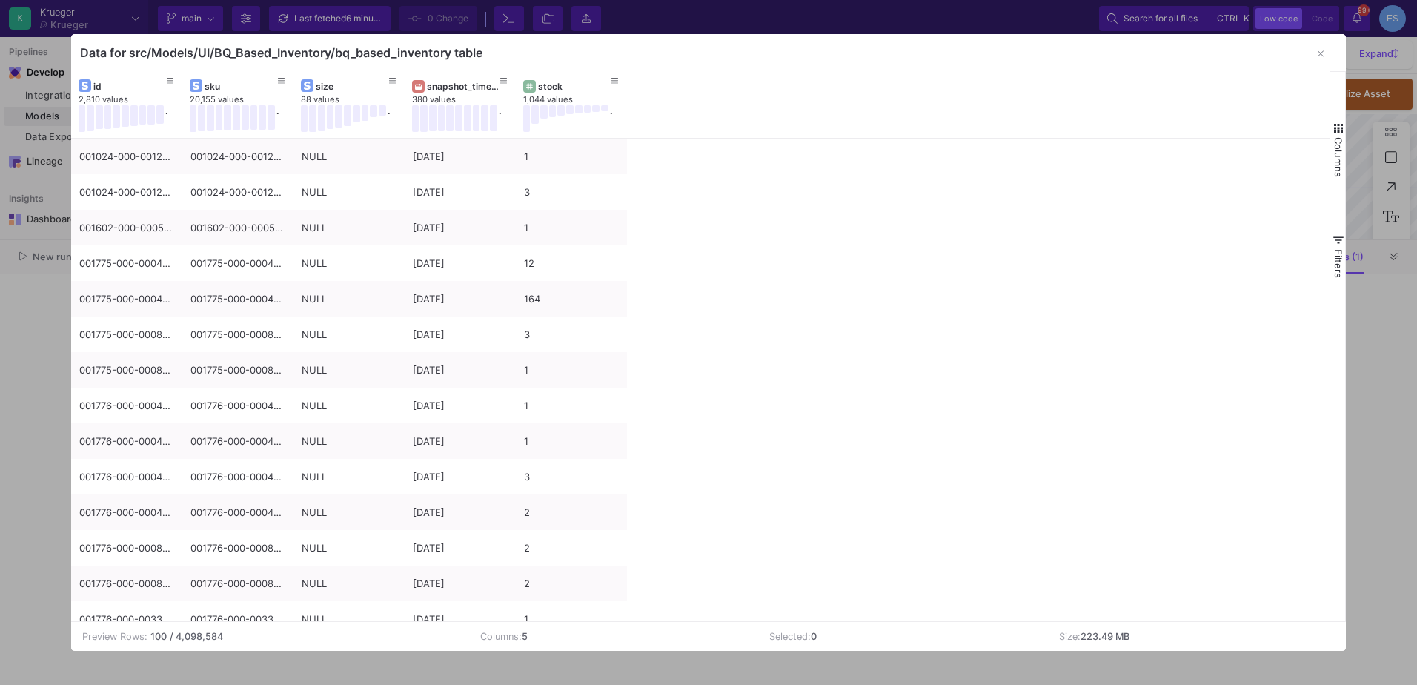
click at [1336, 127] on span "button" at bounding box center [1337, 128] width 13 height 13
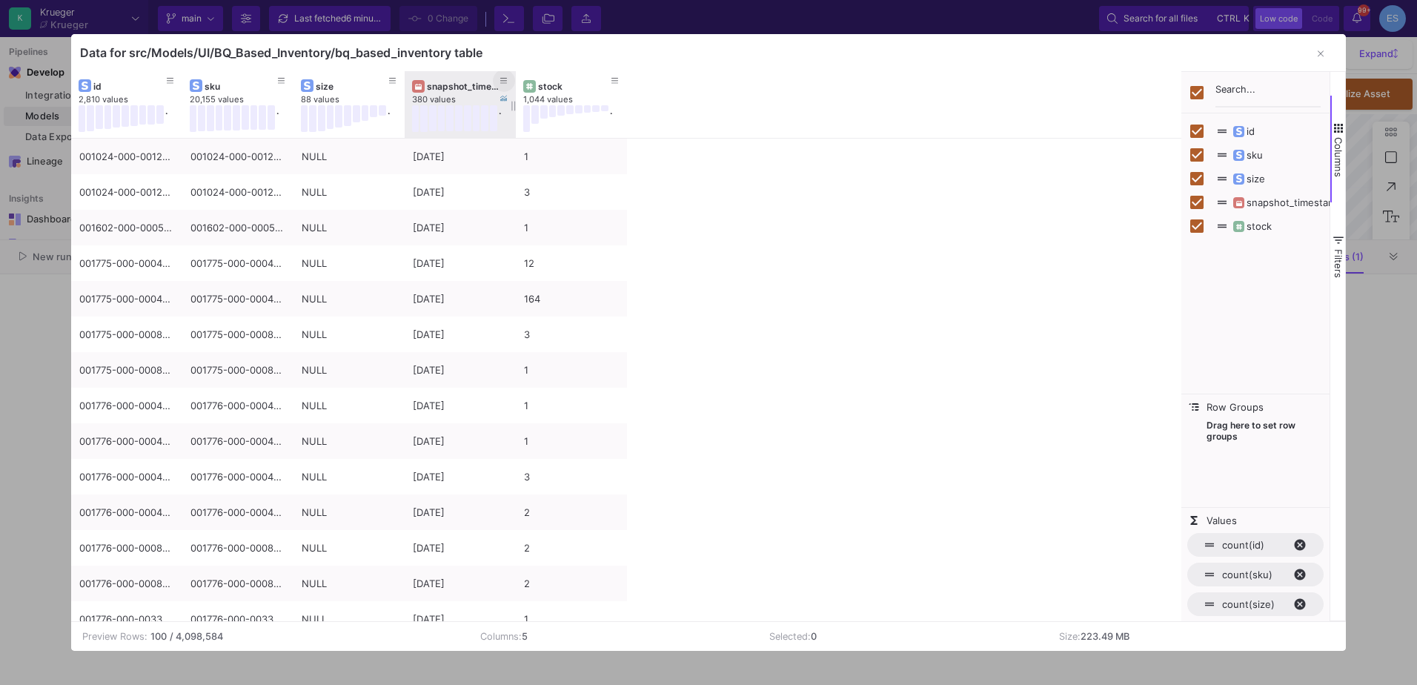
click at [498, 82] on button at bounding box center [504, 81] width 22 height 22
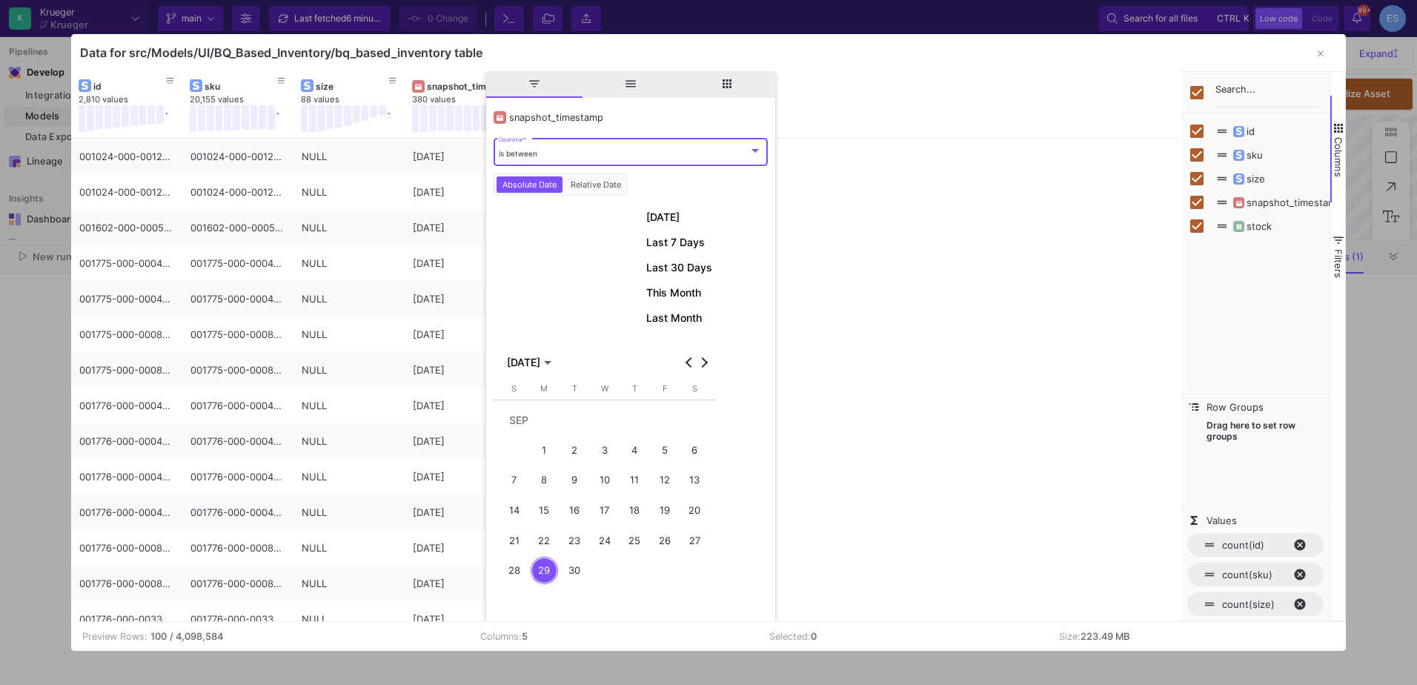
click at [576, 160] on div "is between Operator *" at bounding box center [630, 151] width 263 height 30
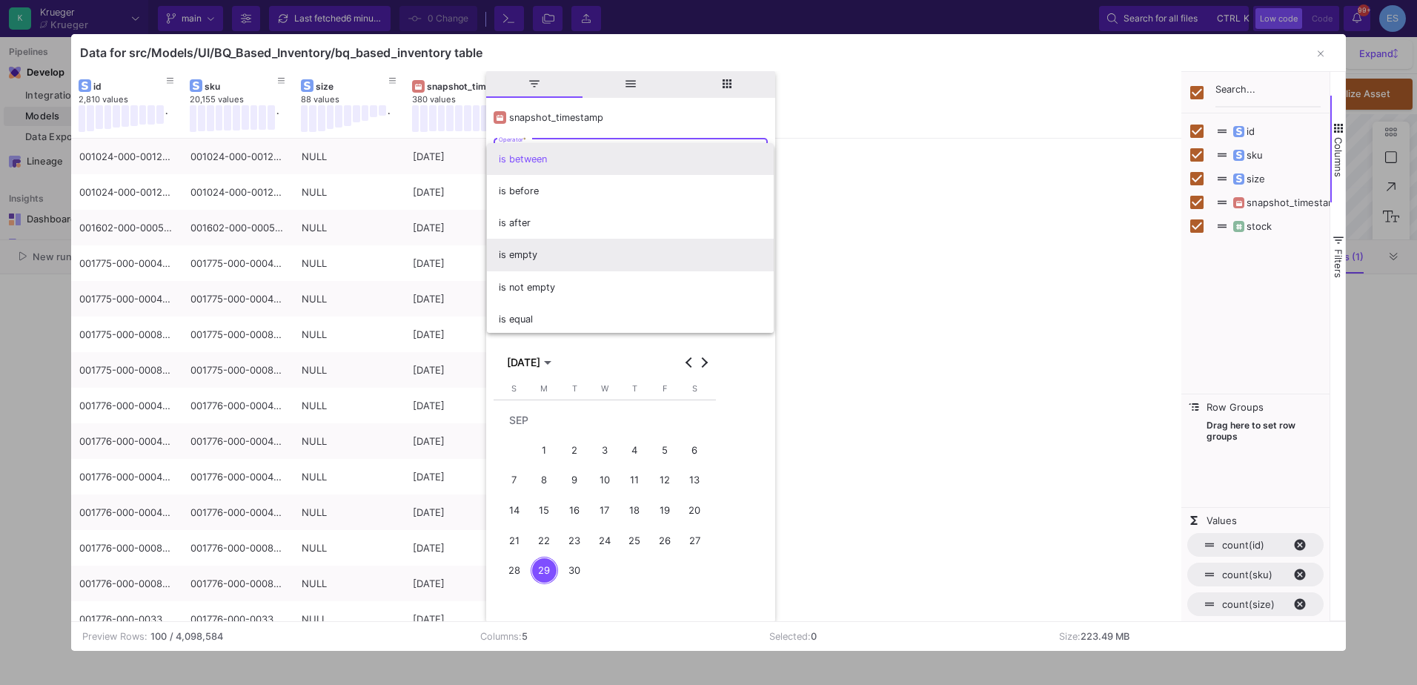
scroll to position [2, 0]
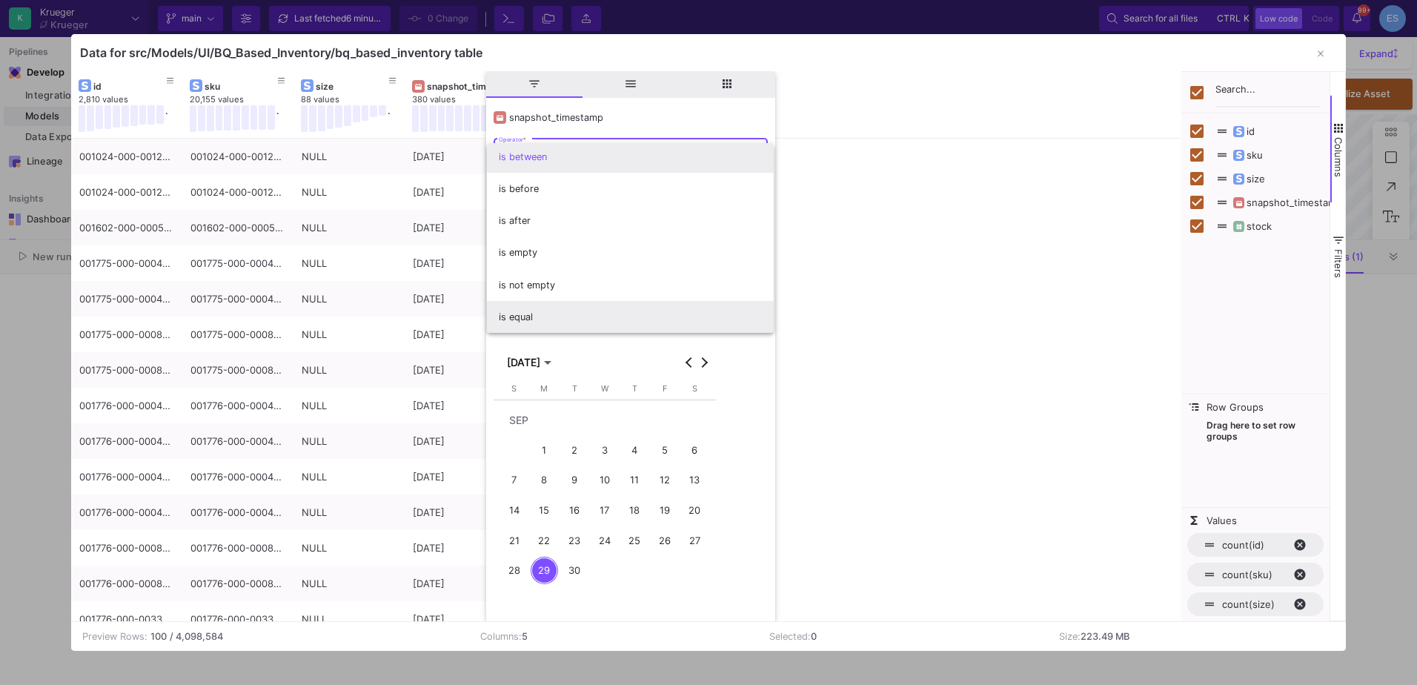
click at [534, 313] on span "is equal" at bounding box center [630, 317] width 263 height 32
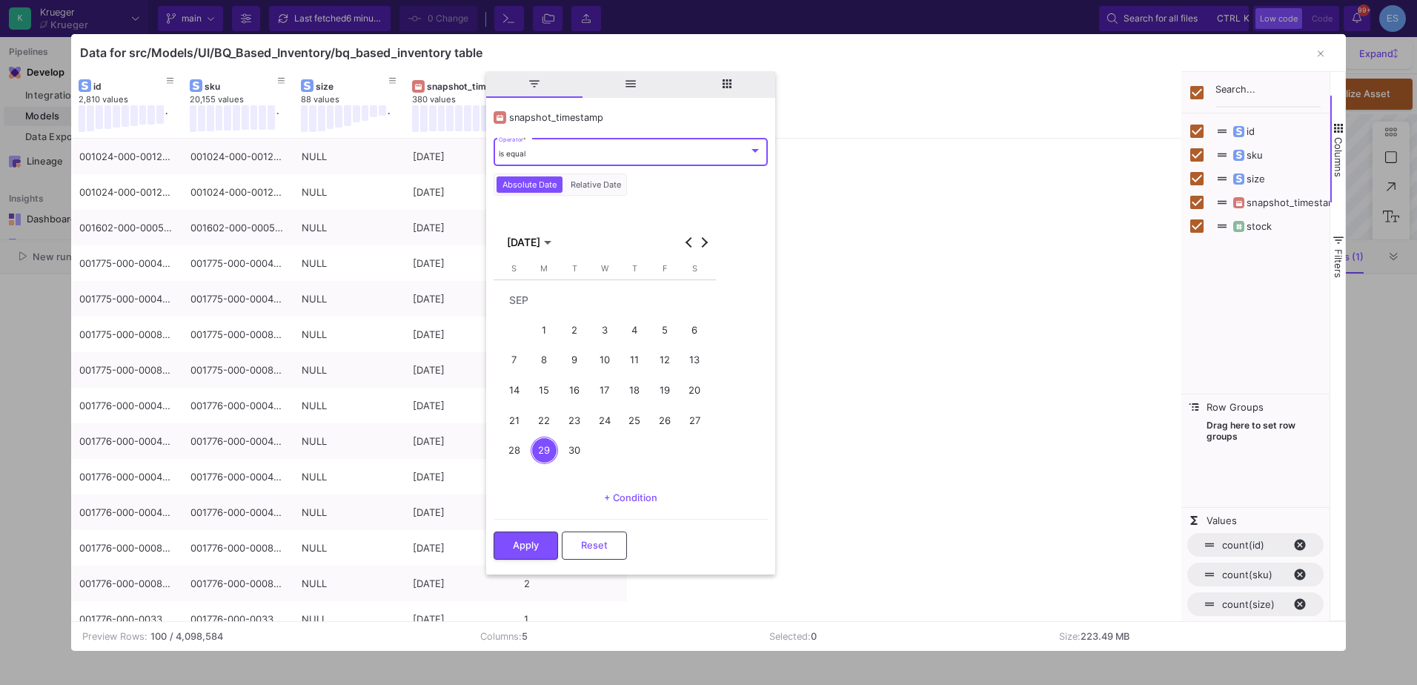
click at [661, 394] on div "19" at bounding box center [664, 389] width 27 height 27
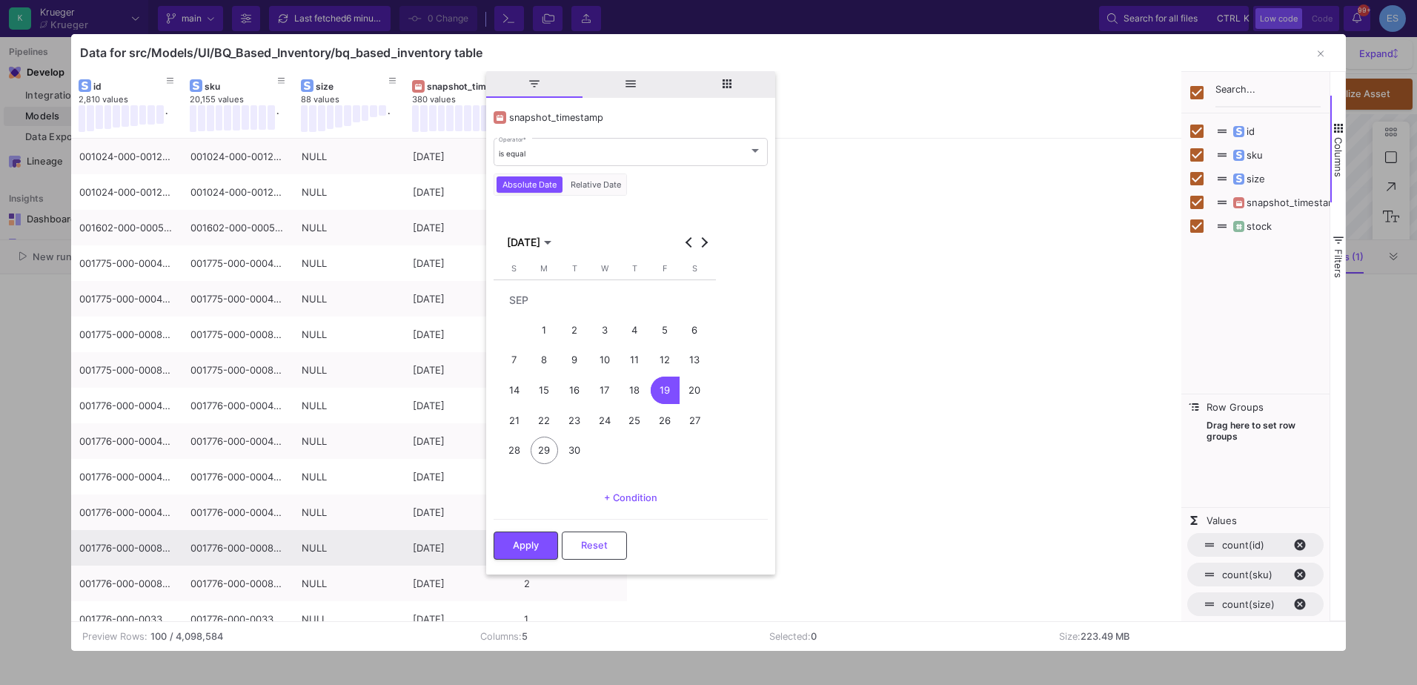
click at [520, 545] on span "Apply" at bounding box center [526, 544] width 26 height 11
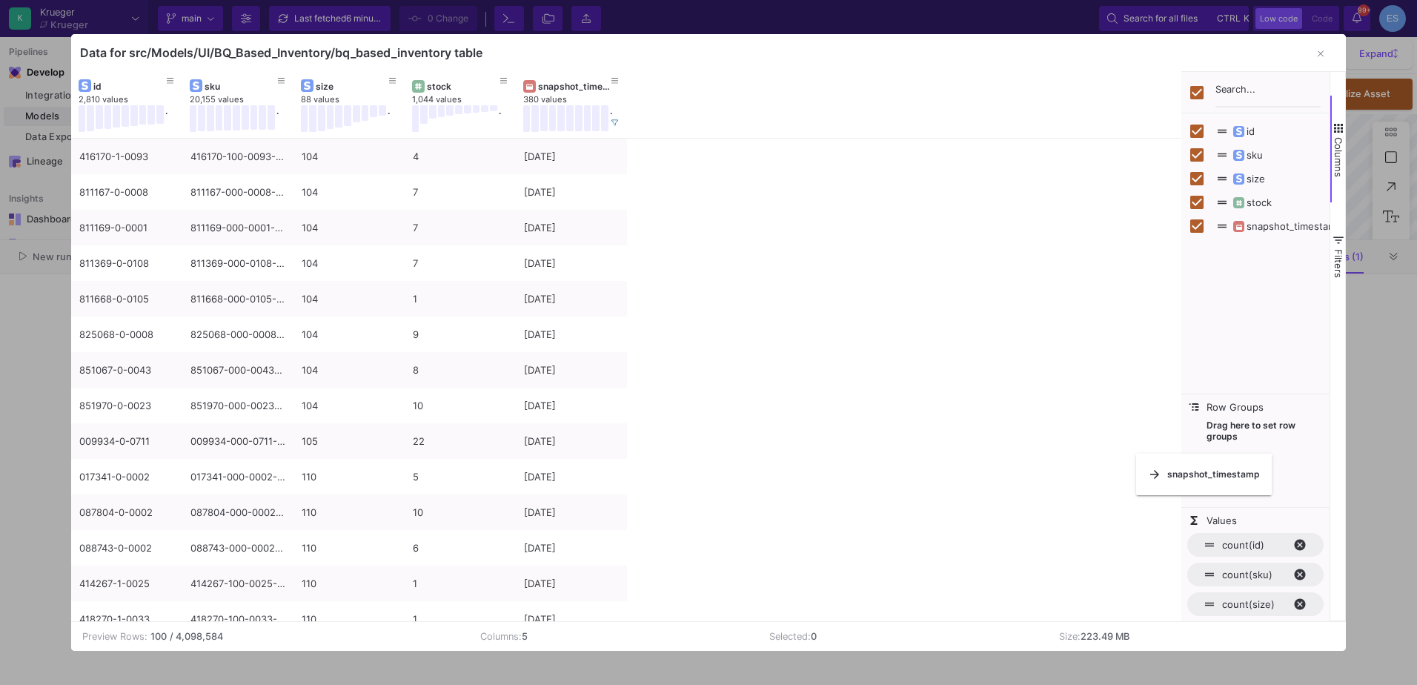
checkbox input "false"
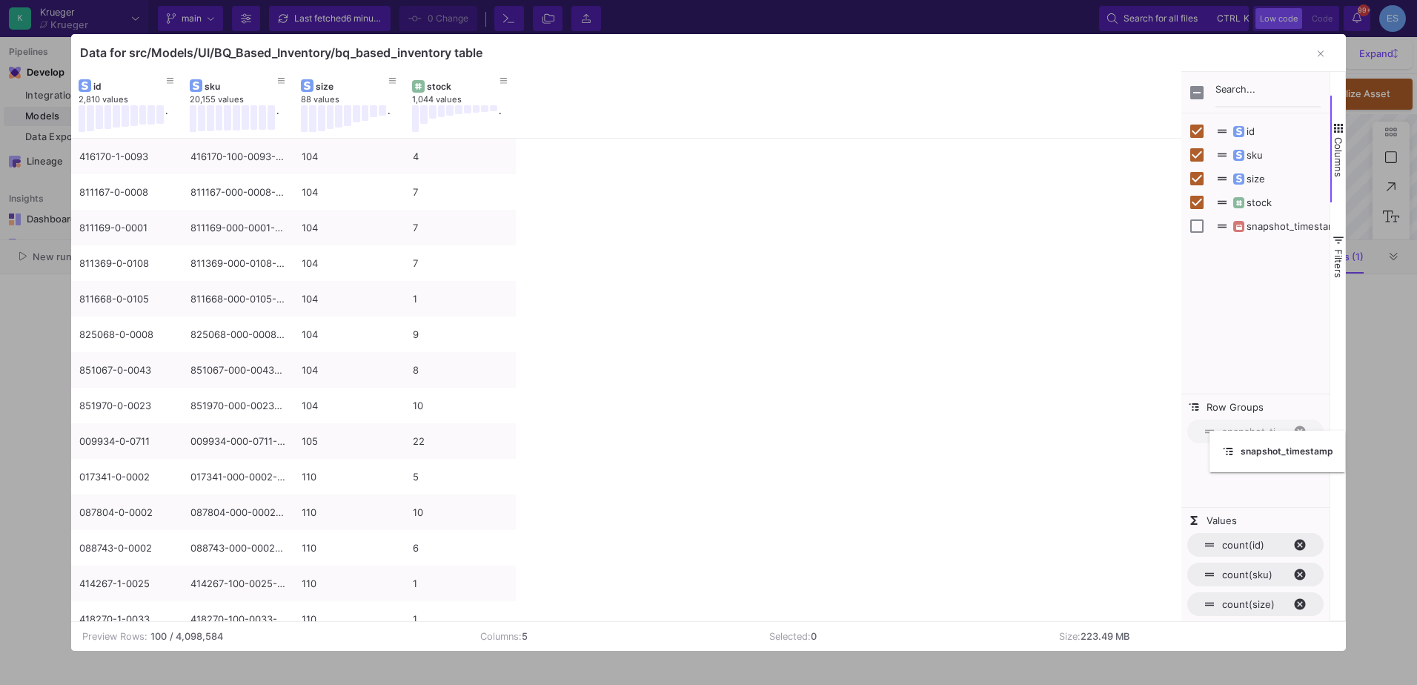
drag, startPoint x: 459, startPoint y: 89, endPoint x: 1219, endPoint y: 437, distance: 836.1
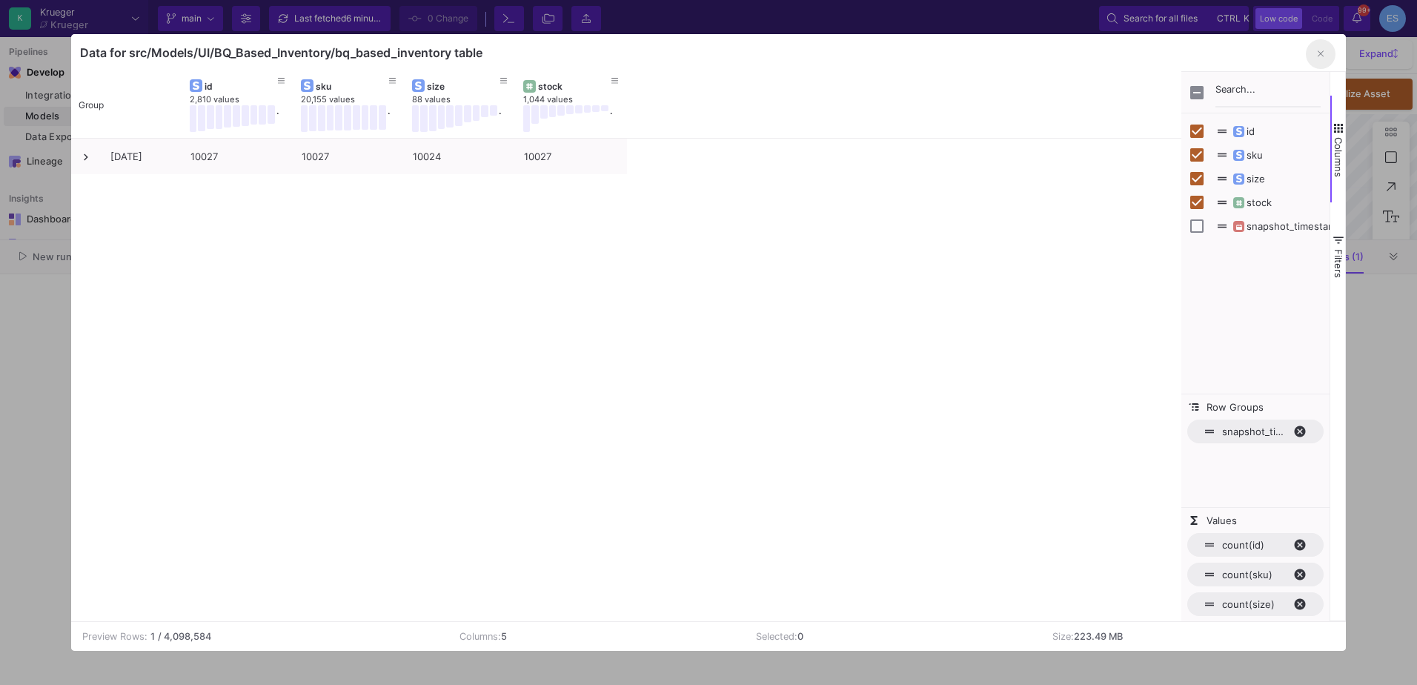
click at [1330, 53] on button "button" at bounding box center [1320, 54] width 30 height 30
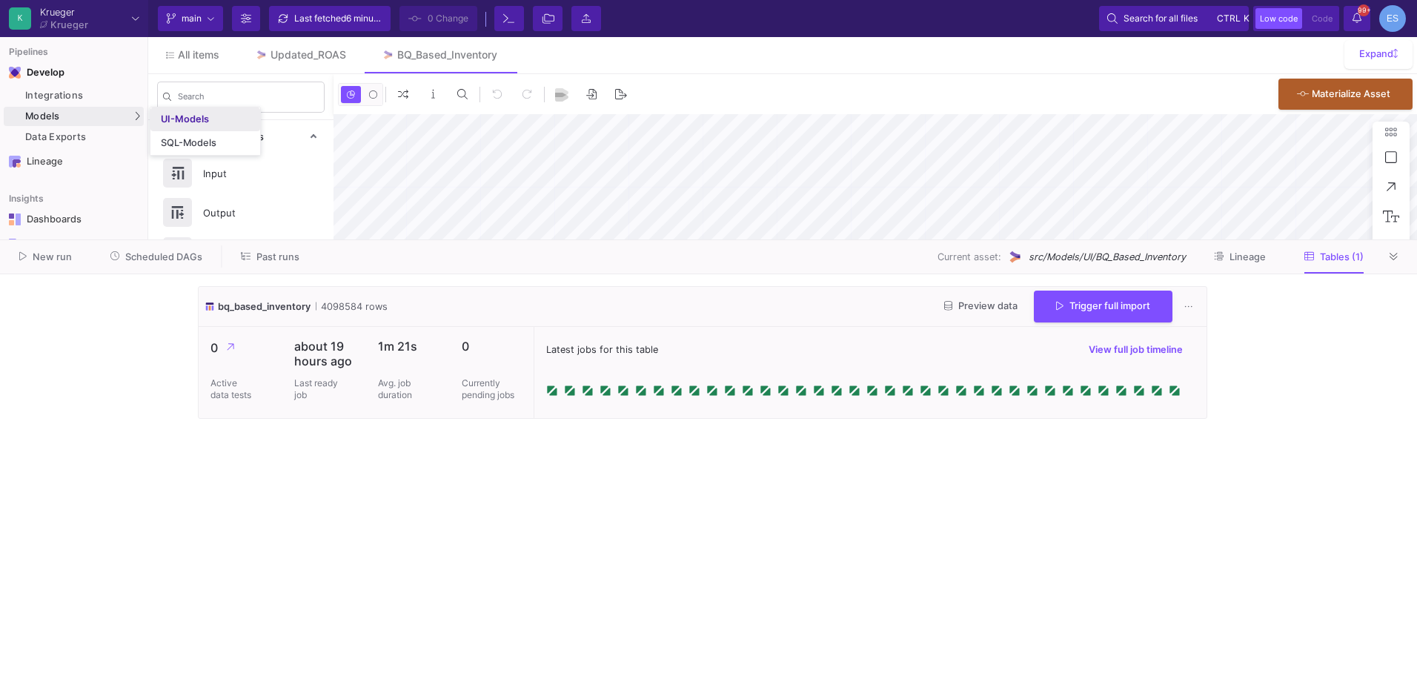
click at [229, 115] on link "UI-Models" at bounding box center [205, 119] width 110 height 24
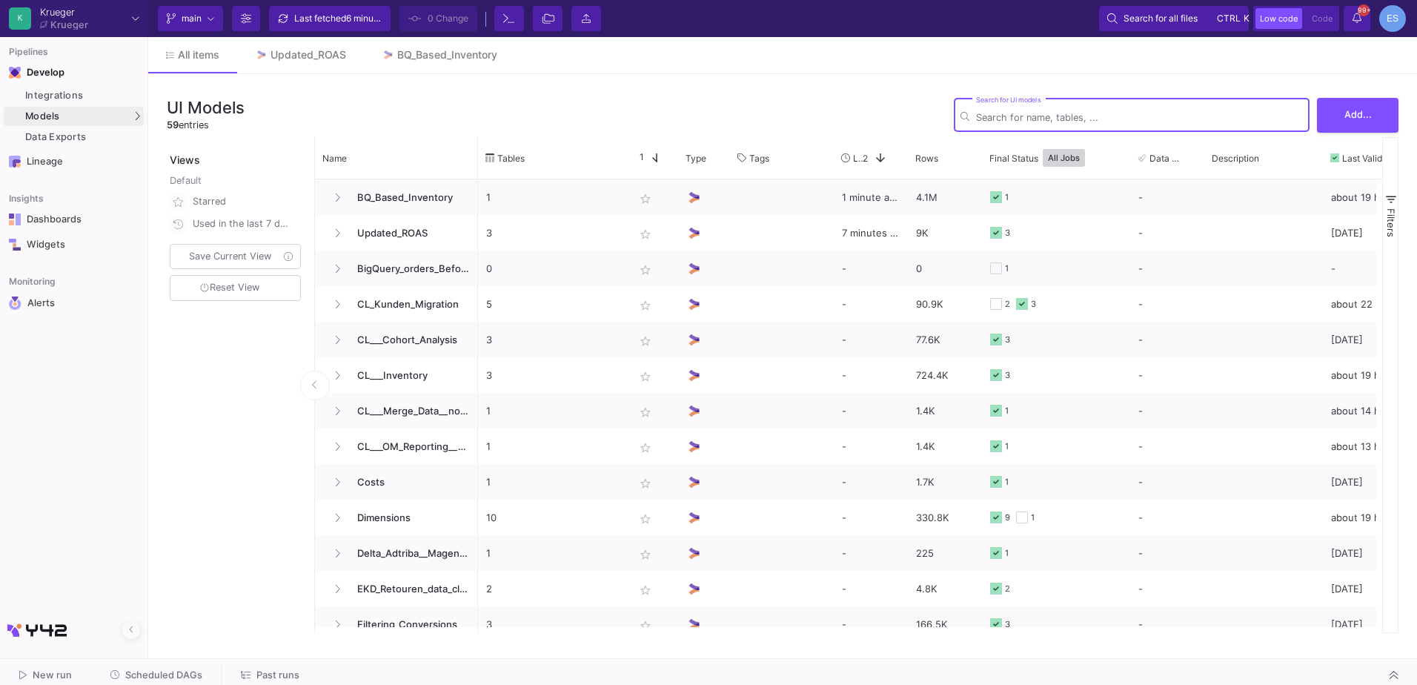
click at [1091, 115] on input "Search for UI models" at bounding box center [1139, 117] width 327 height 11
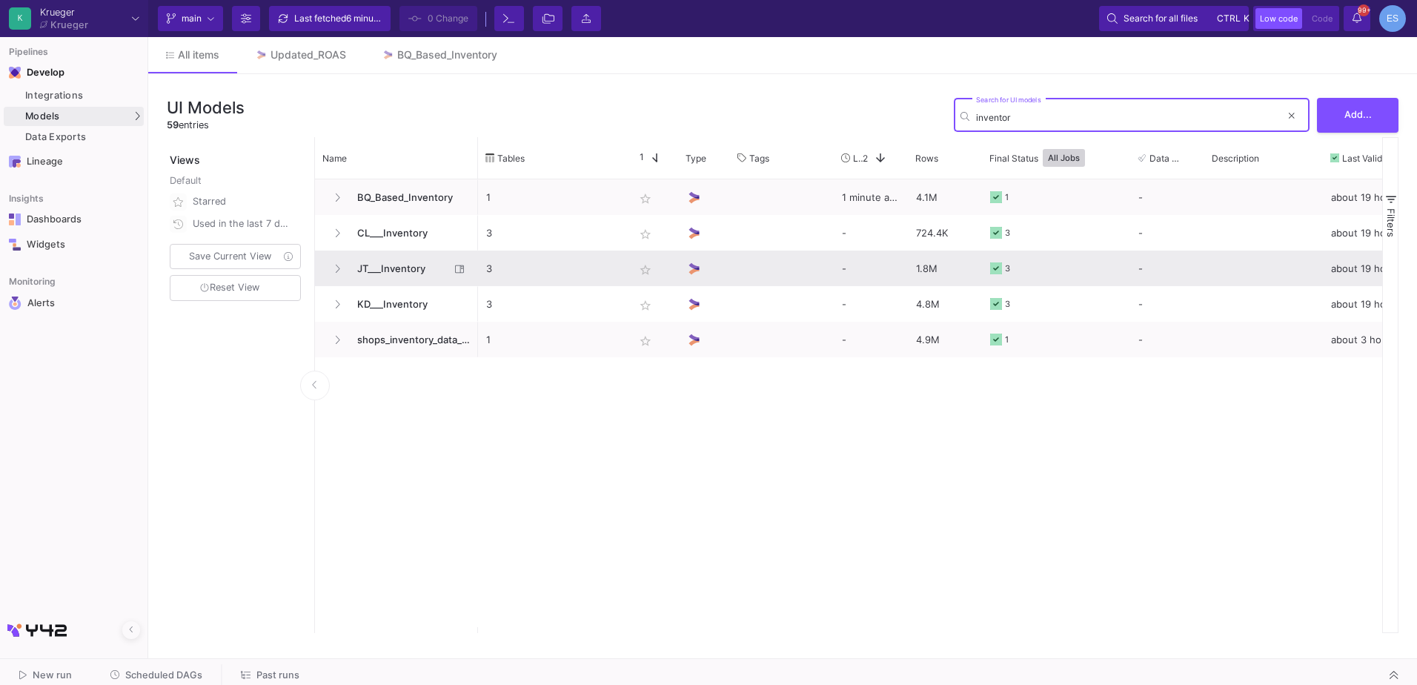
type input "inventor"
click at [393, 265] on span "JT___Inventory" at bounding box center [399, 268] width 102 height 35
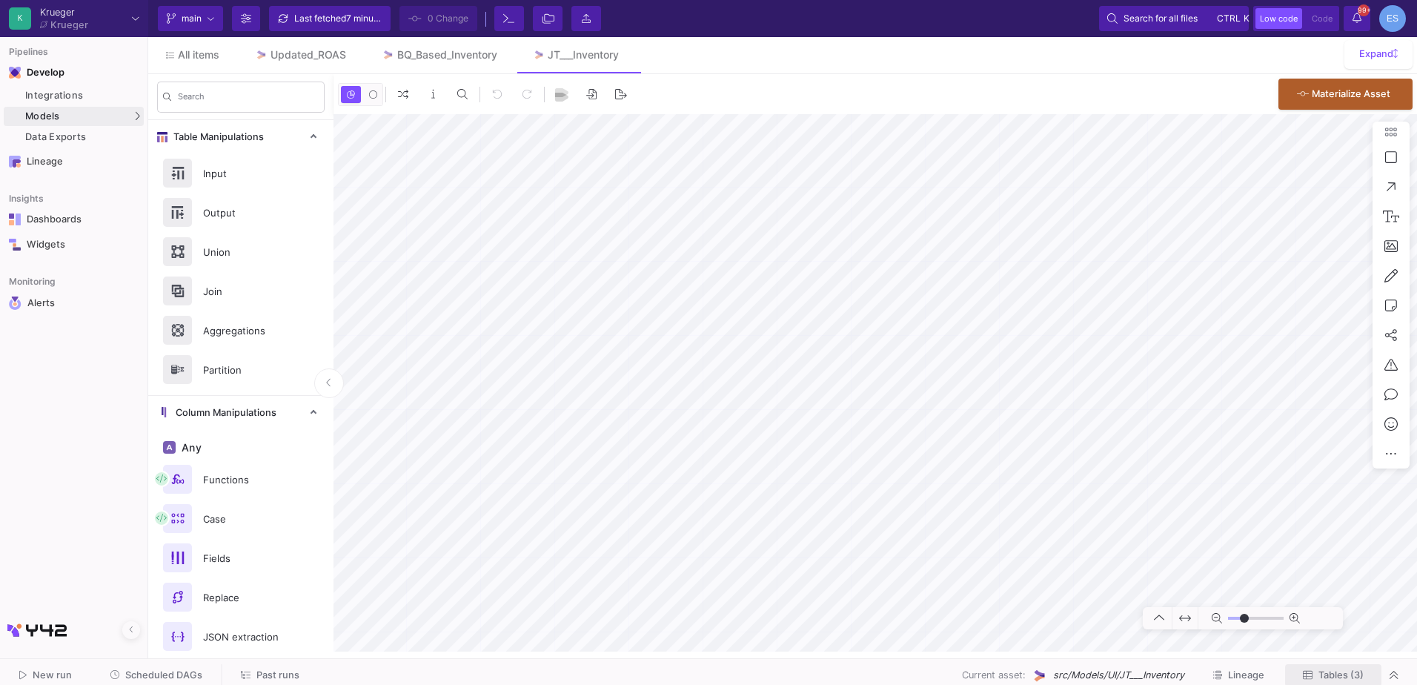
click at [1336, 679] on span "Tables (3)" at bounding box center [1340, 674] width 45 height 11
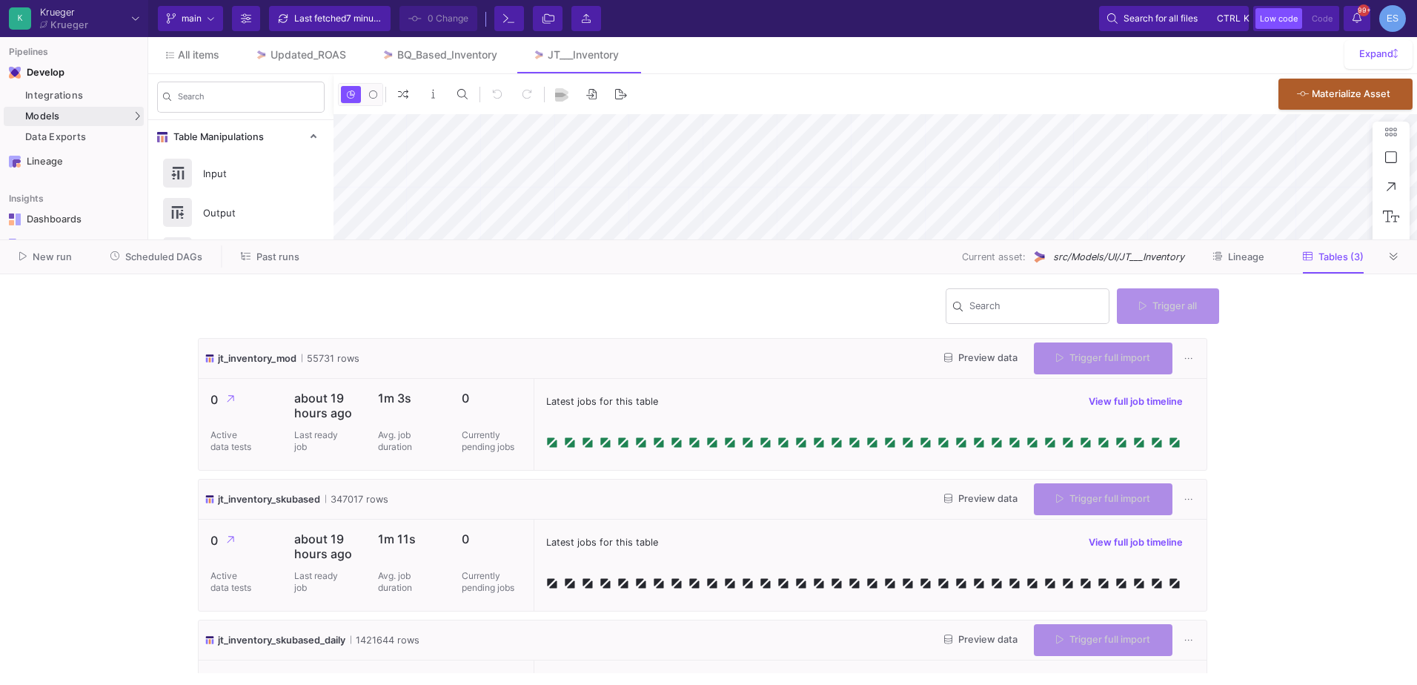
type input "-11"
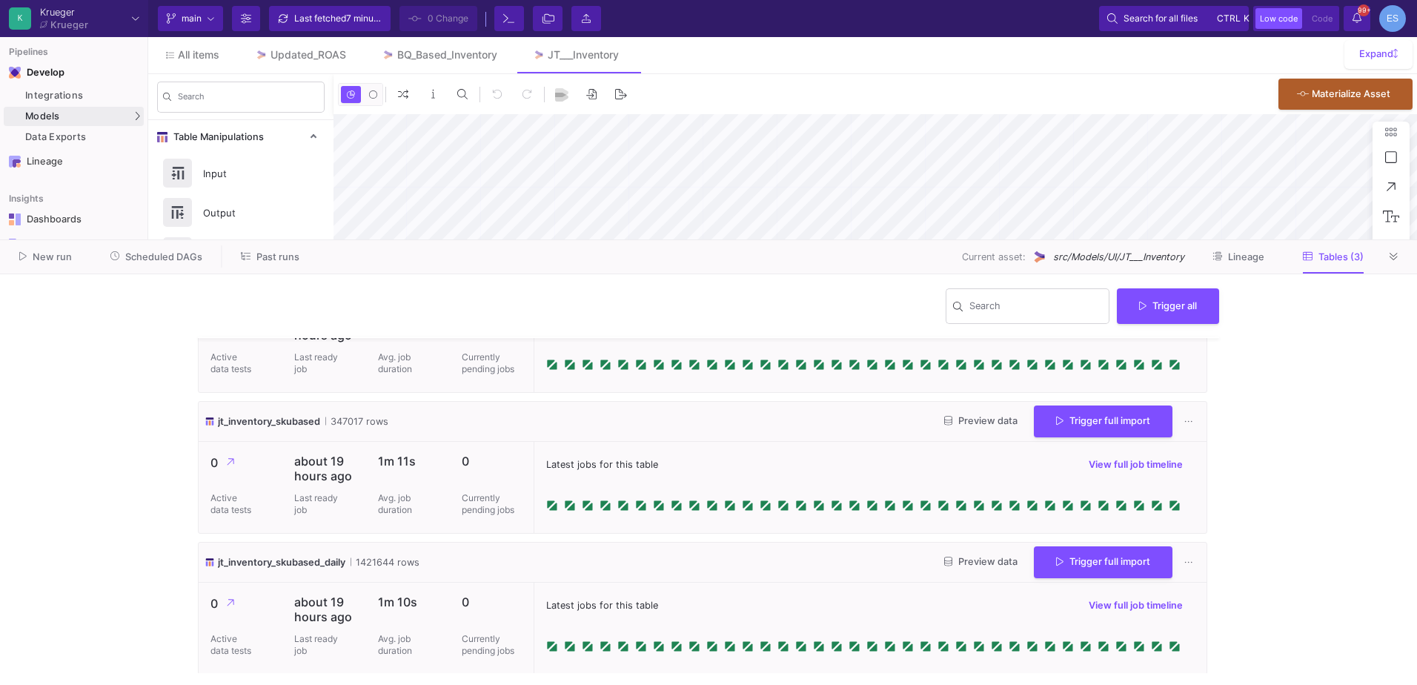
scroll to position [80, 0]
click at [987, 565] on button "Preview data" at bounding box center [980, 559] width 97 height 23
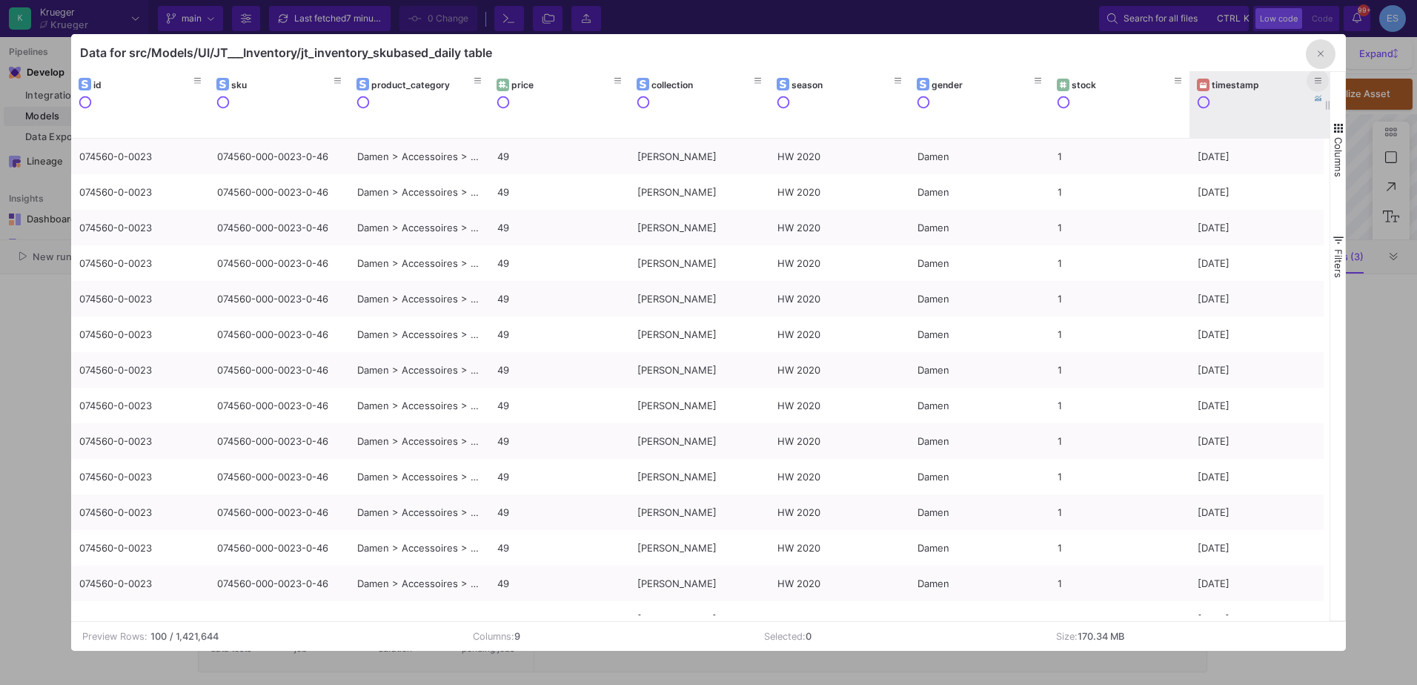
click at [1323, 81] on button at bounding box center [1317, 81] width 22 height 22
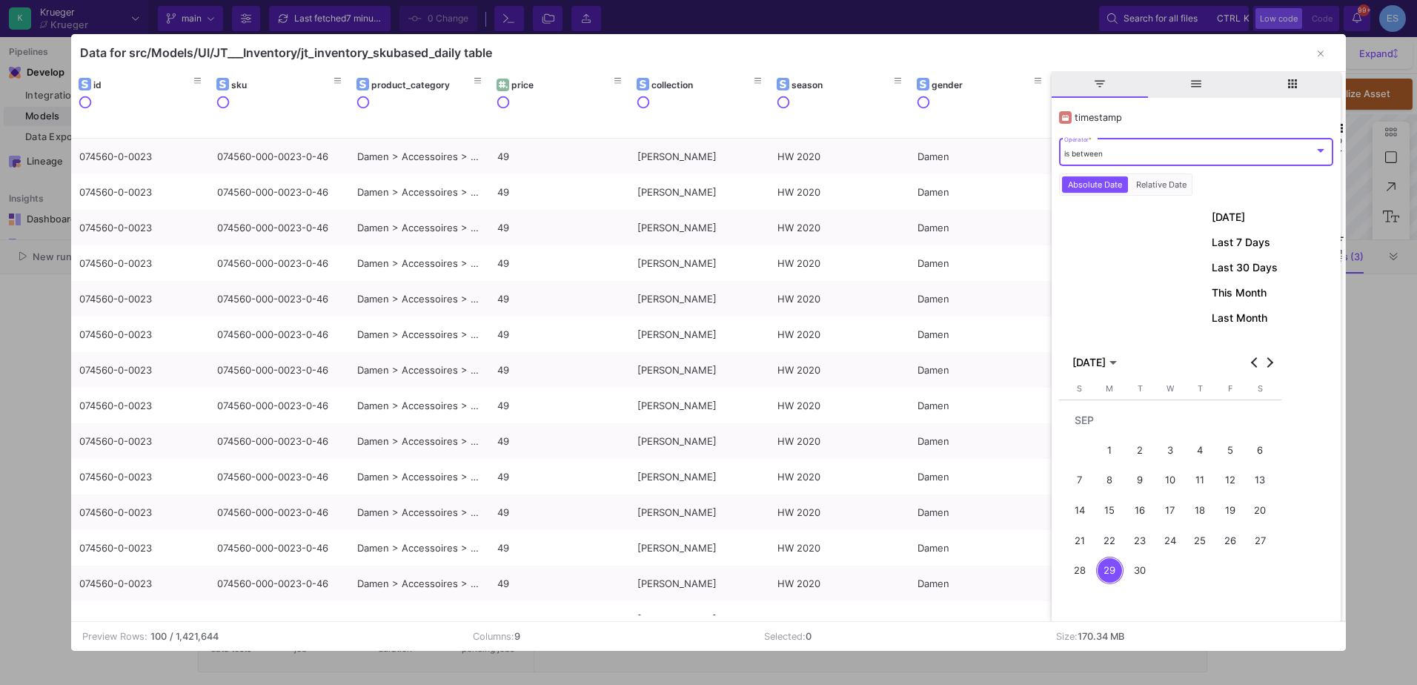
click at [1109, 150] on div "is between" at bounding box center [1189, 154] width 250 height 10
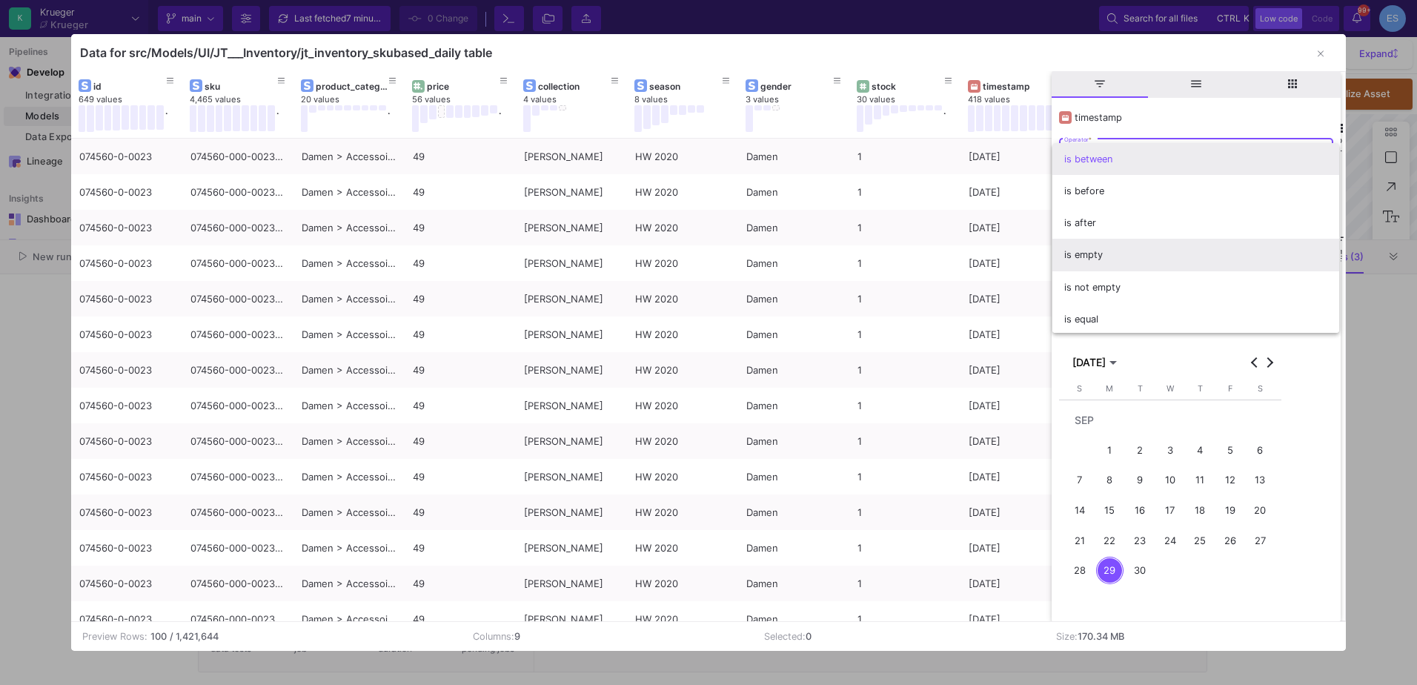
scroll to position [2, 0]
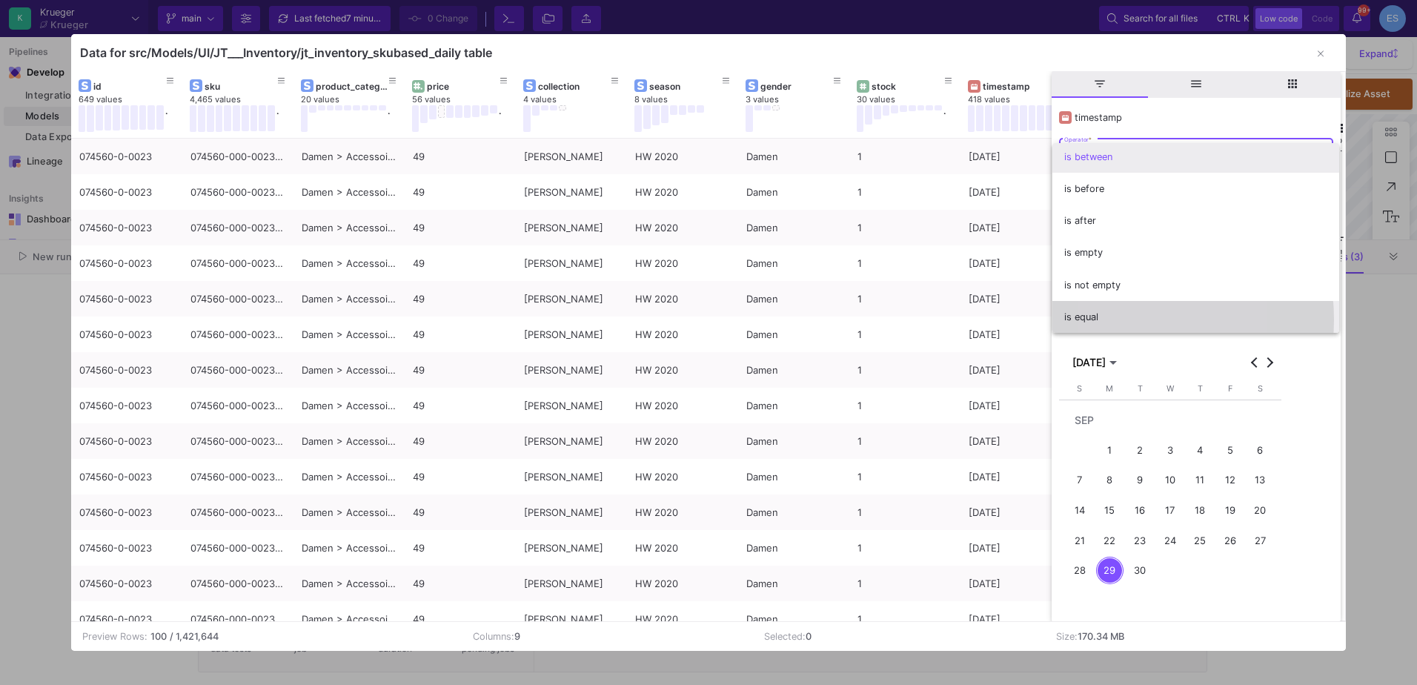
click at [1111, 319] on span "is equal" at bounding box center [1195, 317] width 263 height 32
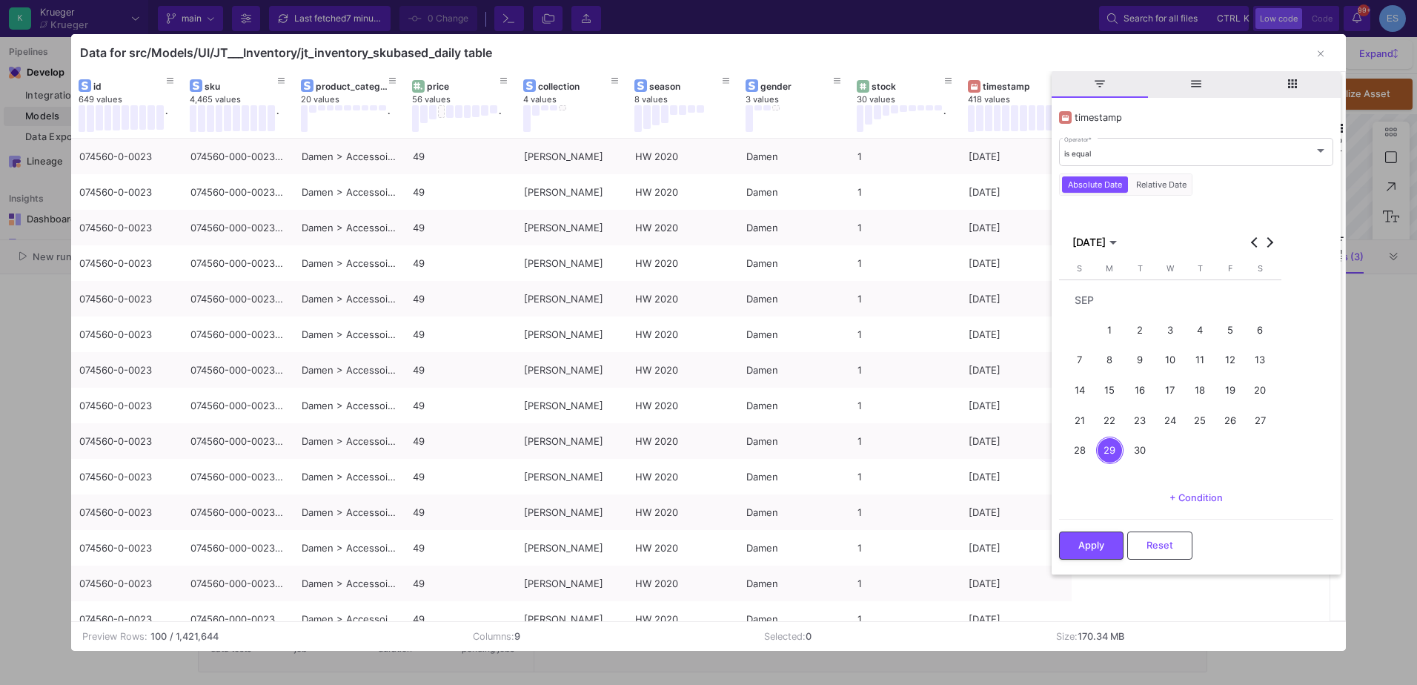
click at [1234, 388] on div "19" at bounding box center [1229, 389] width 27 height 27
click at [1116, 536] on button "Apply" at bounding box center [1091, 544] width 64 height 28
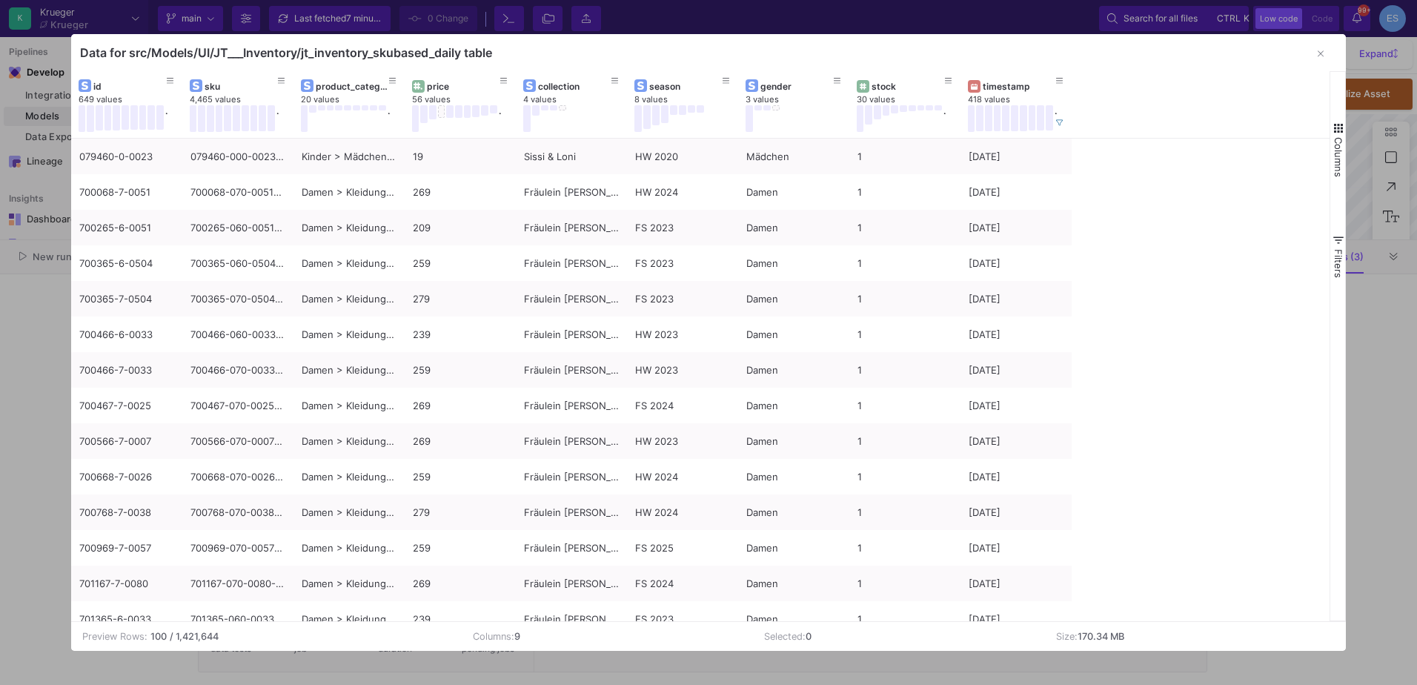
click at [1335, 132] on span "button" at bounding box center [1337, 128] width 13 height 13
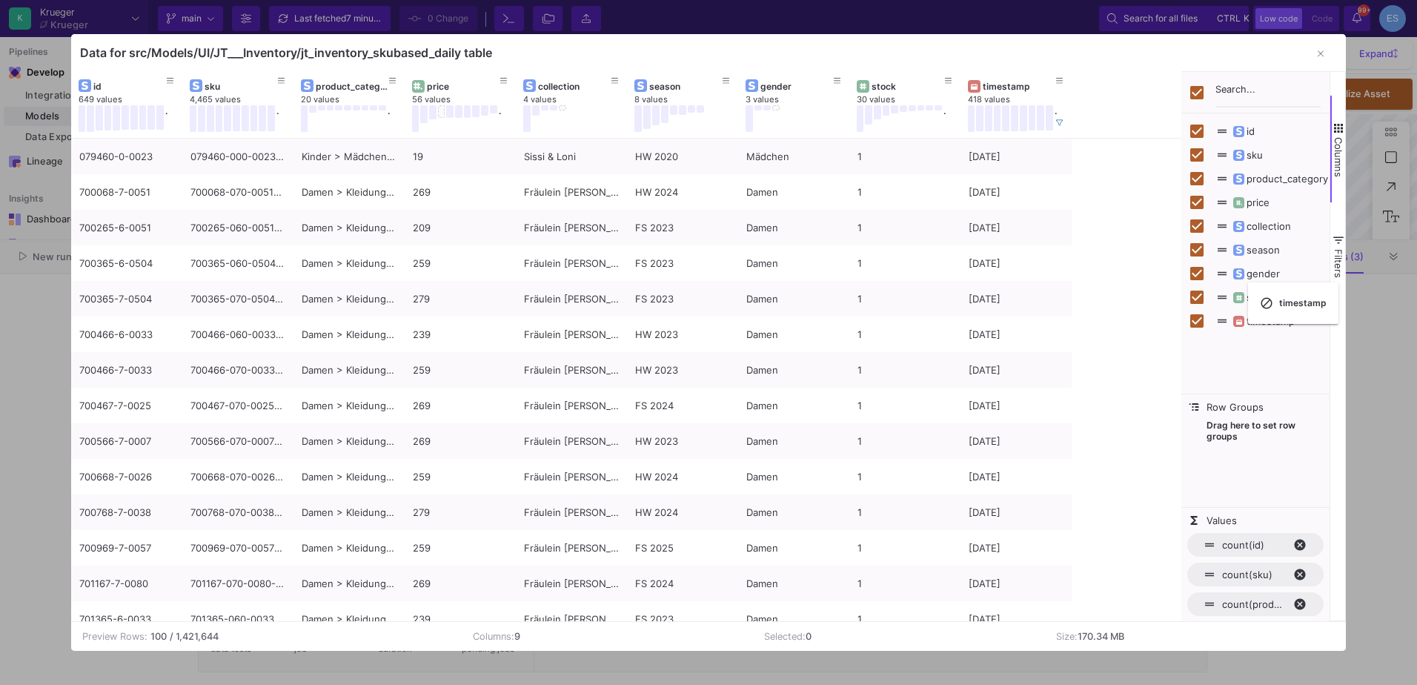
checkbox input "false"
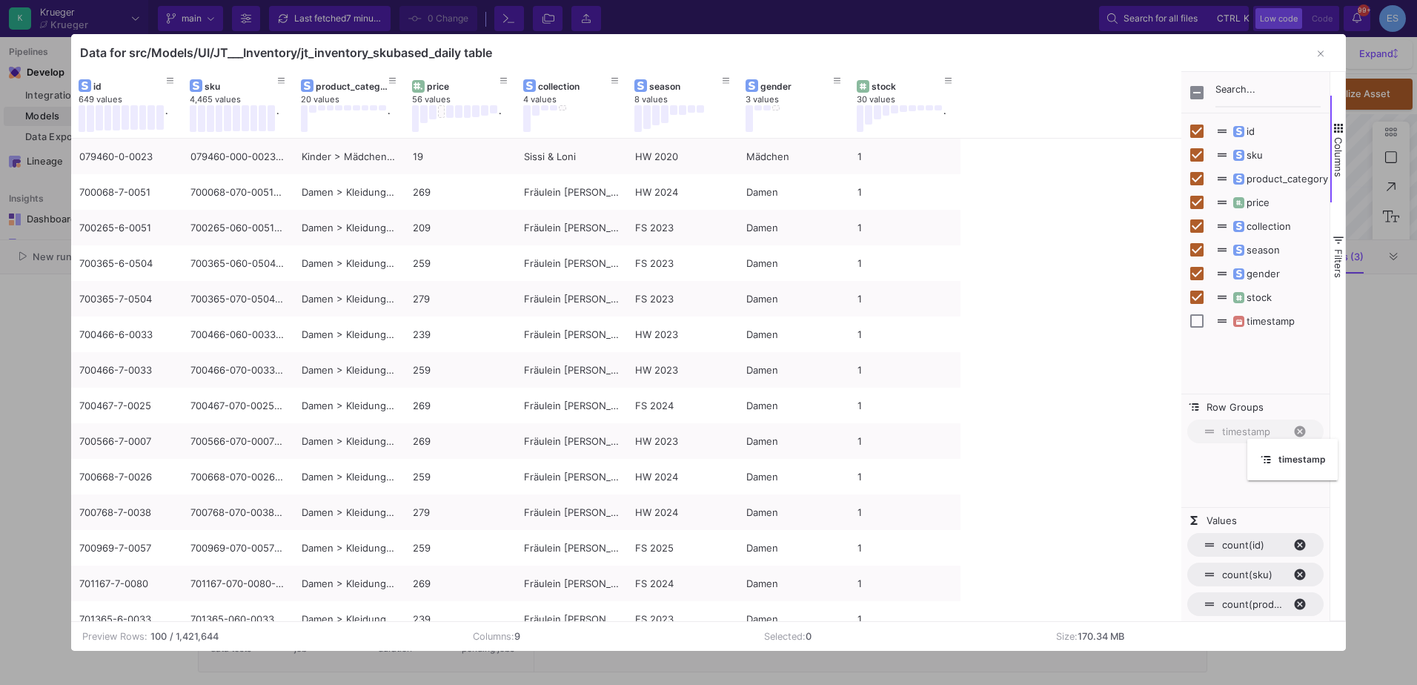
drag, startPoint x: 974, startPoint y: 86, endPoint x: 1254, endPoint y: 448, distance: 457.3
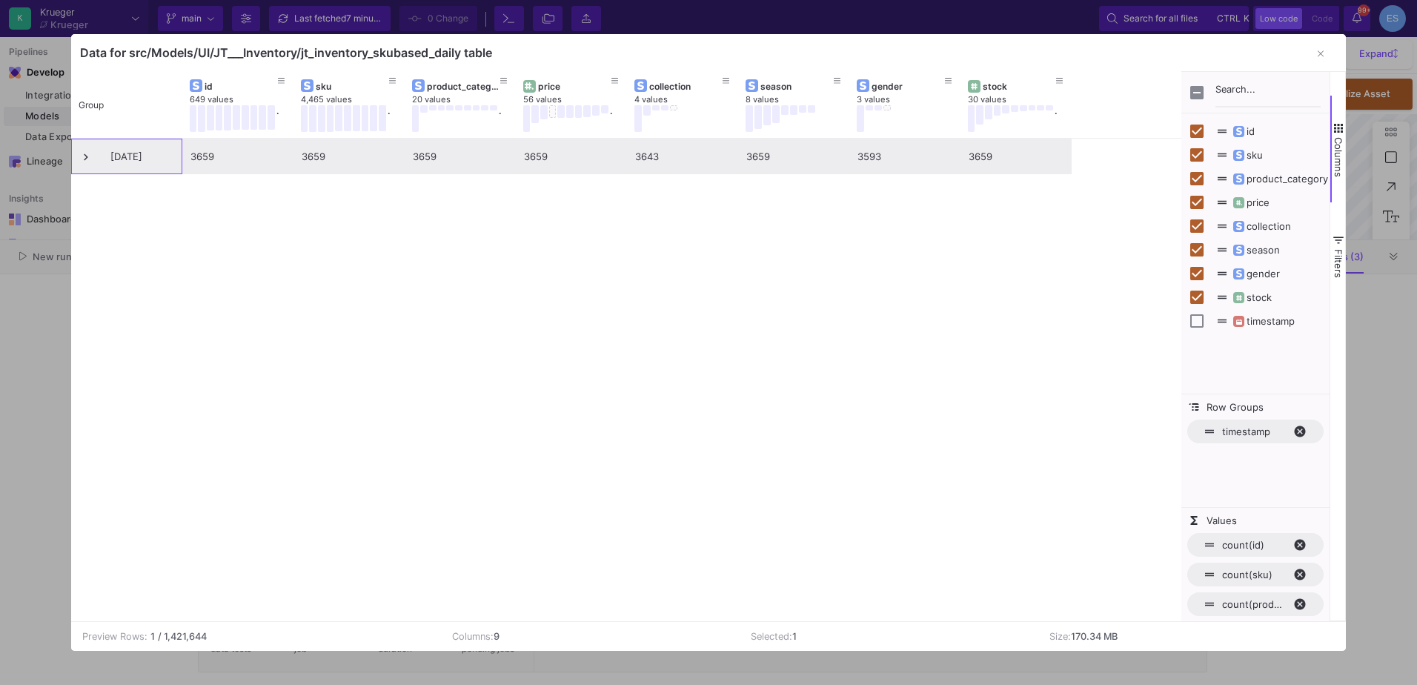
click at [79, 153] on div "2025-09-19" at bounding box center [126, 157] width 111 height 36
click at [84, 159] on span at bounding box center [85, 156] width 13 height 13
click at [81, 159] on span at bounding box center [85, 156] width 13 height 13
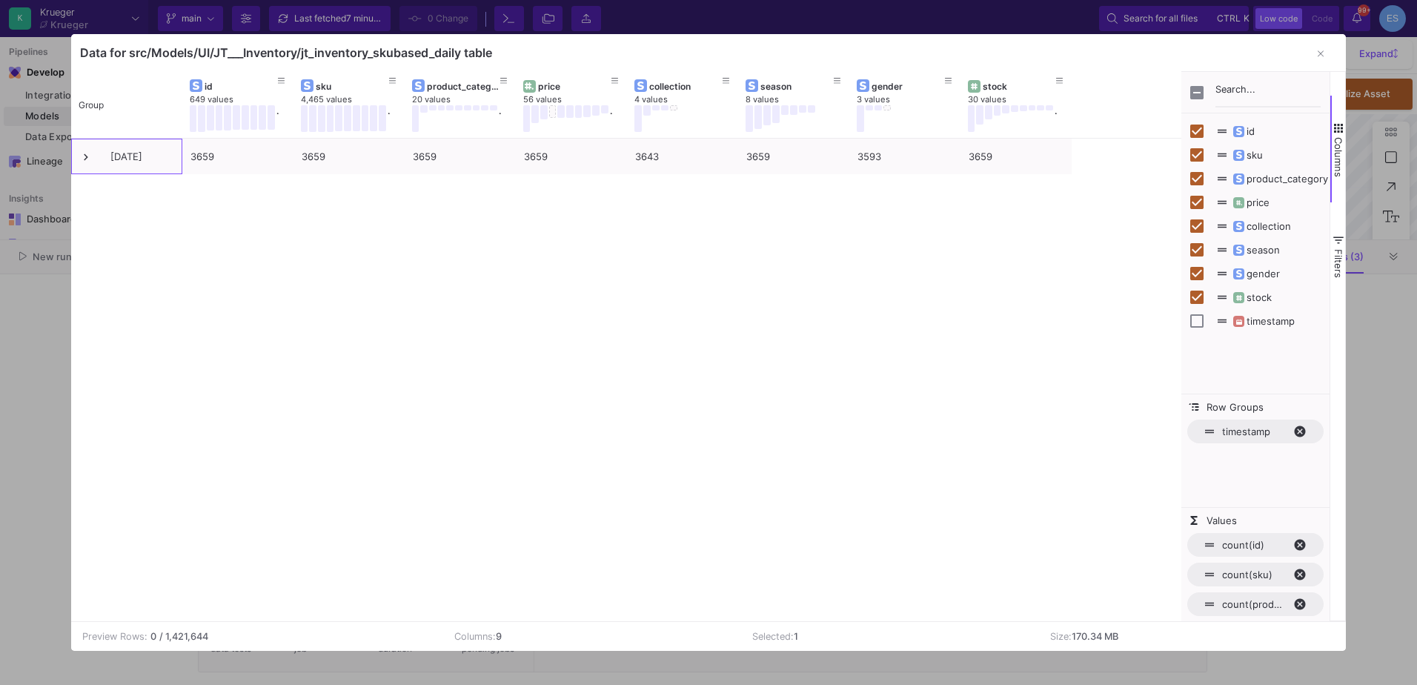
click at [1305, 432] on span "timestamp. Press ENTER to sort. Press DELETE to remove" at bounding box center [1305, 431] width 24 height 13
checkbox input "true"
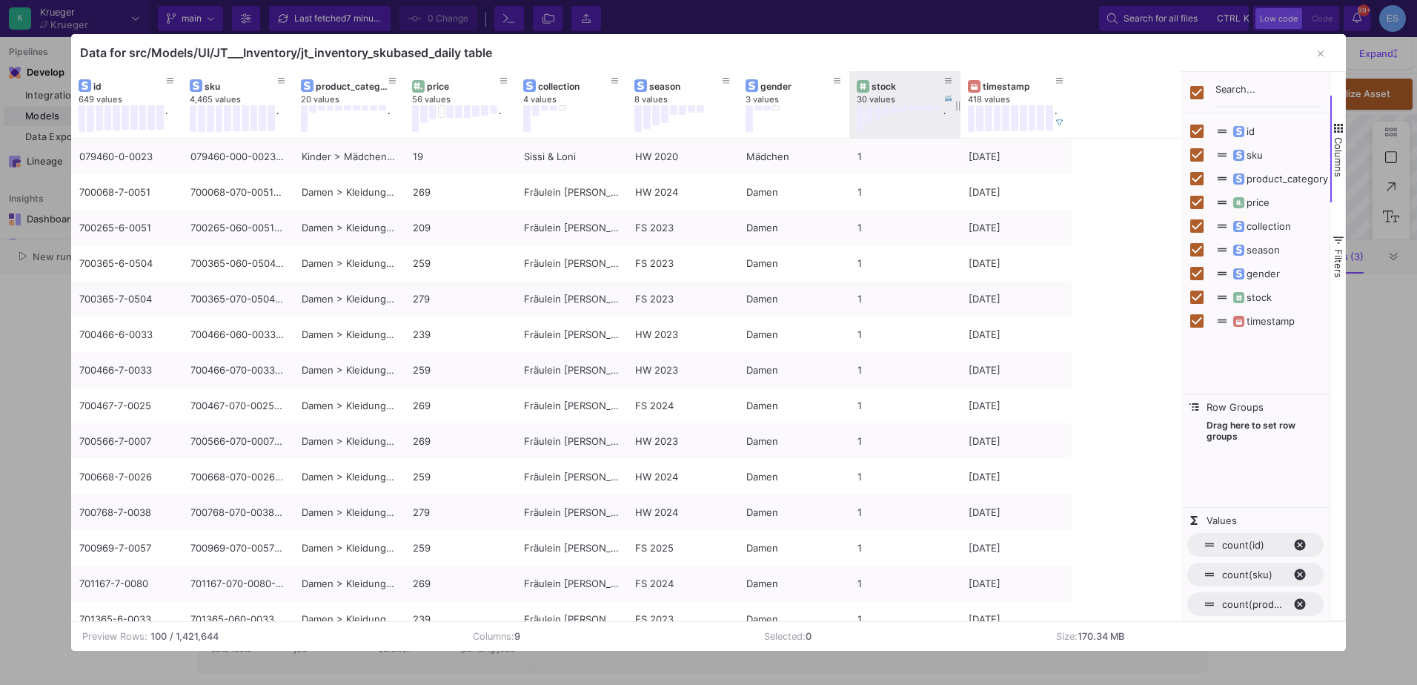
click at [889, 89] on div "stock" at bounding box center [907, 86] width 73 height 11
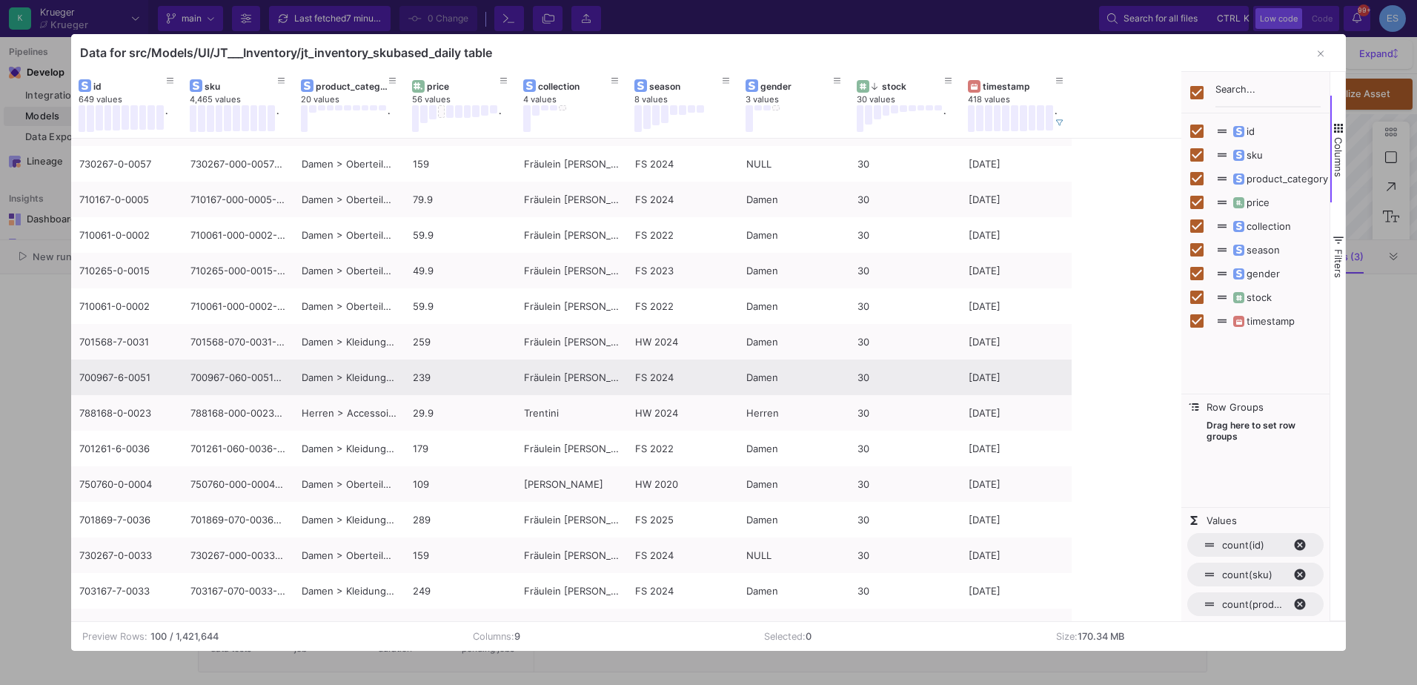
scroll to position [0, 0]
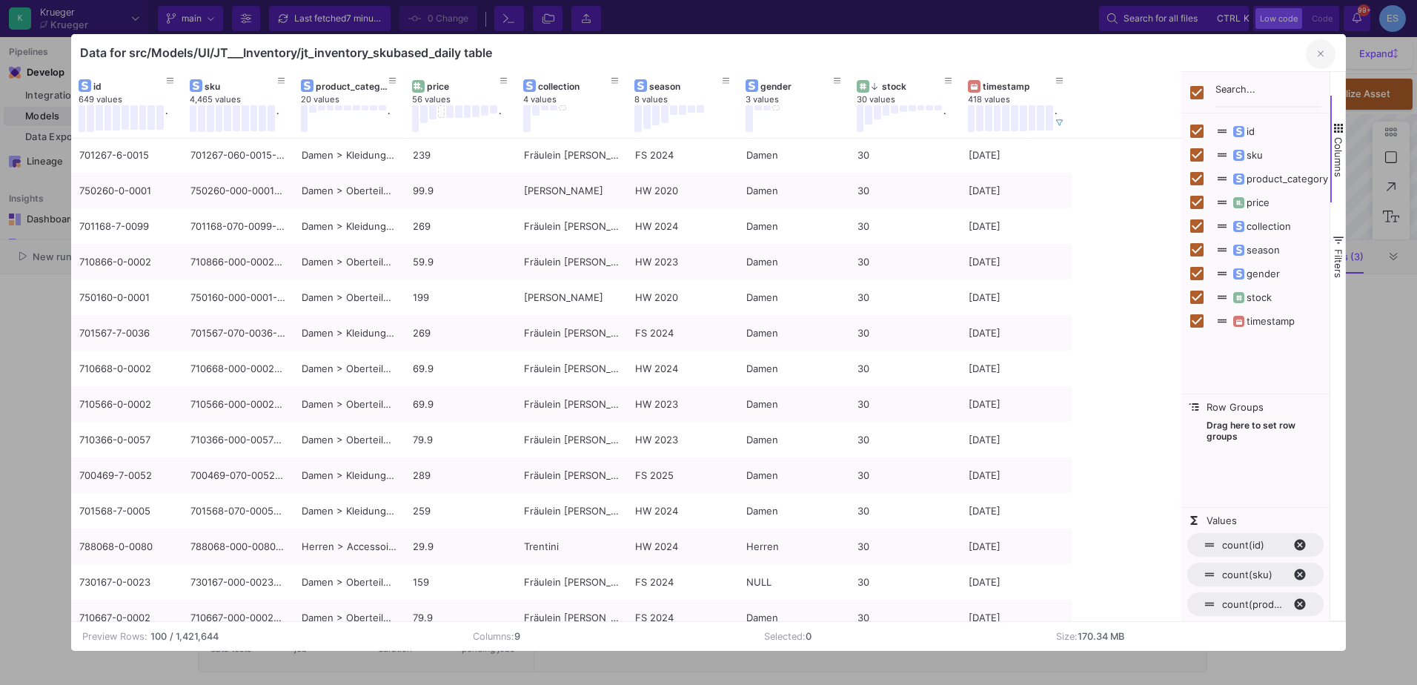
click at [1325, 53] on button "button" at bounding box center [1320, 54] width 30 height 30
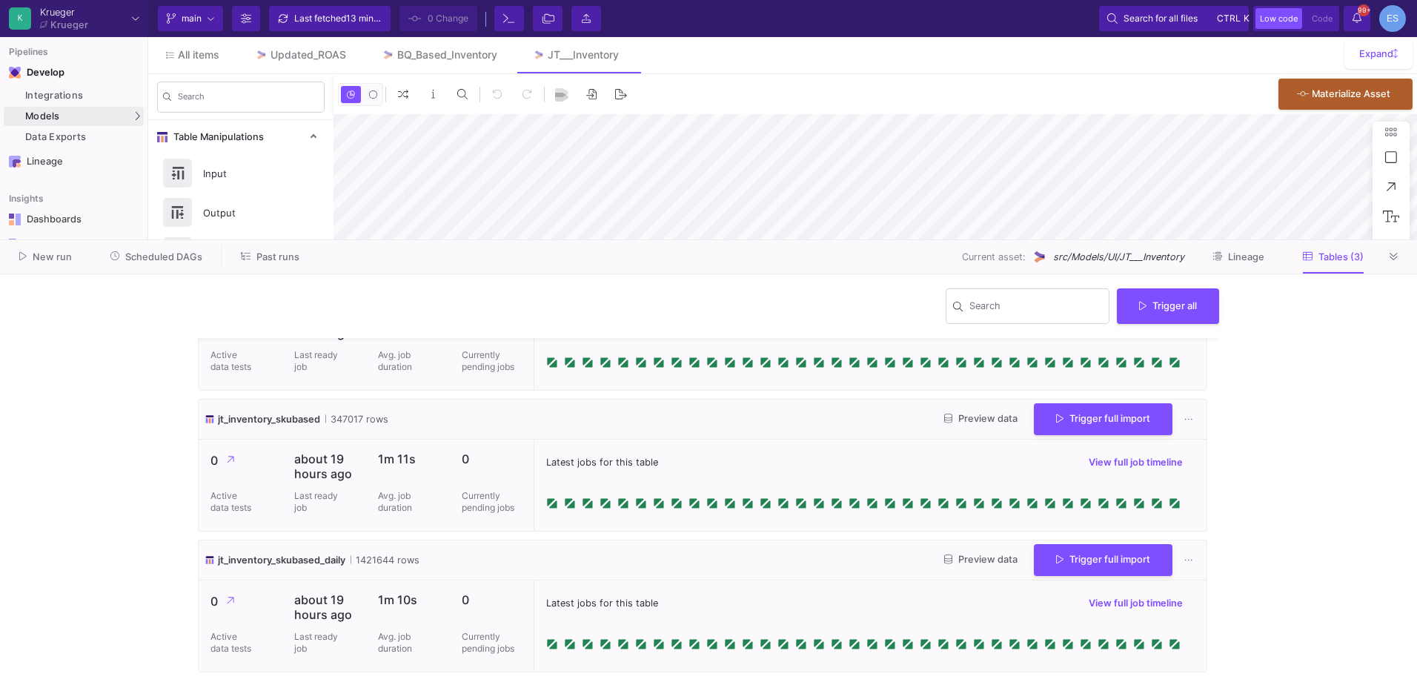
click at [1337, 480] on y42-wrapper "Search Trigger all jt_inventory_mod 55731 rows Preview data Trigger full import…" at bounding box center [708, 479] width 1417 height 410
